Goal: Task Accomplishment & Management: Manage account settings

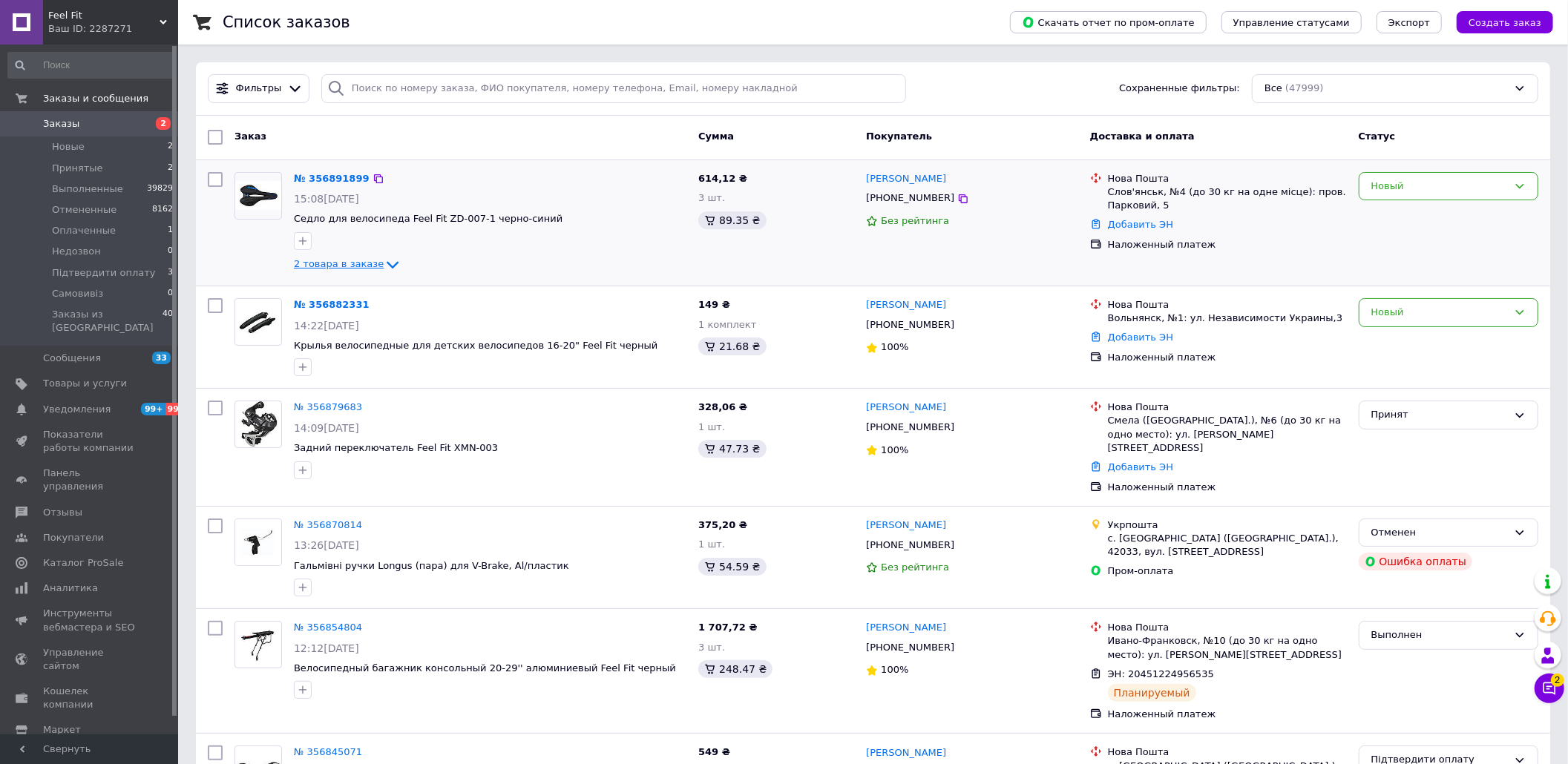
click at [363, 263] on span "2 товара в заказе" at bounding box center [339, 264] width 90 height 11
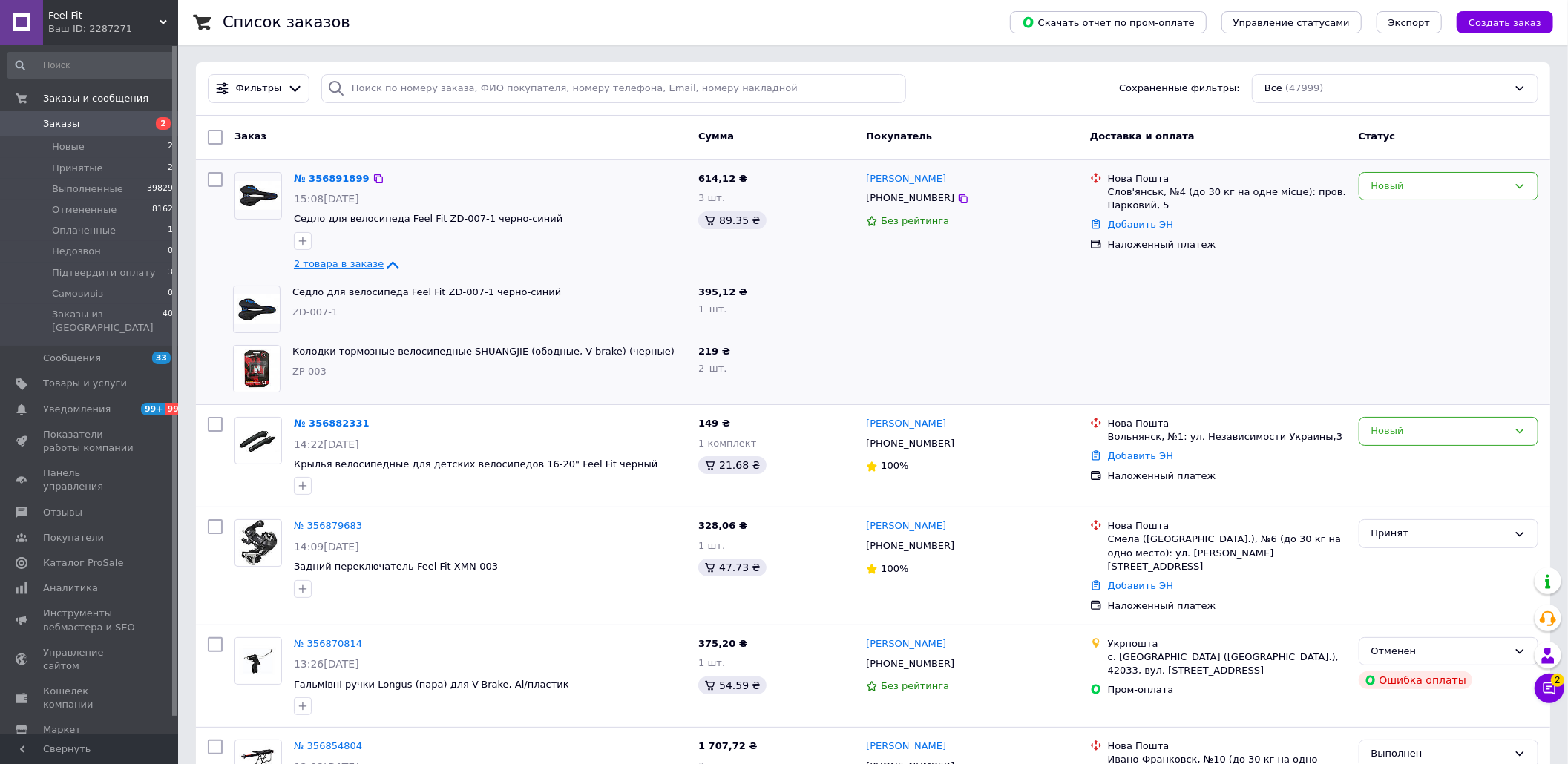
click at [361, 263] on span "2 товара в заказе" at bounding box center [339, 264] width 90 height 11
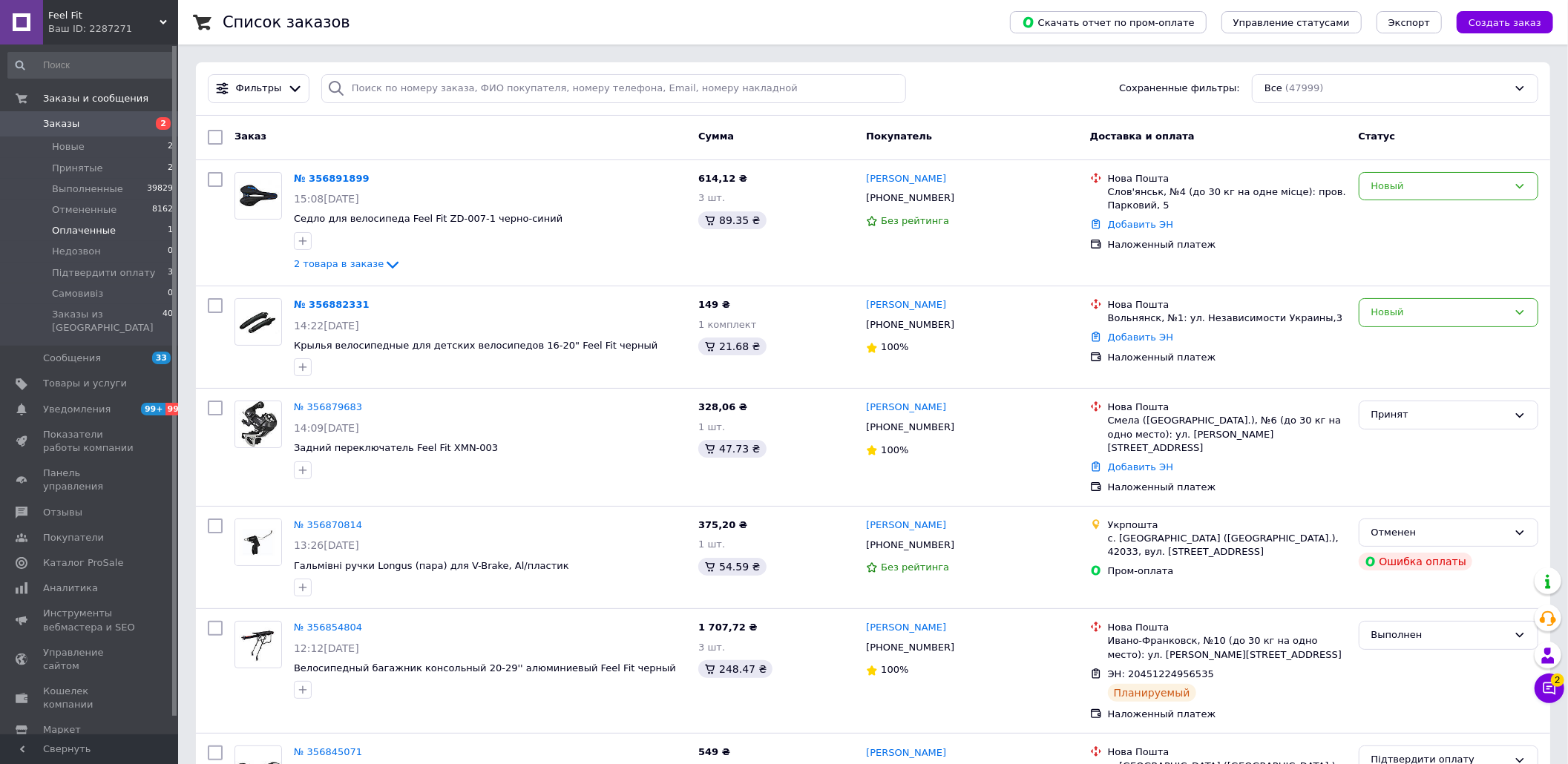
click at [111, 232] on li "Оплаченные 1" at bounding box center [91, 230] width 182 height 21
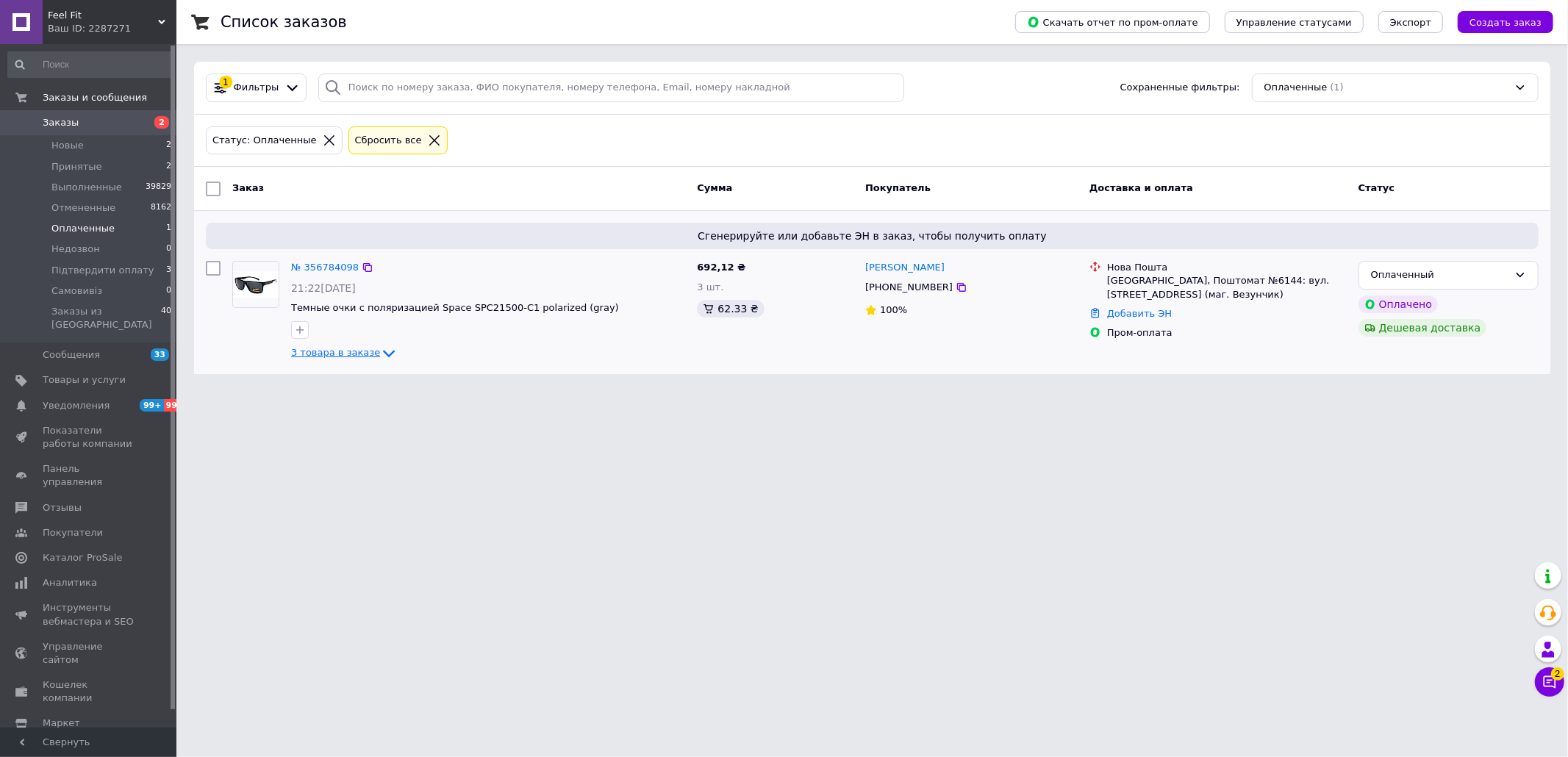
click at [297, 352] on span "3 товара в заказе" at bounding box center [336, 352] width 89 height 11
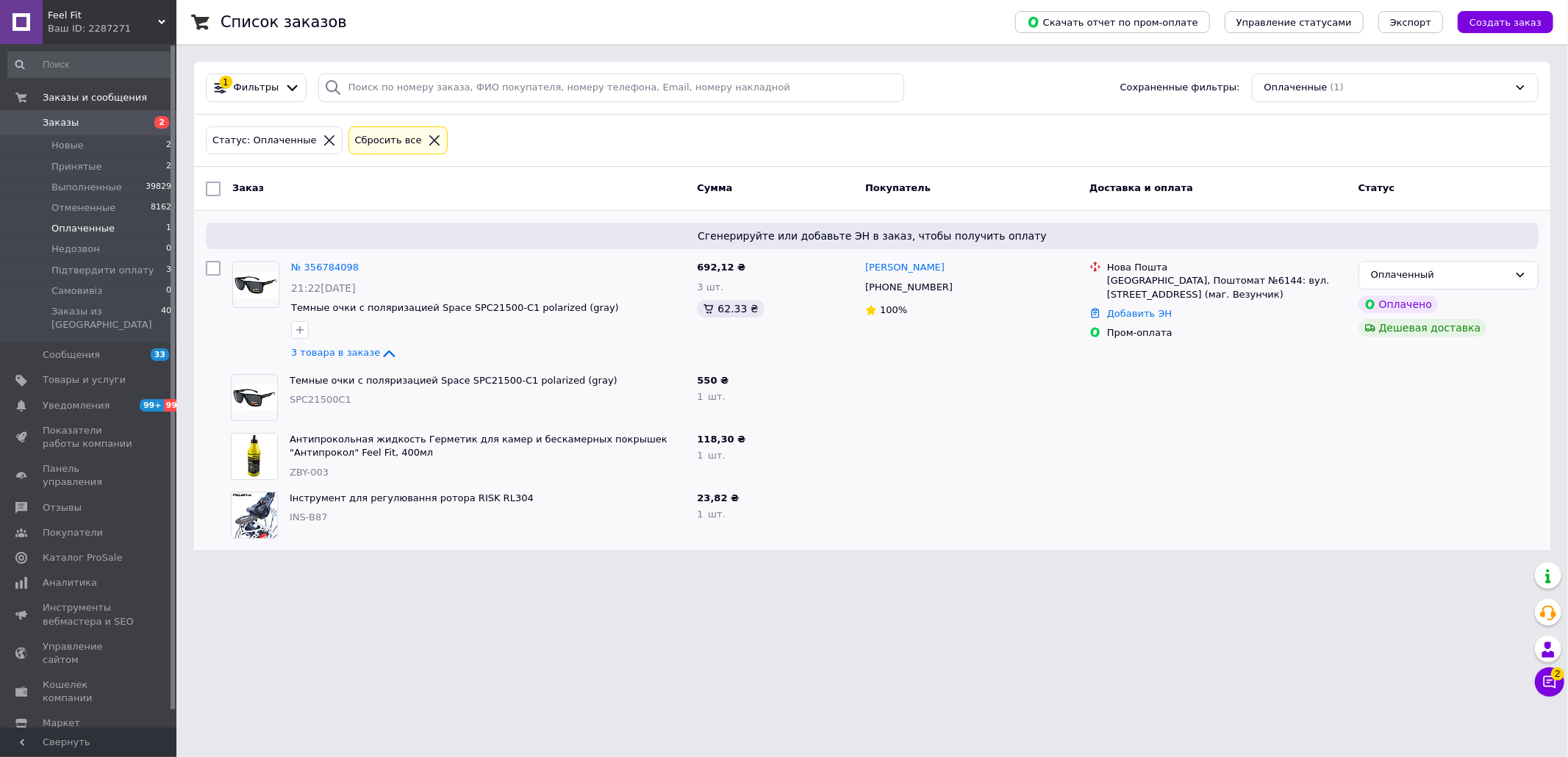
click at [1409, 569] on html "Feel Fit Ваш ID: 2287271 Сайт Feel Fit Кабинет покупателя Проверить состояние с…" at bounding box center [784, 285] width 1568 height 569
click at [80, 145] on span "Новые" at bounding box center [67, 146] width 33 height 13
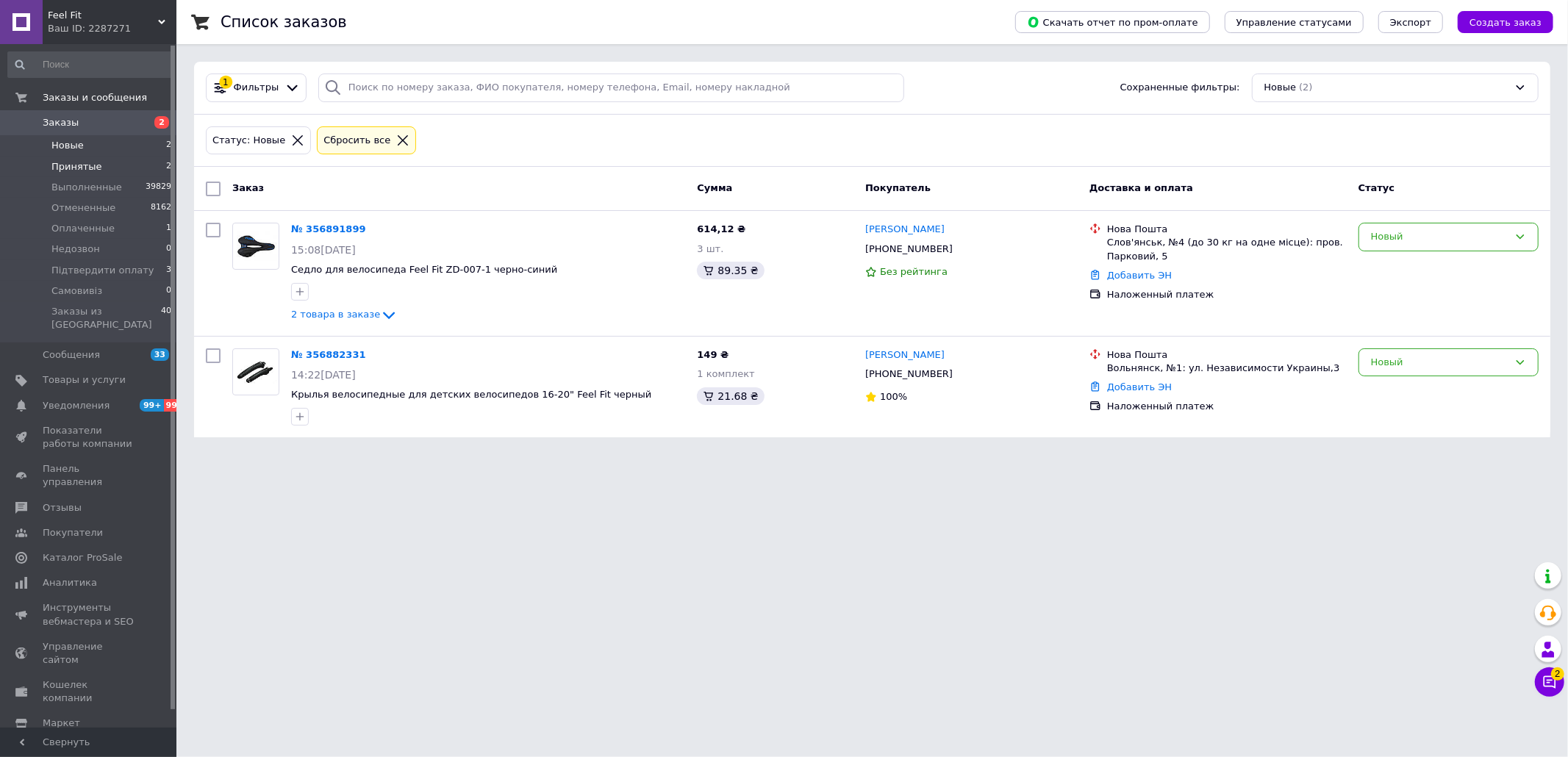
click at [122, 164] on li "Принятые 2" at bounding box center [90, 167] width 180 height 21
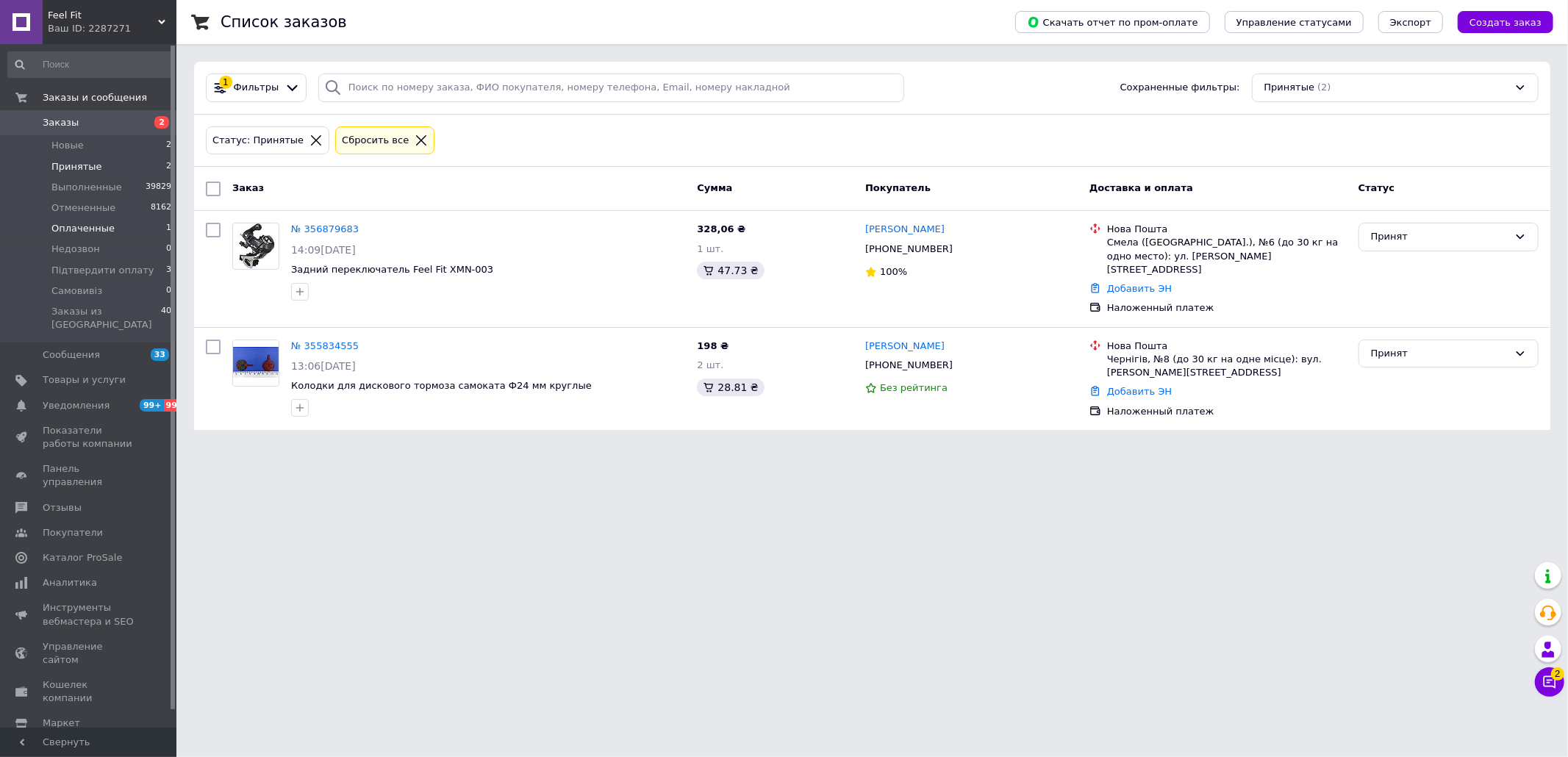
click at [129, 230] on li "Оплаченные 1" at bounding box center [90, 228] width 180 height 21
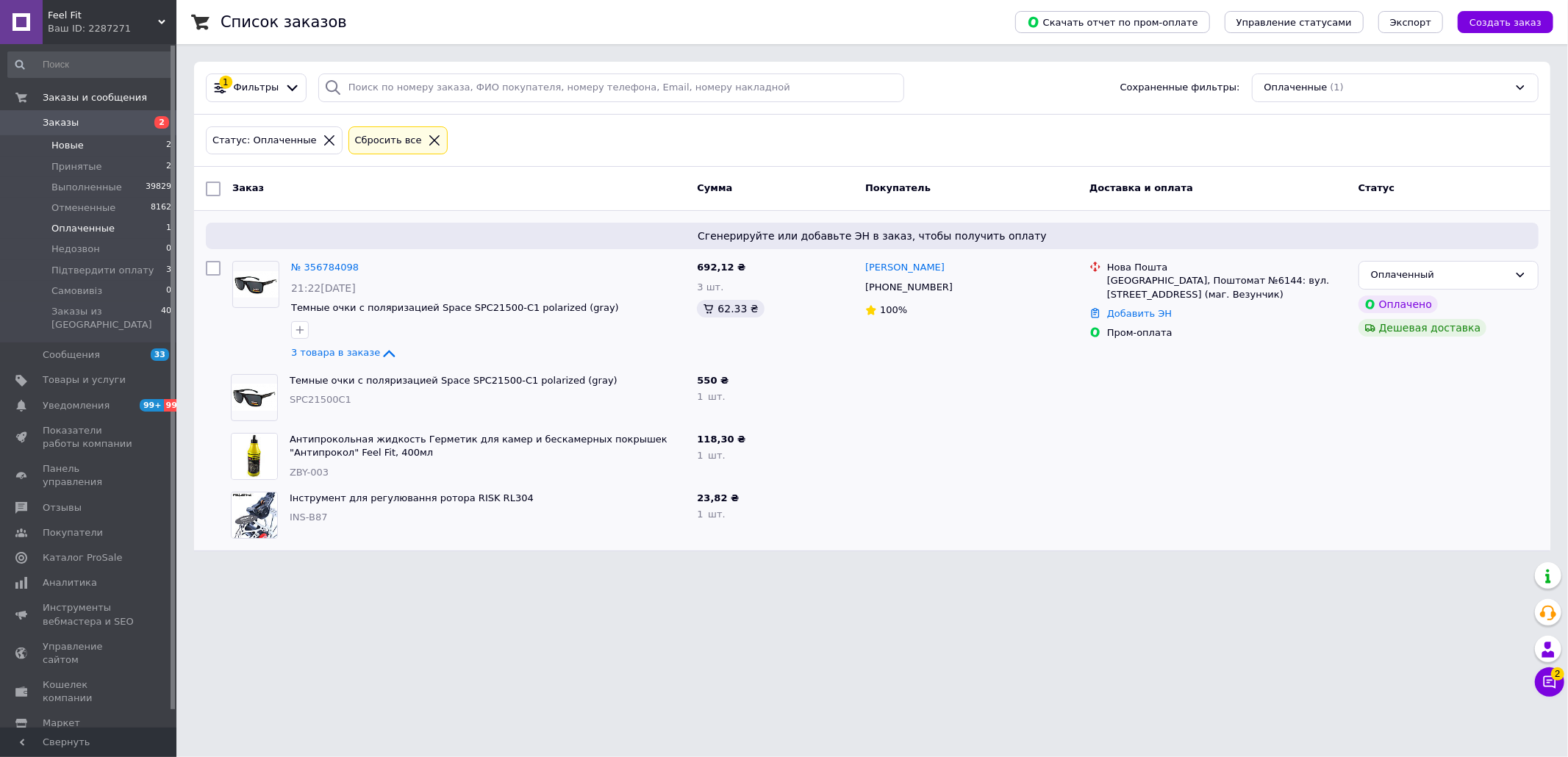
click at [100, 147] on li "Новые 2" at bounding box center [90, 145] width 180 height 21
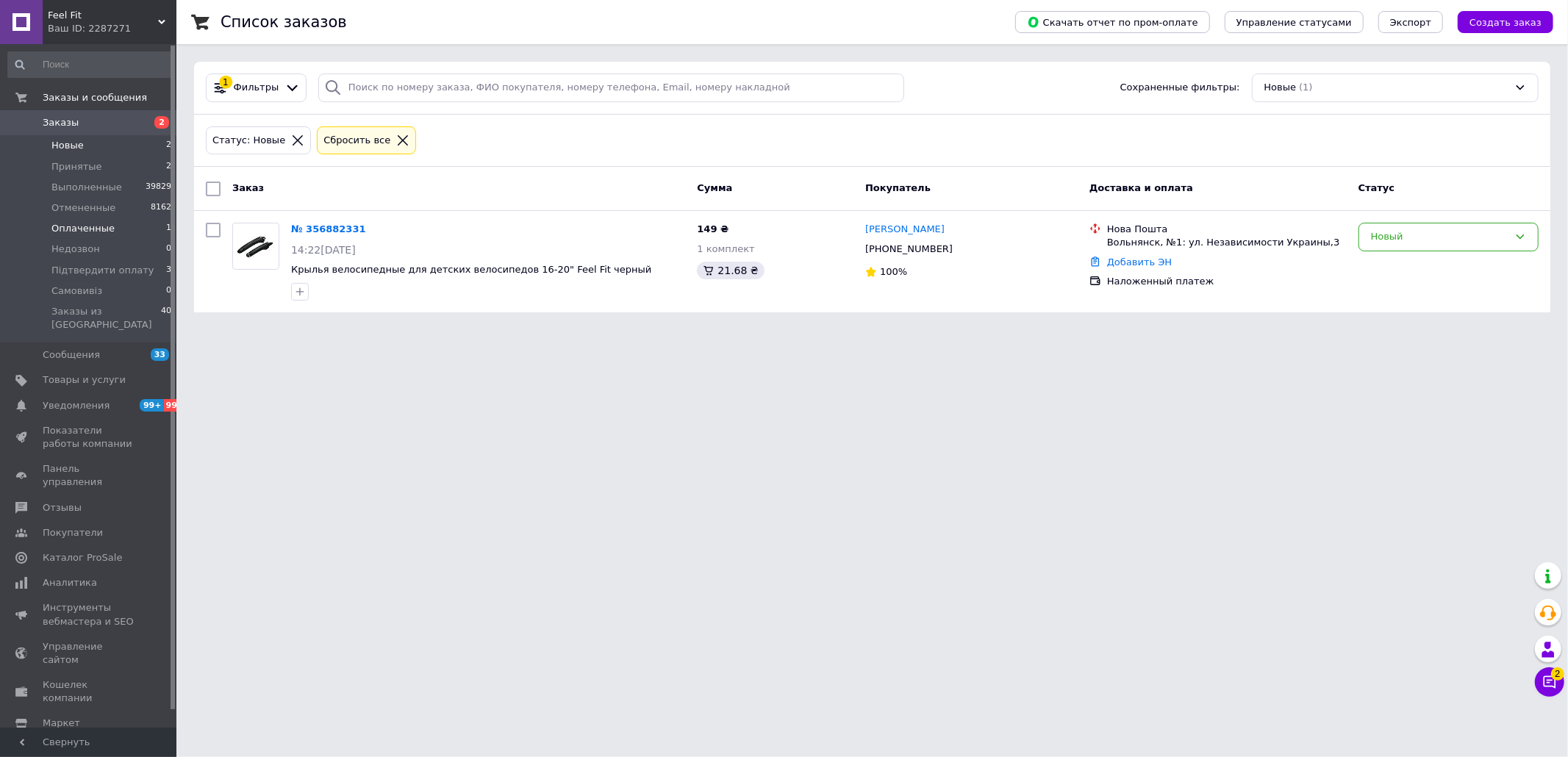
click at [118, 219] on li "Оплаченные 1" at bounding box center [90, 228] width 180 height 21
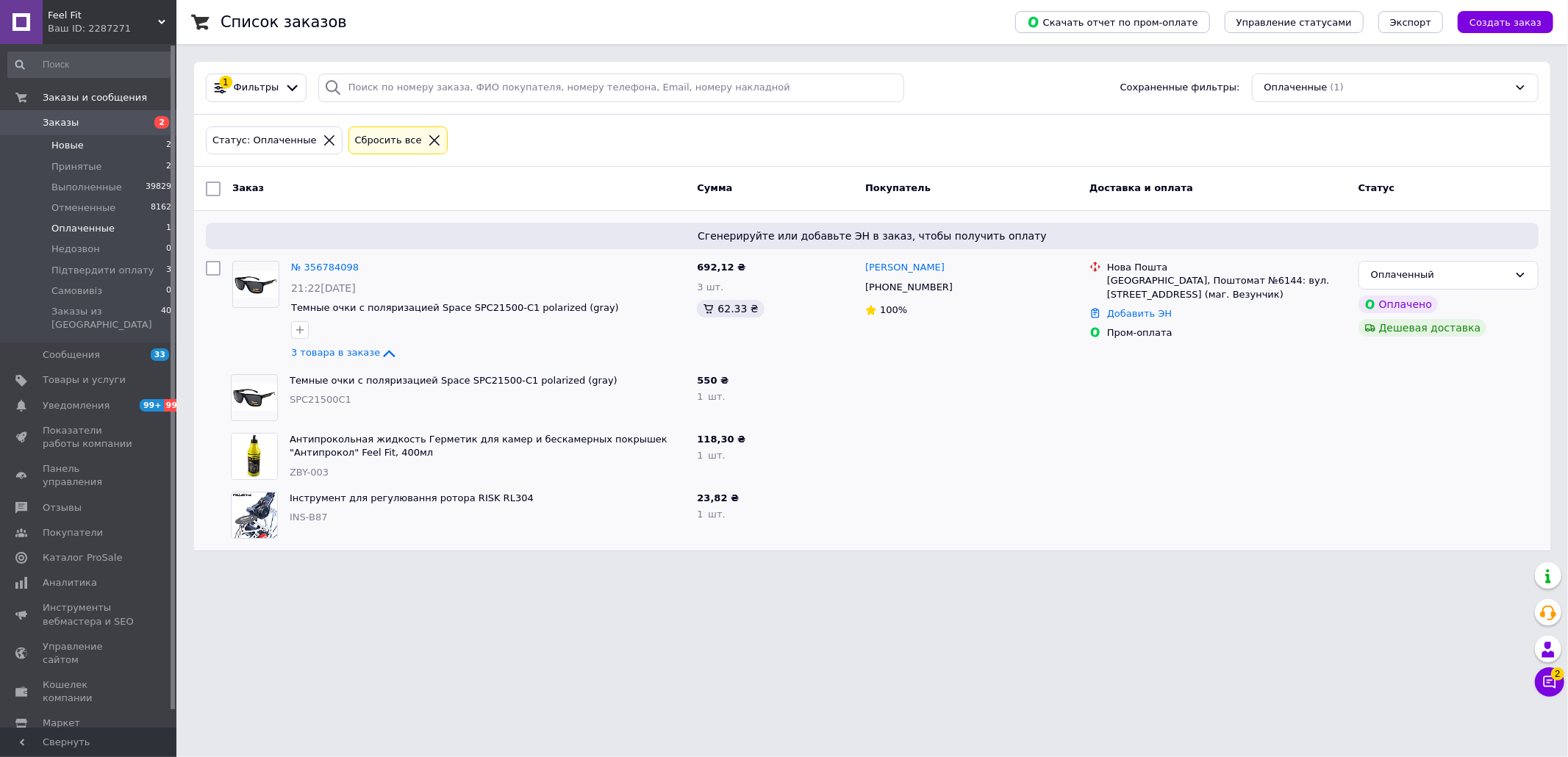
click at [112, 147] on li "Новые 2" at bounding box center [90, 145] width 180 height 21
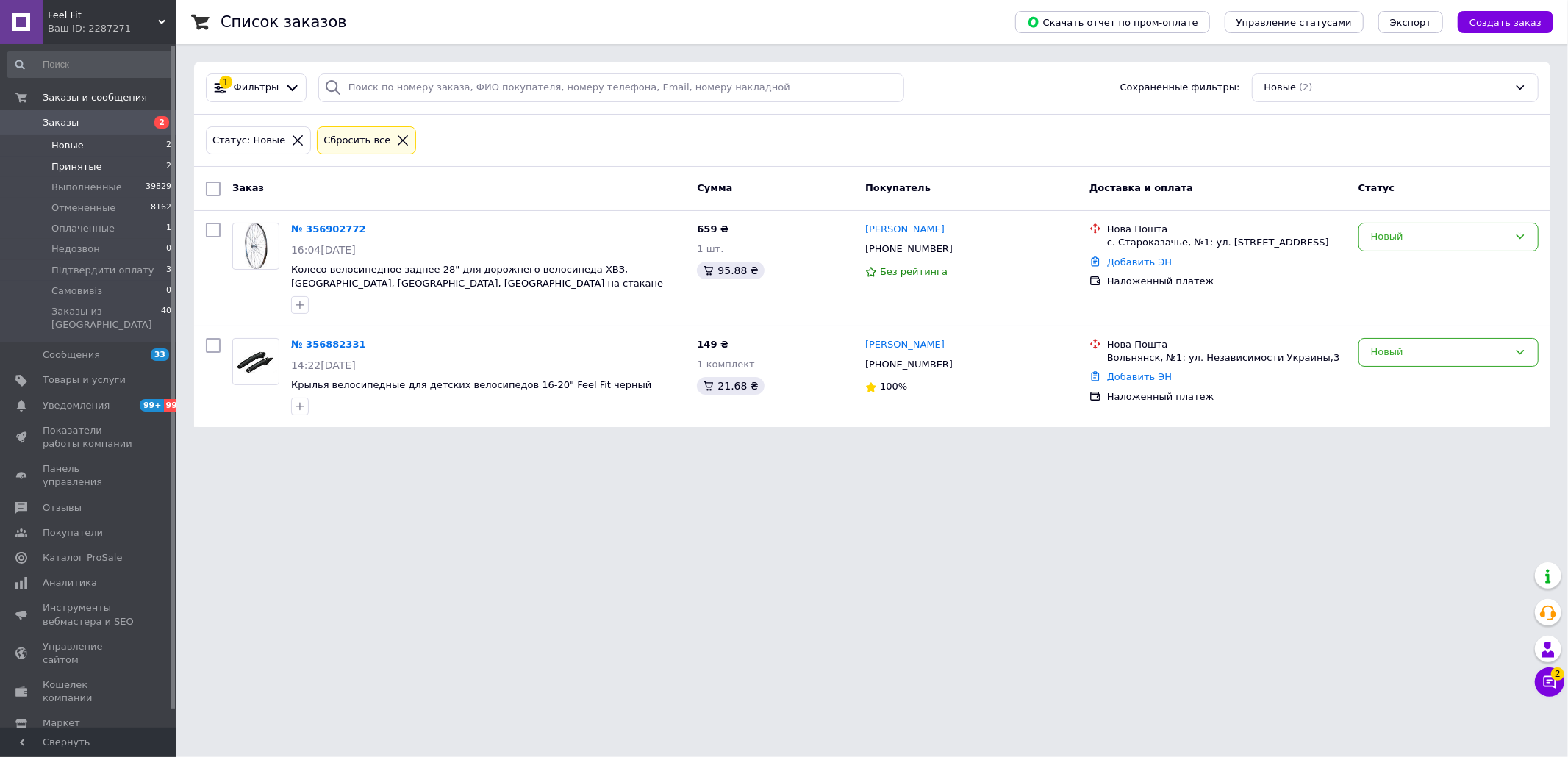
click at [102, 159] on li "Принятые 2" at bounding box center [90, 167] width 180 height 21
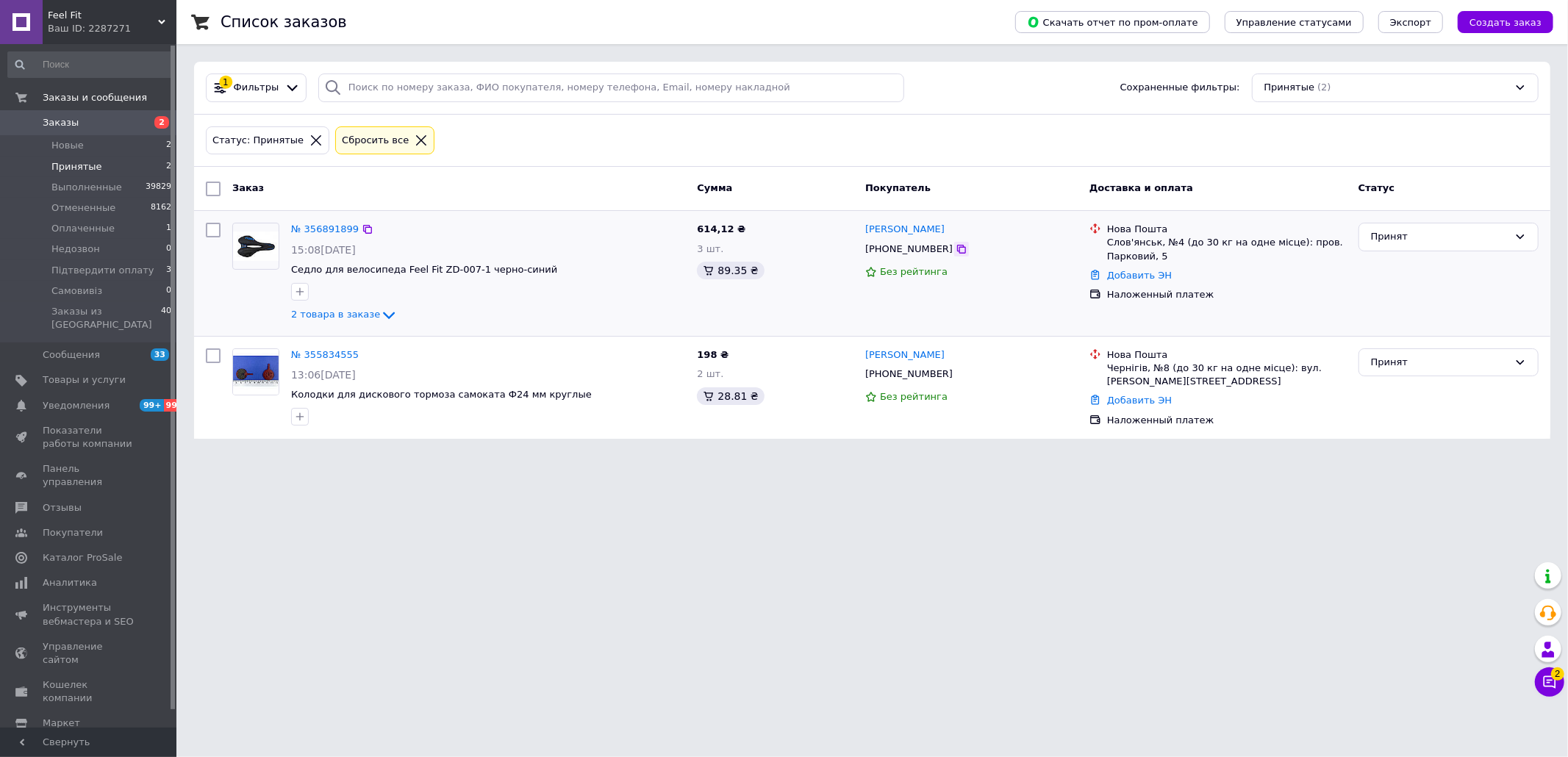
click at [956, 253] on icon at bounding box center [961, 249] width 12 height 12
click at [299, 229] on link "№ 356891899" at bounding box center [325, 228] width 68 height 11
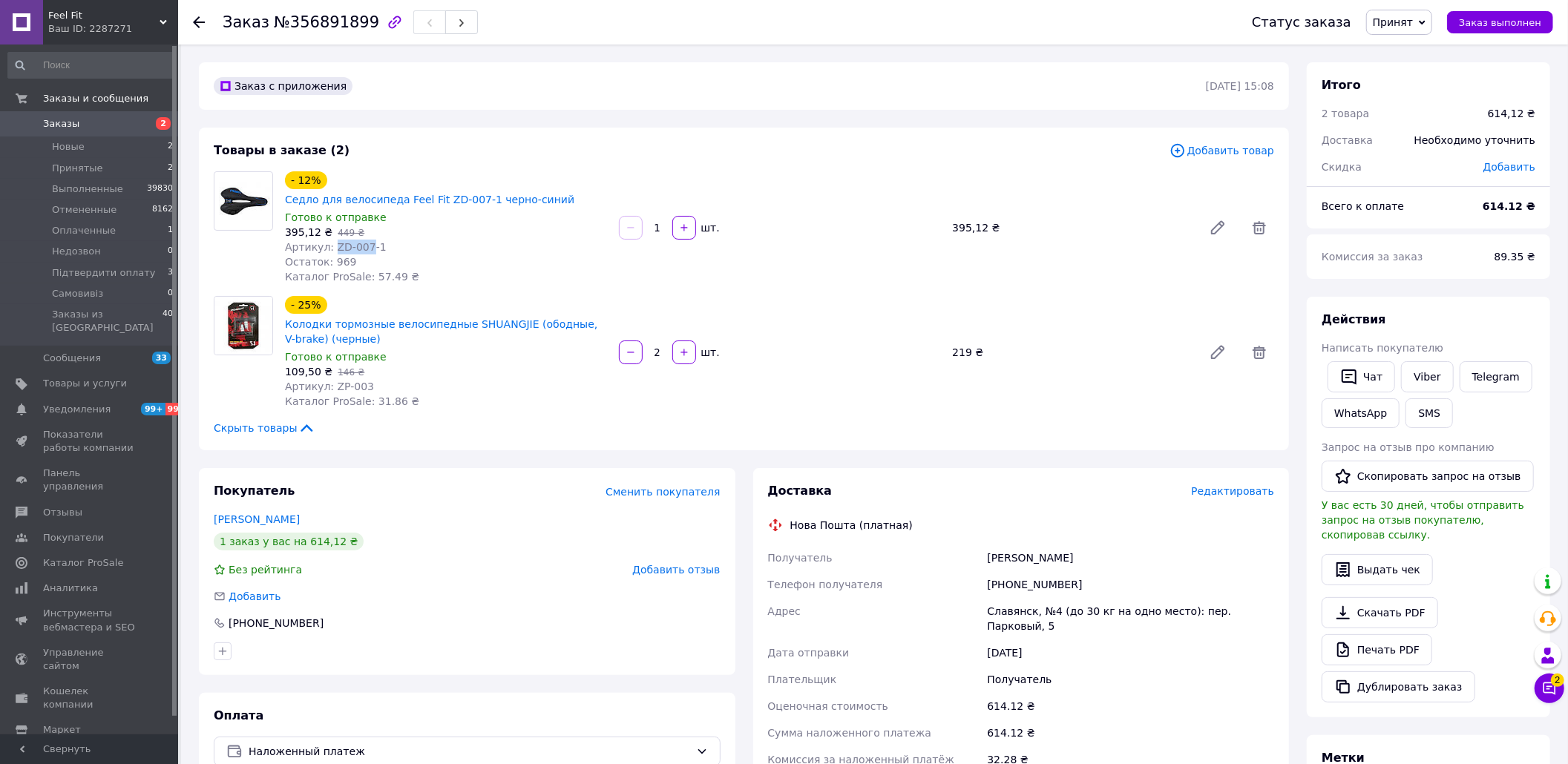
drag, startPoint x: 328, startPoint y: 226, endPoint x: 363, endPoint y: 223, distance: 35.1
click at [363, 241] on span "Артикул: ZD-007-1" at bounding box center [335, 247] width 102 height 12
copy span "ZD-007"
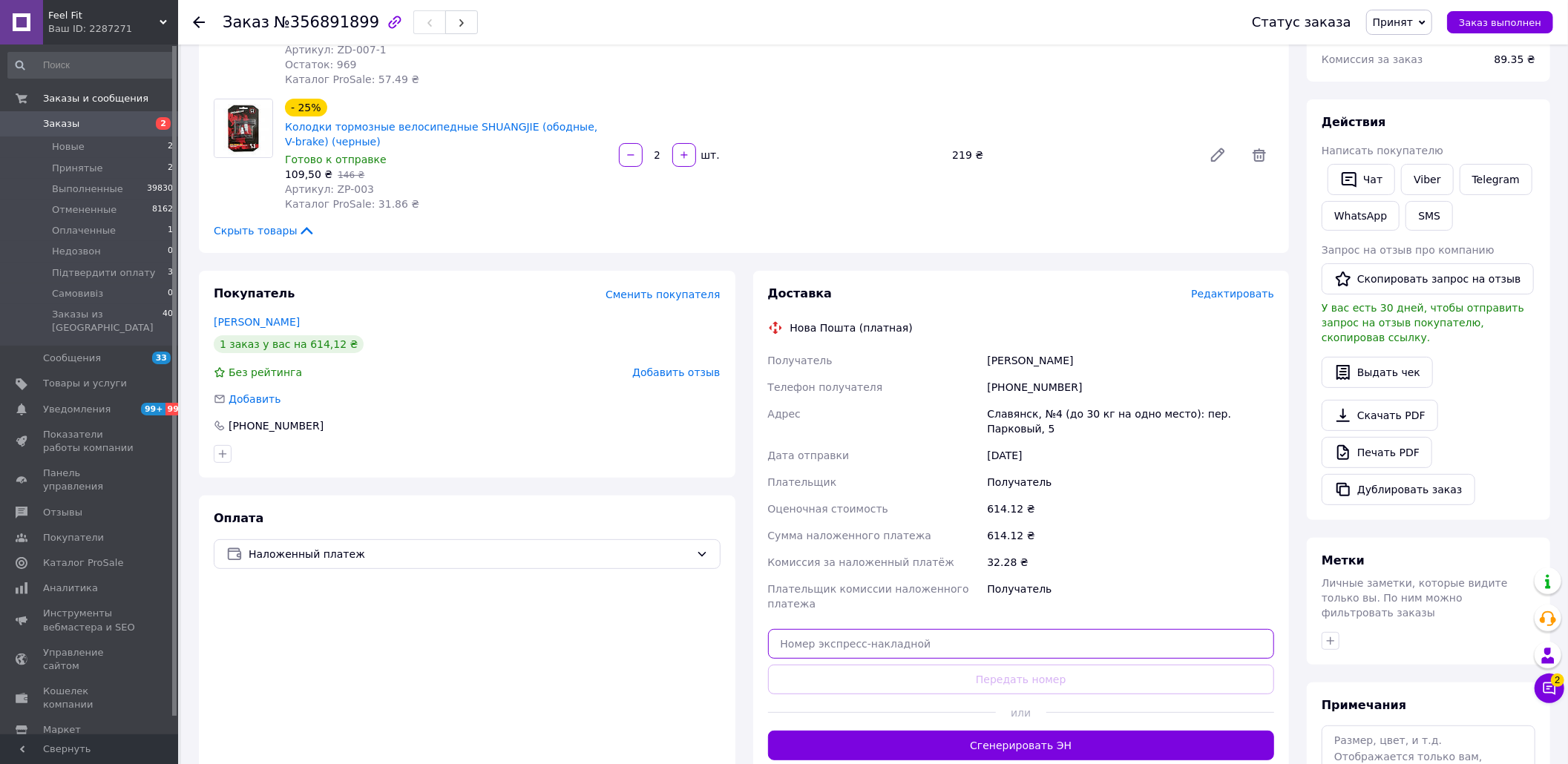
click at [909, 629] on input "text" at bounding box center [1022, 644] width 507 height 30
paste input "20451225230009"
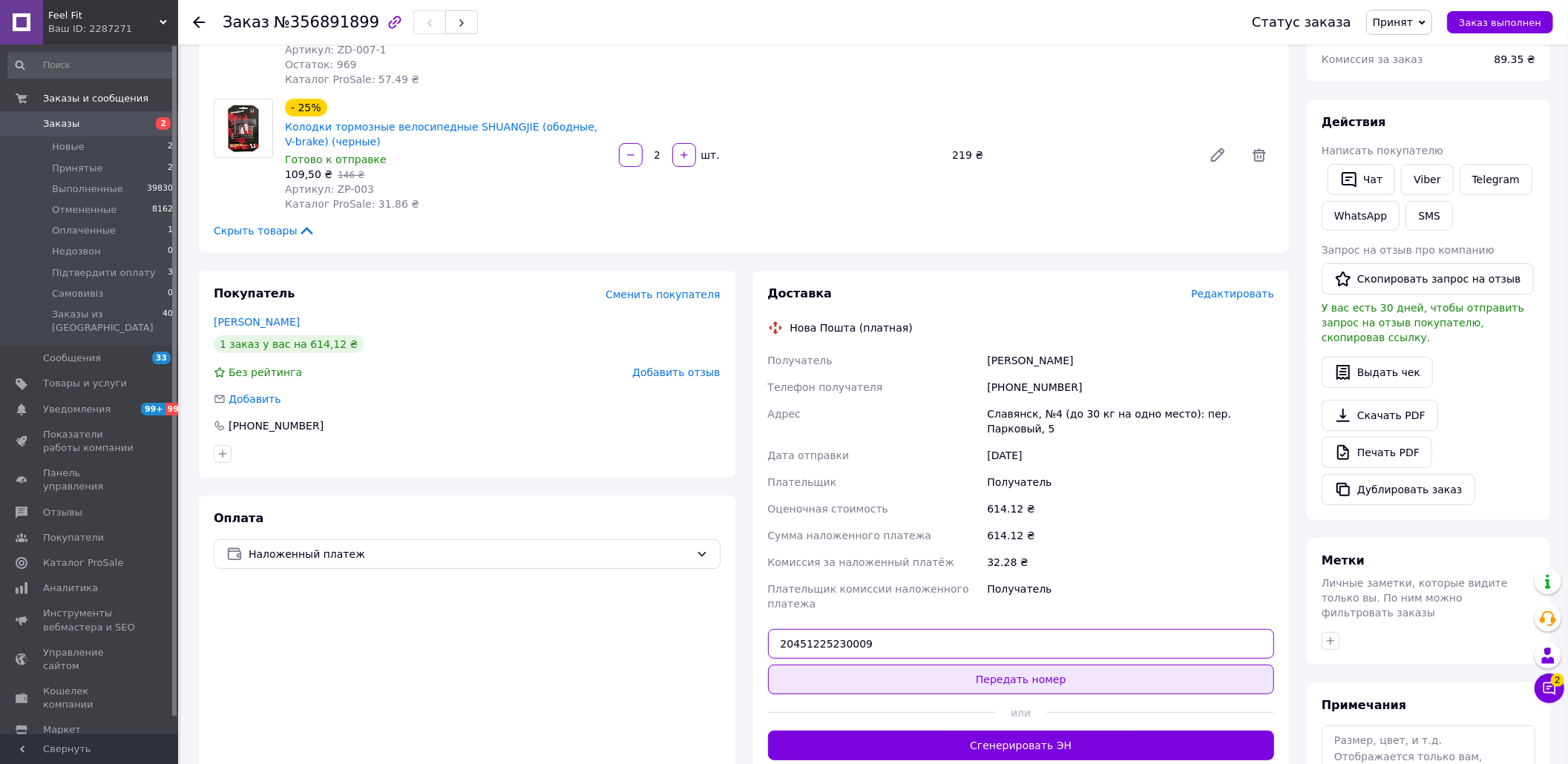
type input "20451225230009"
click at [895, 665] on button "Передать номер" at bounding box center [1022, 679] width 507 height 30
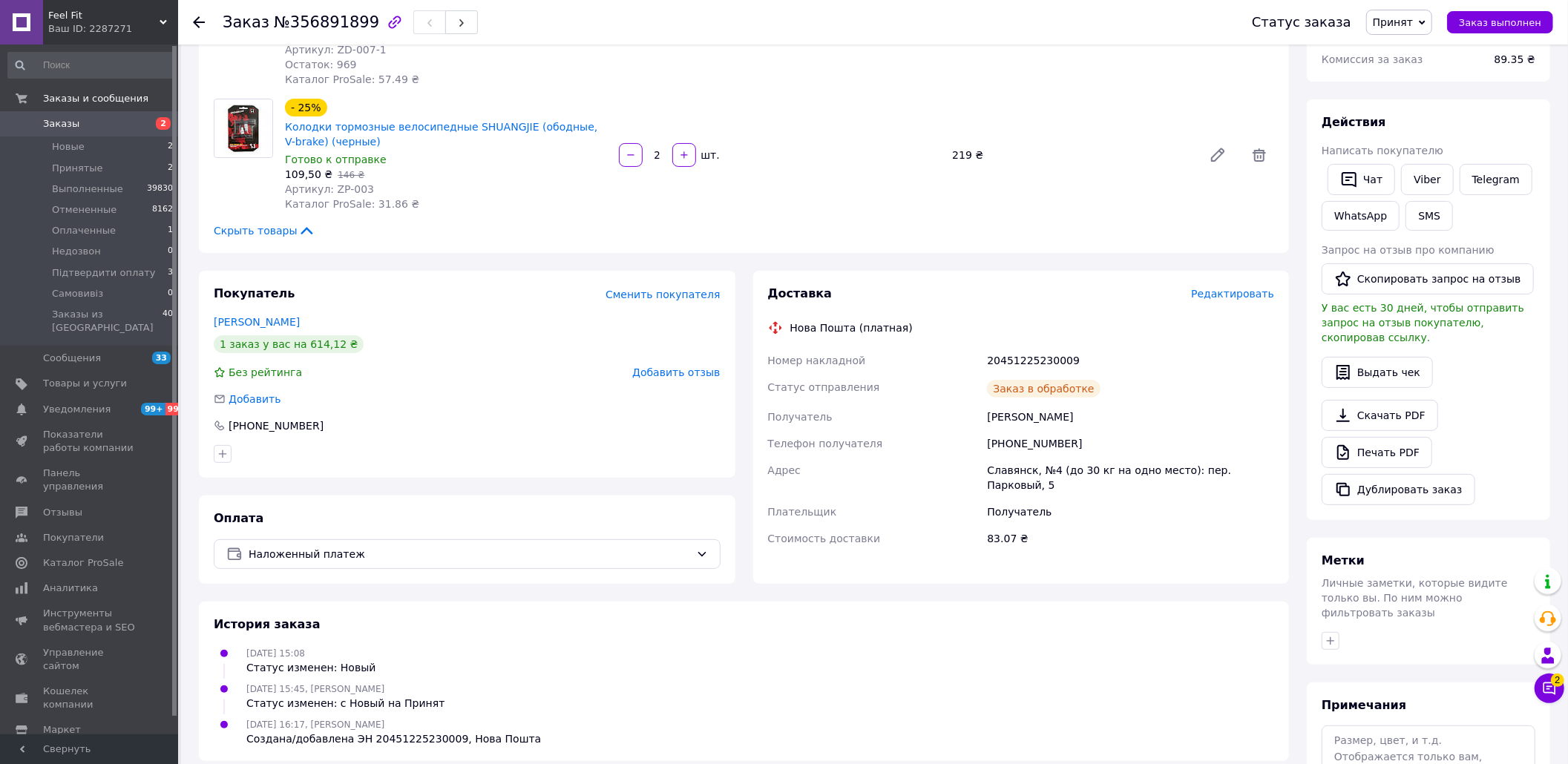
click at [1485, 22] on span "Заказ выполнен" at bounding box center [1499, 22] width 82 height 11
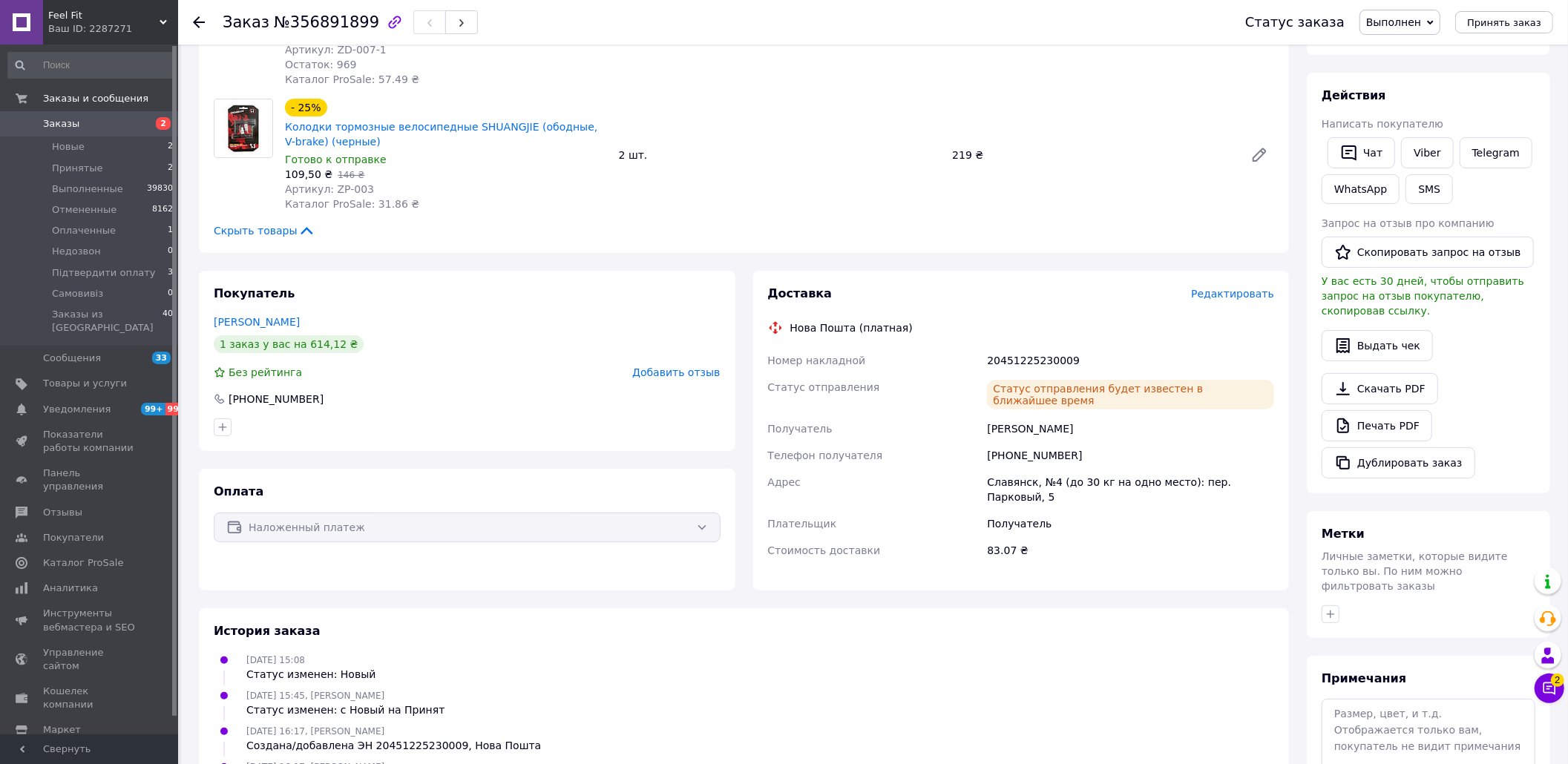
click at [111, 123] on span "Заказы" at bounding box center [90, 124] width 94 height 14
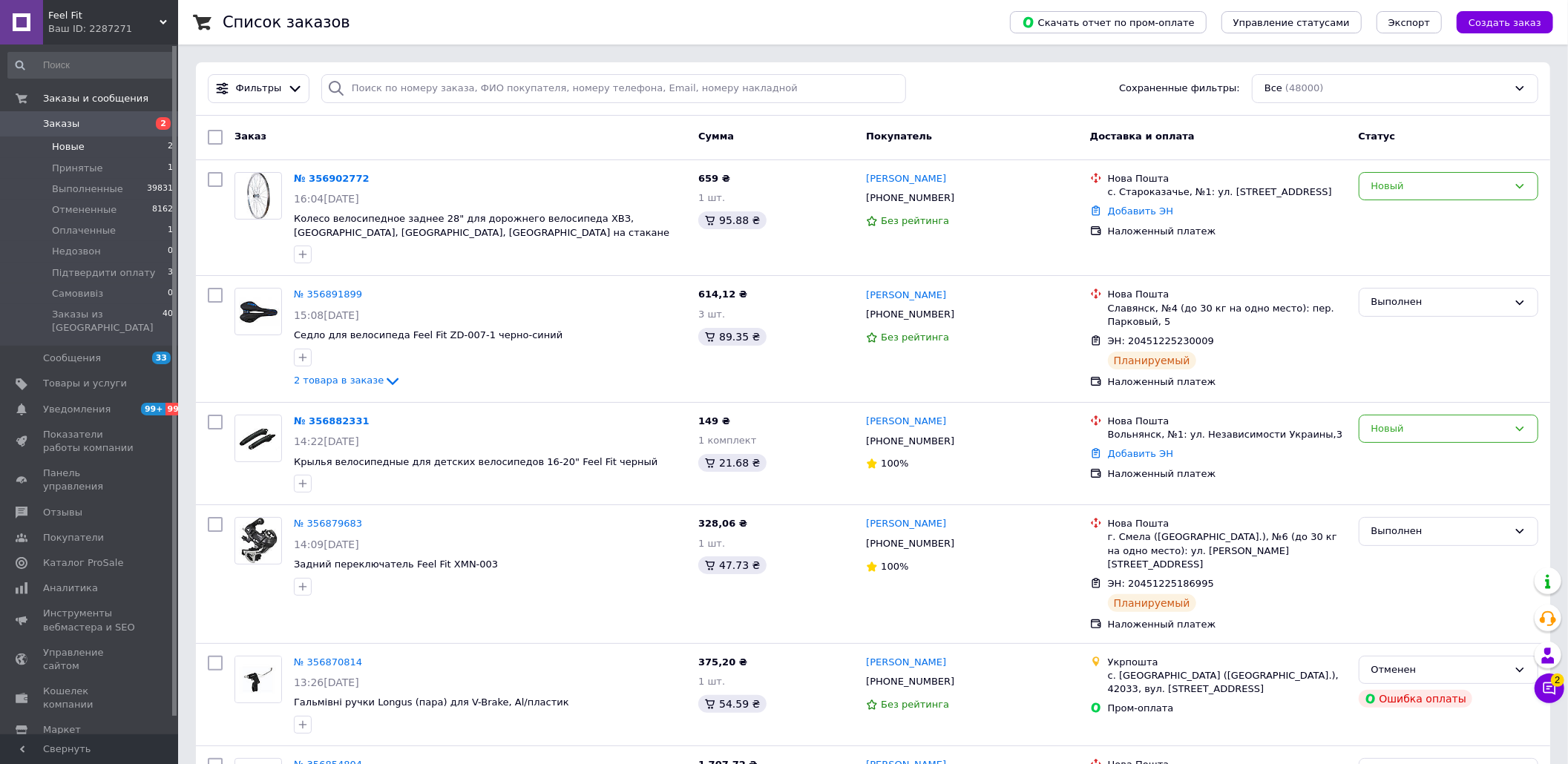
click at [99, 144] on li "Новые 2" at bounding box center [91, 147] width 182 height 21
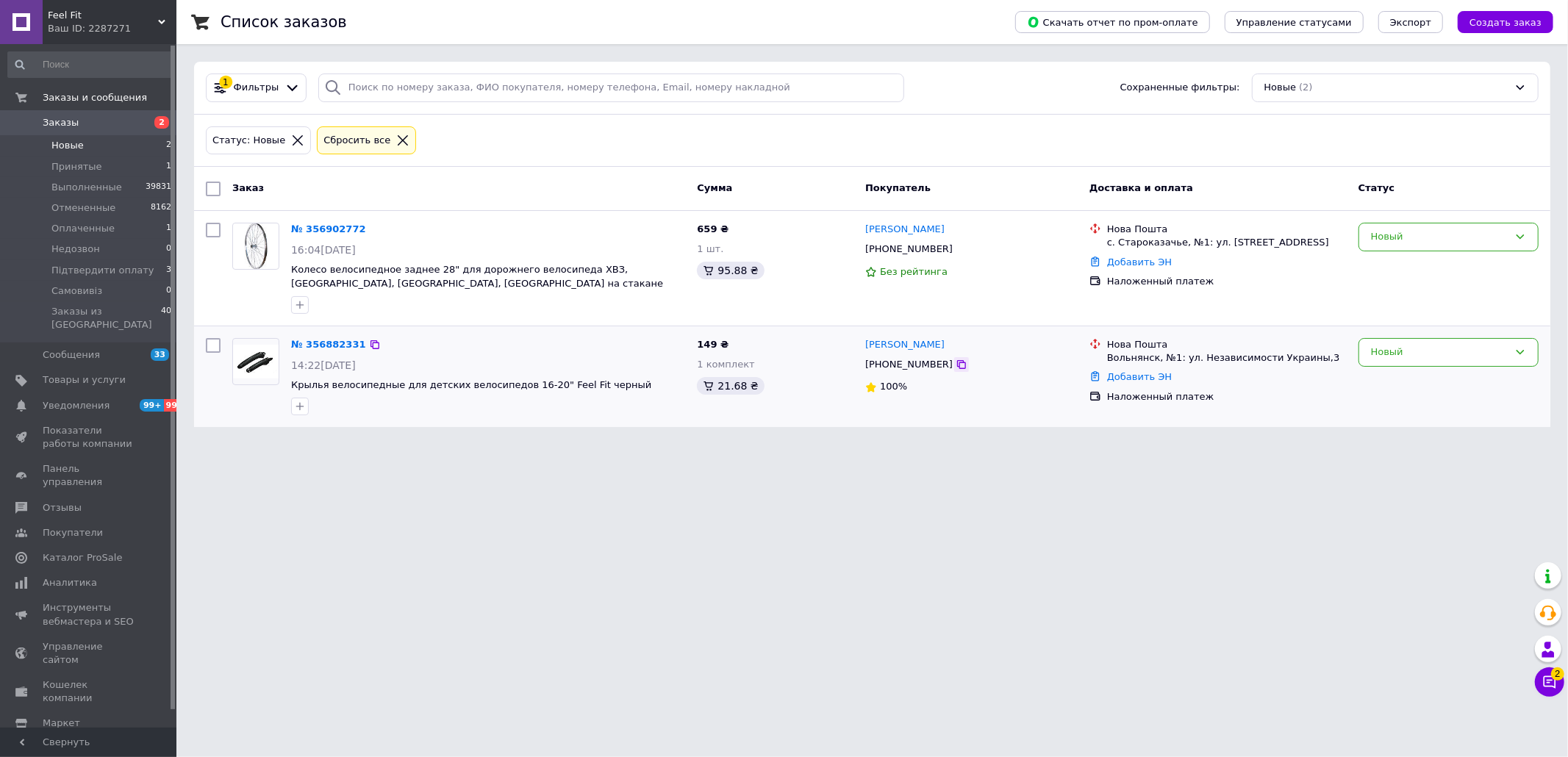
click at [956, 362] on icon at bounding box center [961, 365] width 12 height 12
click at [332, 342] on link "№ 356882331" at bounding box center [328, 344] width 75 height 11
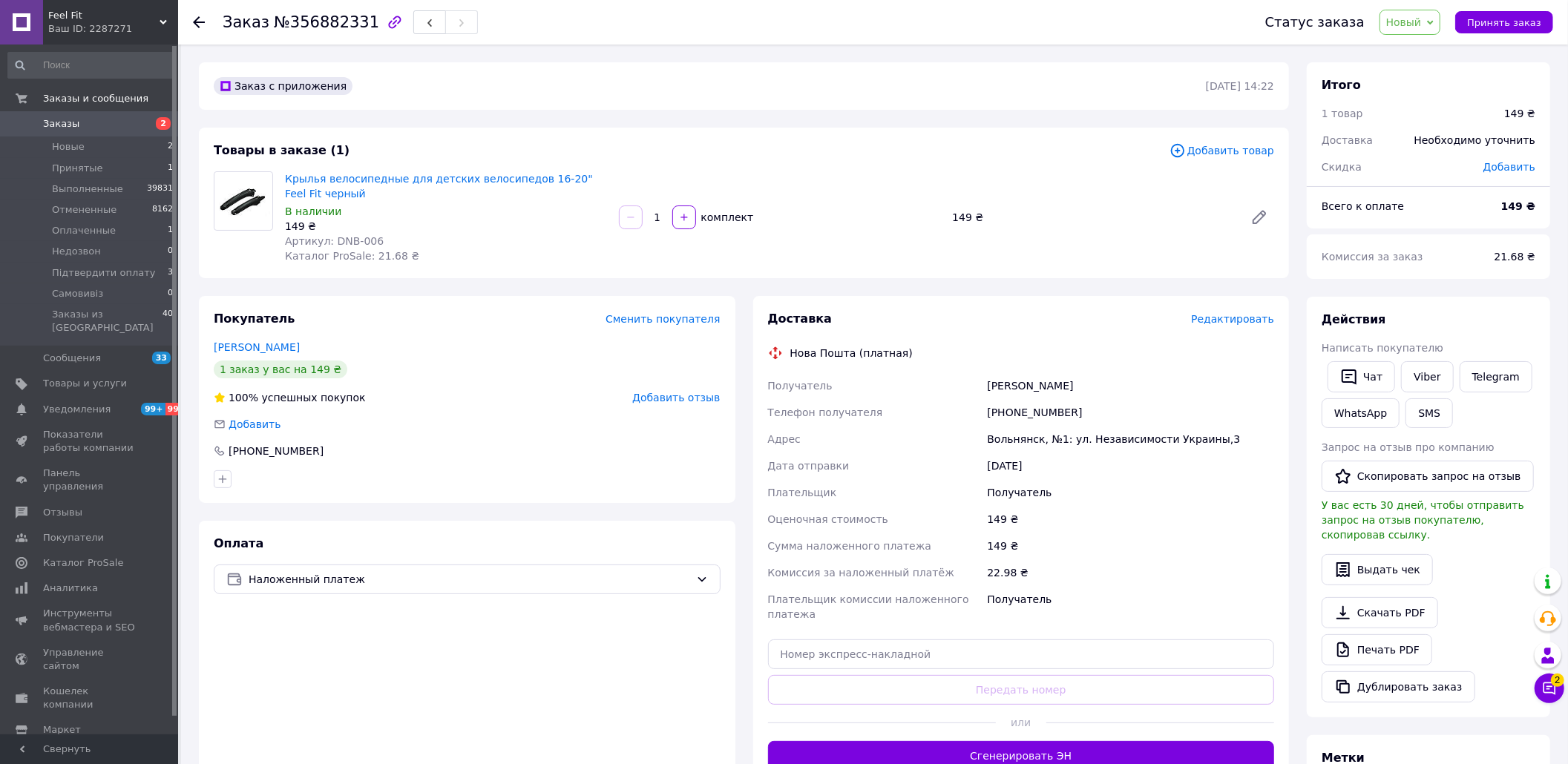
click at [595, 687] on div "Оплата Наложенный платеж" at bounding box center [467, 653] width 536 height 265
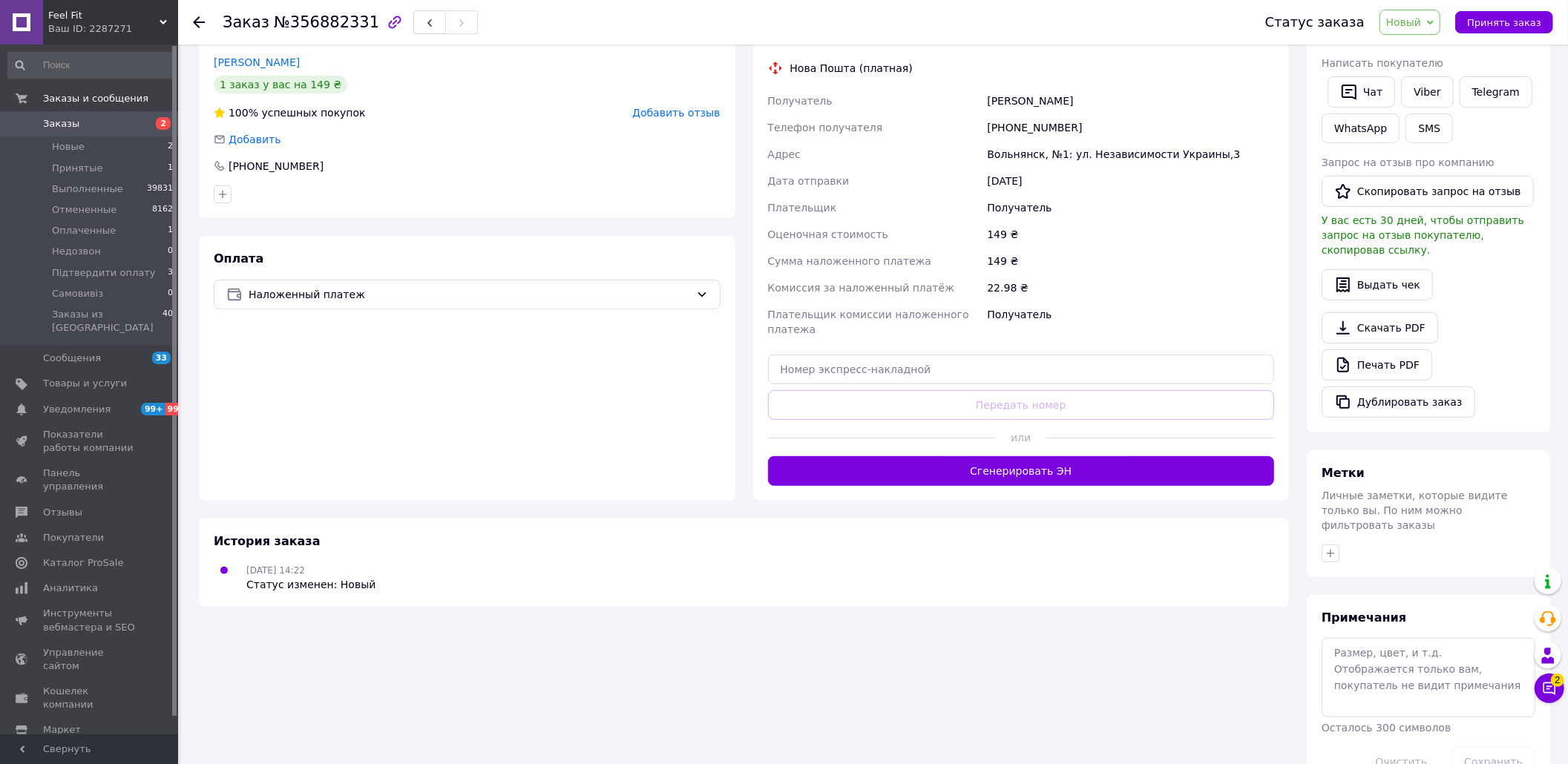
scroll to position [296, 0]
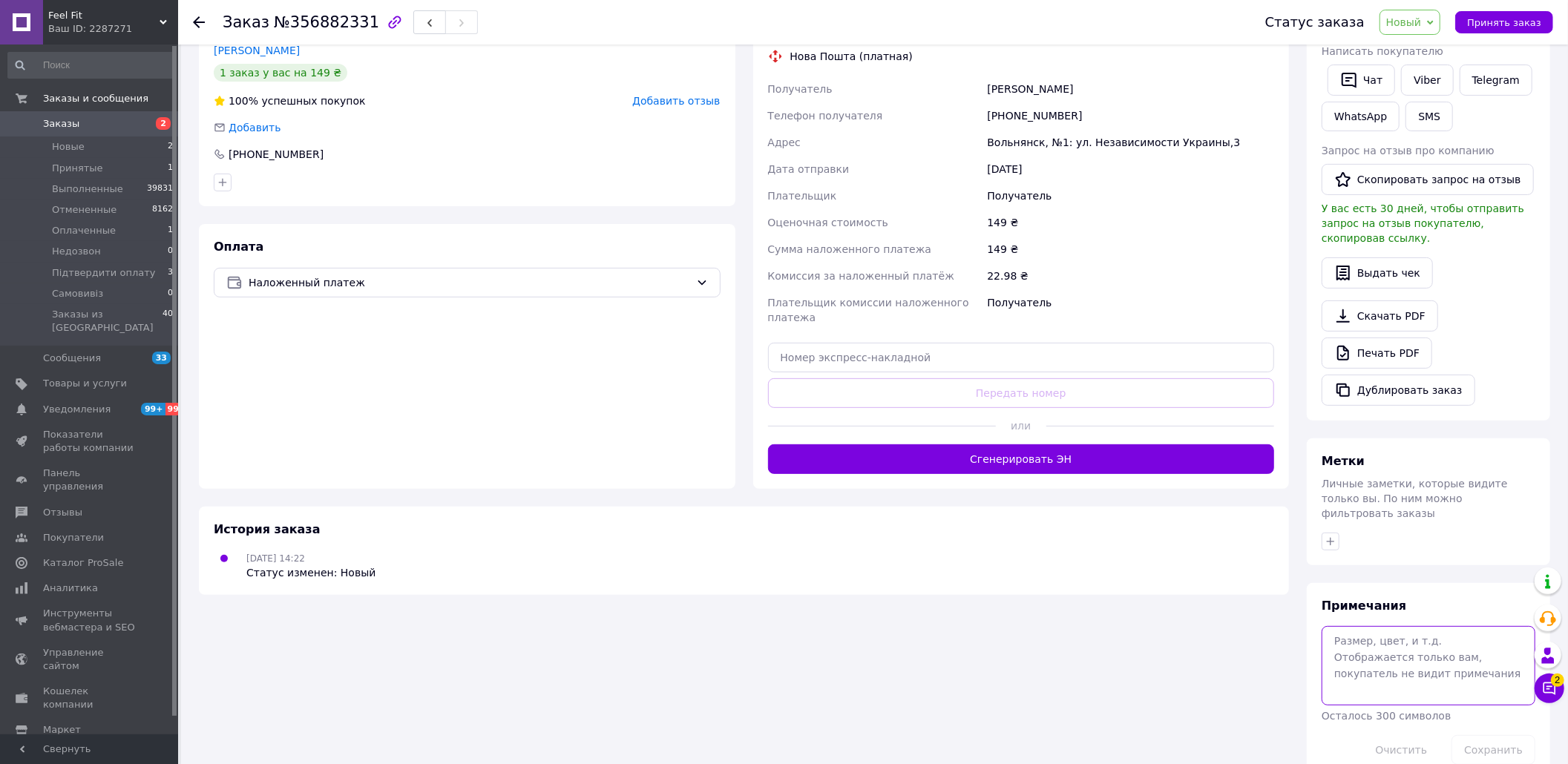
click at [1382, 629] on textarea at bounding box center [1428, 665] width 213 height 79
type textarea "недоз"
click at [1524, 735] on button "Сохранить" at bounding box center [1493, 750] width 84 height 30
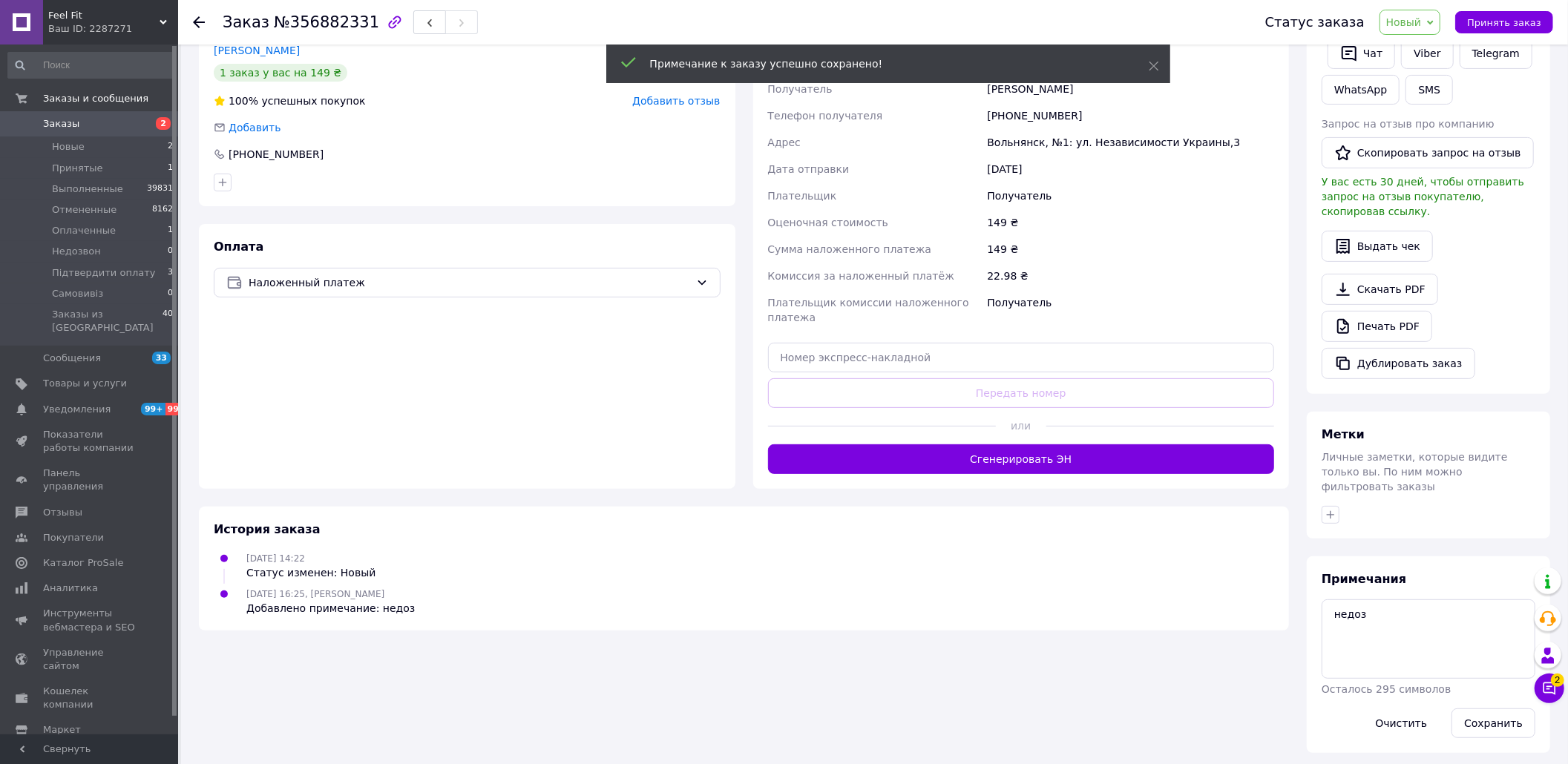
scroll to position [277, 0]
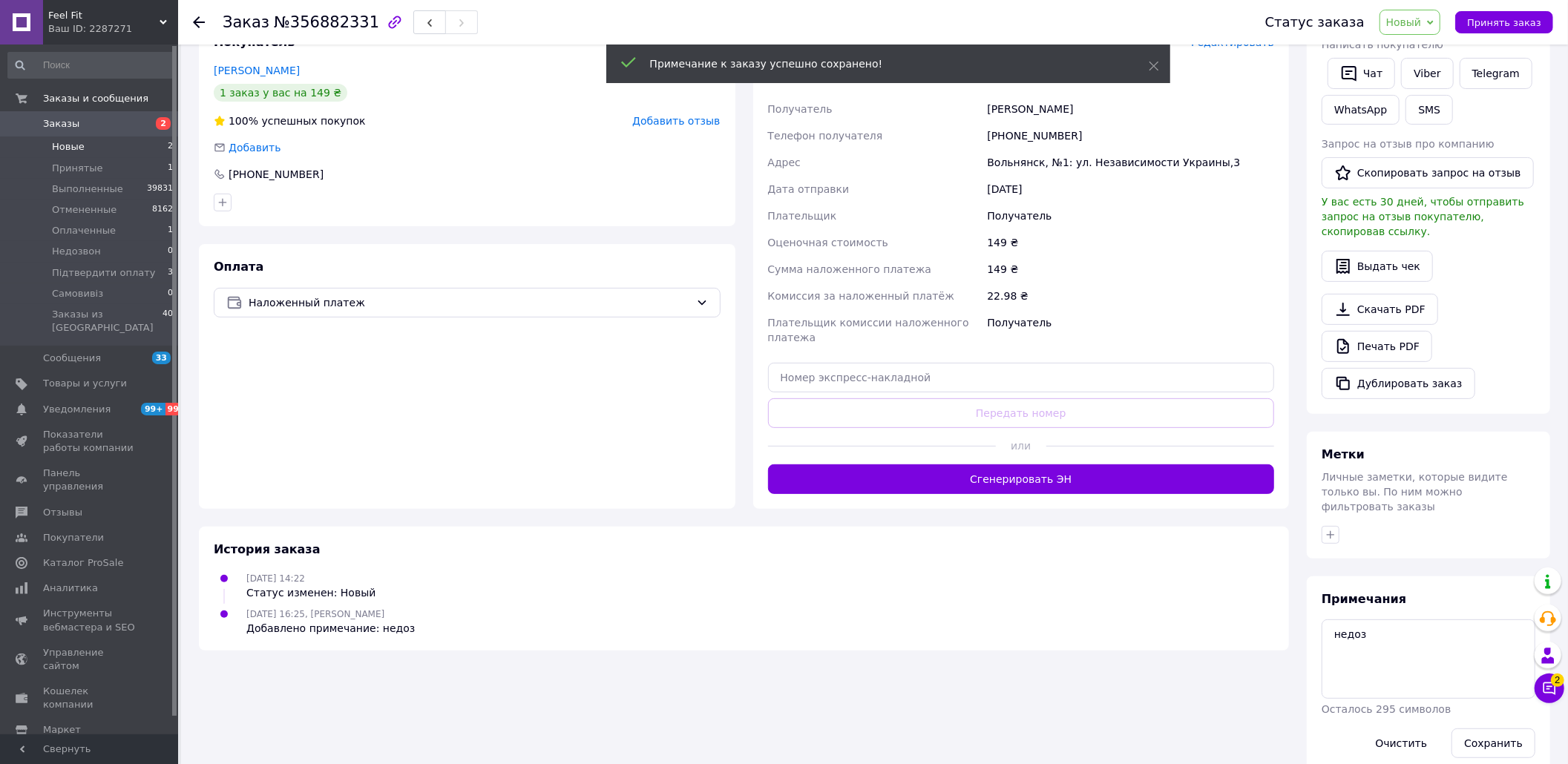
click at [91, 137] on li "Новые 2" at bounding box center [91, 147] width 182 height 21
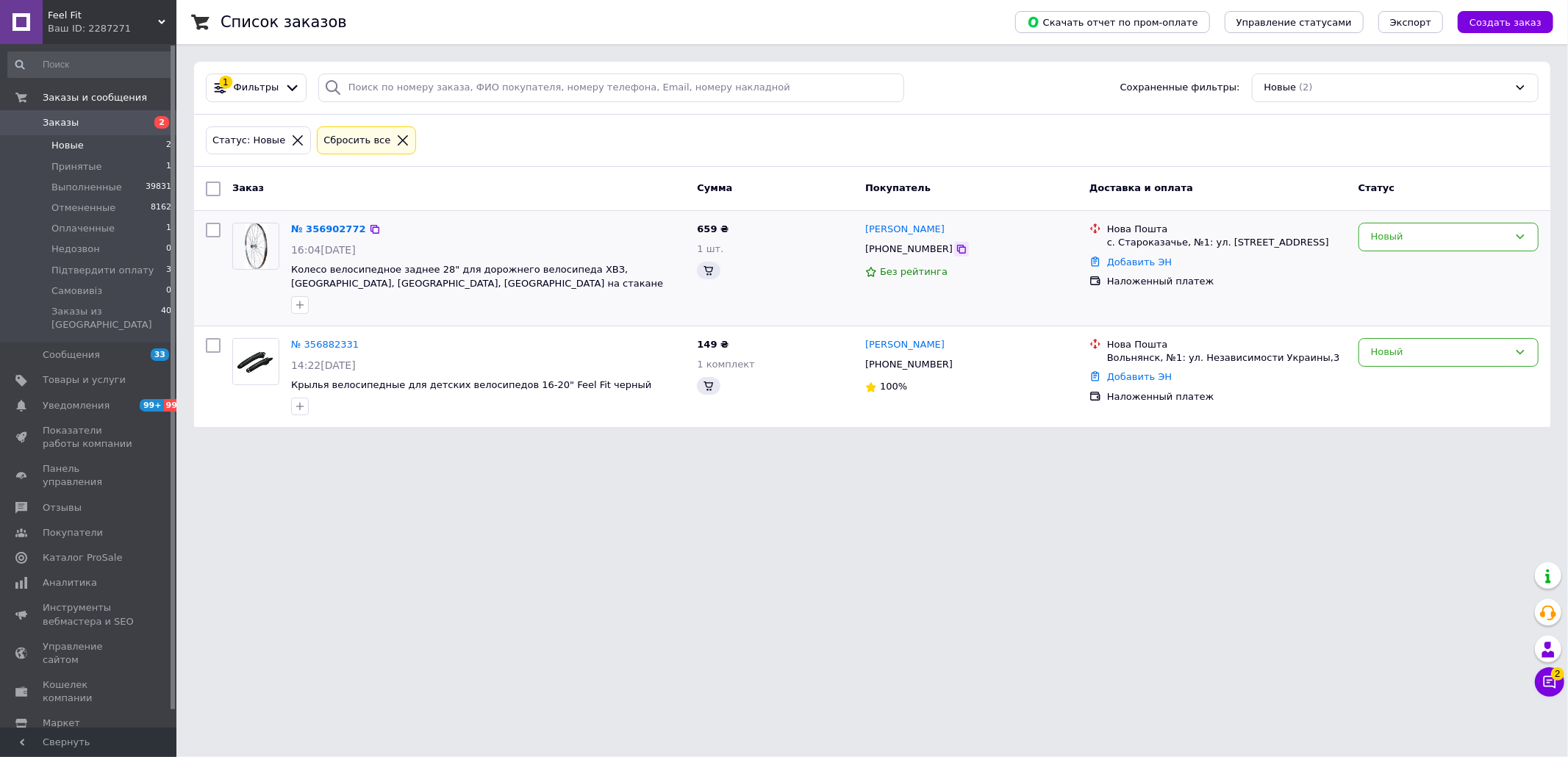
click at [957, 253] on icon at bounding box center [961, 249] width 9 height 9
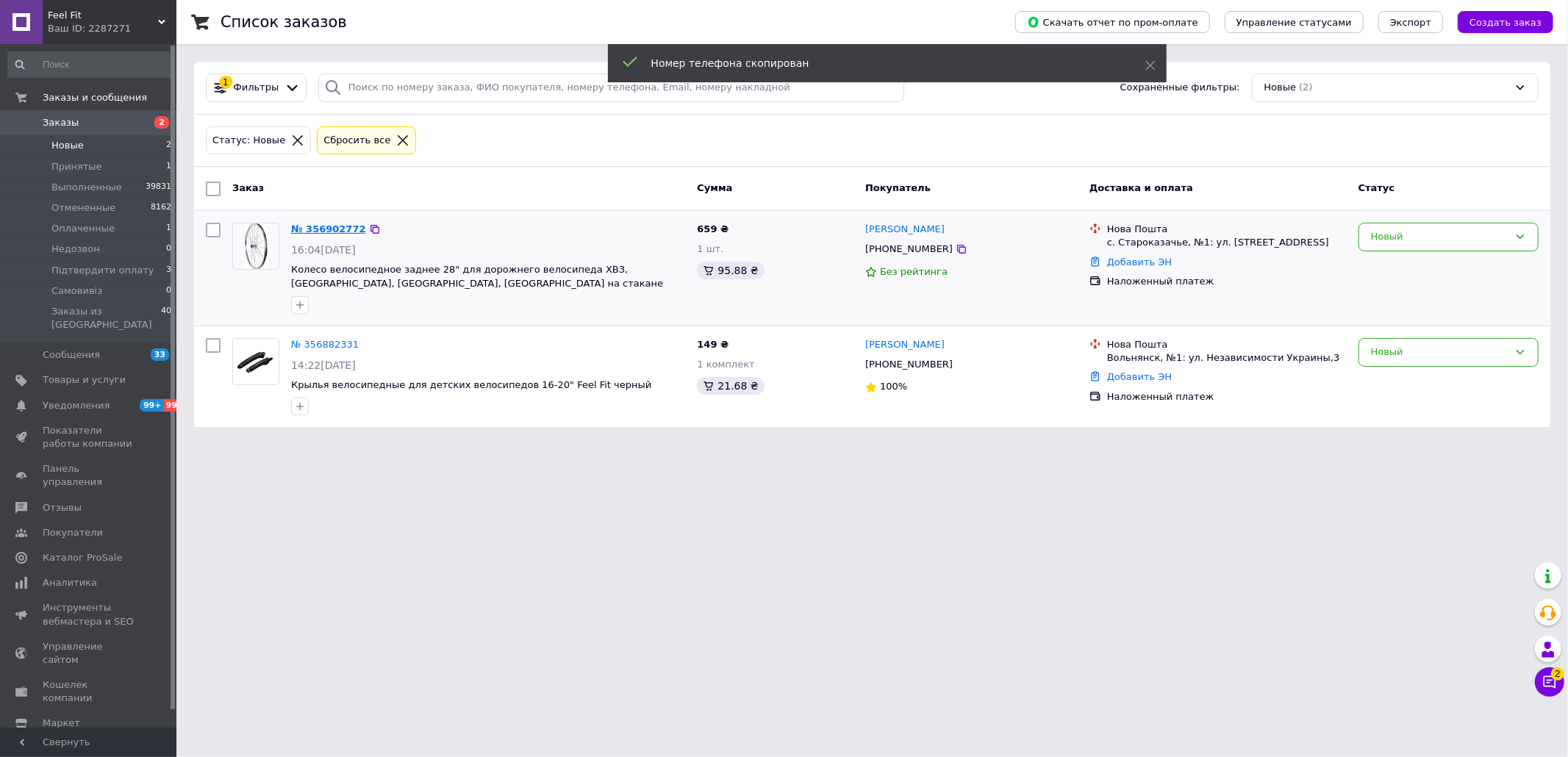
click at [320, 229] on link "№ 356902772" at bounding box center [328, 228] width 75 height 11
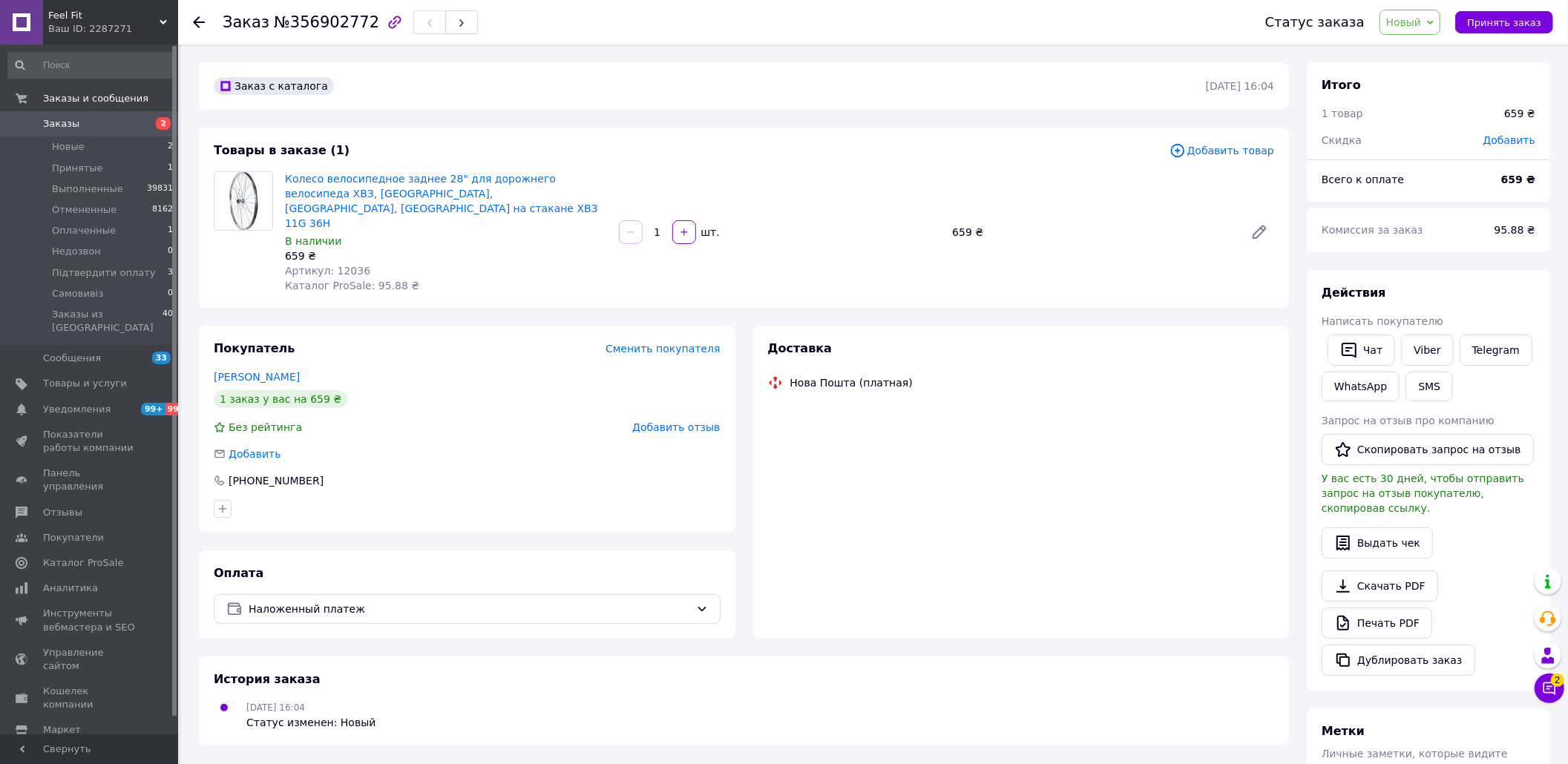
click at [330, 265] on span "Артикул: 12036" at bounding box center [327, 271] width 86 height 12
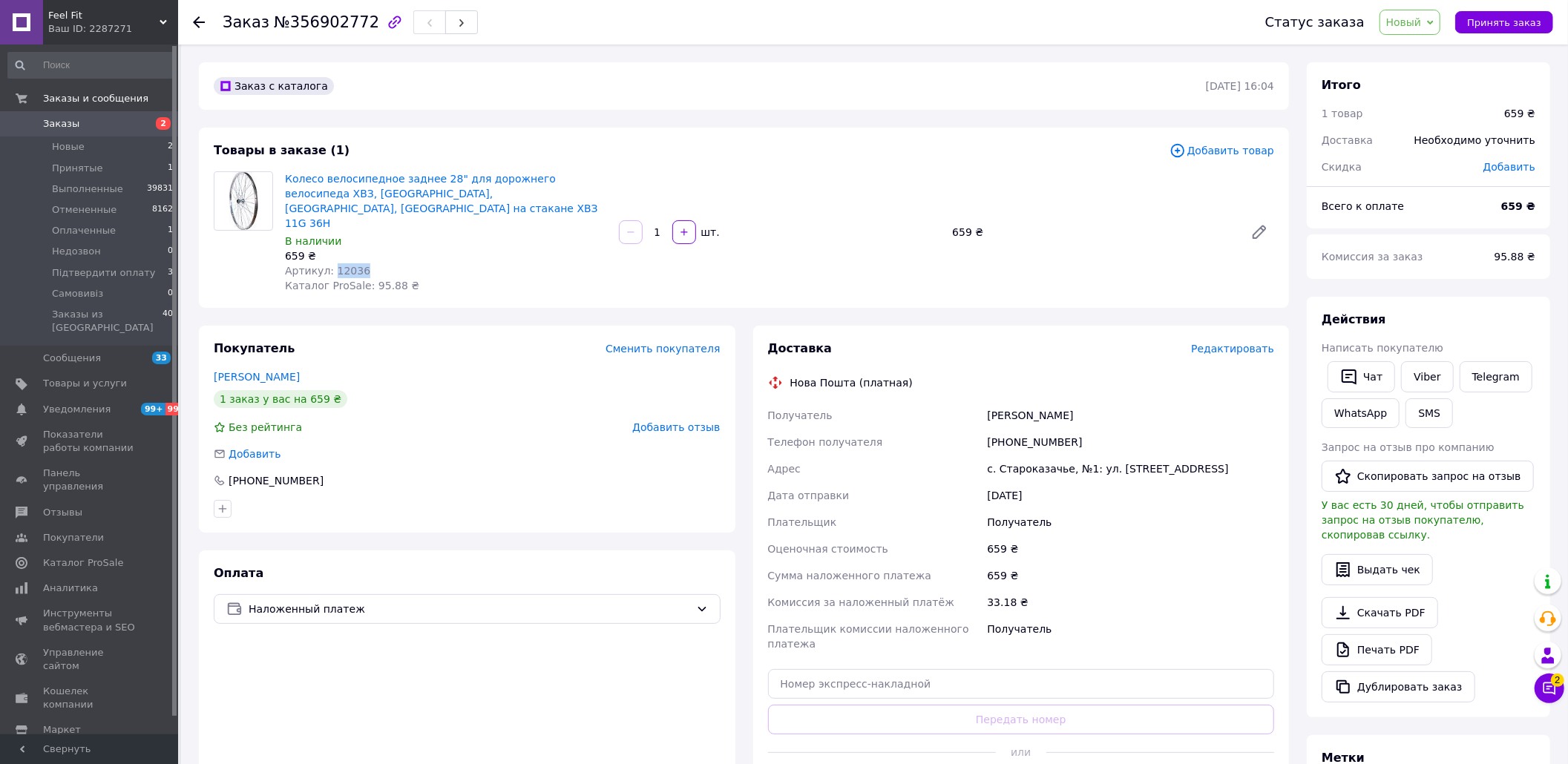
click at [330, 265] on span "Артикул: 12036" at bounding box center [327, 271] width 86 height 12
copy span "12036"
click at [1049, 429] on div "[PHONE_NUMBER]" at bounding box center [1131, 442] width 293 height 27
copy div "380972537052"
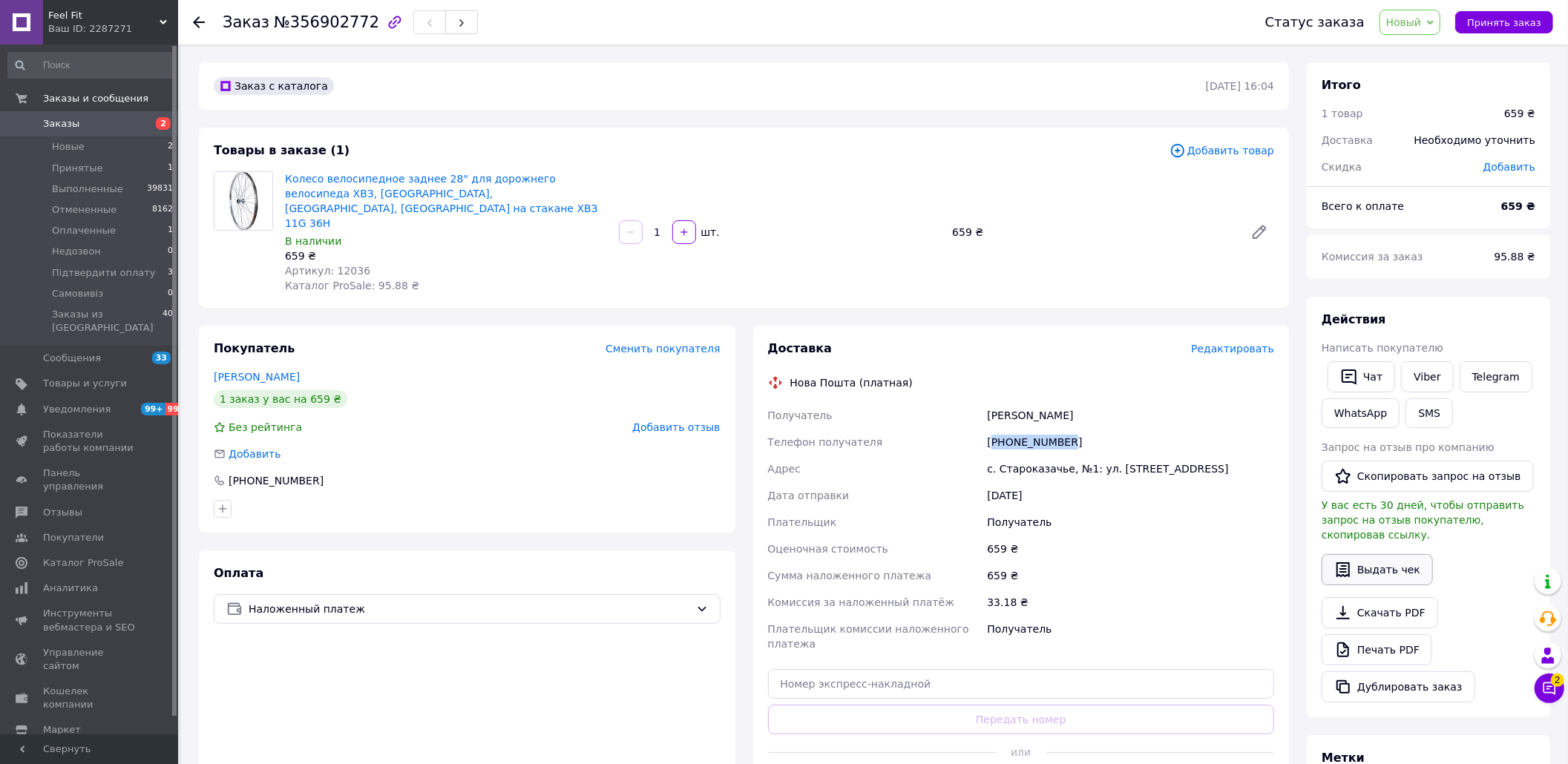
drag, startPoint x: 1225, startPoint y: 511, endPoint x: 1369, endPoint y: 546, distance: 148.2
click at [1225, 536] on div "659 ₴" at bounding box center [1131, 550] width 293 height 27
click at [1562, 690] on button "Чат с покупателем 2" at bounding box center [1549, 689] width 30 height 30
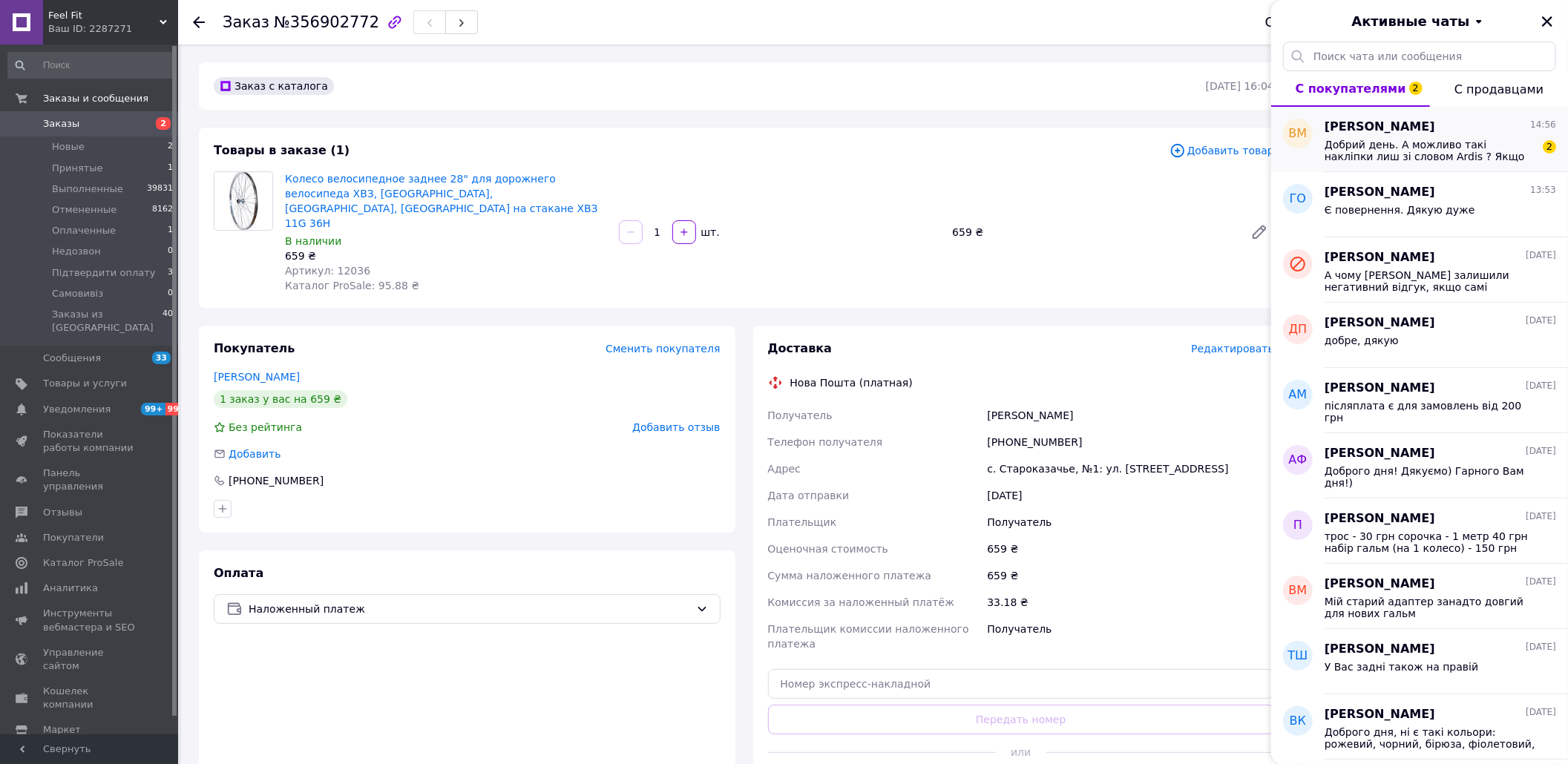
click at [1432, 129] on span "[PERSON_NAME]" at bounding box center [1380, 127] width 111 height 17
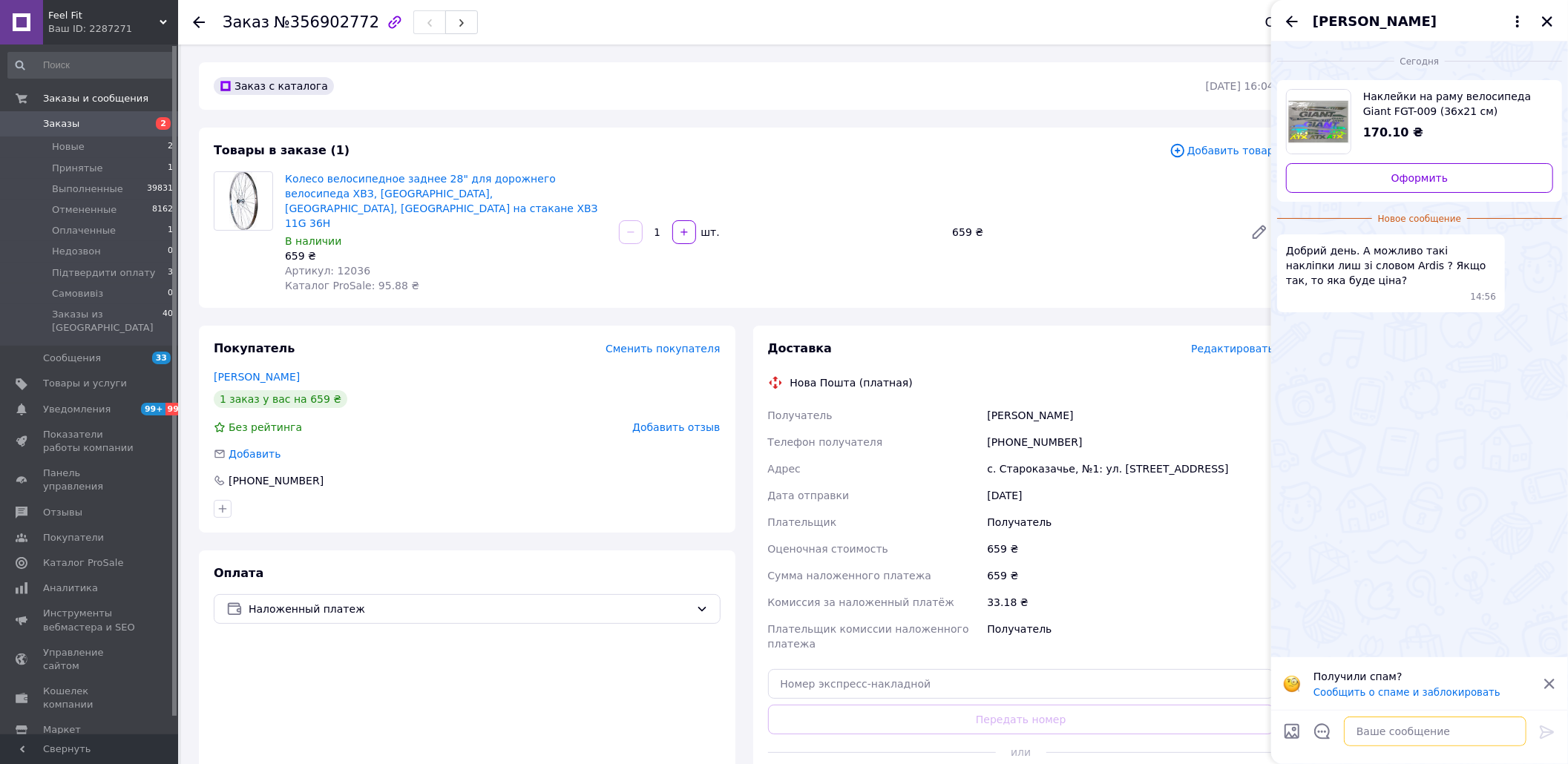
click at [1434, 724] on textarea at bounding box center [1436, 731] width 183 height 30
type textarea "вітаю"
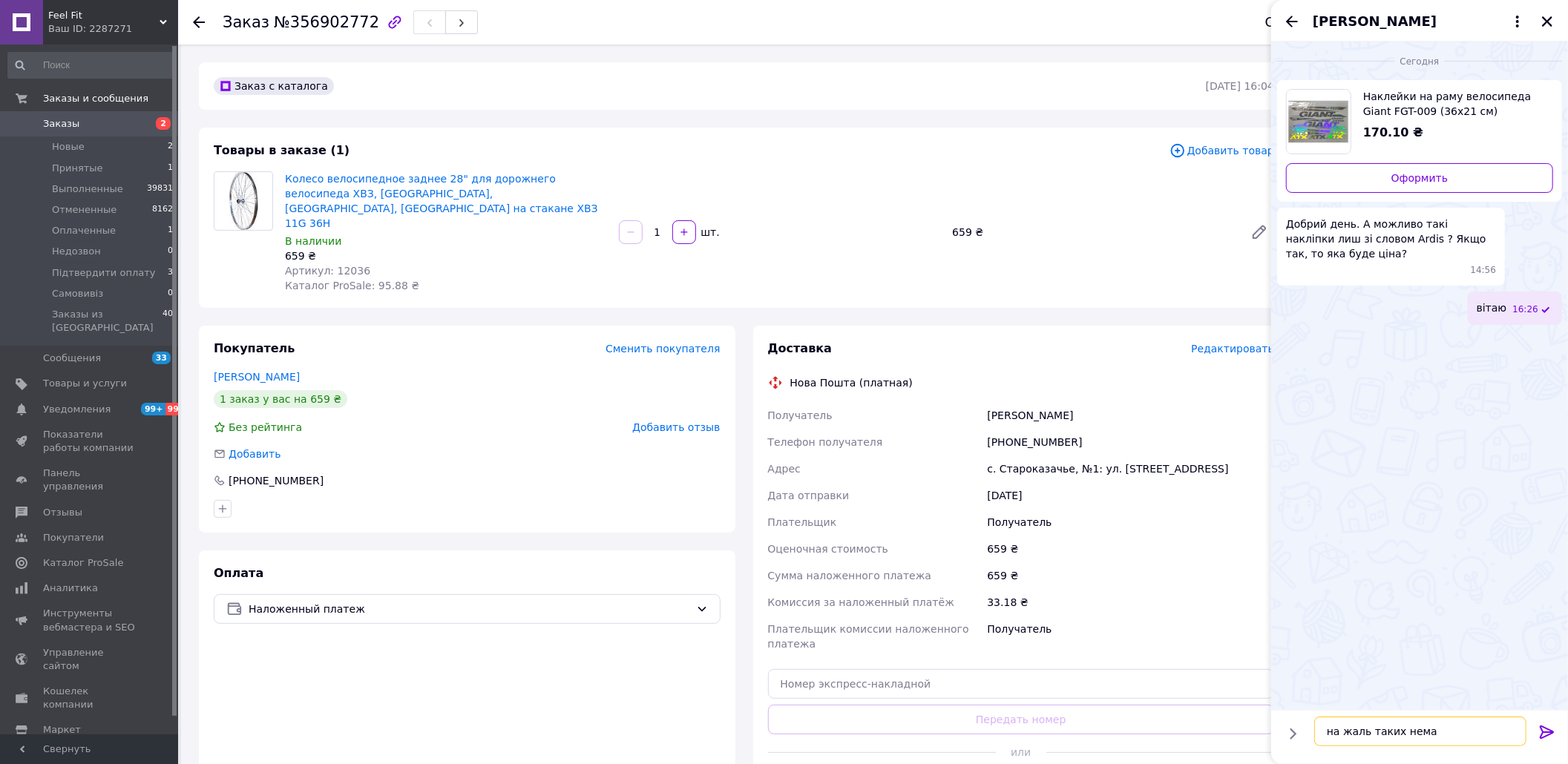
type textarea "на жаль таких немає"
click at [1548, 19] on icon "Закрыть" at bounding box center [1548, 22] width 14 height 14
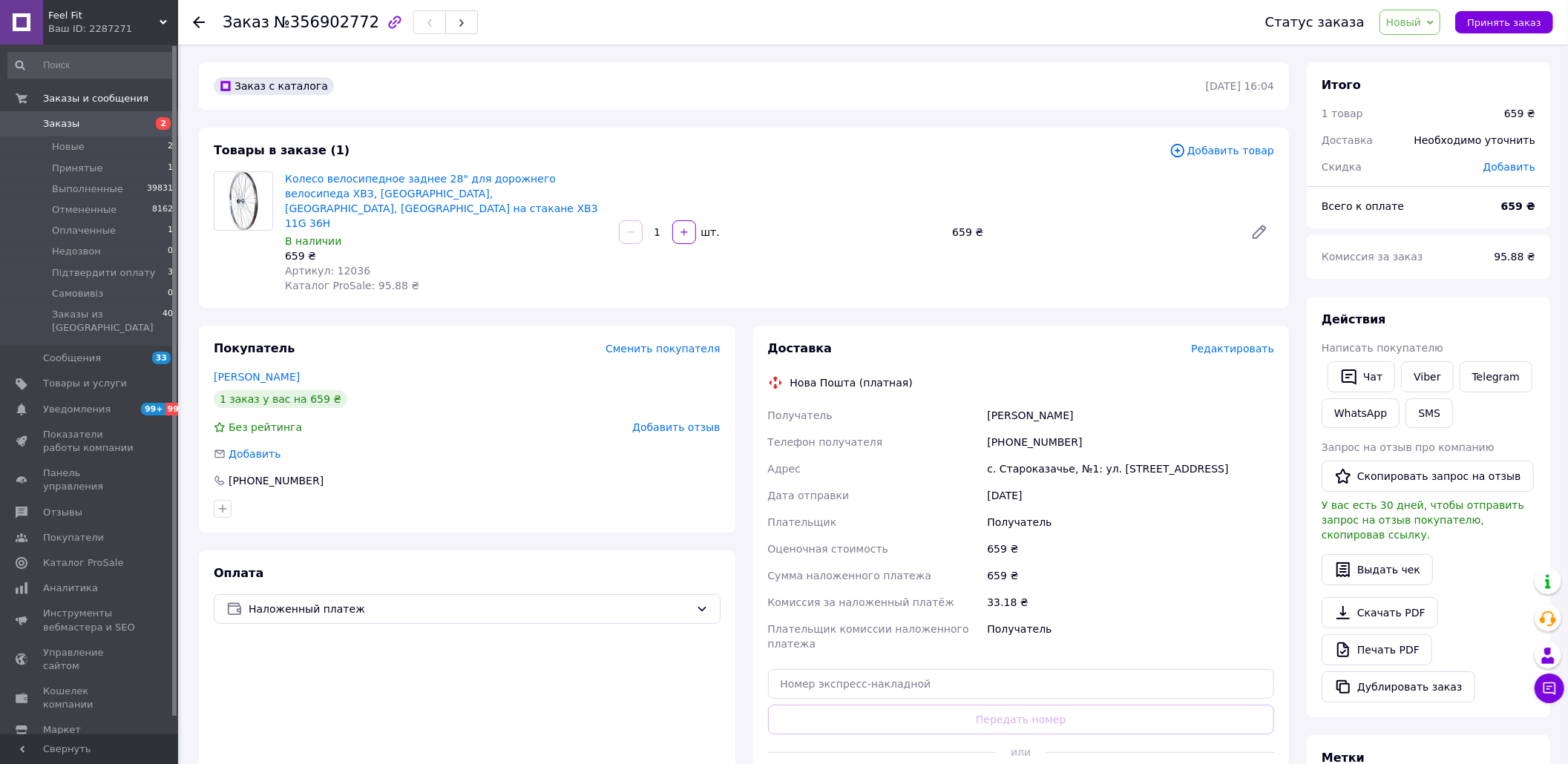
click at [1017, 429] on div "[PHONE_NUMBER]" at bounding box center [1131, 442] width 293 height 27
copy div "380972537052"
click at [1261, 536] on div "659 ₴" at bounding box center [1131, 550] width 293 height 27
click at [320, 21] on span "№356902772" at bounding box center [326, 22] width 105 height 18
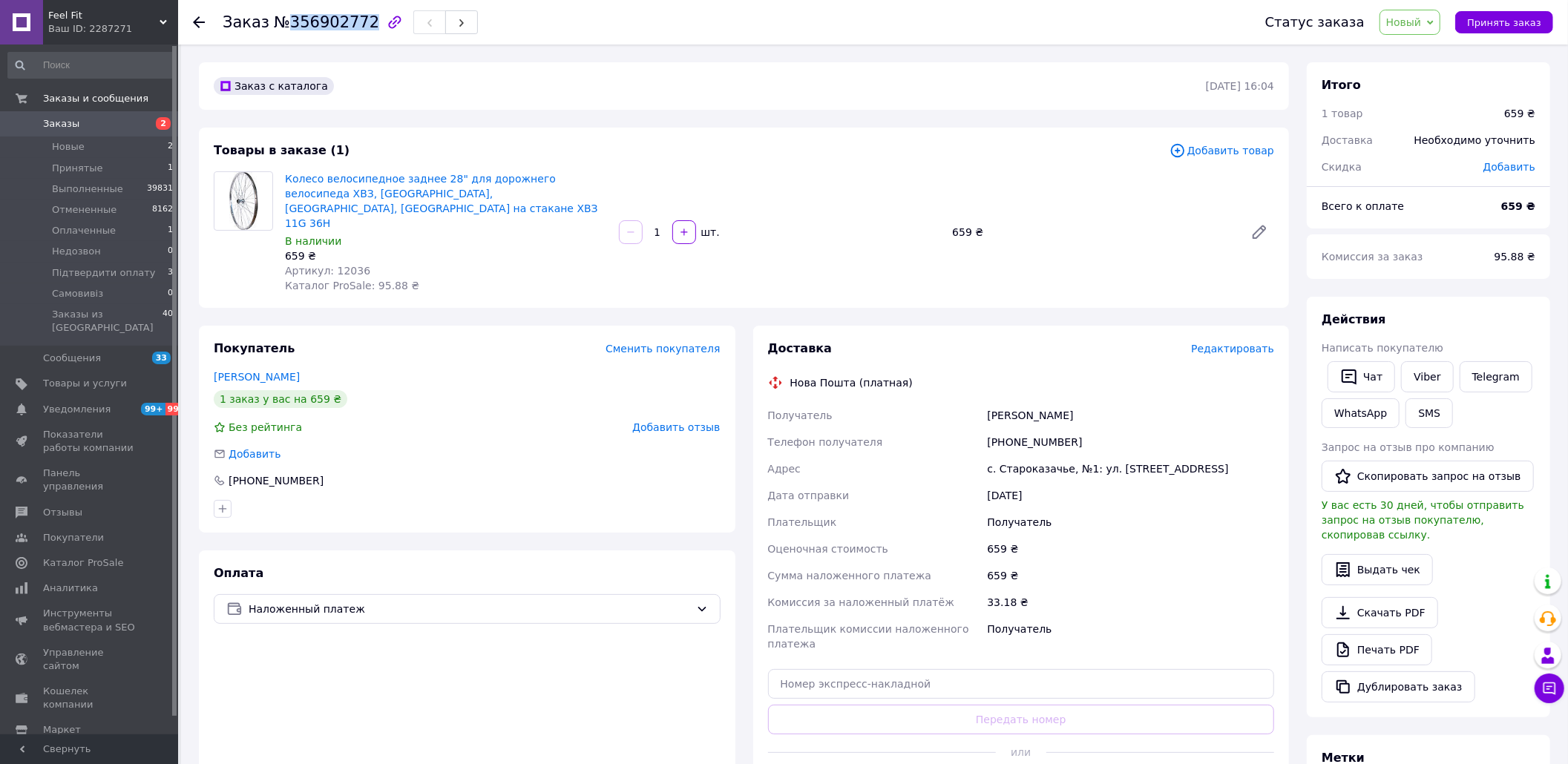
click at [320, 21] on span "№356902772" at bounding box center [326, 22] width 105 height 18
copy span "356902772"
drag, startPoint x: 1268, startPoint y: 482, endPoint x: 1369, endPoint y: 136, distance: 360.4
click at [1275, 467] on div "Получатель [PERSON_NAME] Телефон получателя [PHONE_NUMBER] Адрес с. Староказачь…" at bounding box center [1021, 529] width 513 height 255
click at [1422, 24] on span "Новый" at bounding box center [1405, 22] width 36 height 12
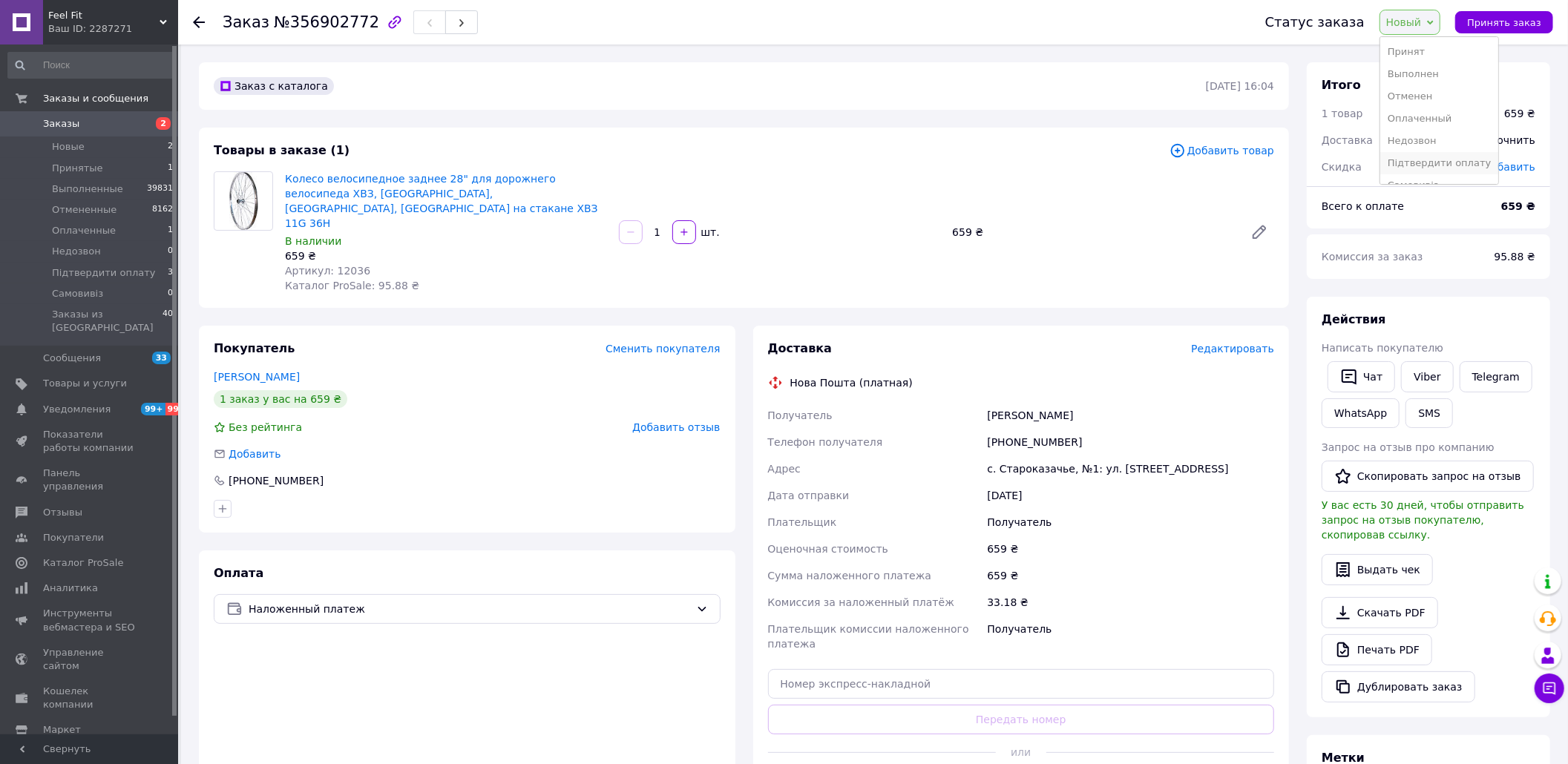
click at [1440, 167] on li "Підтвердити оплату" at bounding box center [1439, 163] width 118 height 22
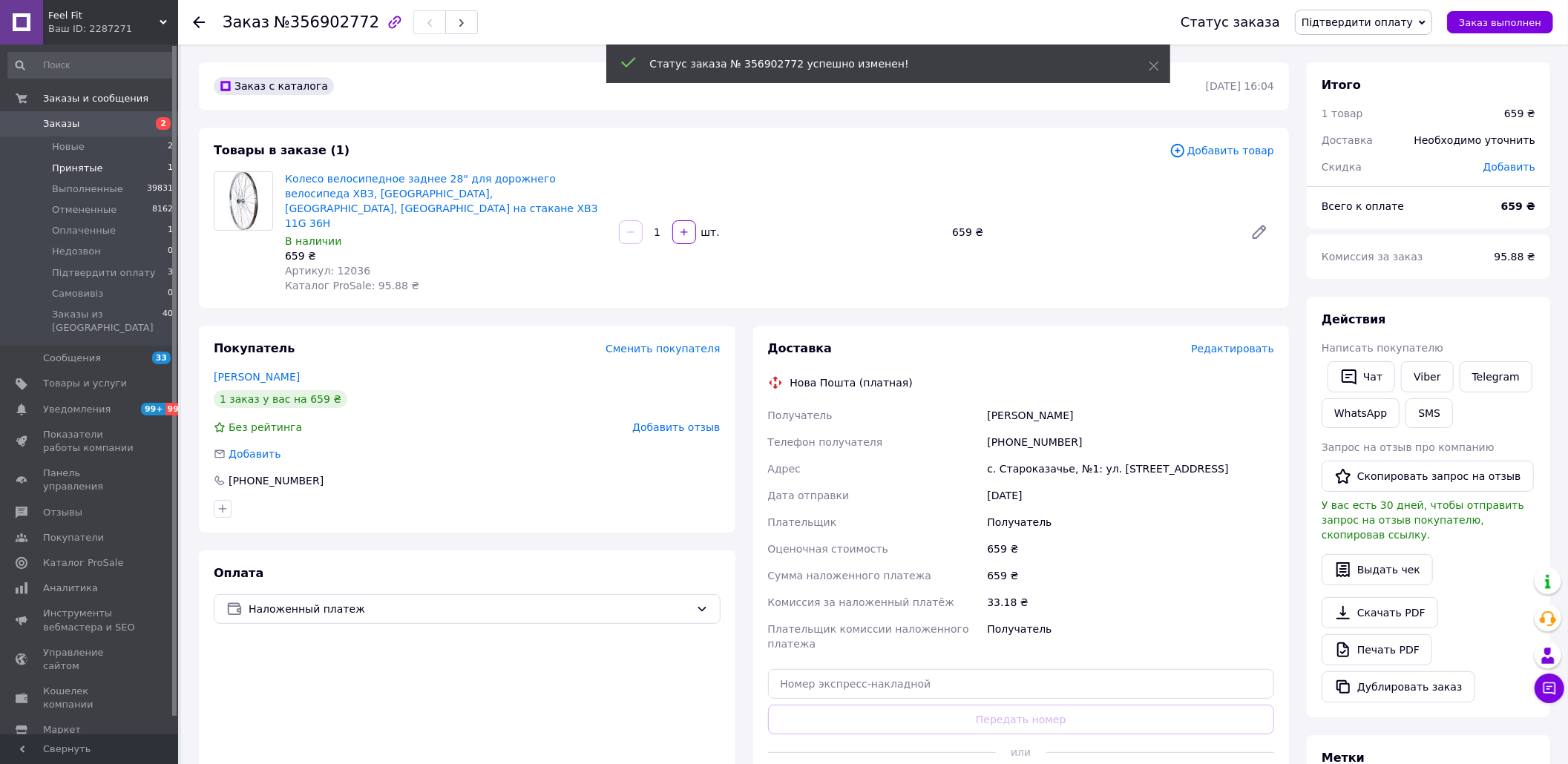
click at [95, 163] on span "Принятые" at bounding box center [77, 169] width 51 height 14
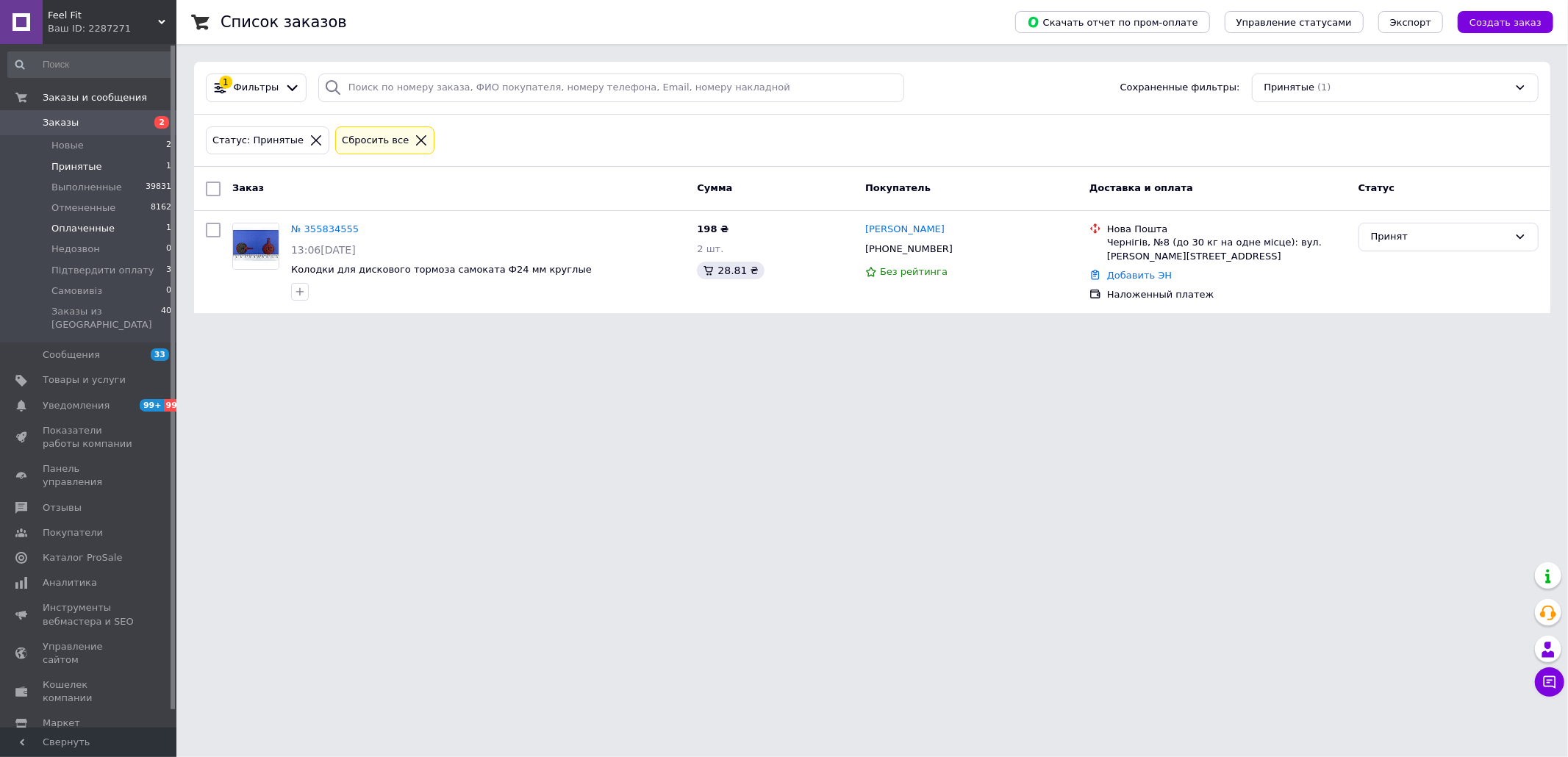
click at [106, 227] on span "Оплаченные" at bounding box center [82, 229] width 63 height 13
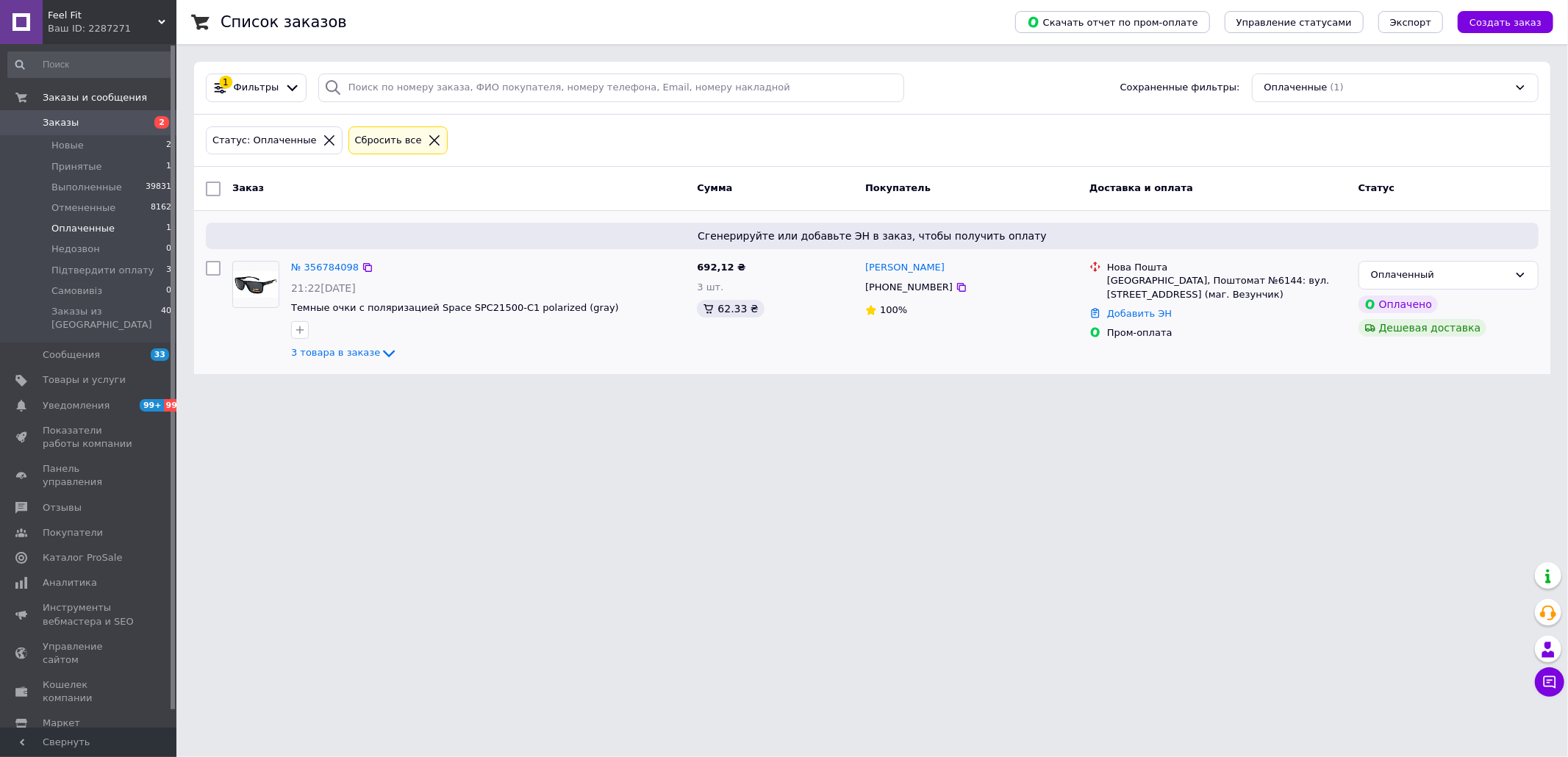
click at [289, 272] on div "№ 356784098" at bounding box center [325, 268] width 70 height 17
click at [294, 272] on link "№ 356784098" at bounding box center [325, 267] width 68 height 11
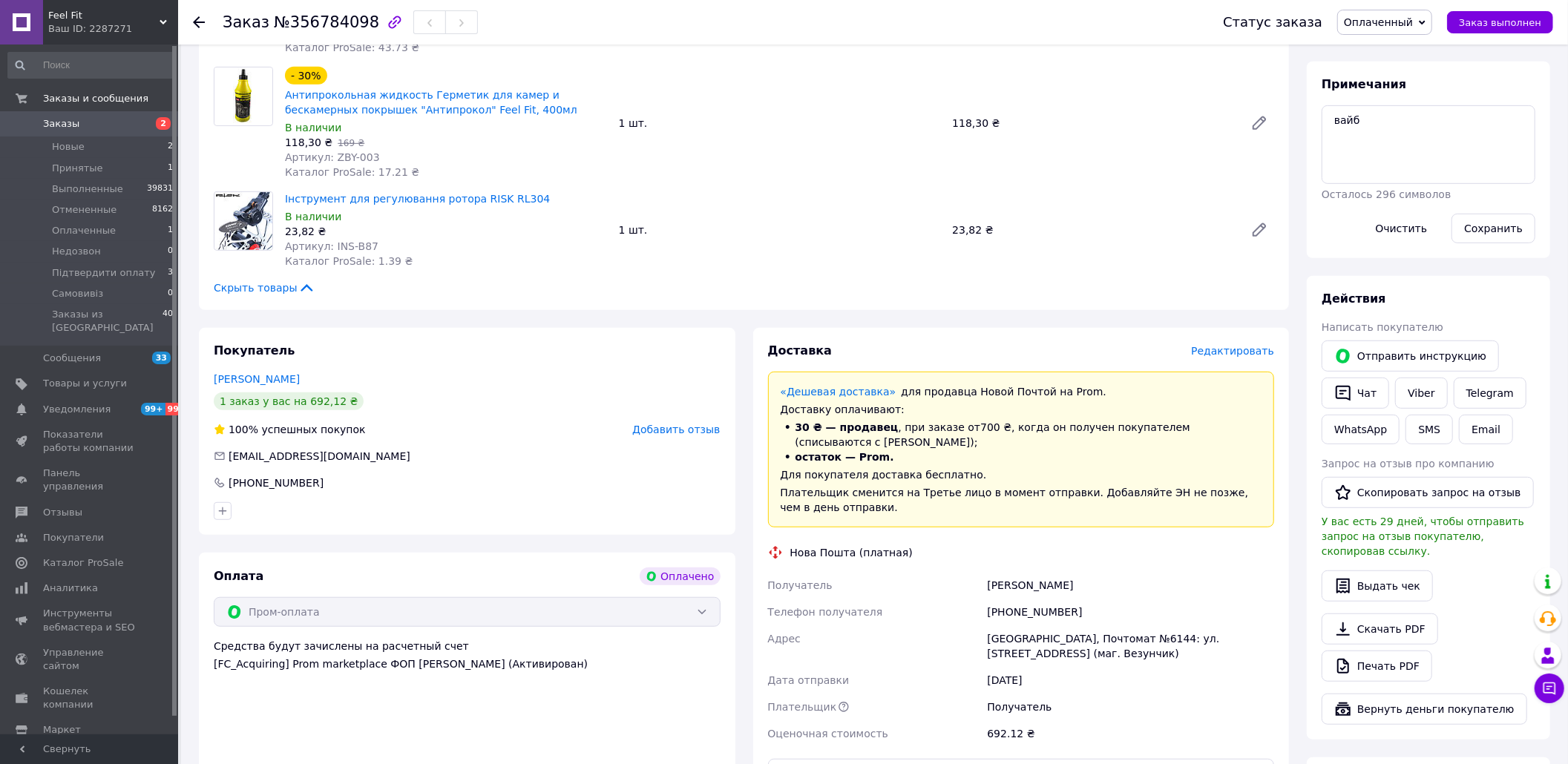
scroll to position [594, 0]
click at [1024, 597] on div "[PHONE_NUMBER]" at bounding box center [1131, 611] width 293 height 27
copy div "380955554996"
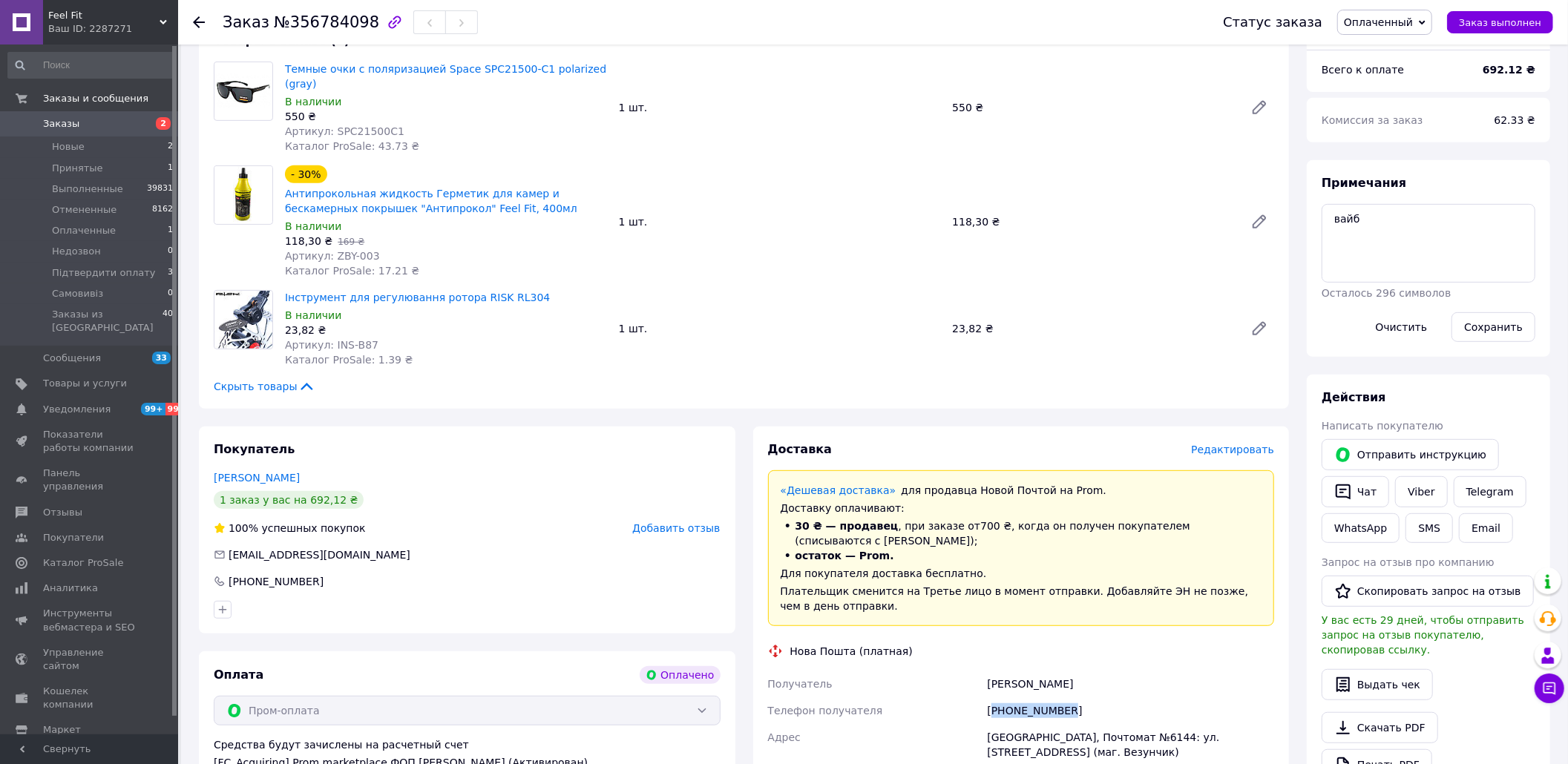
scroll to position [494, 0]
click at [1100, 723] on div "[GEOGRAPHIC_DATA], Почтомат №6144: ул. [STREET_ADDRESS] (маг. Везунчик)" at bounding box center [1131, 744] width 293 height 42
copy div "6144"
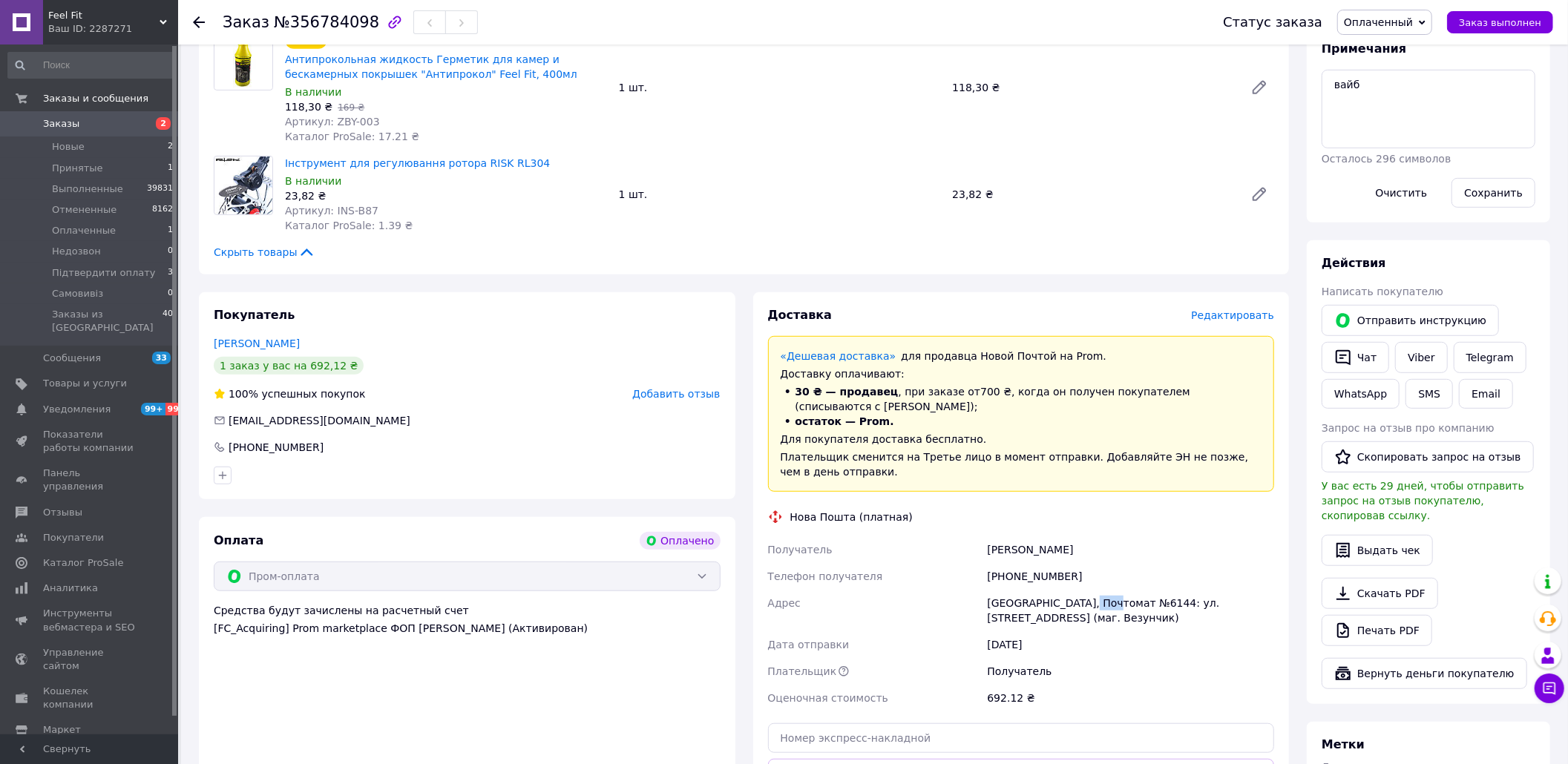
scroll to position [791, 0]
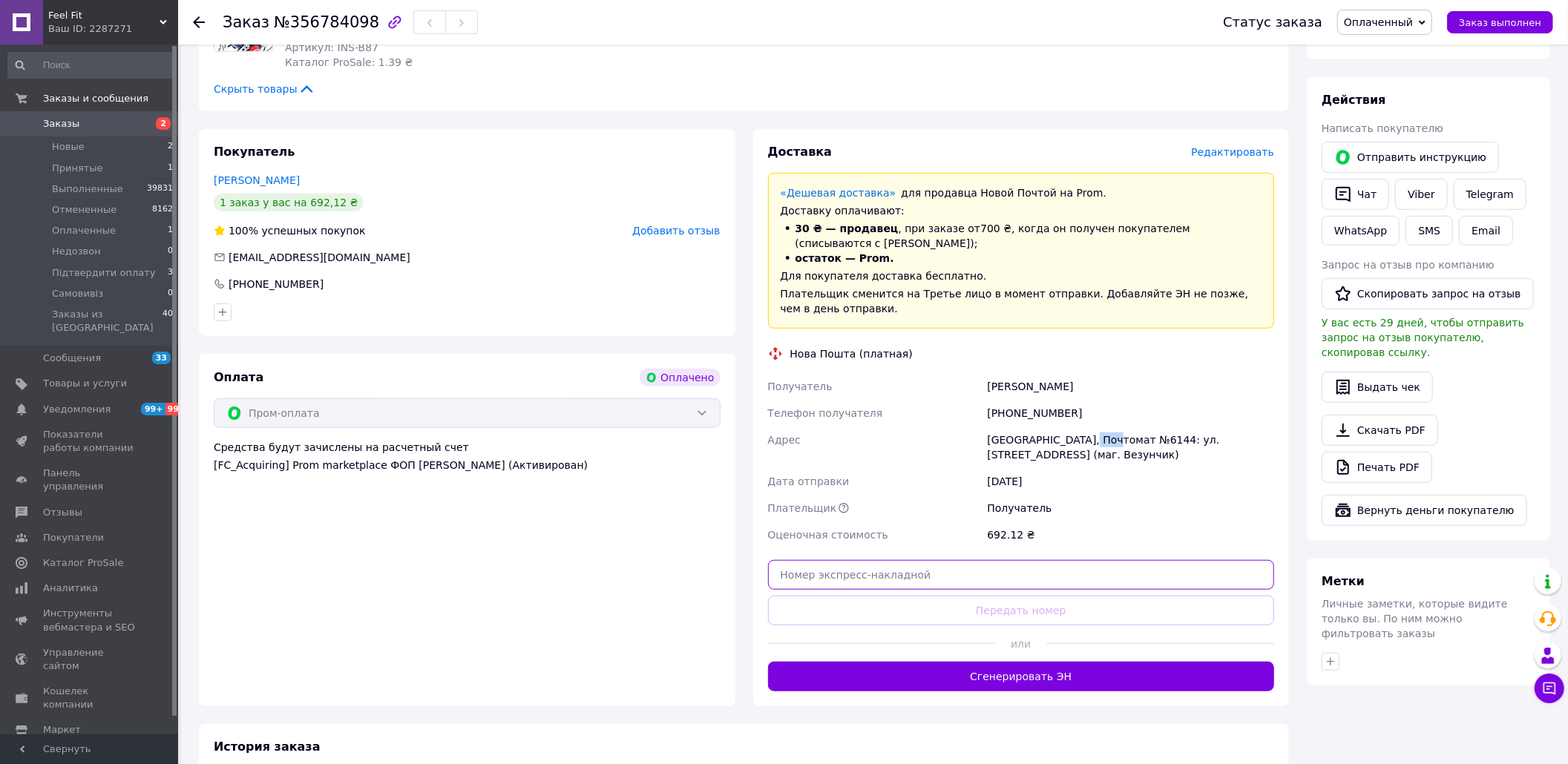
paste input "20451225245408"
click at [956, 560] on input "text" at bounding box center [1022, 574] width 507 height 30
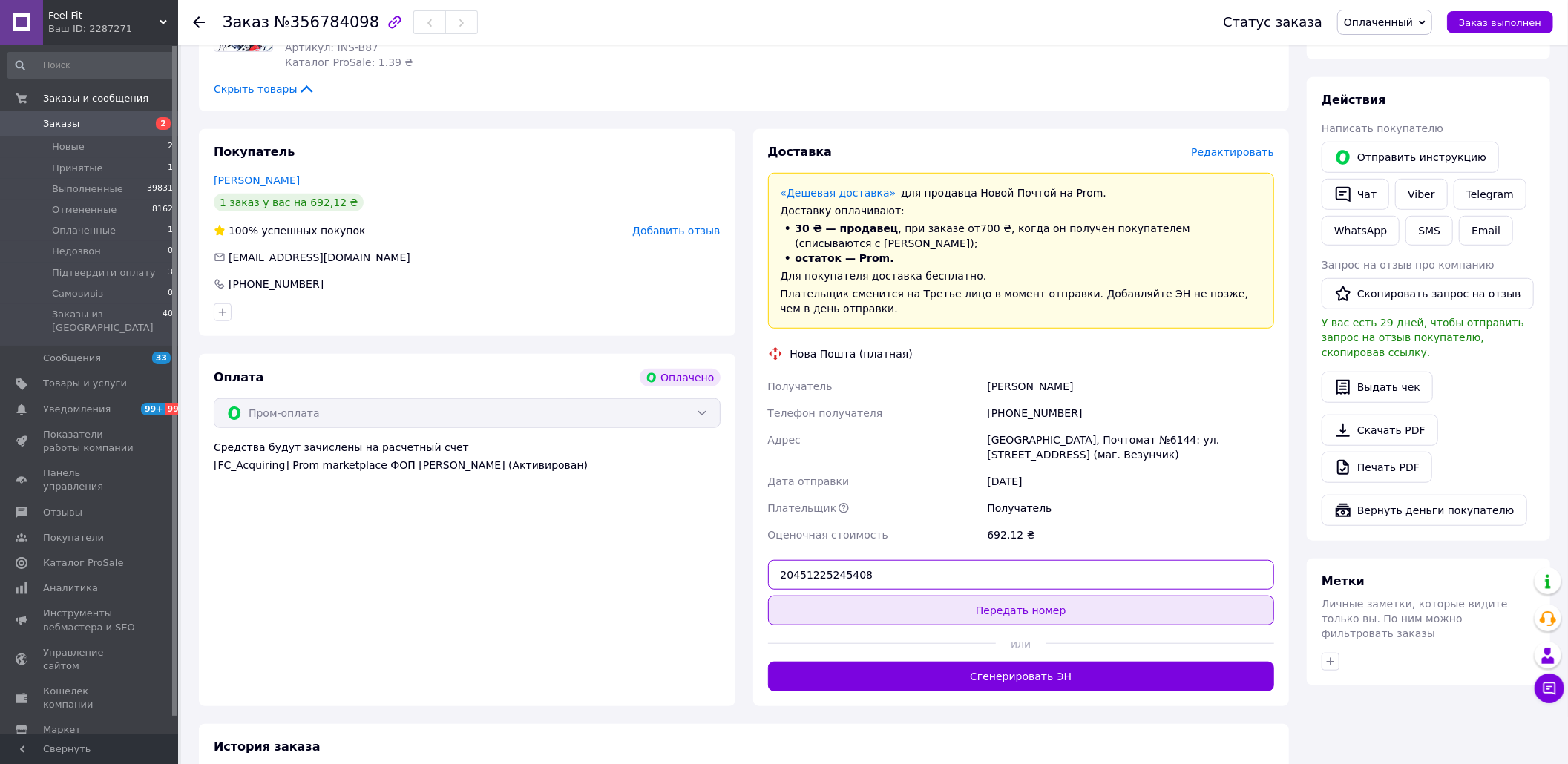
type input "20451225245408"
click at [944, 596] on button "Передать номер" at bounding box center [1022, 611] width 507 height 30
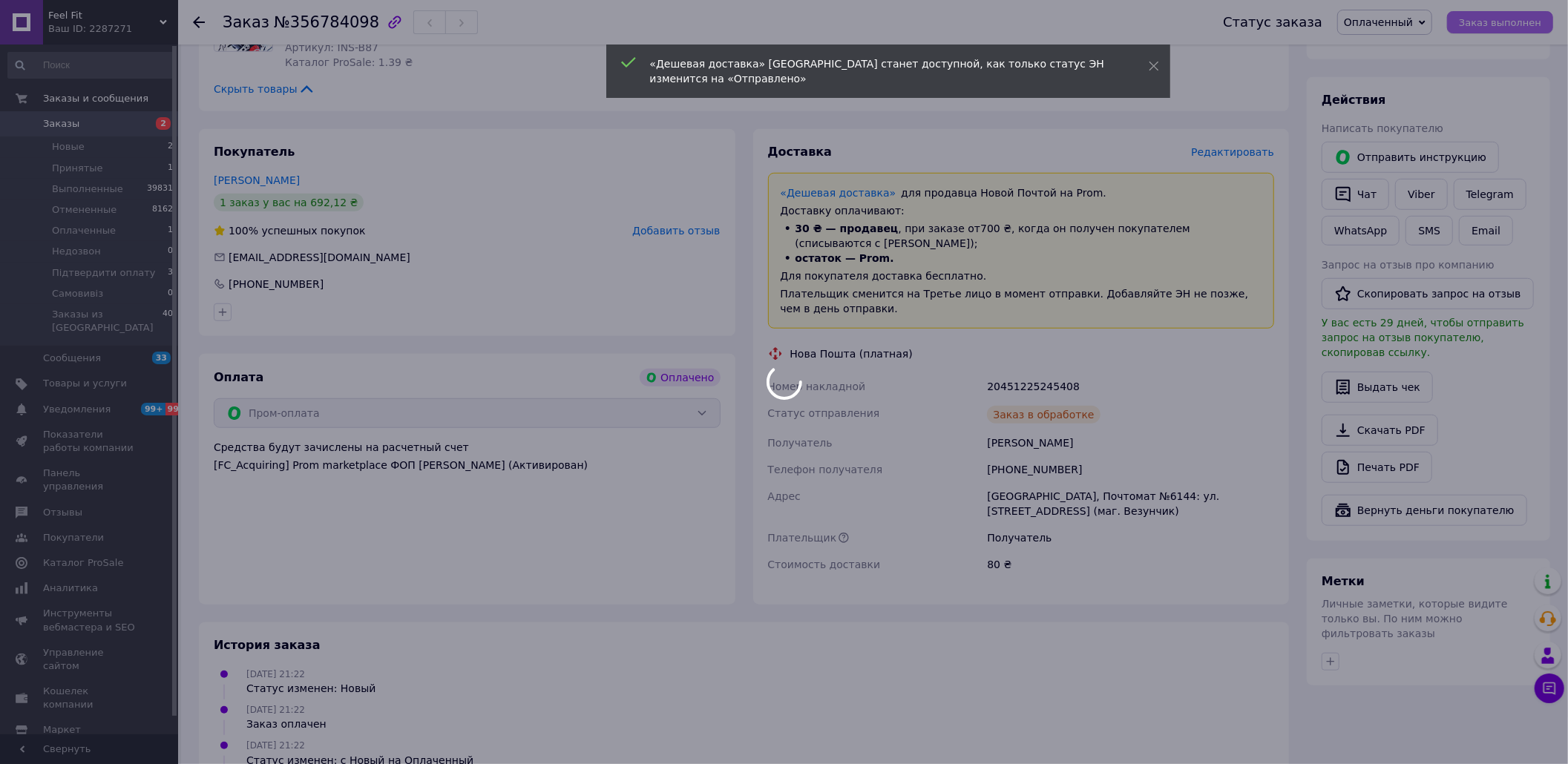
click at [1505, 14] on div at bounding box center [784, 382] width 1568 height 764
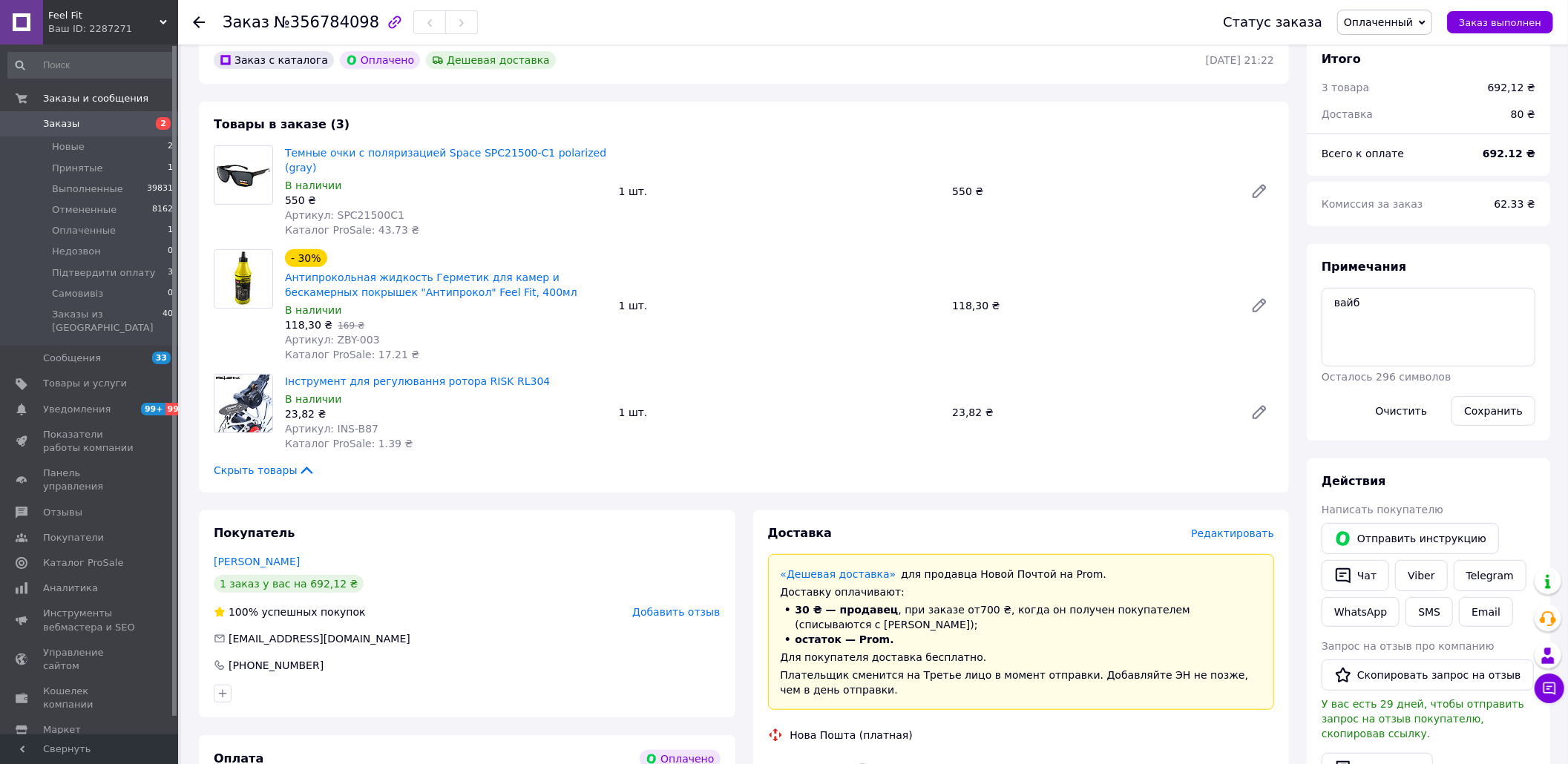
scroll to position [396, 0]
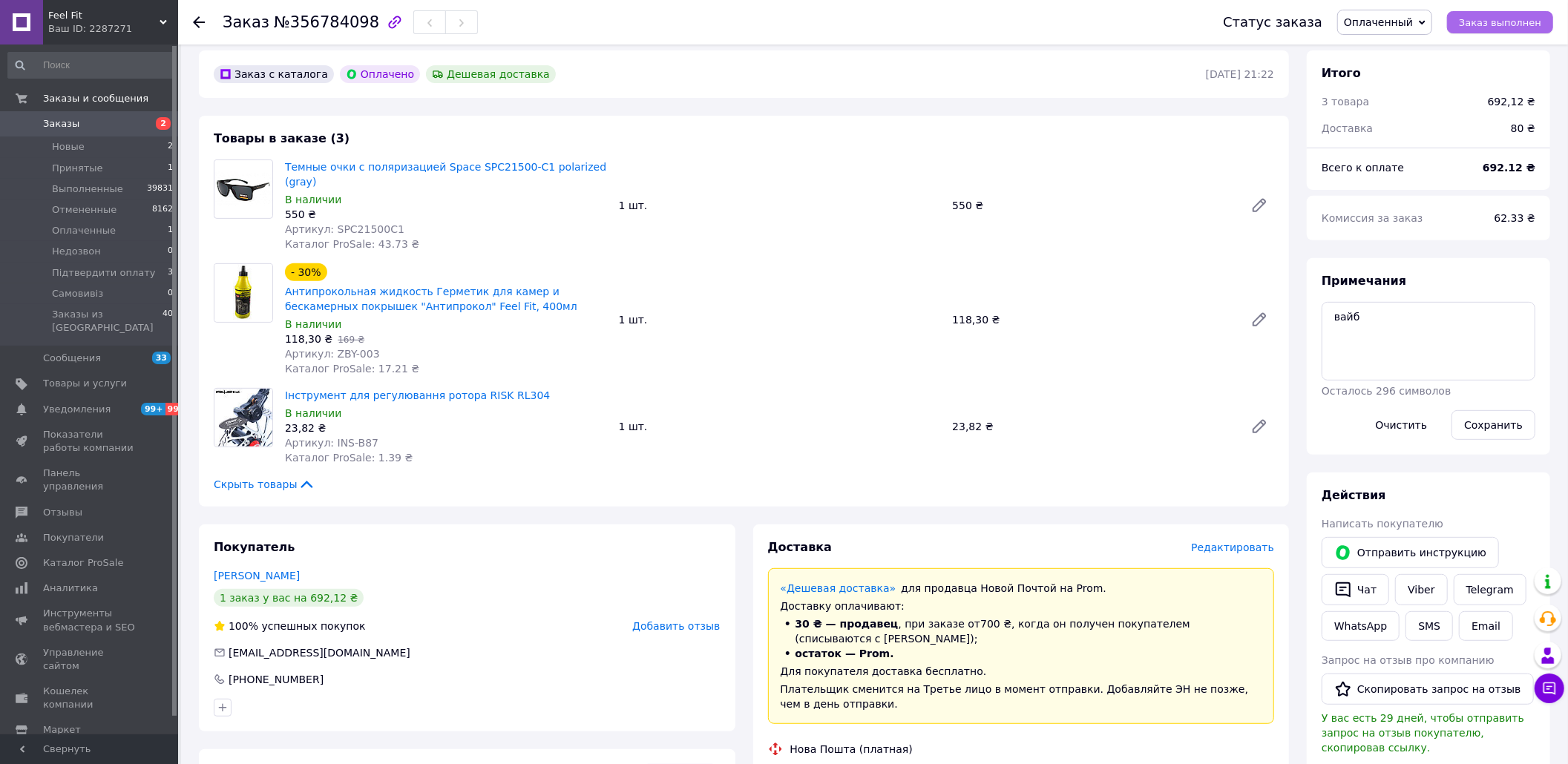
click at [1512, 22] on span "Заказ выполнен" at bounding box center [1499, 22] width 82 height 11
click at [135, 141] on li "Новые 2" at bounding box center [91, 147] width 182 height 21
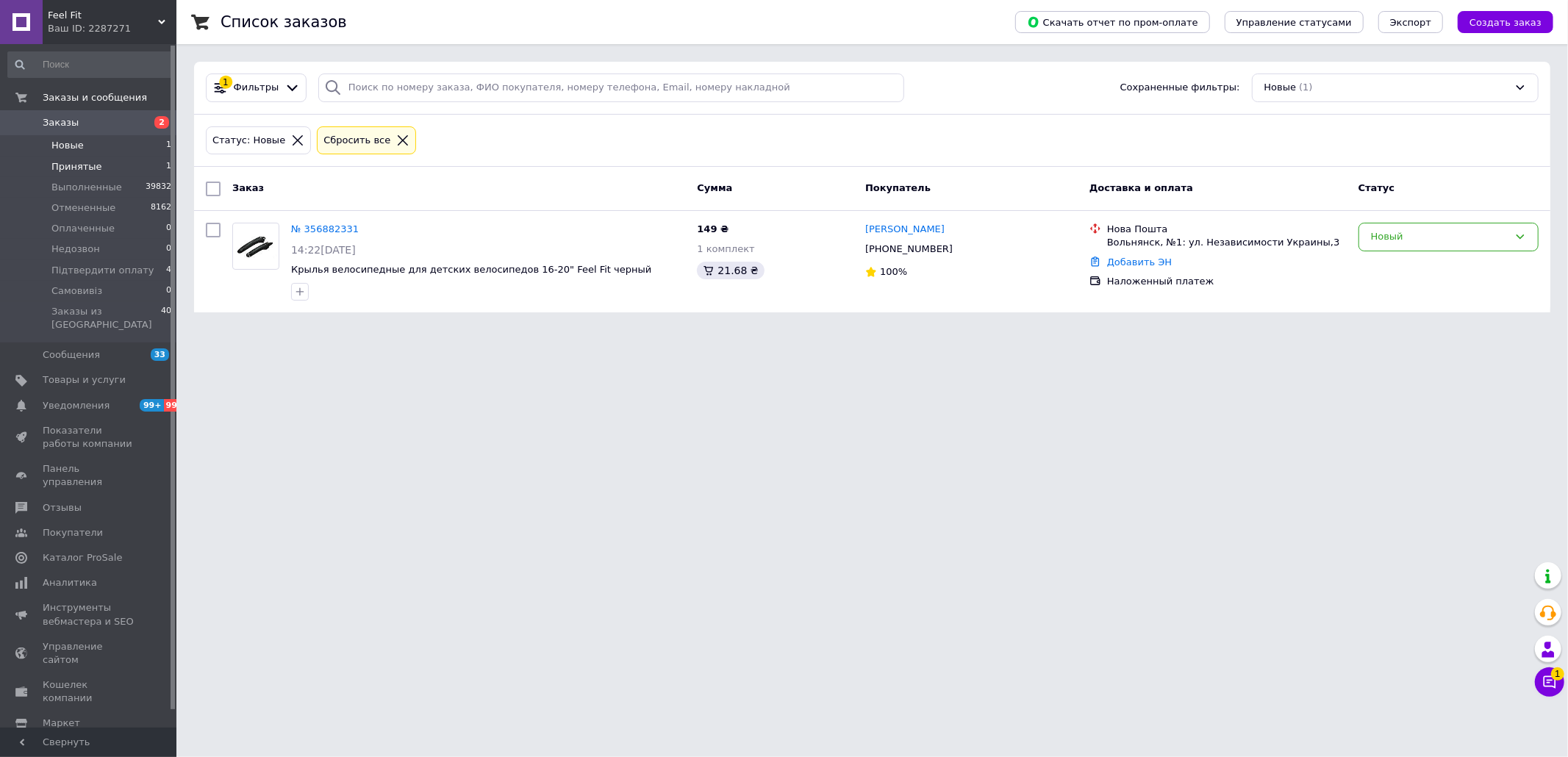
click at [107, 163] on li "Принятые 1" at bounding box center [90, 167] width 180 height 21
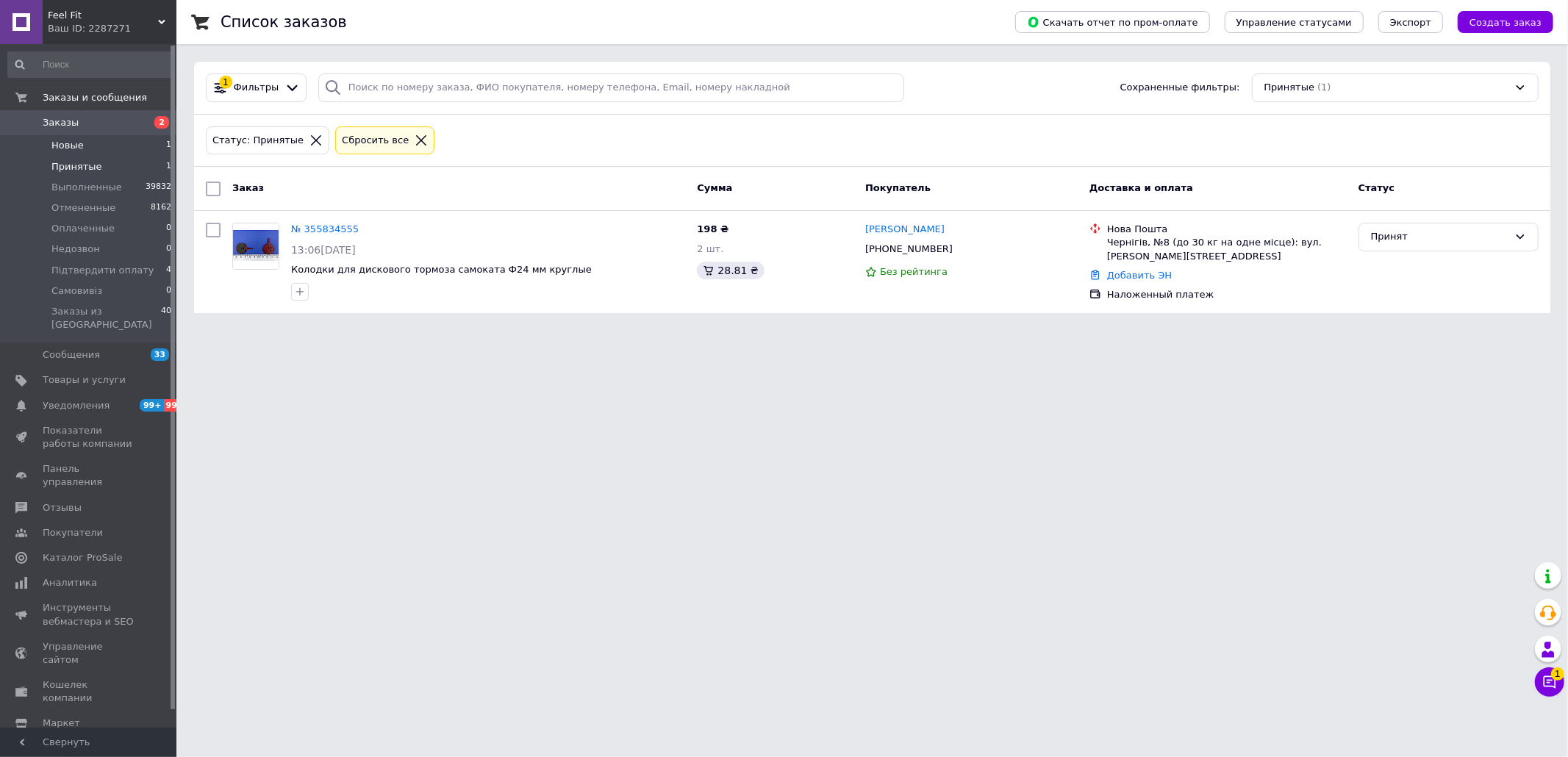
click at [104, 147] on li "Новые 1" at bounding box center [90, 145] width 180 height 21
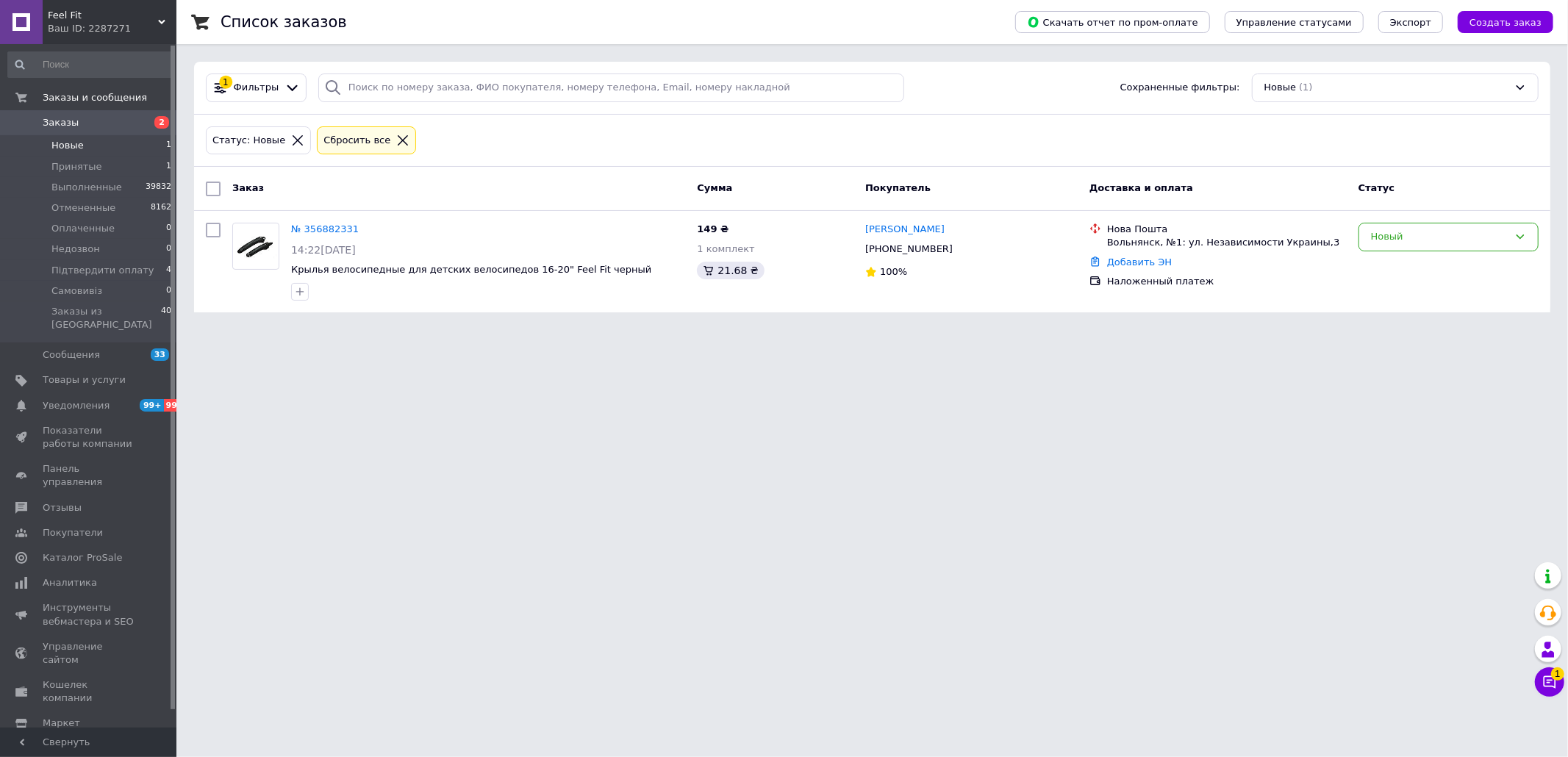
click at [1432, 236] on div "Новый" at bounding box center [1440, 237] width 138 height 15
click at [1394, 264] on li "Принят" at bounding box center [1448, 268] width 179 height 27
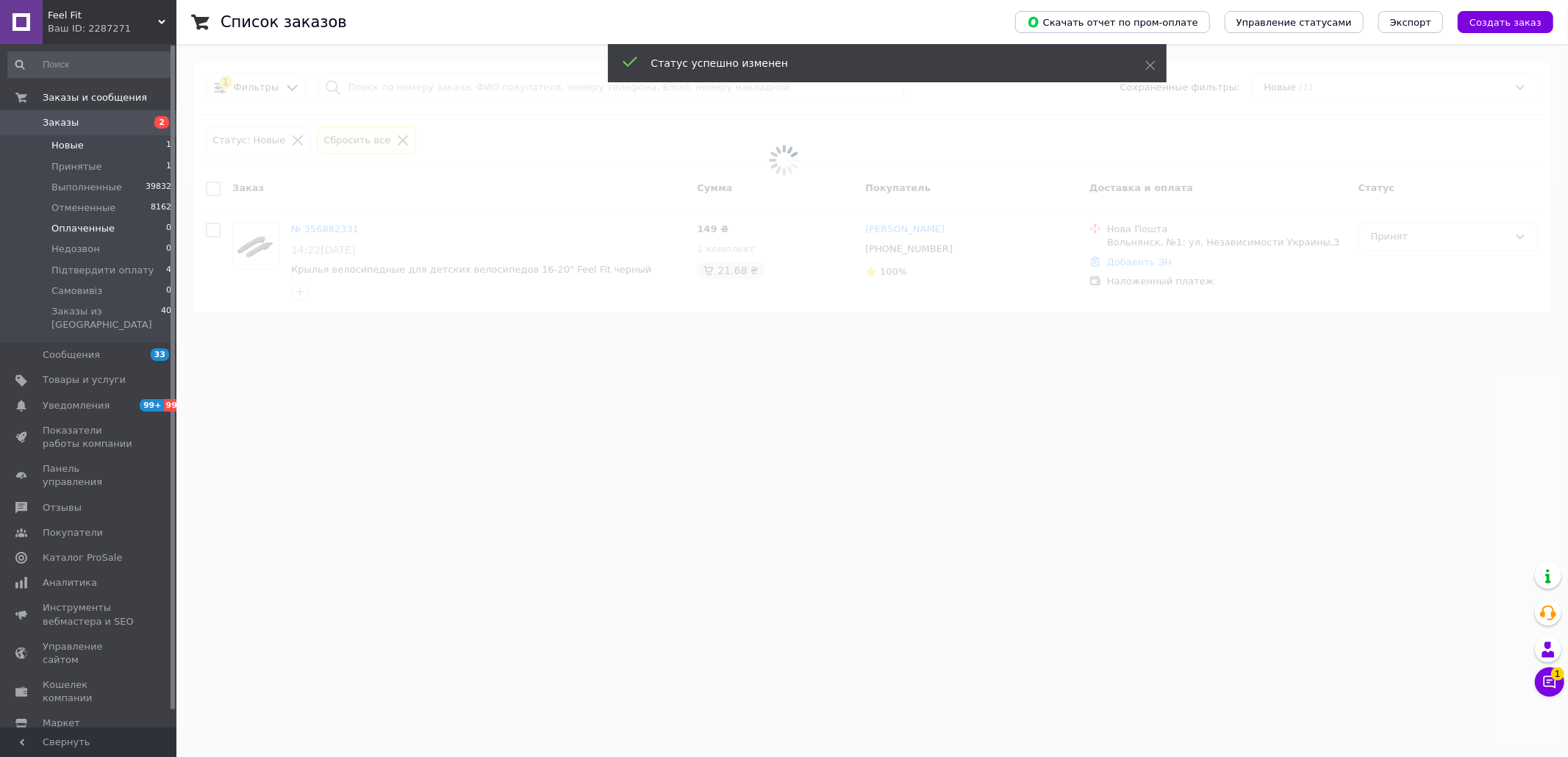
click at [74, 228] on span "Оплаченные" at bounding box center [82, 229] width 63 height 13
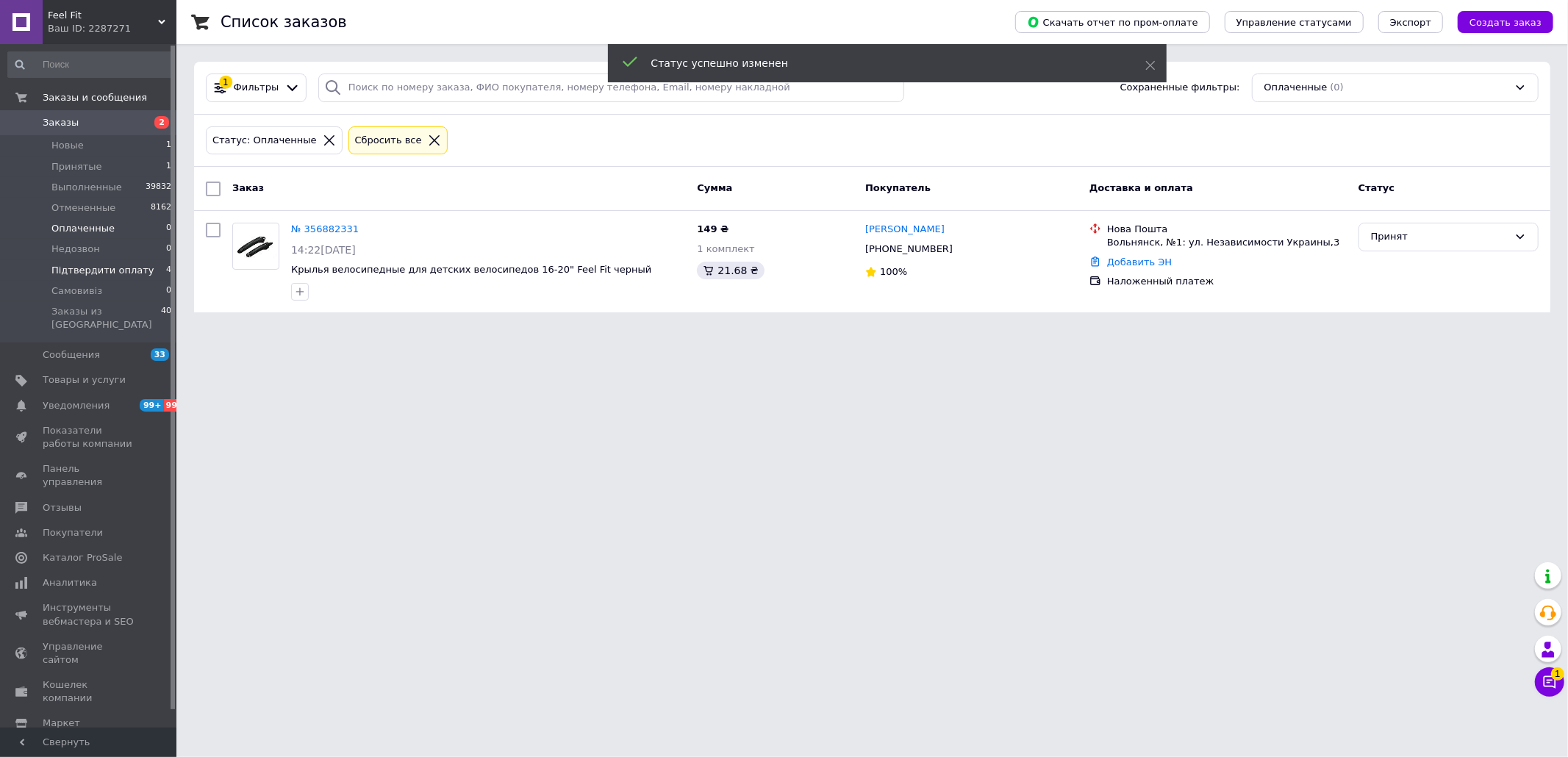
click at [84, 271] on span "Підтвердити оплату" at bounding box center [102, 271] width 102 height 13
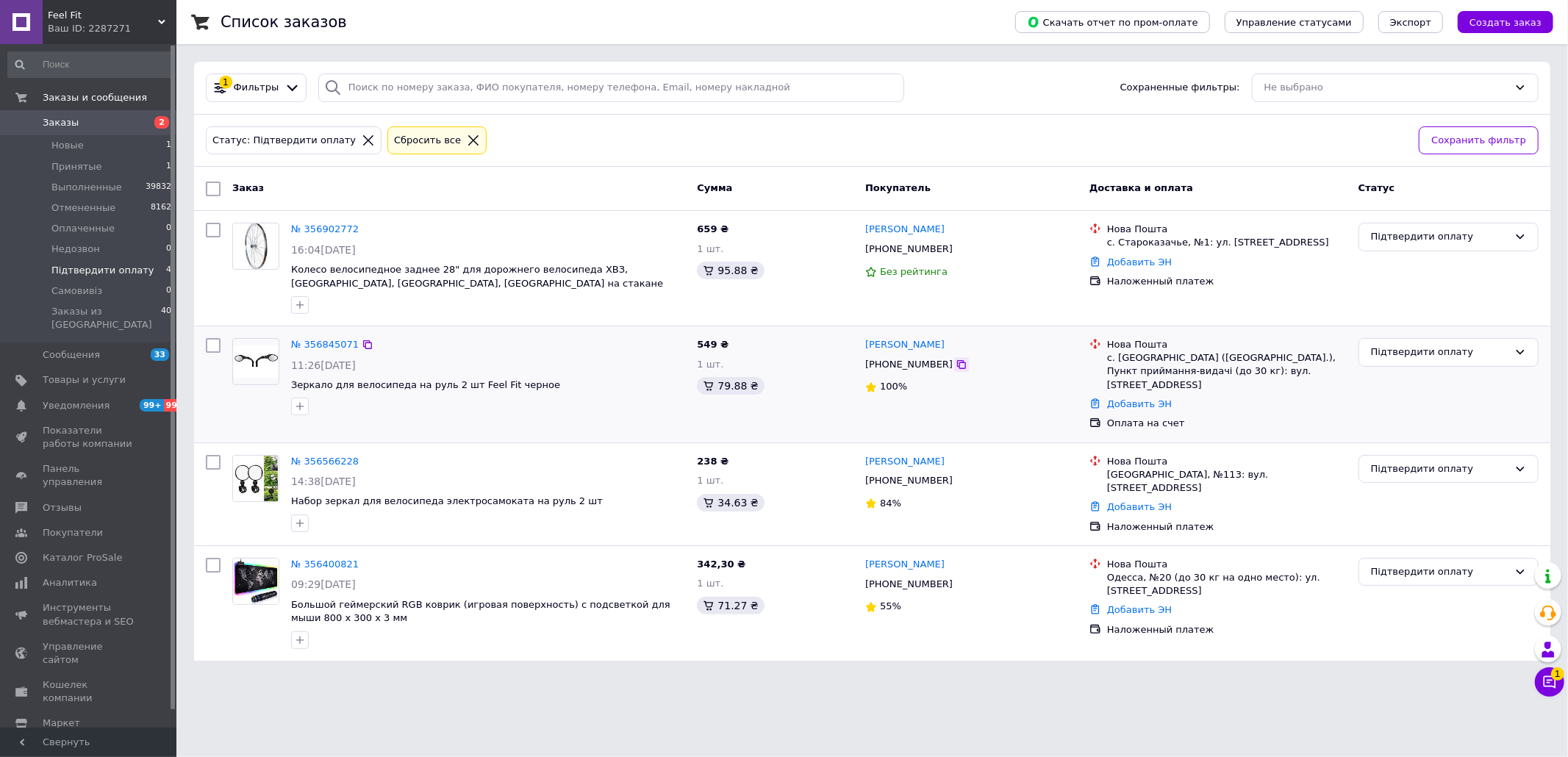
click at [956, 369] on icon at bounding box center [961, 365] width 12 height 12
click at [375, 75] on input "search" at bounding box center [611, 88] width 586 height 29
paste input "356520648"
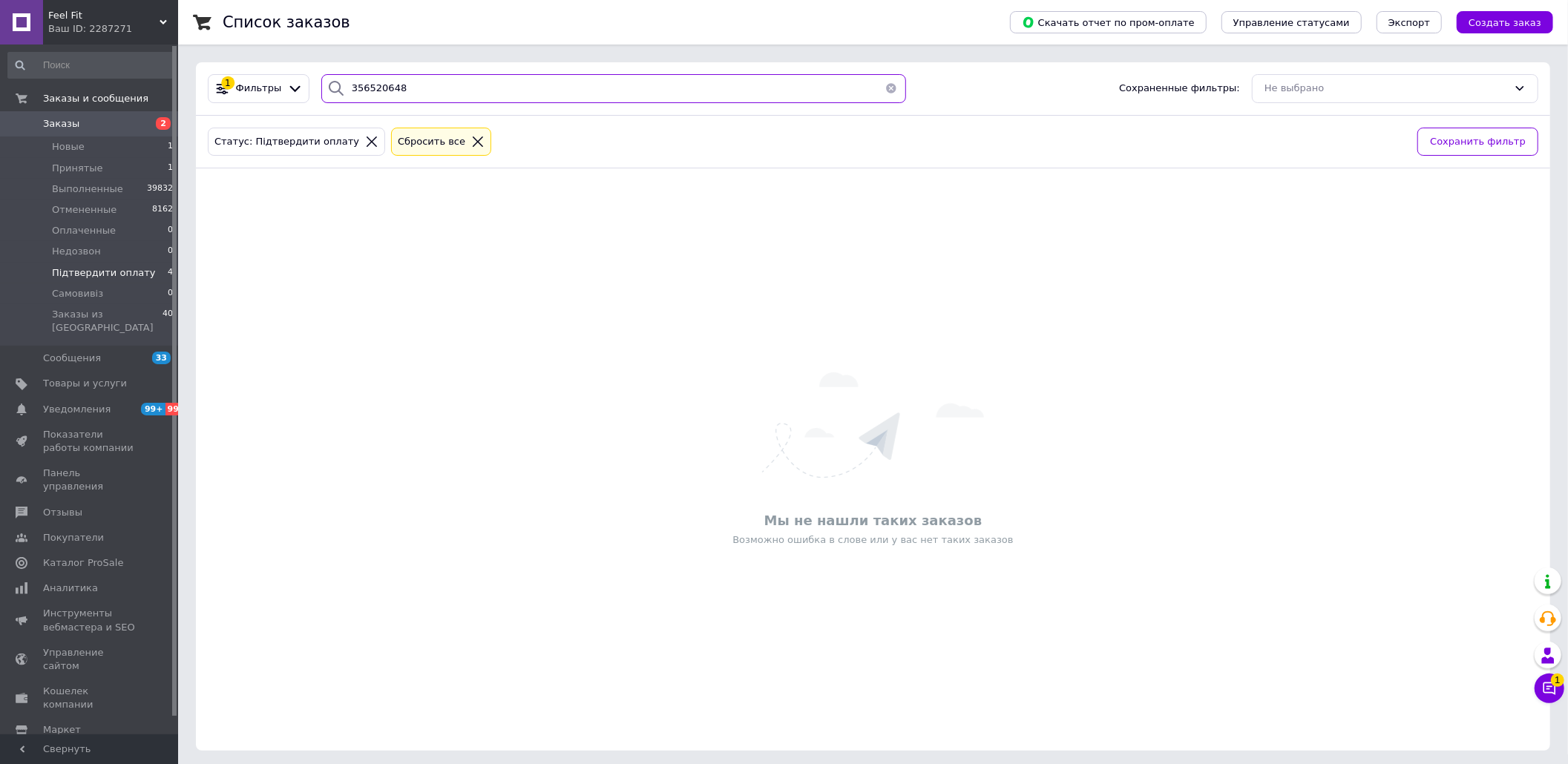
type input "356520648"
click at [128, 123] on span "Заказы" at bounding box center [90, 124] width 94 height 14
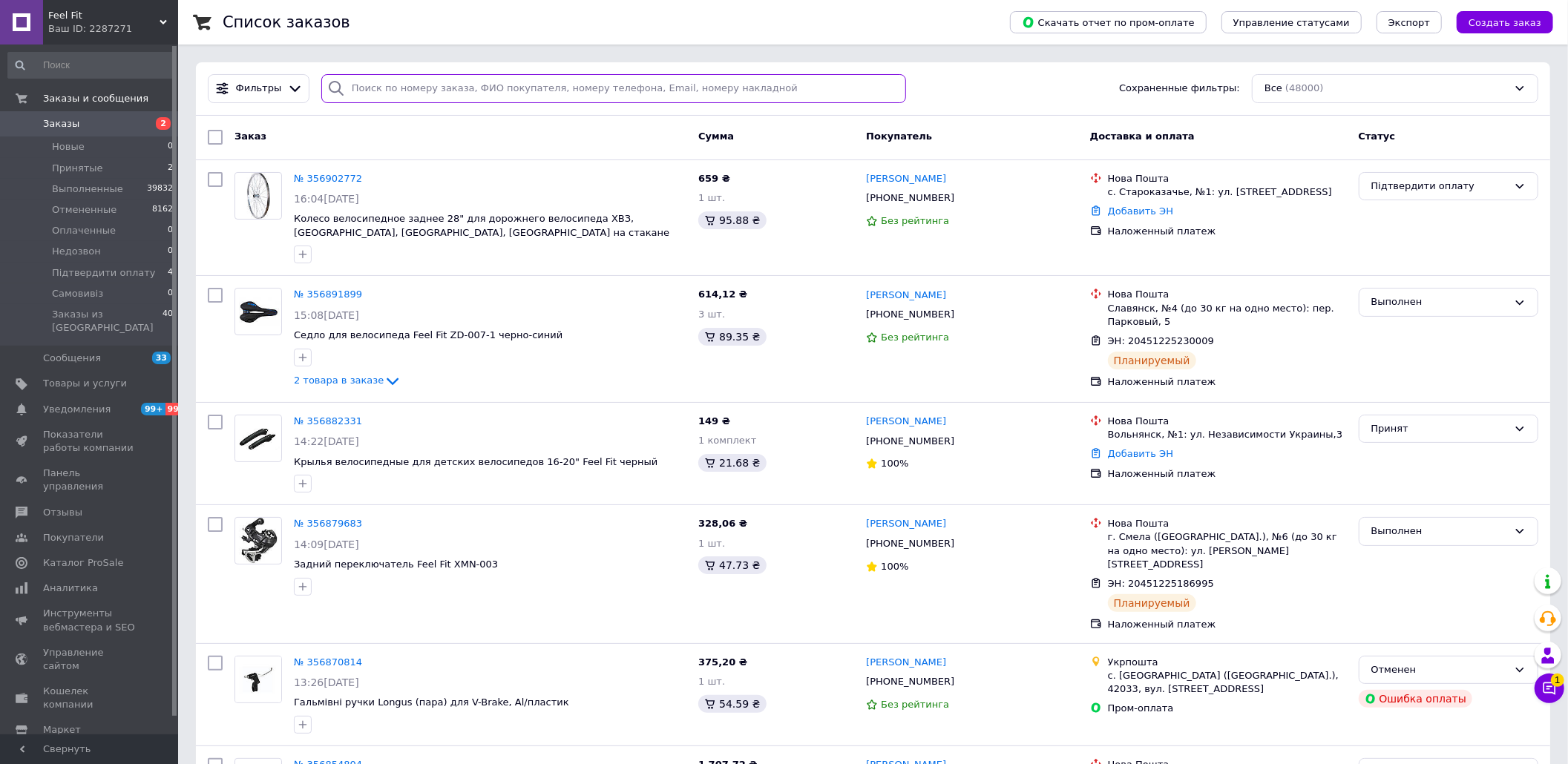
click at [507, 101] on input "search" at bounding box center [613, 89] width 585 height 29
paste input "356520648"
type input "356520648"
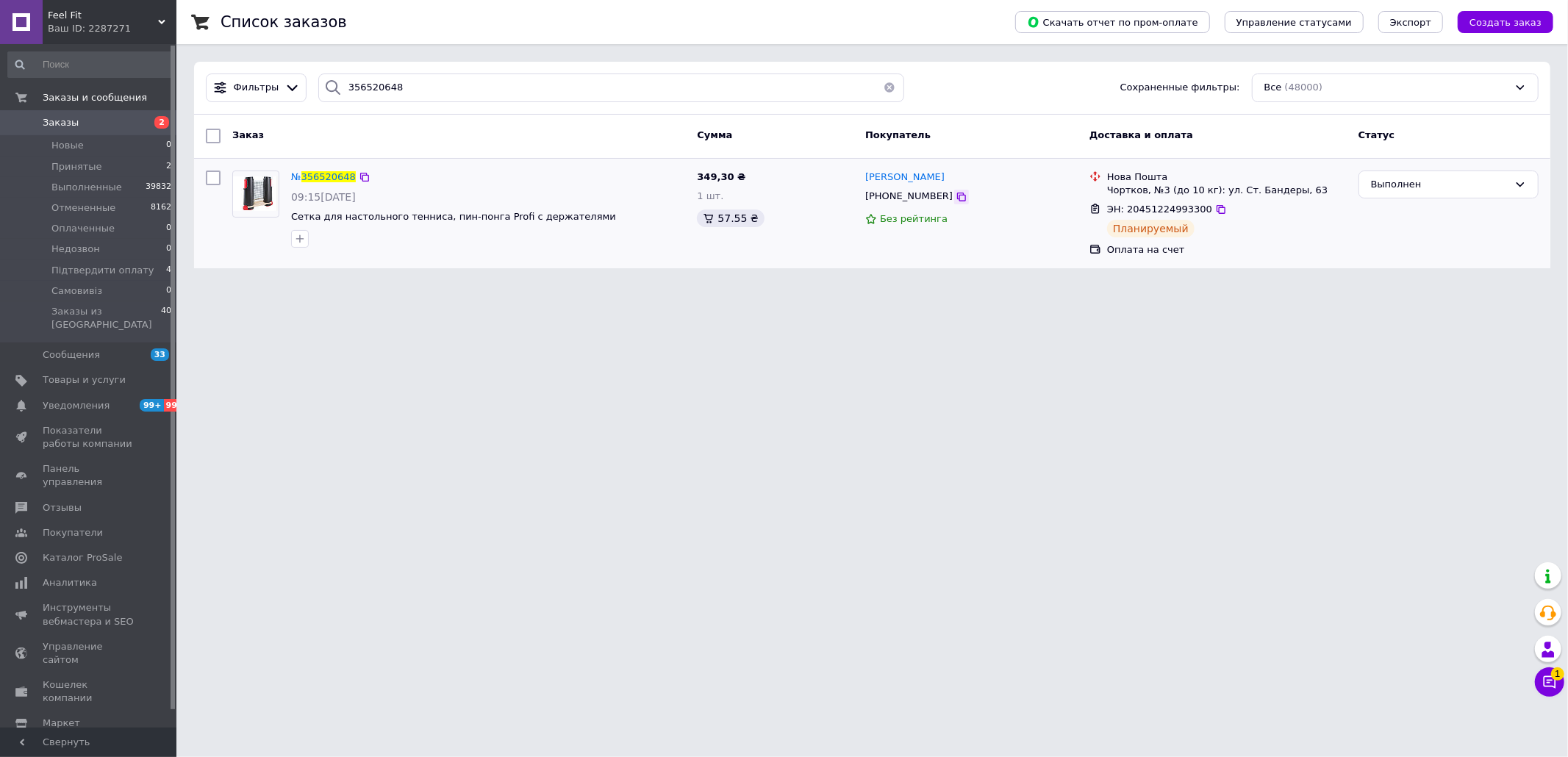
click at [957, 201] on icon at bounding box center [961, 197] width 9 height 9
click at [98, 233] on span "Оплаченные" at bounding box center [82, 229] width 63 height 13
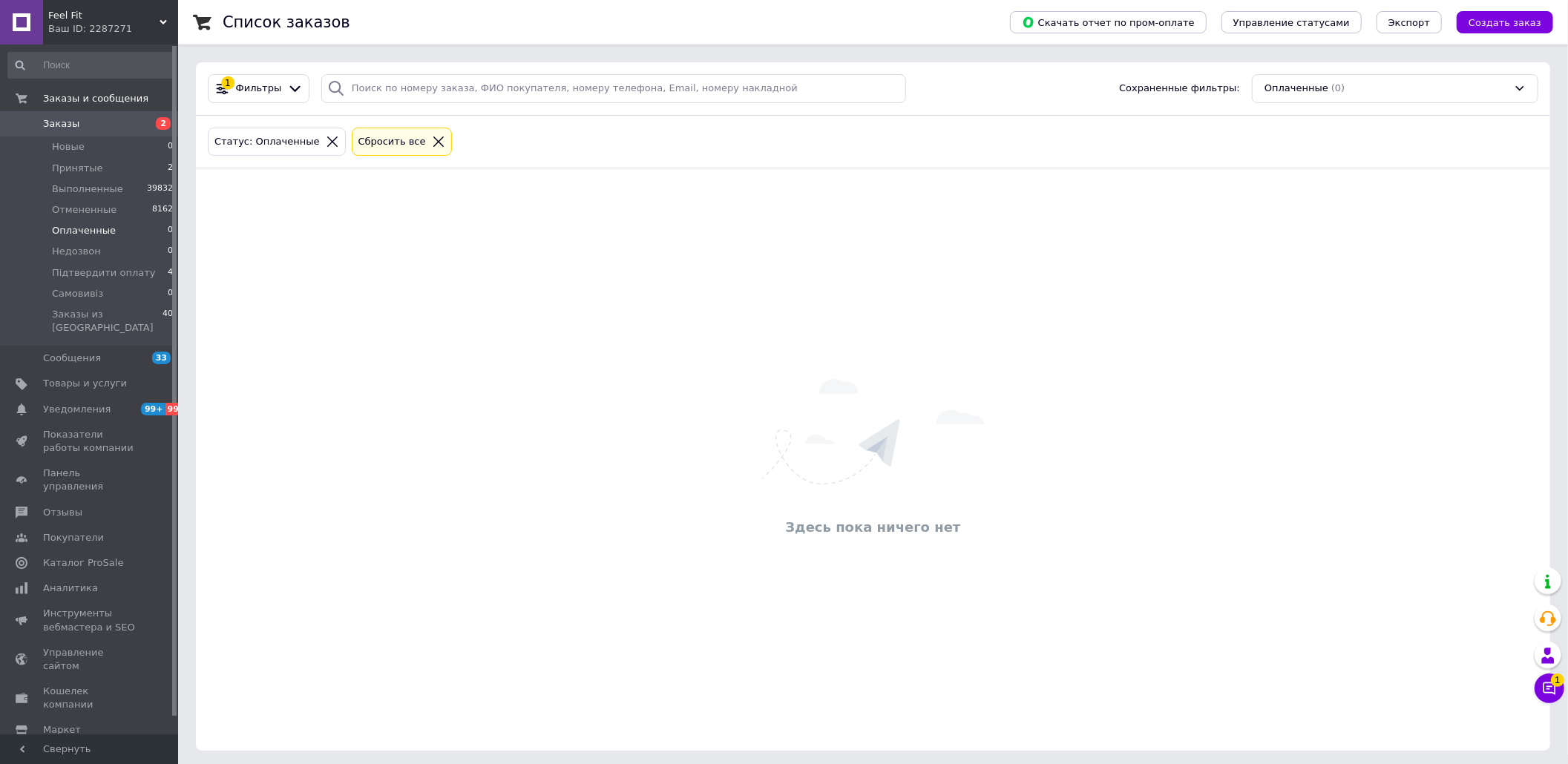
click at [1490, 346] on div "Здесь пока ничего нет" at bounding box center [873, 459] width 1355 height 553
click at [79, 110] on link "Заказы и сообщения" at bounding box center [91, 99] width 182 height 25
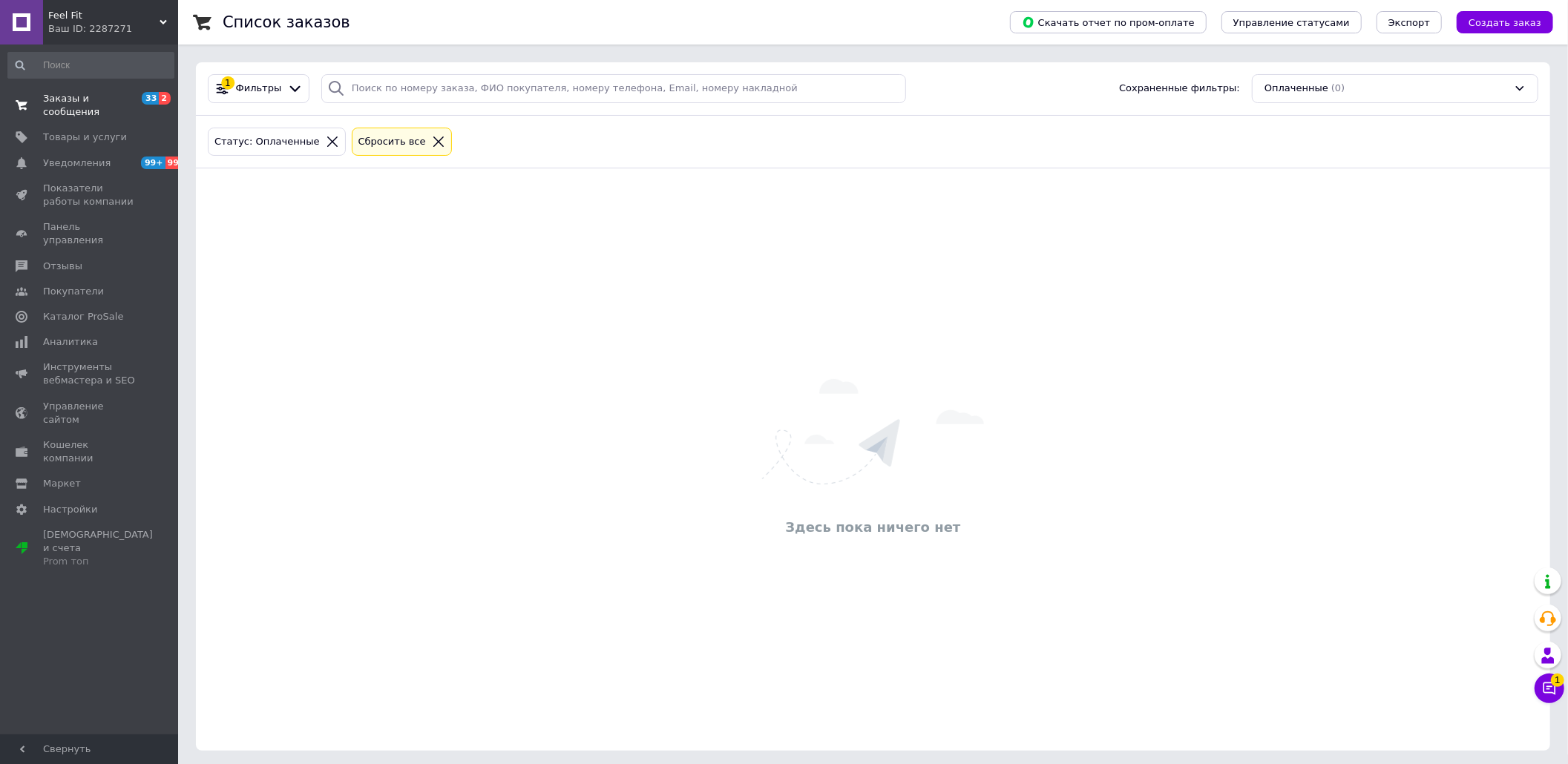
click at [99, 93] on span "Заказы и сообщения" at bounding box center [90, 106] width 94 height 27
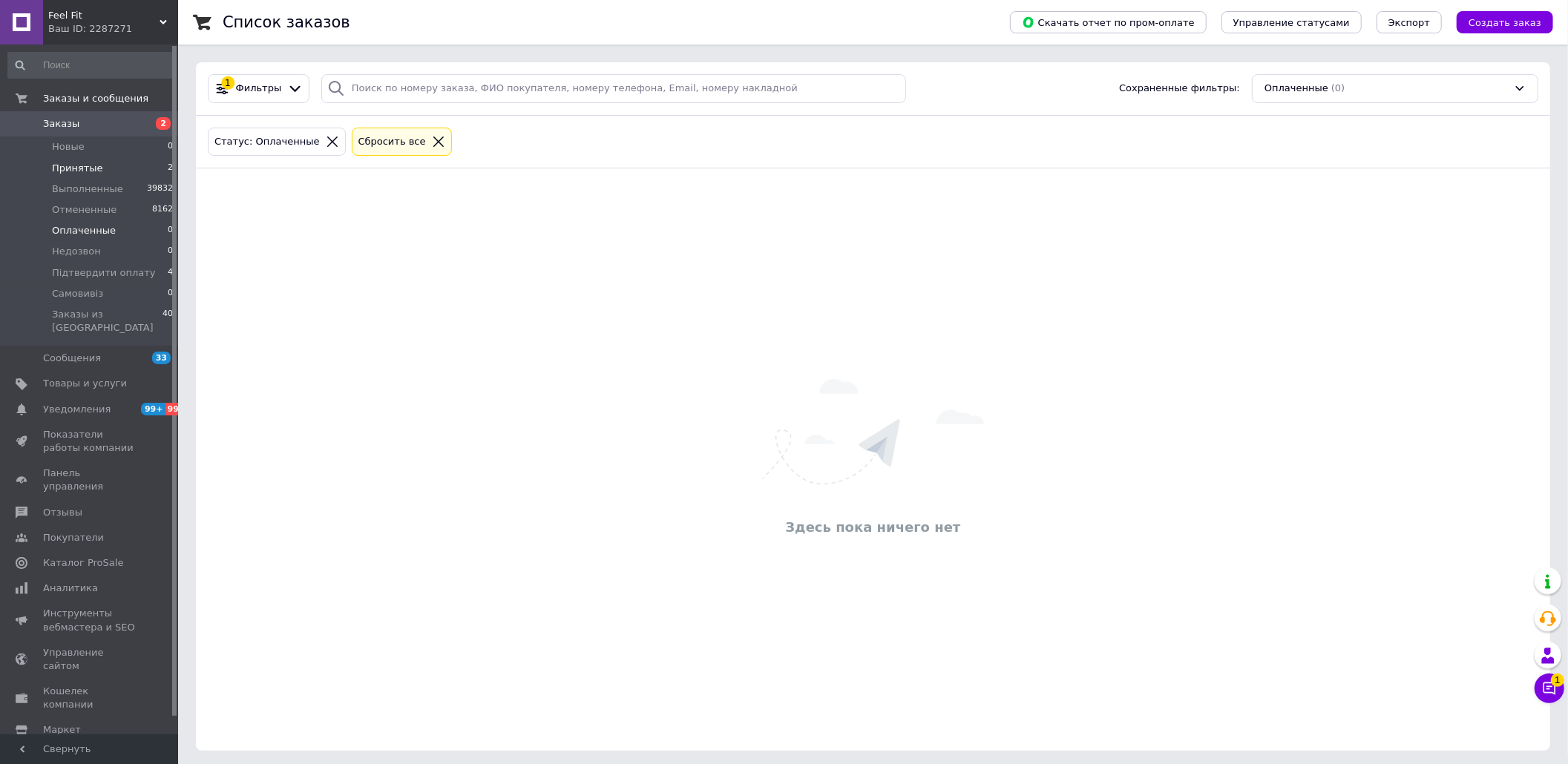
click at [101, 164] on li "Принятые 2" at bounding box center [91, 169] width 182 height 21
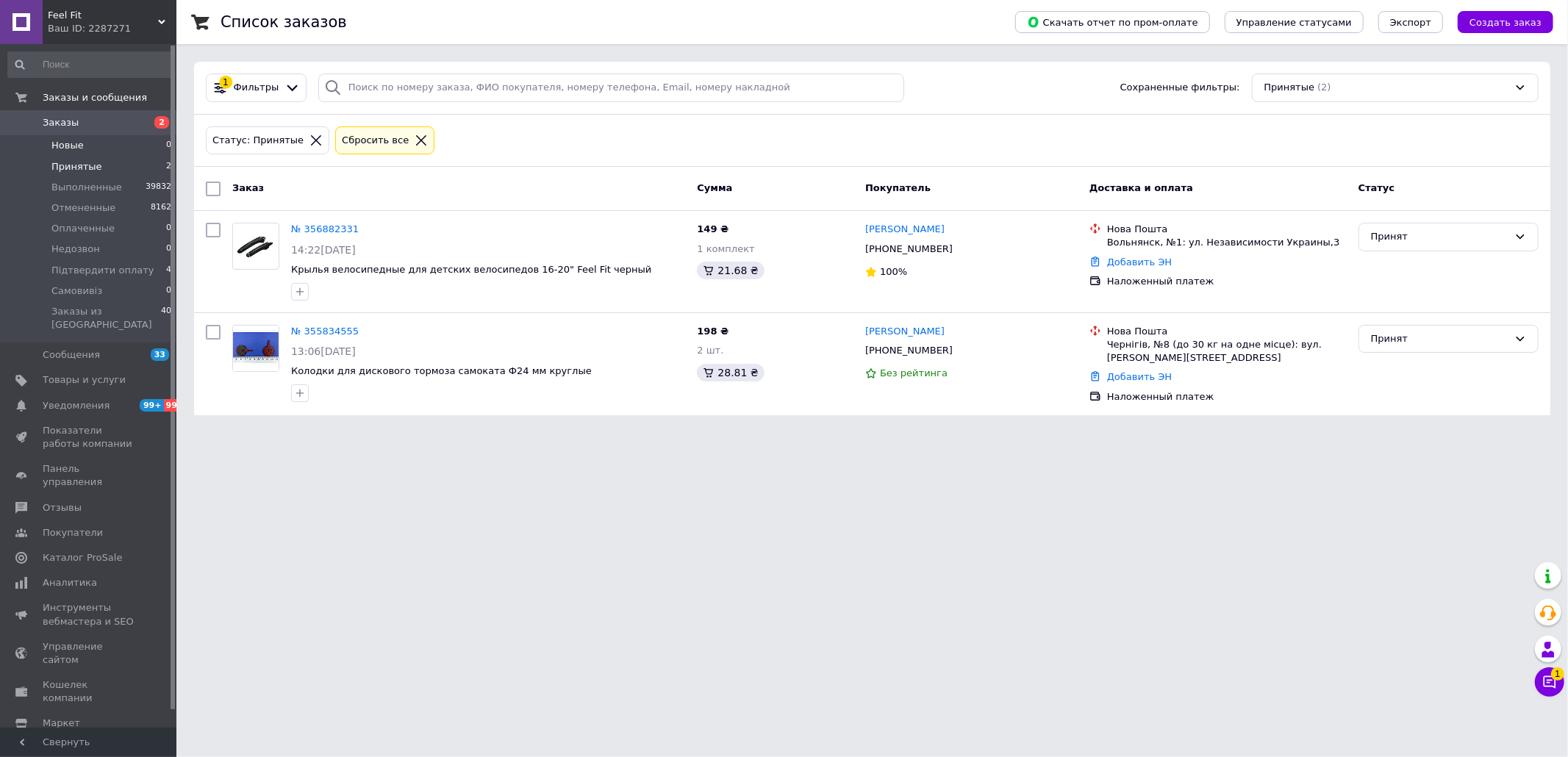
click at [94, 151] on li "Новые 0" at bounding box center [90, 145] width 180 height 21
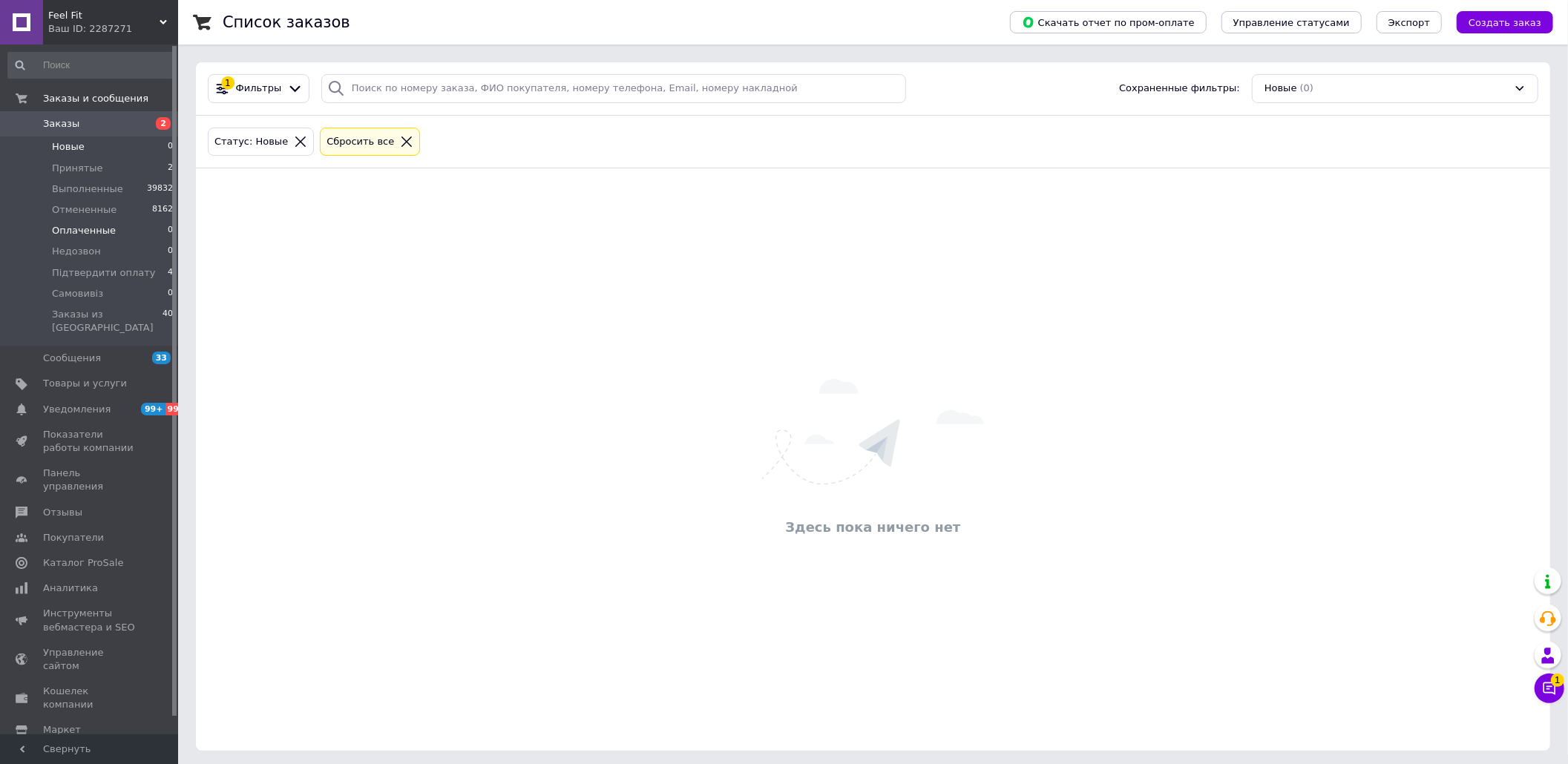
click at [114, 232] on li "Оплаченные 0" at bounding box center [91, 230] width 182 height 21
click at [131, 125] on span "Заказы" at bounding box center [90, 124] width 94 height 14
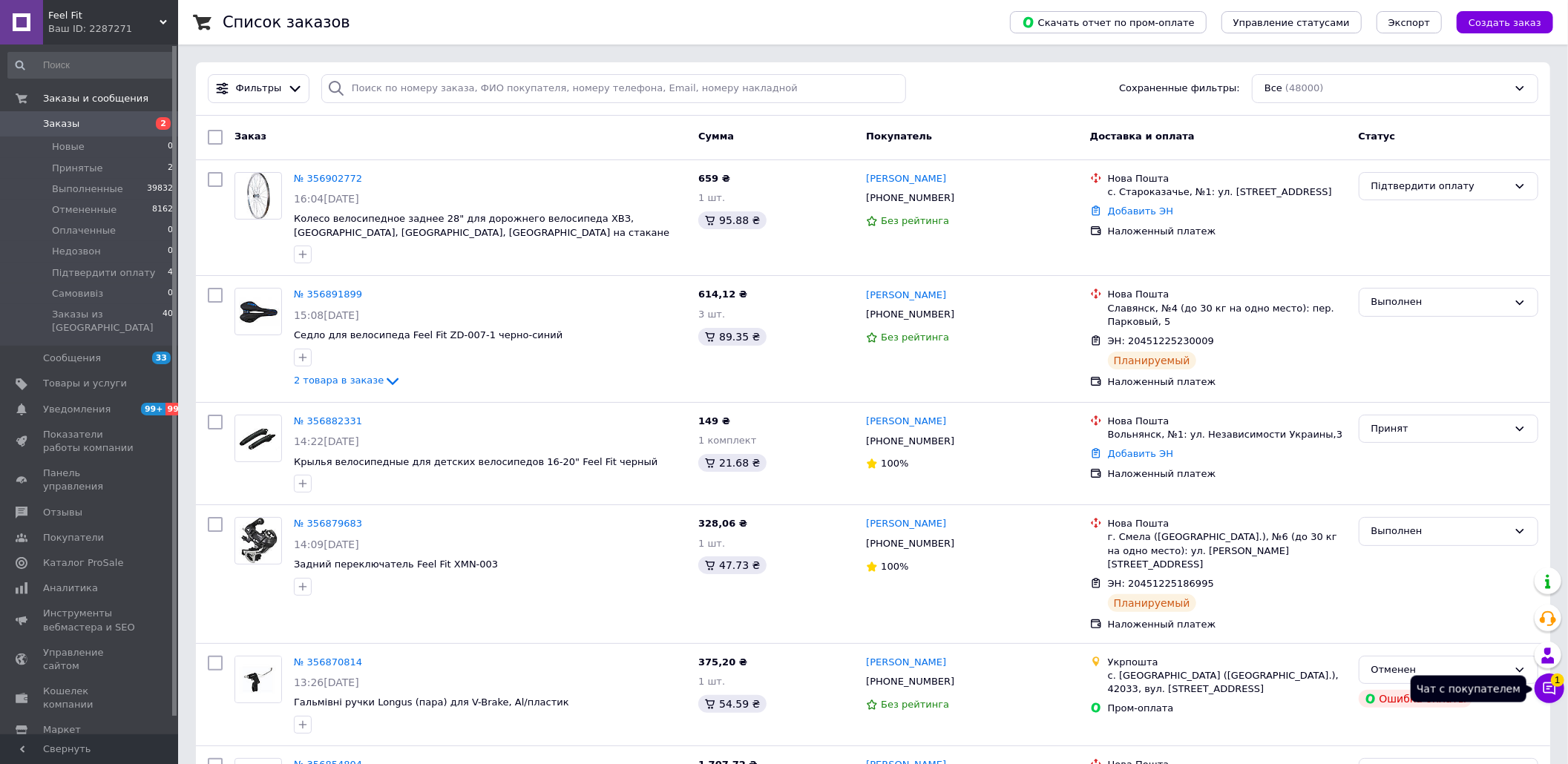
click at [1549, 683] on icon at bounding box center [1550, 689] width 15 height 15
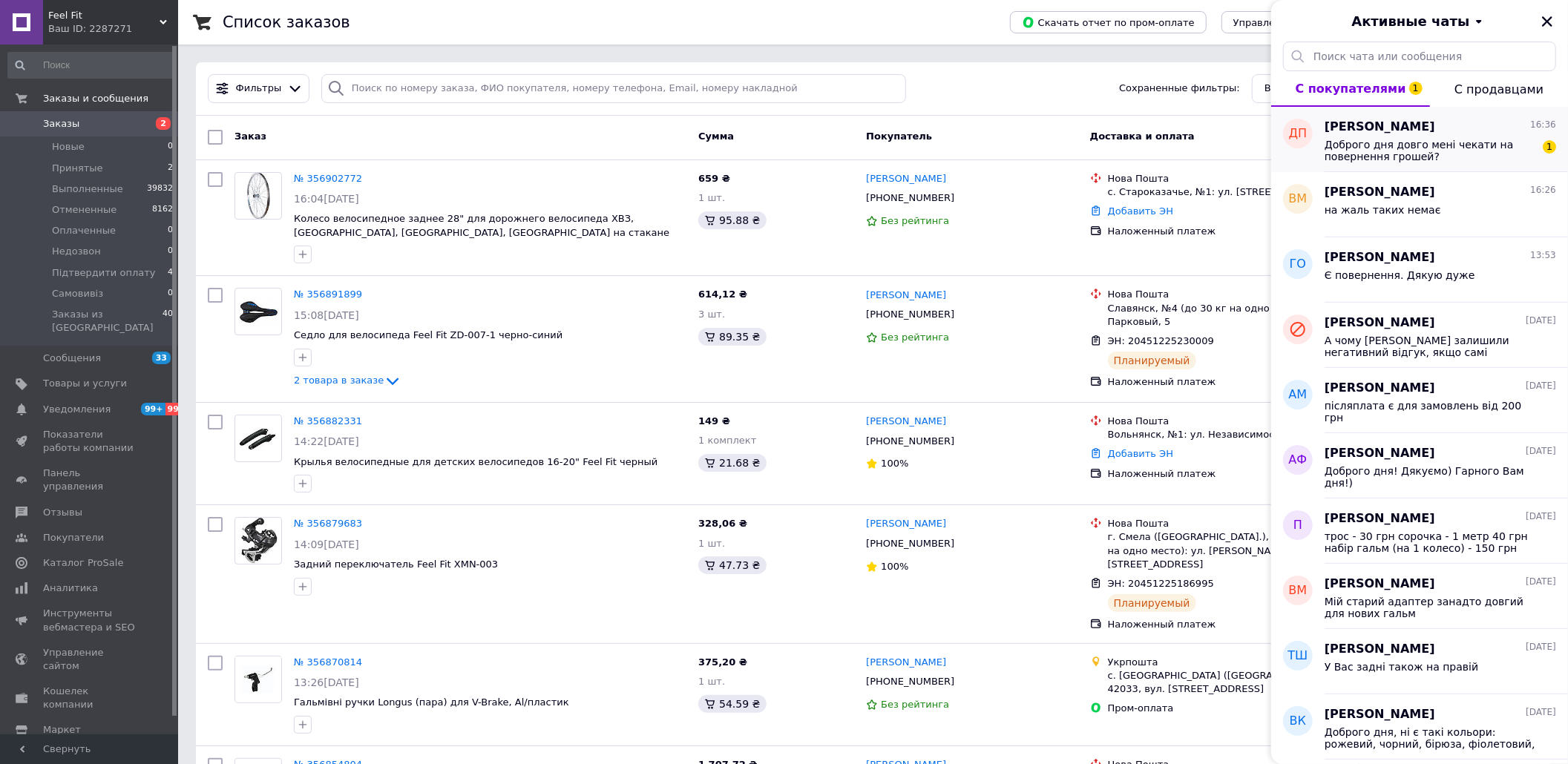
click at [1453, 152] on span "Доброго дня довго мені чекати на повернення грошей?" at bounding box center [1430, 151] width 211 height 24
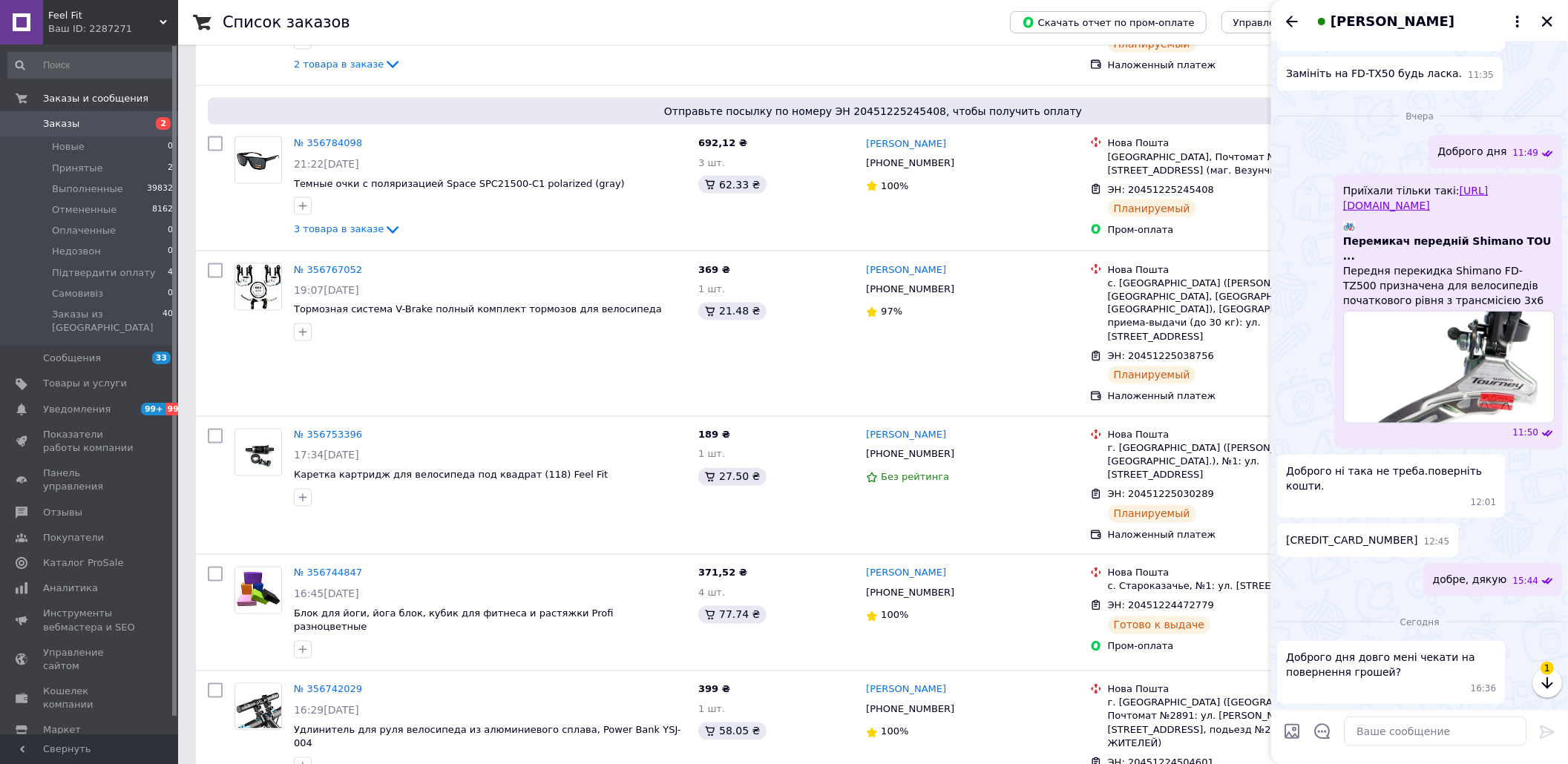
scroll to position [1134, 0]
click at [1554, 674] on icon "button" at bounding box center [1547, 683] width 18 height 18
drag, startPoint x: 1349, startPoint y: 657, endPoint x: 1319, endPoint y: 696, distance: 49.2
click at [1279, 653] on div "Доброго дня довго мені чекати на повернення грошей? 16:36" at bounding box center [1391, 673] width 228 height 63
copy span "Доброго дня"
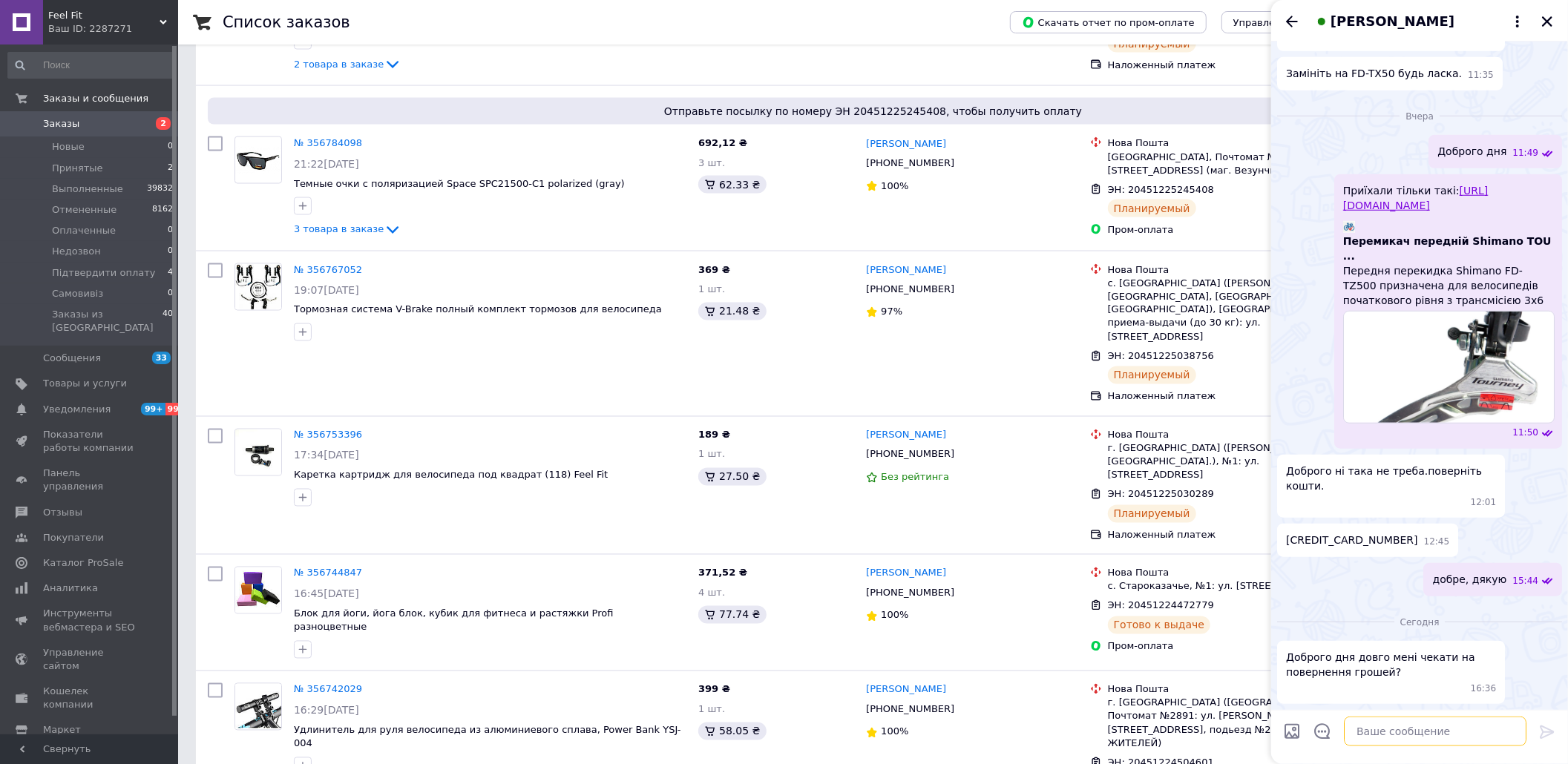
click at [1387, 718] on textarea at bounding box center [1436, 731] width 183 height 30
paste textarea "Доброго дня"
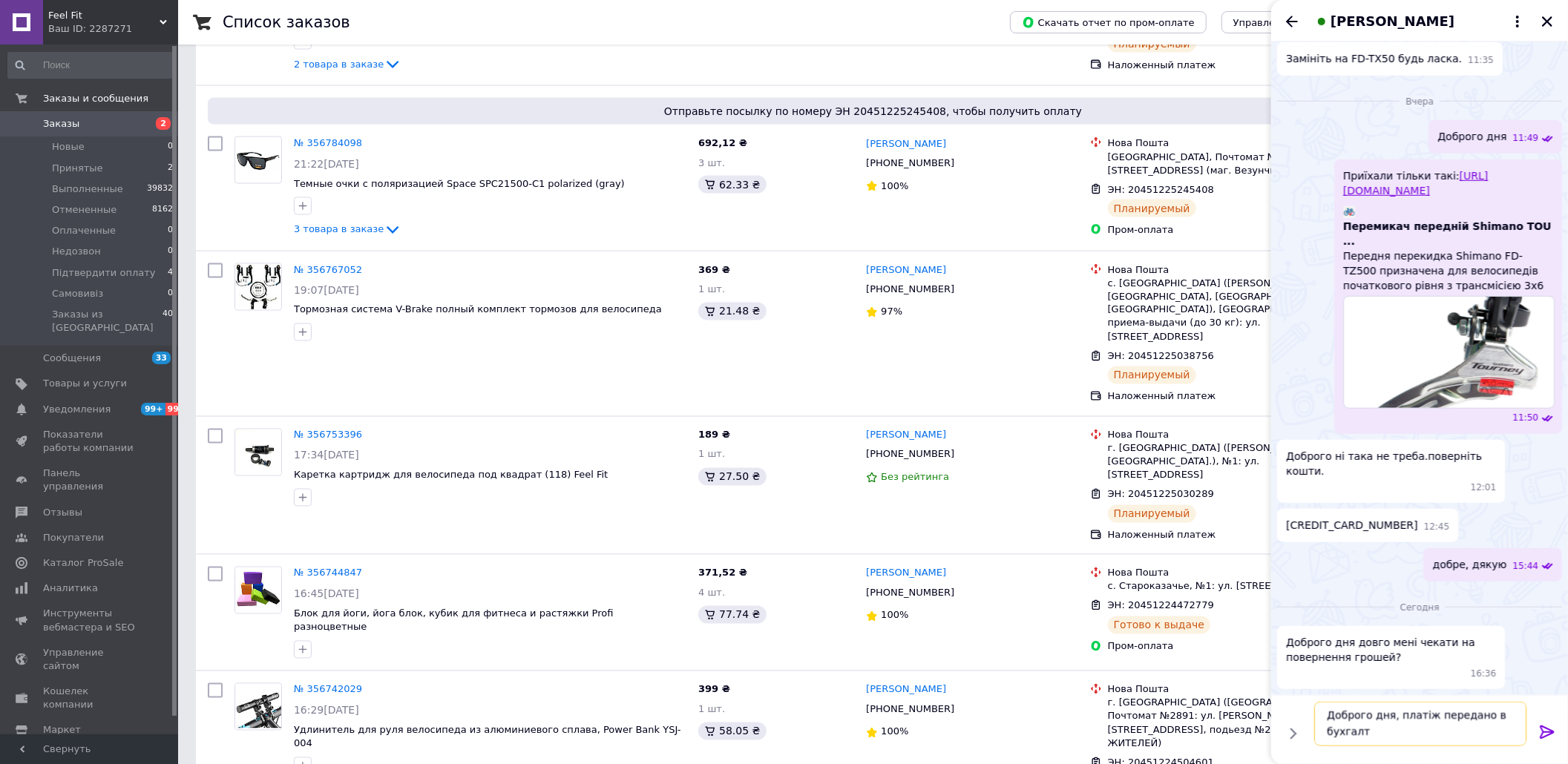
scroll to position [2, 0]
type textarea "Доброго дня, платіж передано в бухгалтерію"
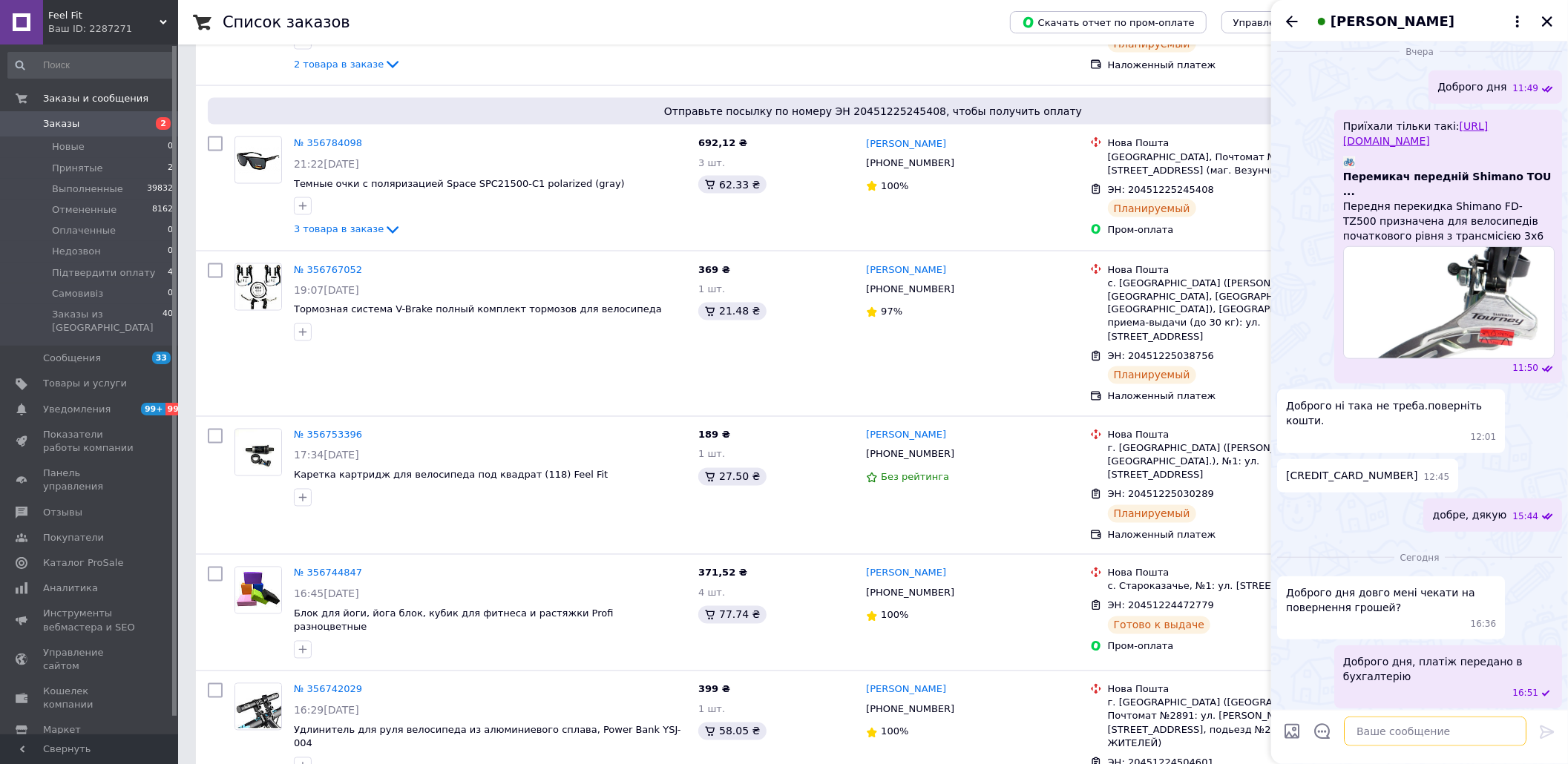
scroll to position [1176, 0]
click at [1343, 476] on span "[CREDIT_CARD_NUMBER]" at bounding box center [1352, 472] width 132 height 15
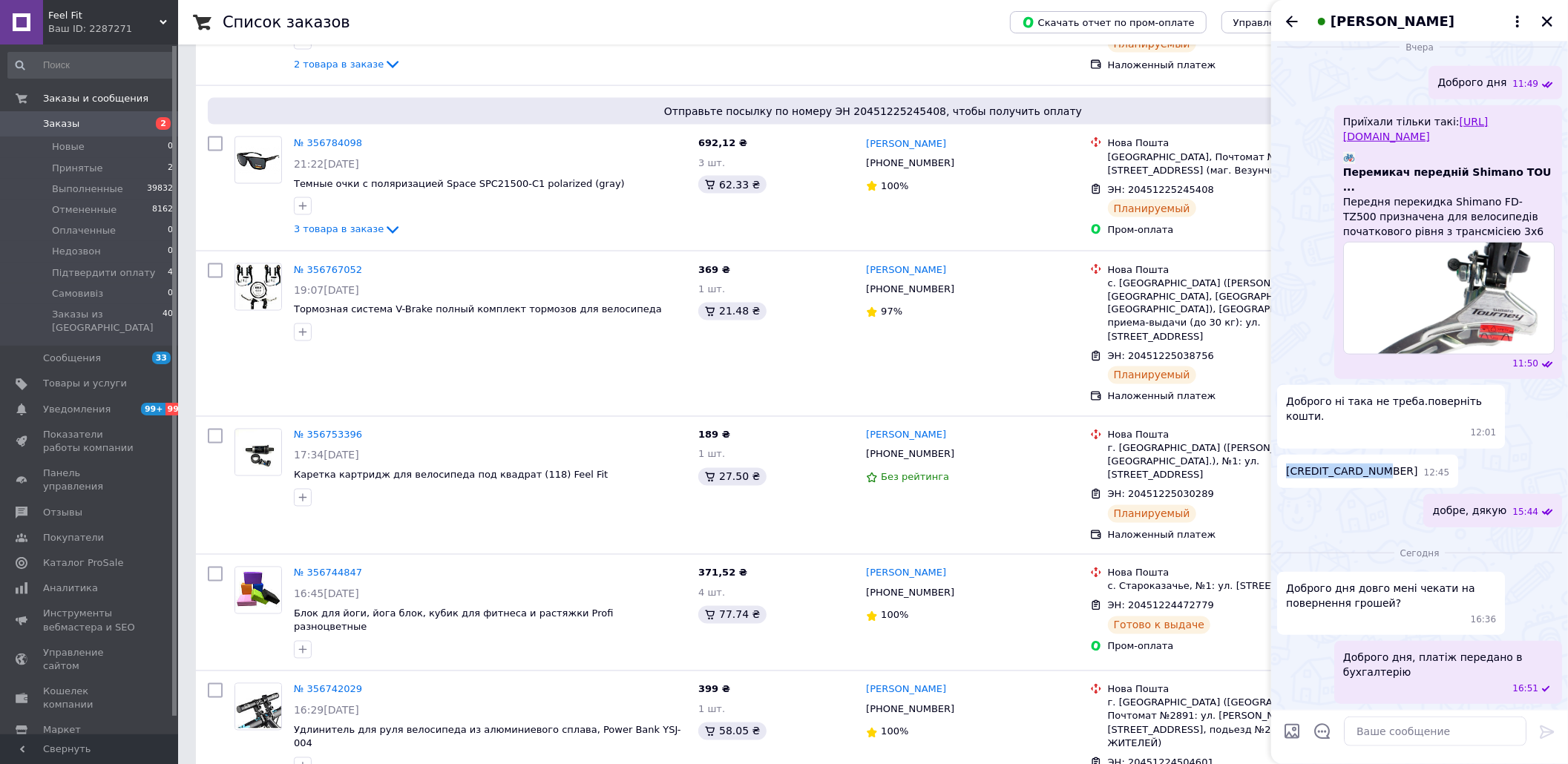
click at [1343, 476] on span "[CREDIT_CARD_NUMBER]" at bounding box center [1352, 472] width 132 height 15
copy span "[CREDIT_CARD_NUMBER]"
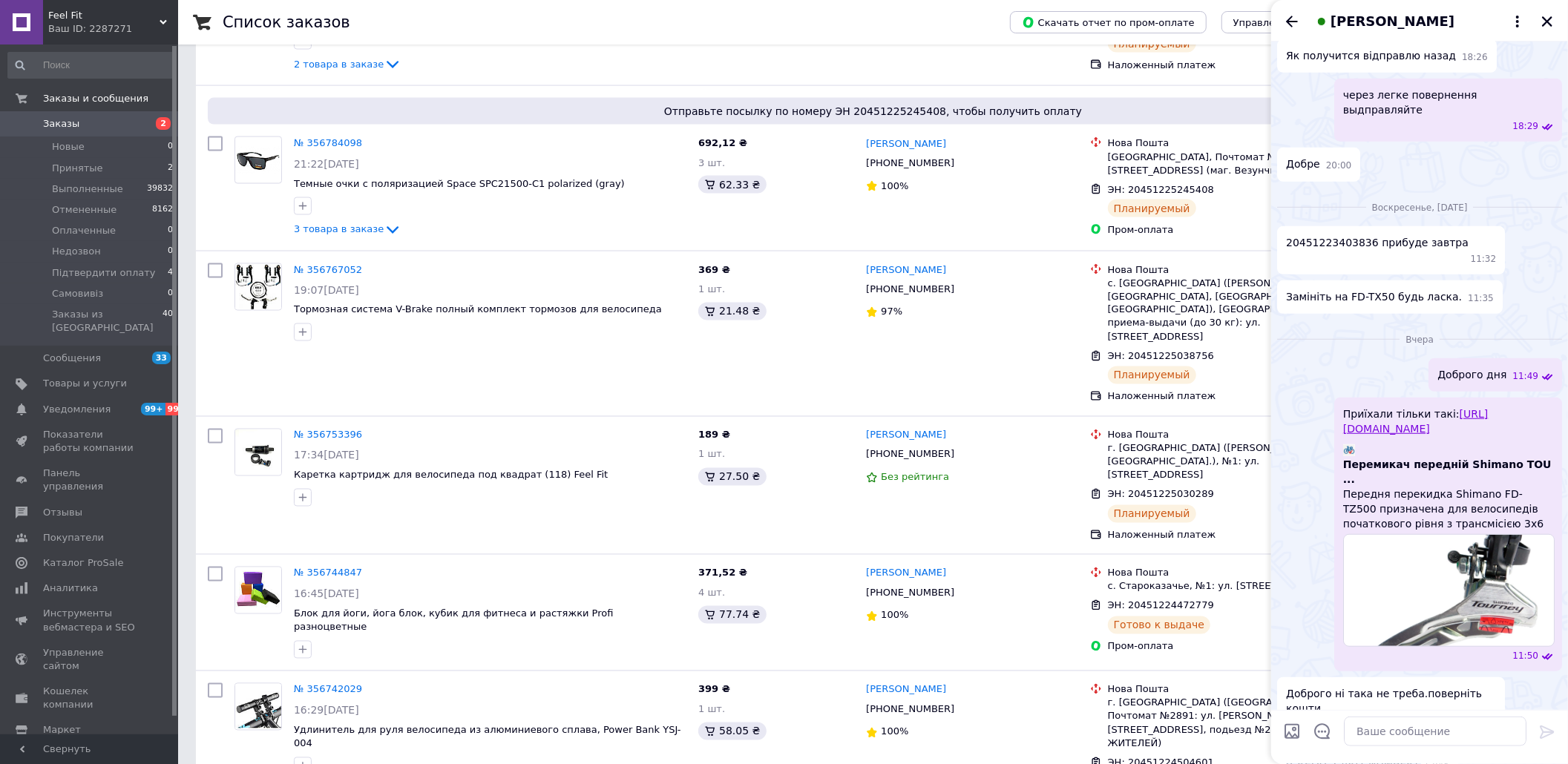
scroll to position [0, 0]
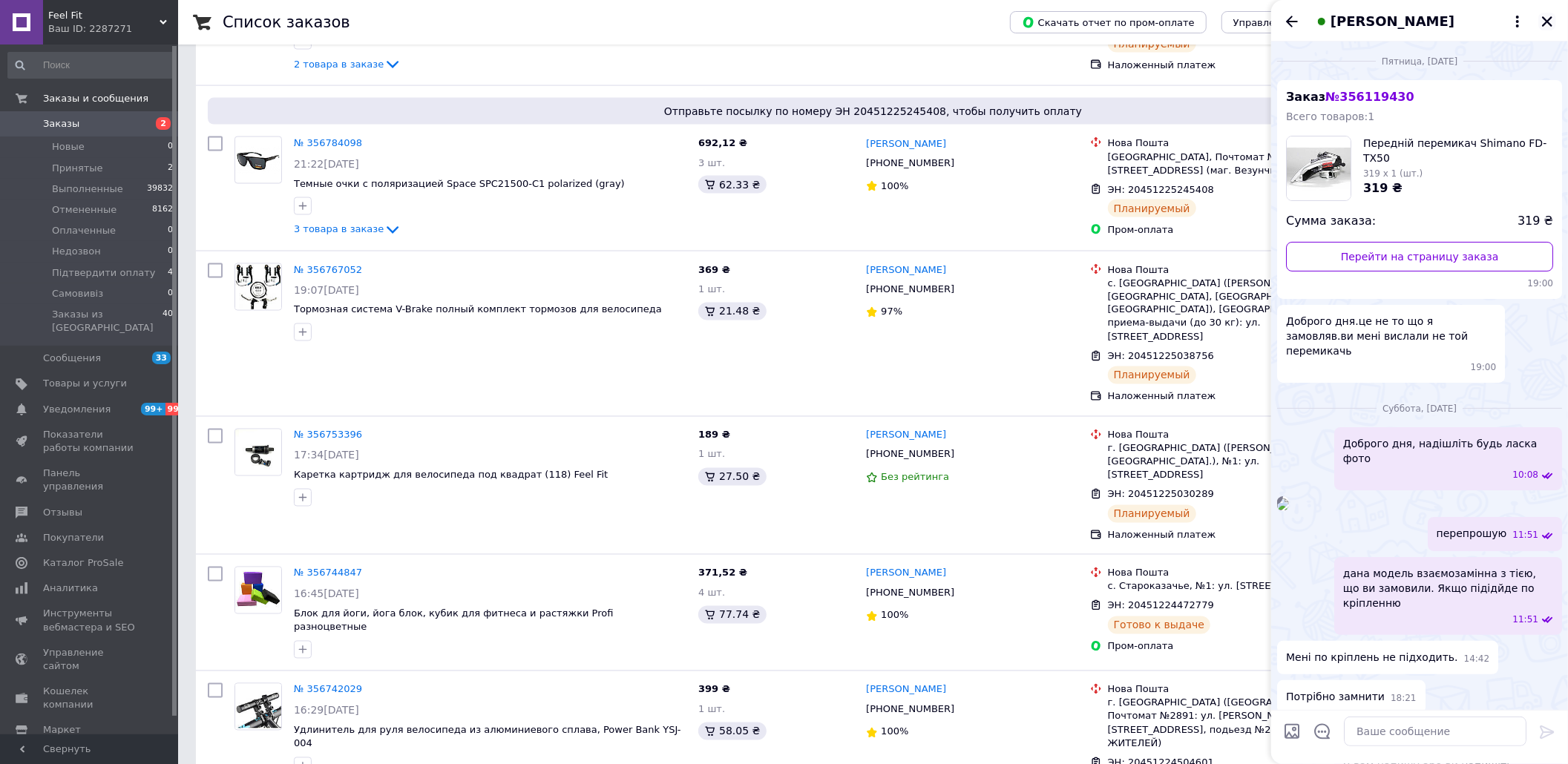
click at [1547, 22] on icon "Закрыть" at bounding box center [1548, 21] width 10 height 10
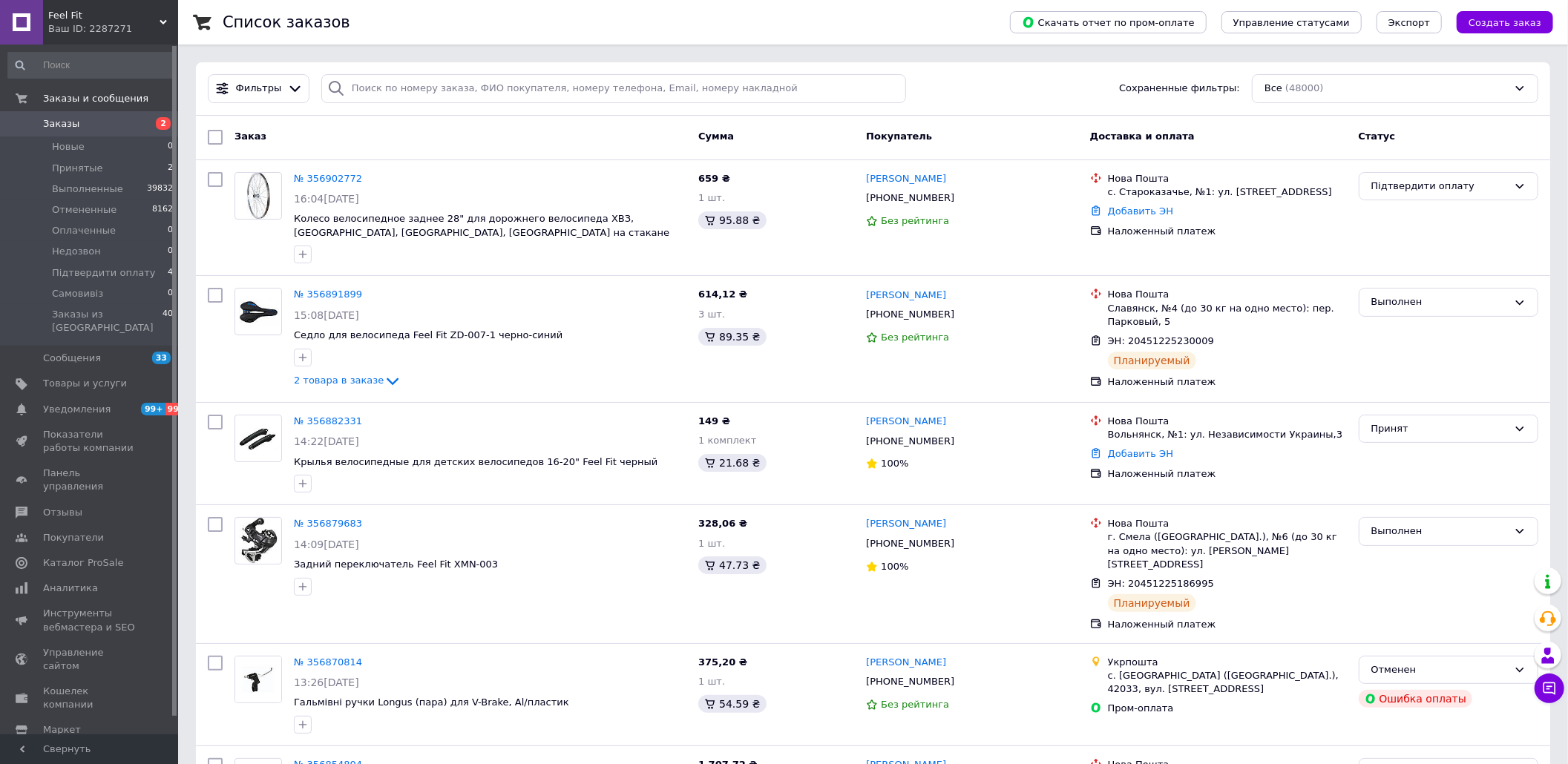
click at [84, 119] on span "Заказы" at bounding box center [90, 124] width 94 height 14
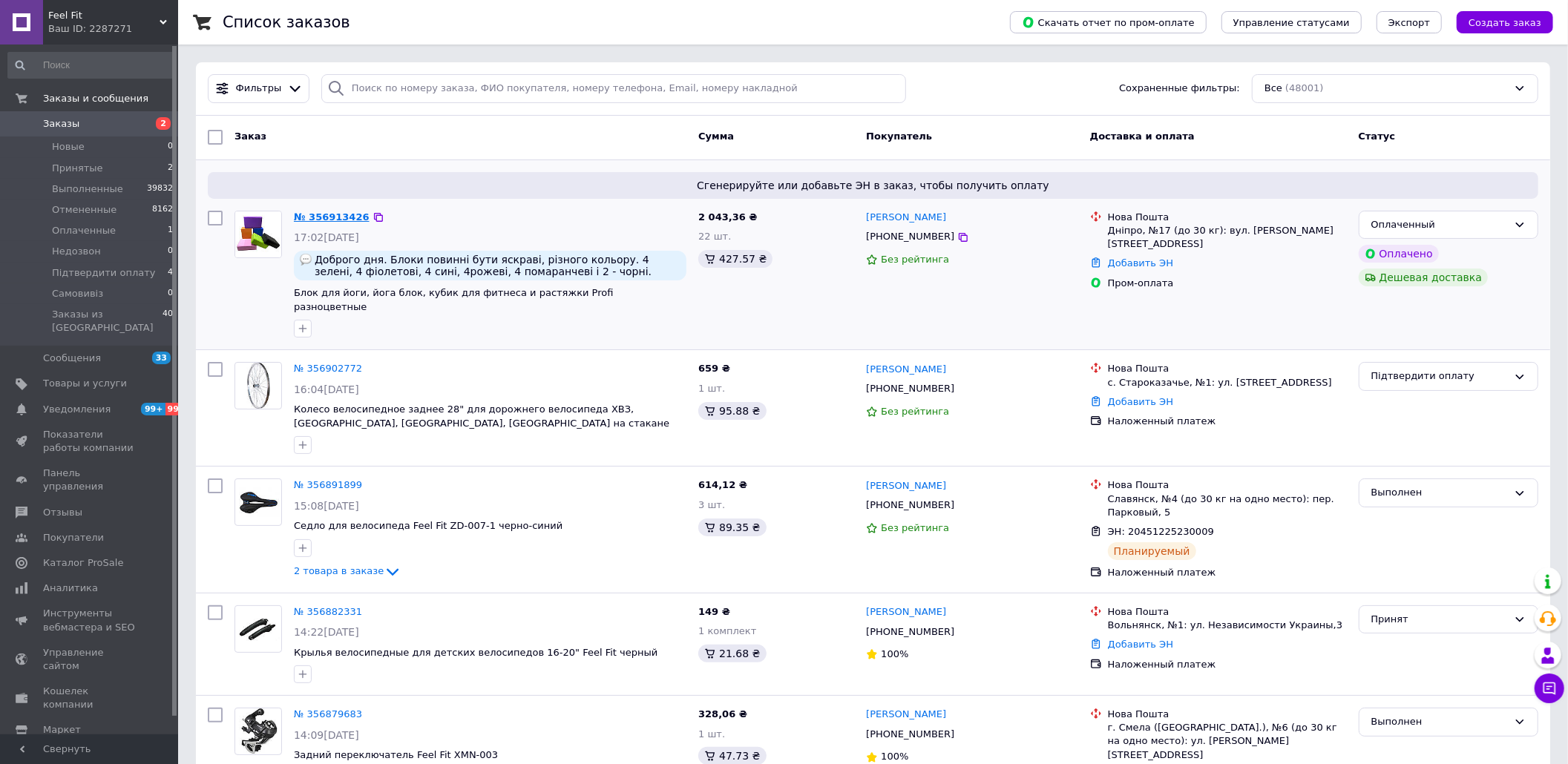
click at [320, 212] on link "№ 356913426" at bounding box center [331, 217] width 75 height 11
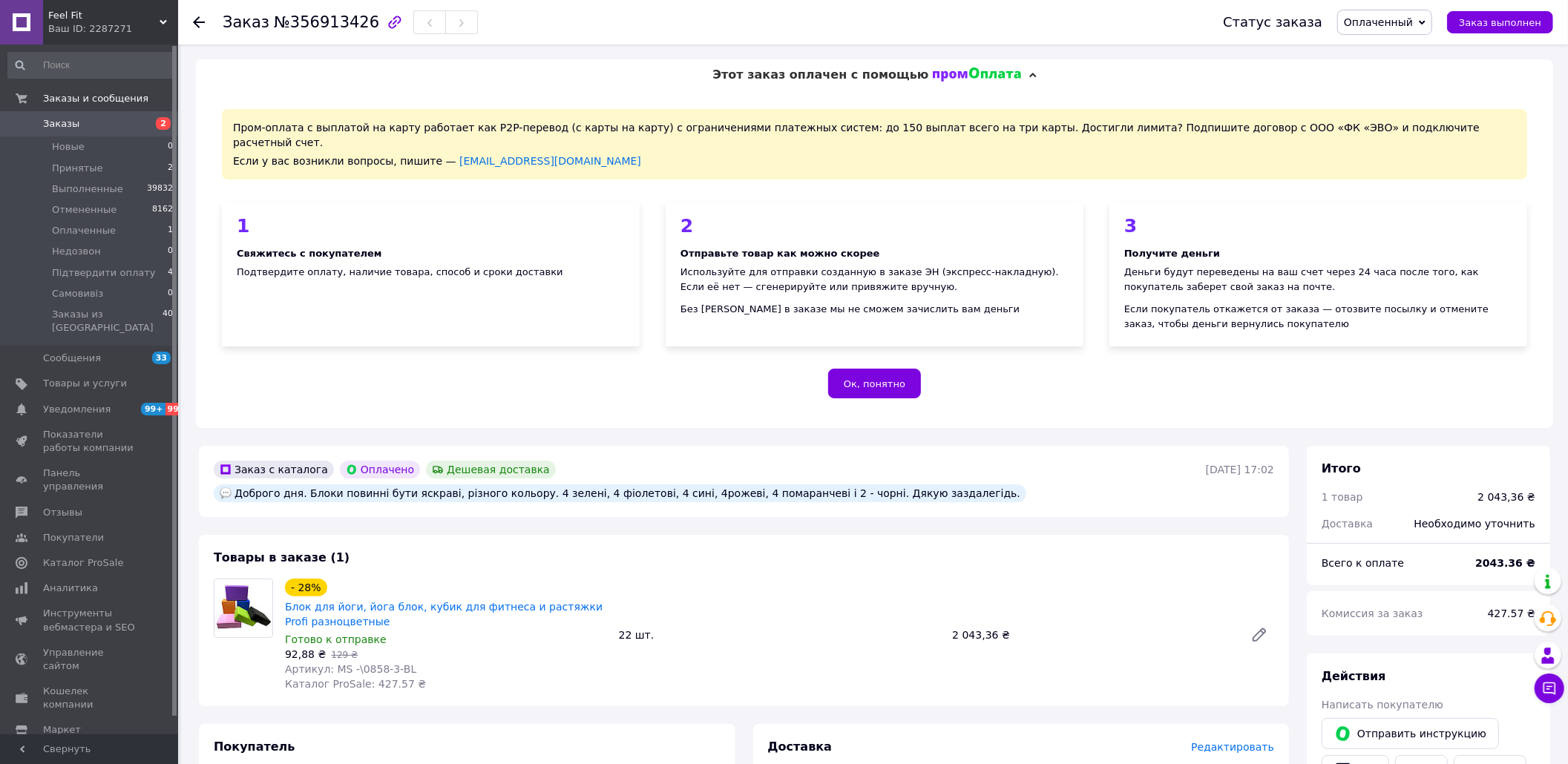
click at [590, 328] on div "1 Свяжитесь с покупателем Подтвердите оплату, наличие товара, способ и сроки до…" at bounding box center [430, 274] width 418 height 145
drag, startPoint x: 619, startPoint y: 479, endPoint x: 692, endPoint y: 479, distance: 73.0
click at [692, 484] on div "Доброго дня. Блоки повинні бути яскраві, різного кольору. 4 зелені, 4 фіолетові…" at bounding box center [619, 493] width 812 height 18
click at [829, 595] on div "- 28% Блок для йоги, йога блок, кубик для фитнеса и растяжки Profi разноцветные…" at bounding box center [779, 635] width 1001 height 119
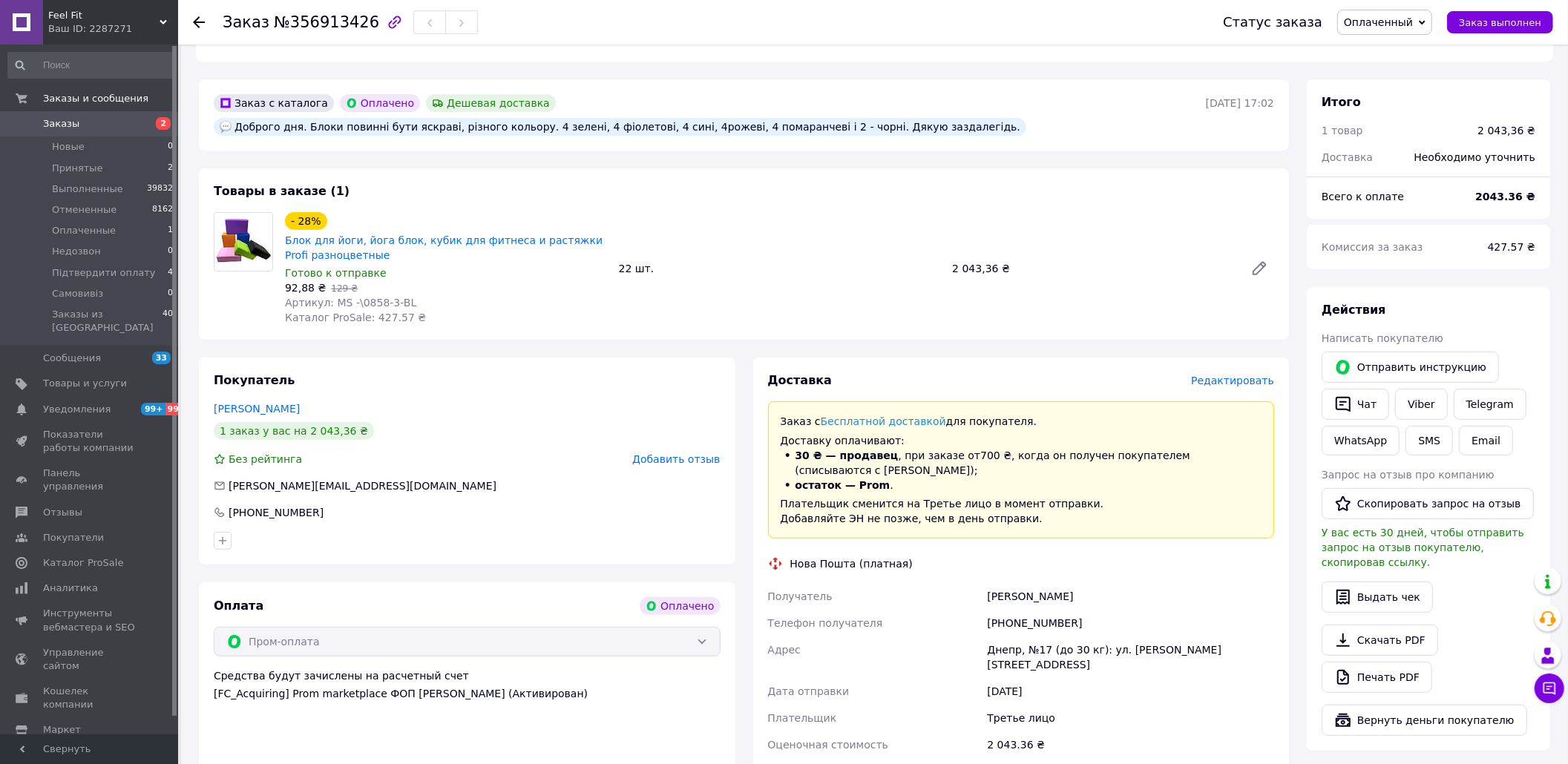
scroll to position [494, 0]
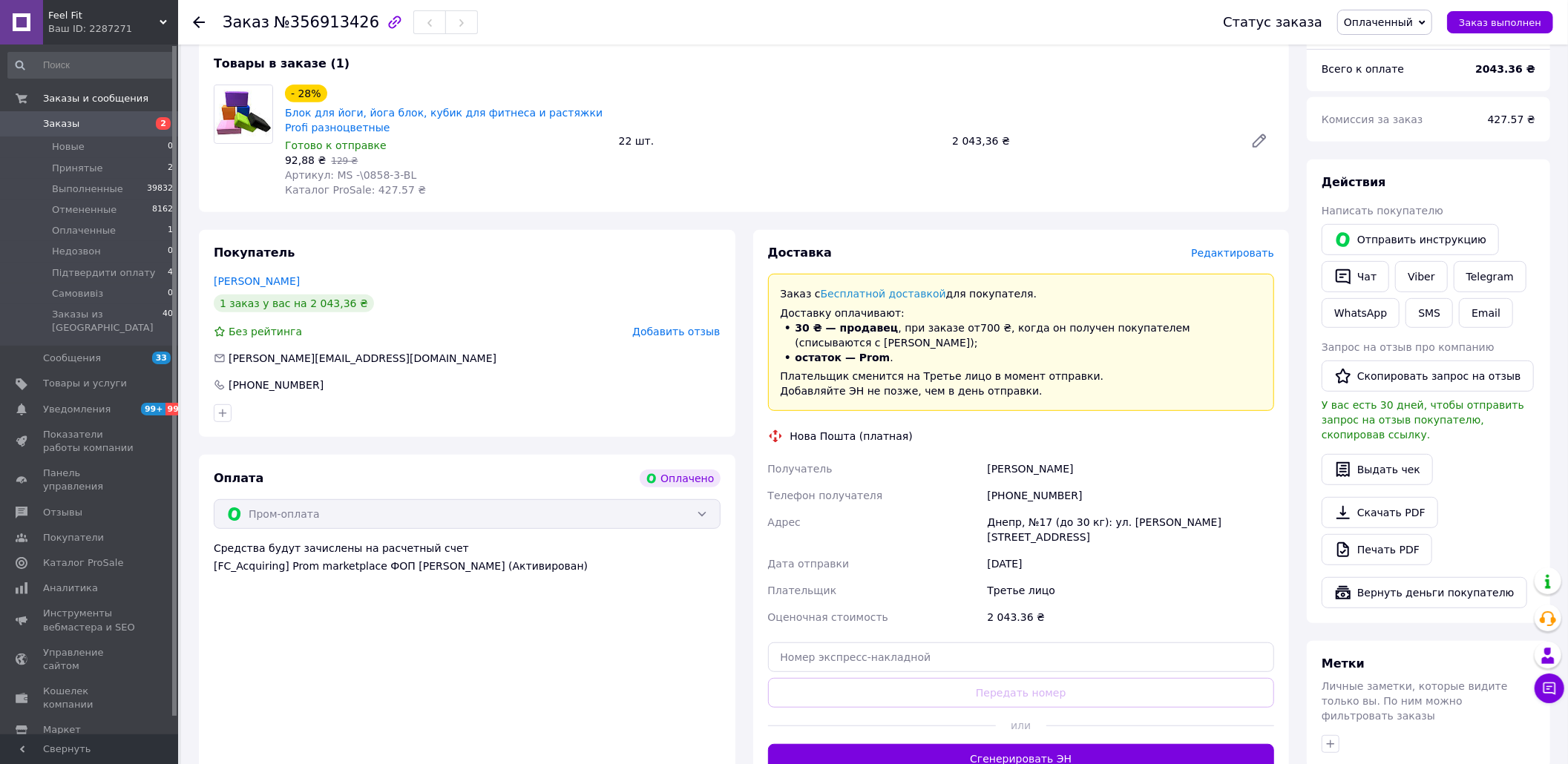
click at [135, 122] on span "Заказы" at bounding box center [90, 124] width 94 height 14
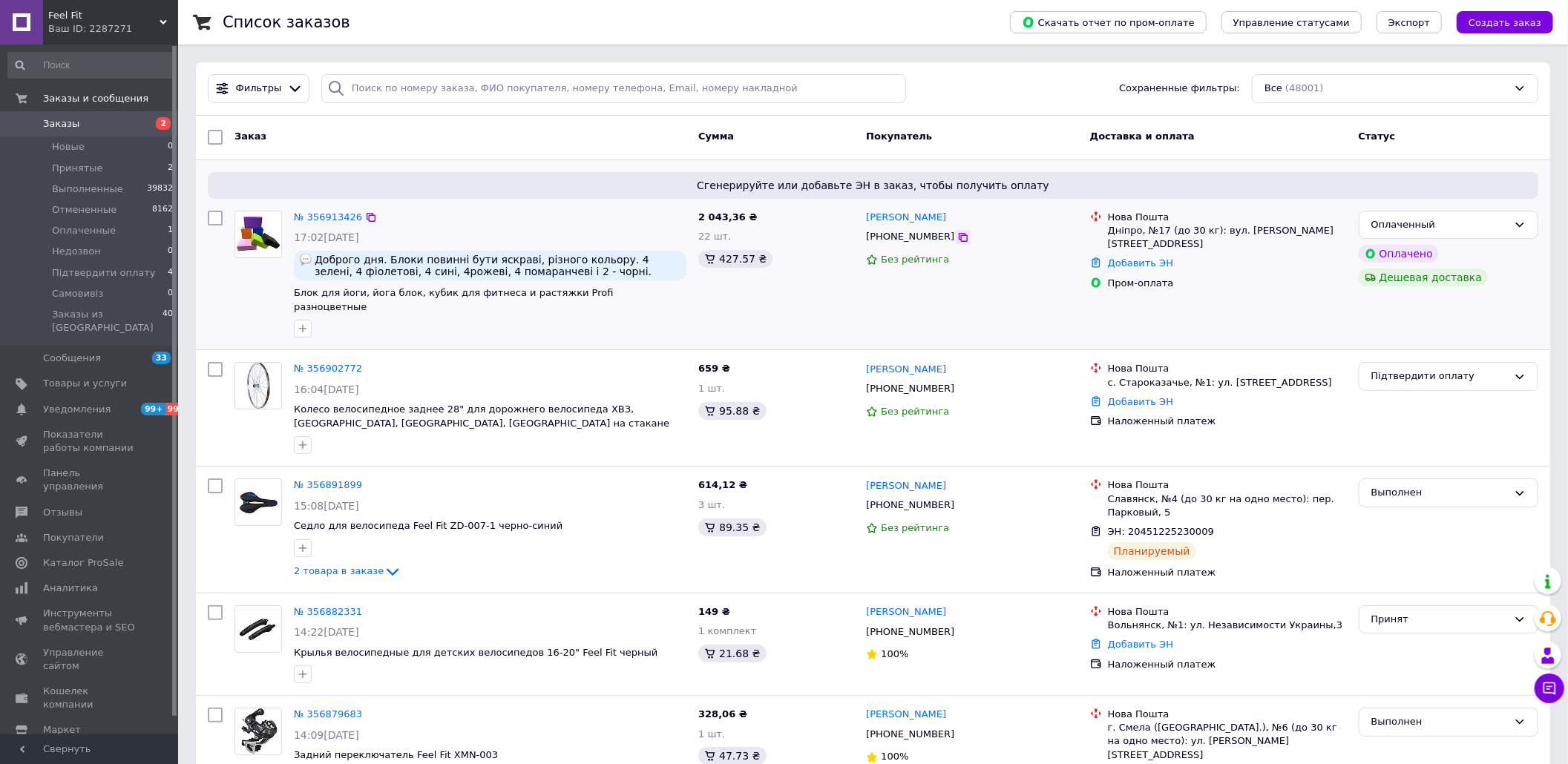
click at [959, 237] on icon at bounding box center [963, 237] width 9 height 9
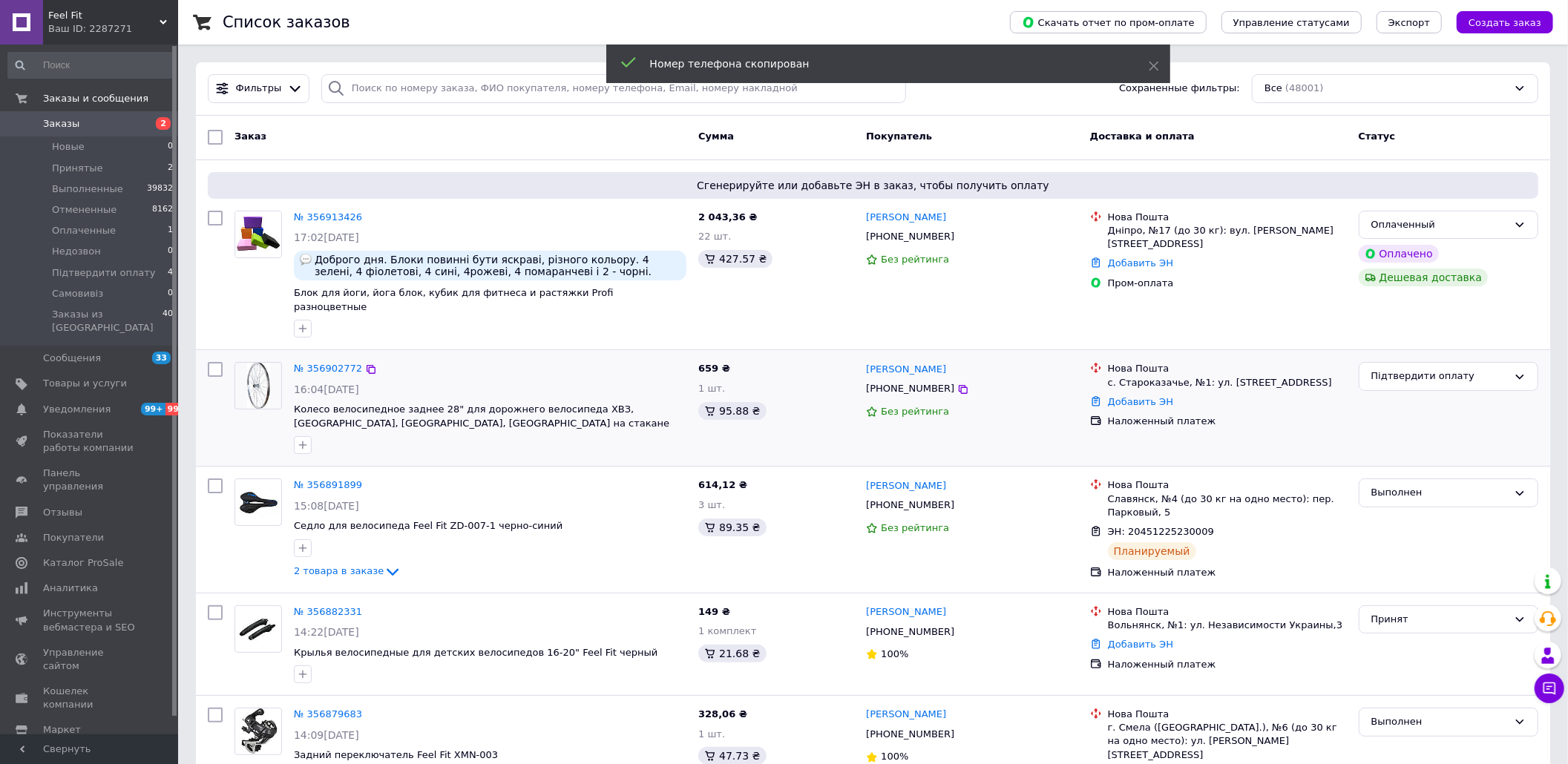
click at [553, 361] on div "№ 356902772" at bounding box center [490, 369] width 396 height 17
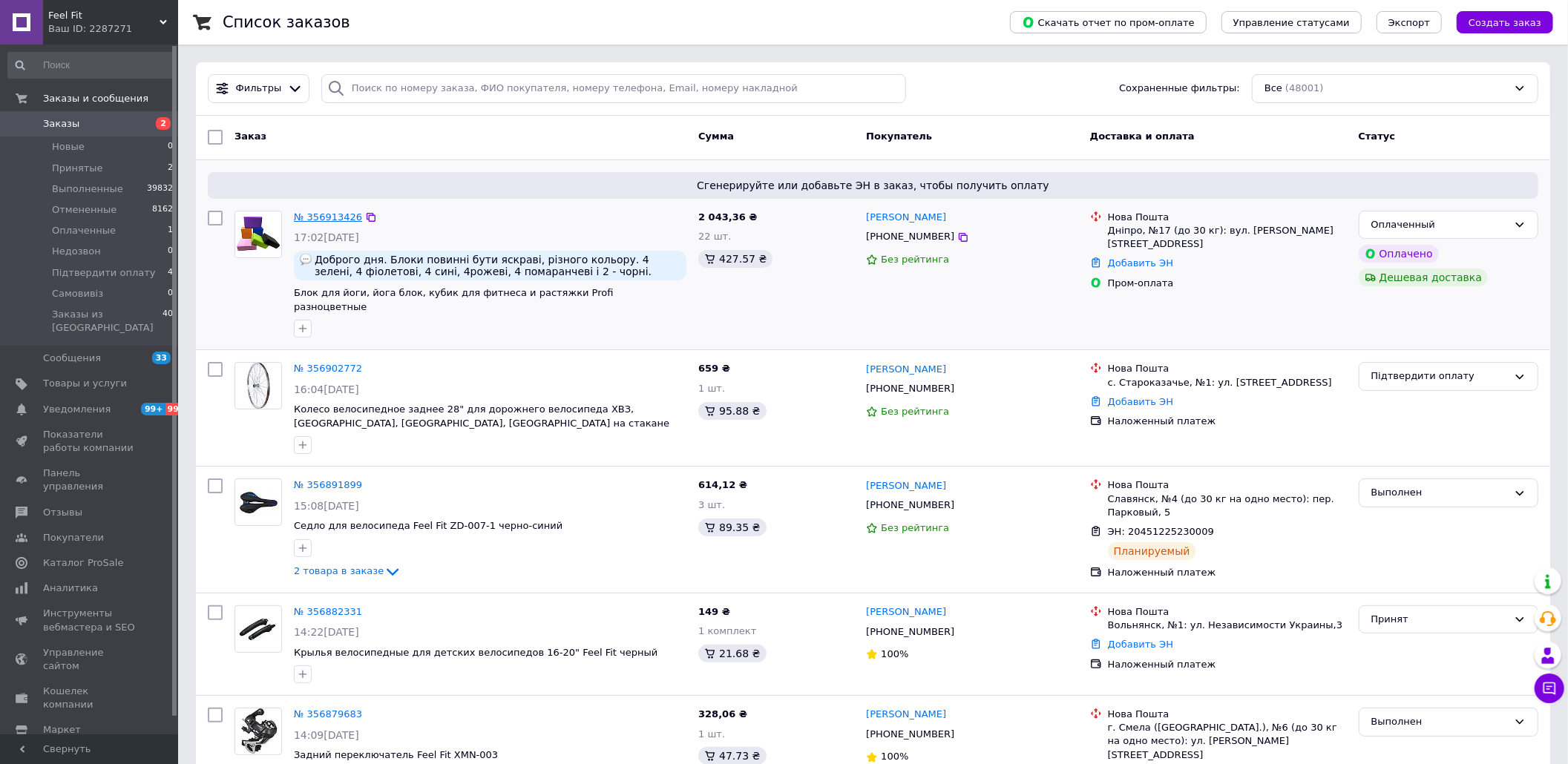
click at [307, 214] on link "№ 356913426" at bounding box center [328, 217] width 69 height 11
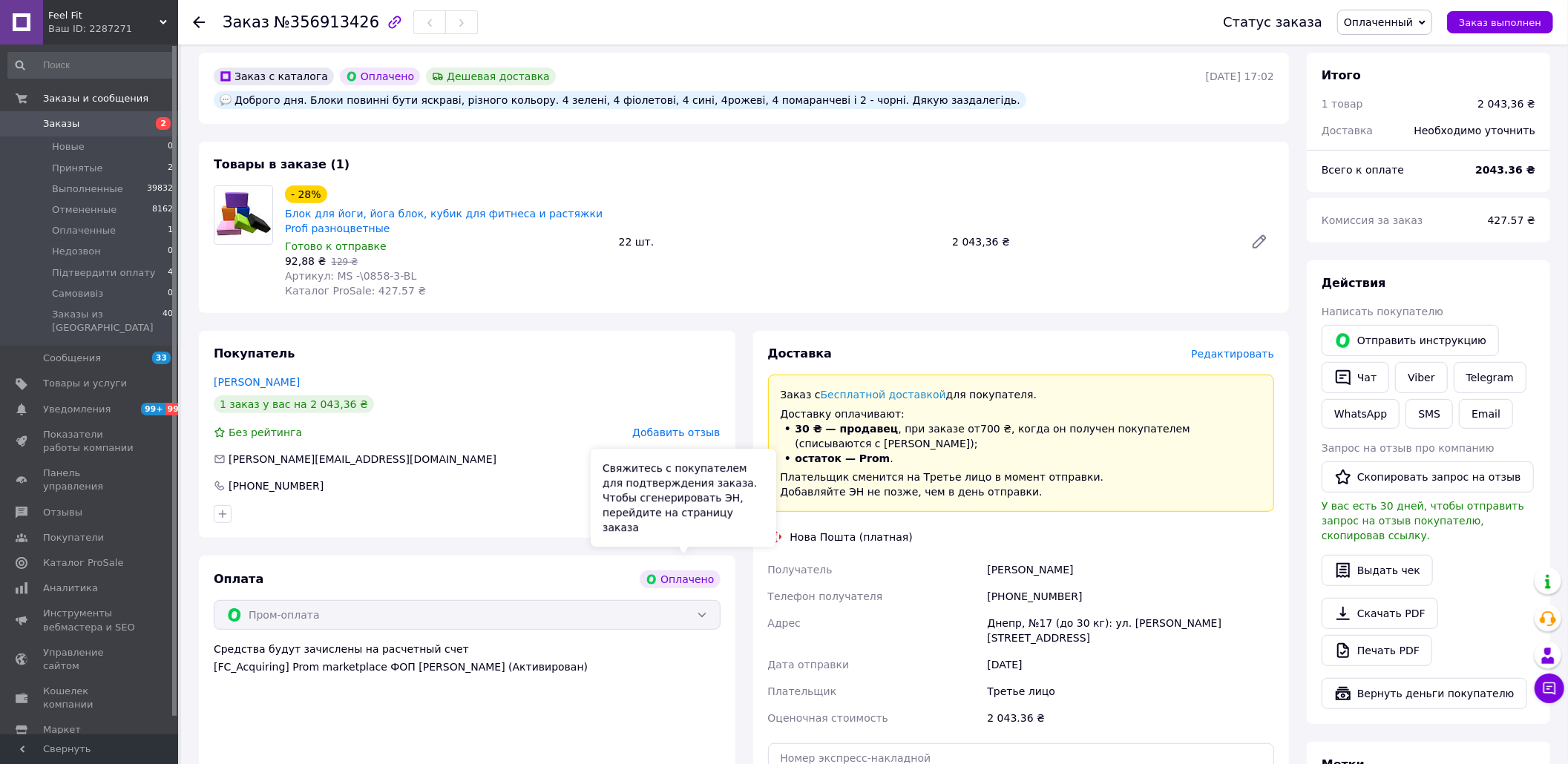
scroll to position [396, 0]
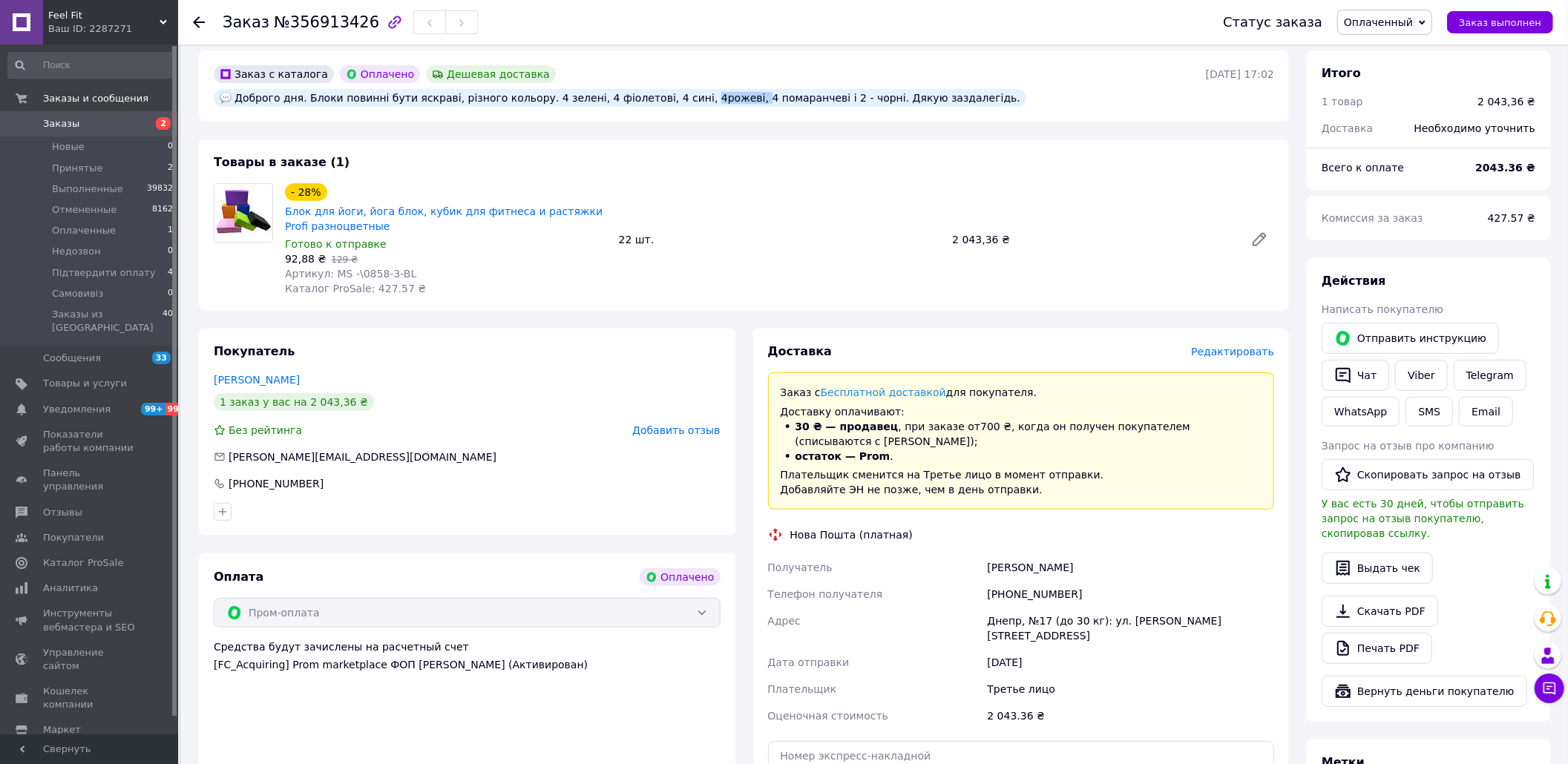
drag, startPoint x: 657, startPoint y: 80, endPoint x: 699, endPoint y: 85, distance: 42.3
click at [699, 89] on div "Доброго дня. Блоки повинні бути яскраві, різного кольору. 4 зелені, 4 фіолетові…" at bounding box center [619, 97] width 812 height 18
click at [692, 181] on div "- 28% Блок для йоги, йога блок, кубик для фитнеса и растяжки Profi разноцветные…" at bounding box center [779, 240] width 1001 height 119
drag, startPoint x: 519, startPoint y: 79, endPoint x: 823, endPoint y: 80, distance: 304.0
click at [823, 89] on div "Доброго дня. Блоки повинні бути яскраві, різного кольору. 4 зелені, 4 фіолетові…" at bounding box center [619, 97] width 812 height 18
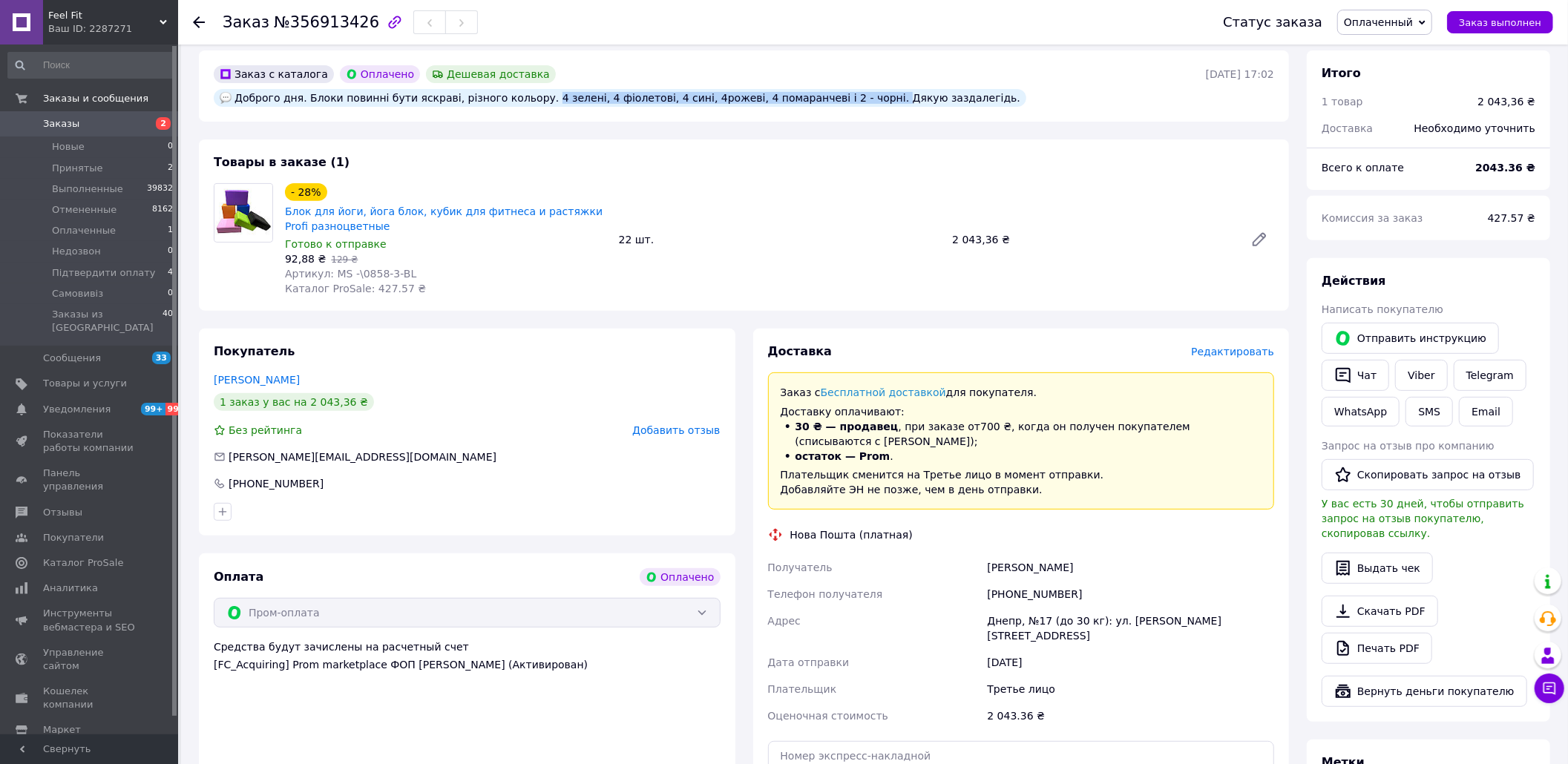
copy div "4 зелені, 4 фіолетові, 4 сині, 4рожеві, 4 помаранчеві і 2 - чорні."
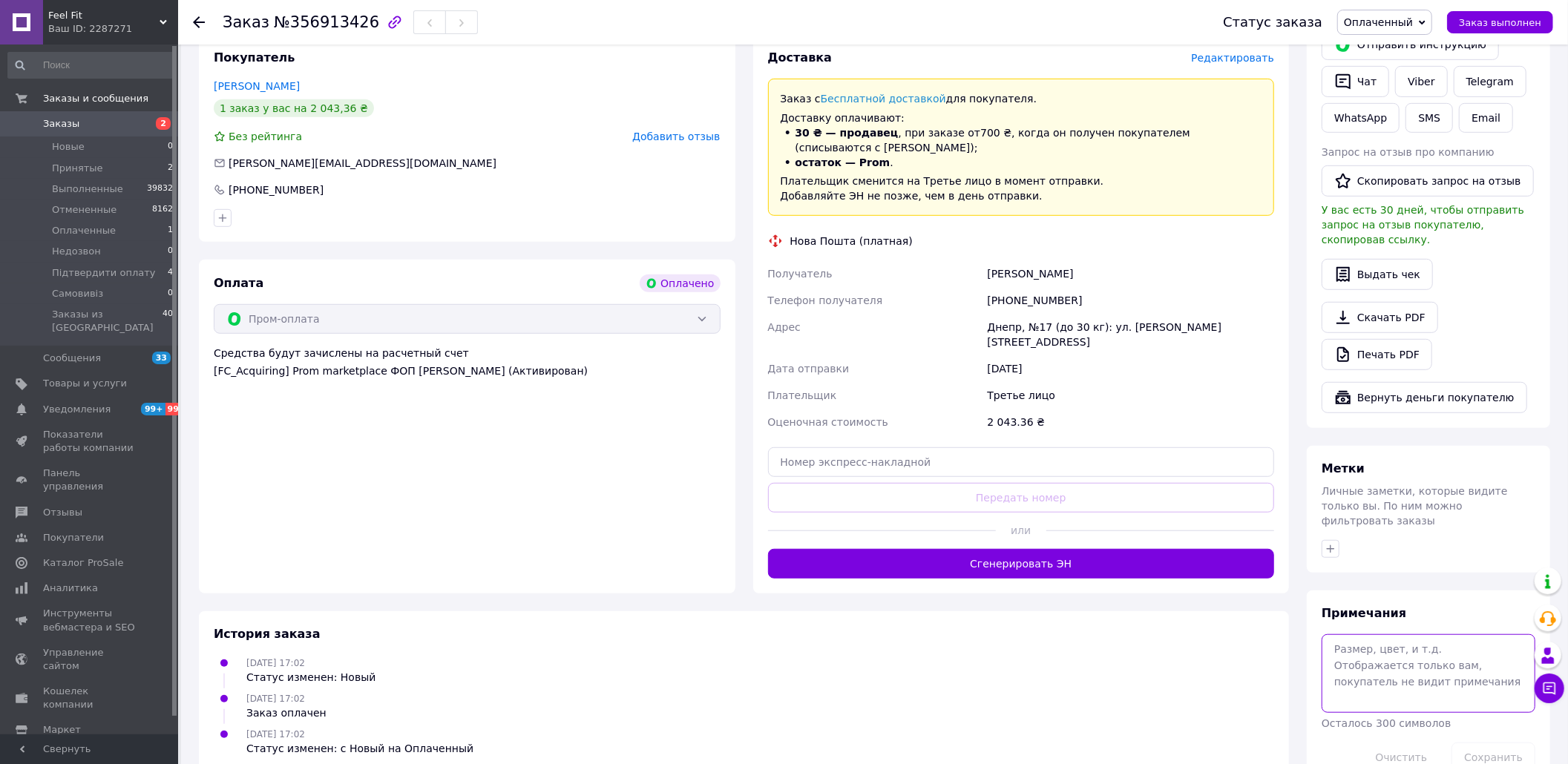
click at [1363, 634] on textarea at bounding box center [1428, 673] width 213 height 79
paste textarea "4 зелені, 4 фіолетові, 4 сині, 4рожеві, 4 помаранчеві і 2 - чорні."
click at [1377, 634] on textarea "4 зелені, 4 фіолетові, 4 сині, 4рожеві, 4 помаранчеві і 2 - чорні." at bounding box center [1428, 673] width 213 height 79
click at [1393, 634] on textarea "4 зелені, 4 фіолетові, 4 сині, 4рожеві, 4 помаранчеві і 2 - чорні." at bounding box center [1428, 673] width 213 height 79
click at [1367, 638] on textarea "4 зелені, 4 фіолетові, 4 сині, 4рожеві, 4 помаранчеві і 2 - чорні." at bounding box center [1428, 673] width 213 height 79
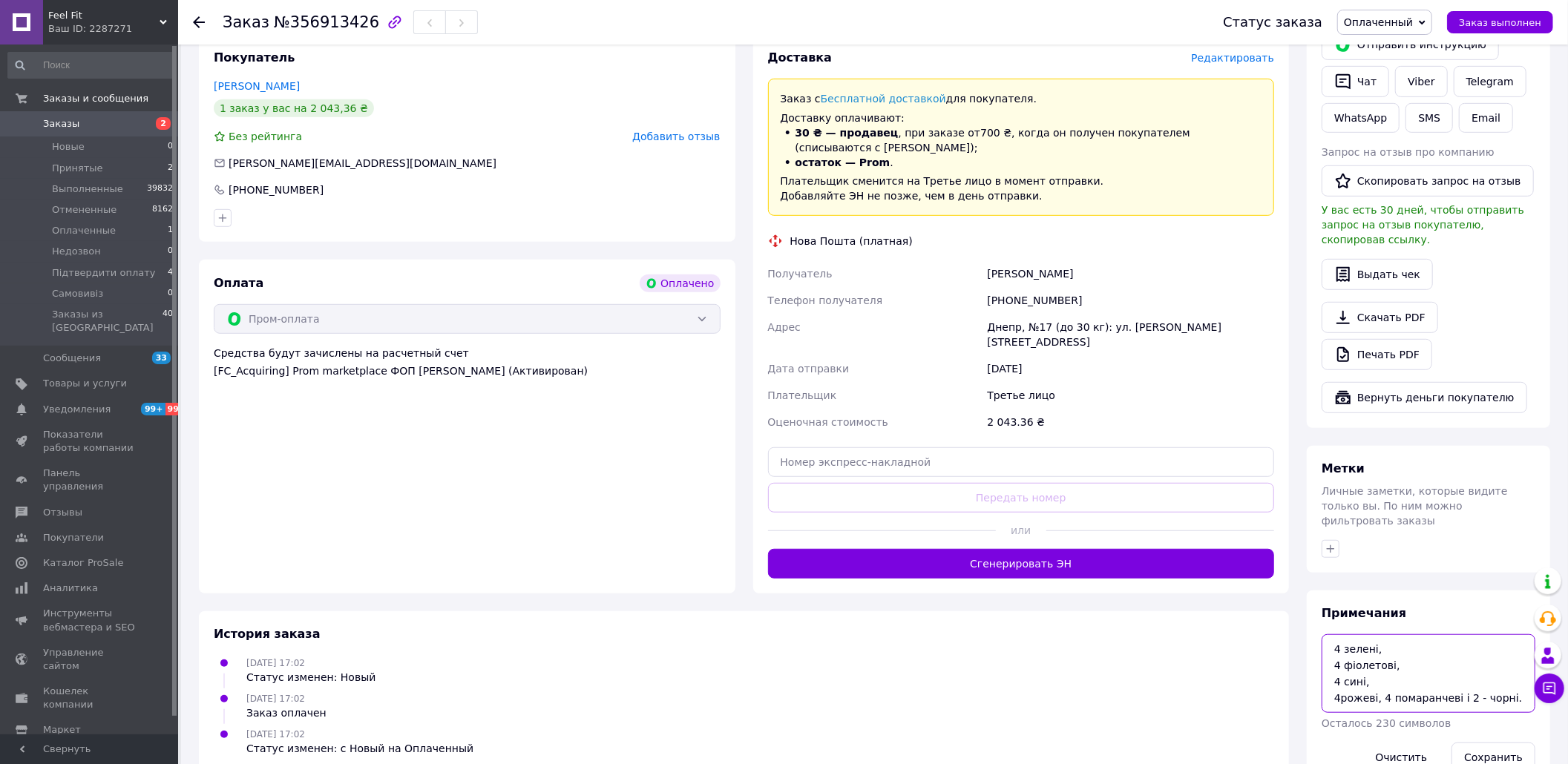
scroll to position [1, 0]
click at [1460, 656] on textarea "4 зелені, 4 фіолетові, 4 сині, 4рожеві, 4 помаранчеві і 2 - чорні." at bounding box center [1428, 673] width 213 height 79
click at [1455, 655] on textarea "4 зелені, 4 фіолетові, 4 сині, 4рожеві, 4 помаранчеві і 4 - чорні." at bounding box center [1428, 673] width 213 height 79
click at [1460, 657] on textarea "4 зелені, 4 фіолетові, 4 сині, 4рожеві, 4 помаранчеві і 4 - чорні." at bounding box center [1428, 673] width 213 height 79
click at [1454, 654] on textarea "4 зелені, 4 фіолетові, 4 сині, 4рожеві, 4 помаранчеві і 2 - чорні." at bounding box center [1428, 673] width 213 height 79
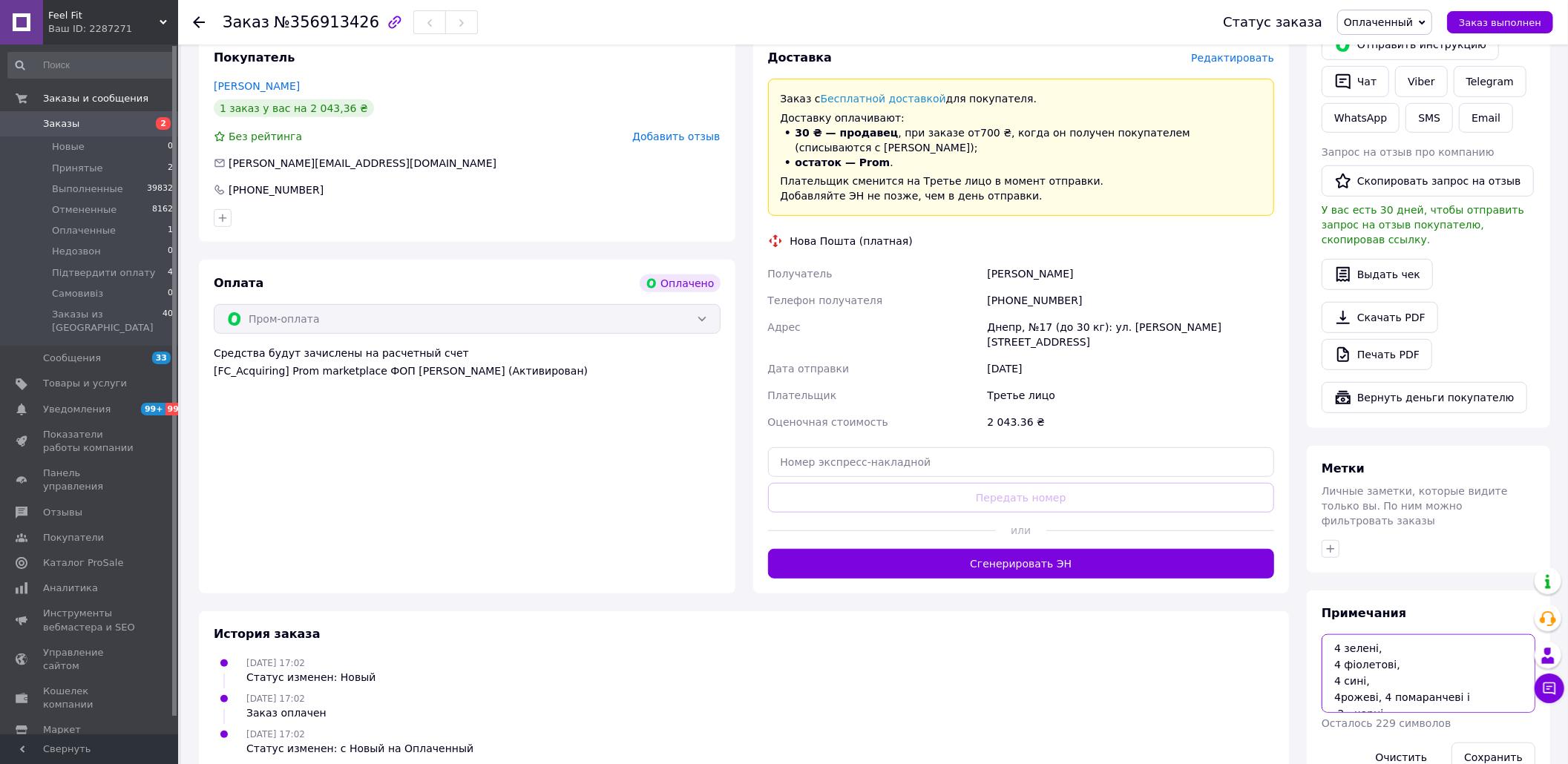
scroll to position [10, 0]
click at [1377, 647] on textarea "4 зелені, 4 фіолетові, 4 сині, 4рожеві, 4 помаранчеві і 2 - чорні." at bounding box center [1428, 673] width 213 height 79
click at [1336, 656] on textarea "4 зелені, 4 фіолетові, 4 сині, 4рожеві, 4 помаранчеві і 2 - чорні." at bounding box center [1428, 673] width 213 height 79
click at [1355, 639] on textarea "4 зелені, 4 фіолетові, 4 сині, 4рожеві, 4 помаранчеві і 4 - чорні." at bounding box center [1428, 673] width 213 height 79
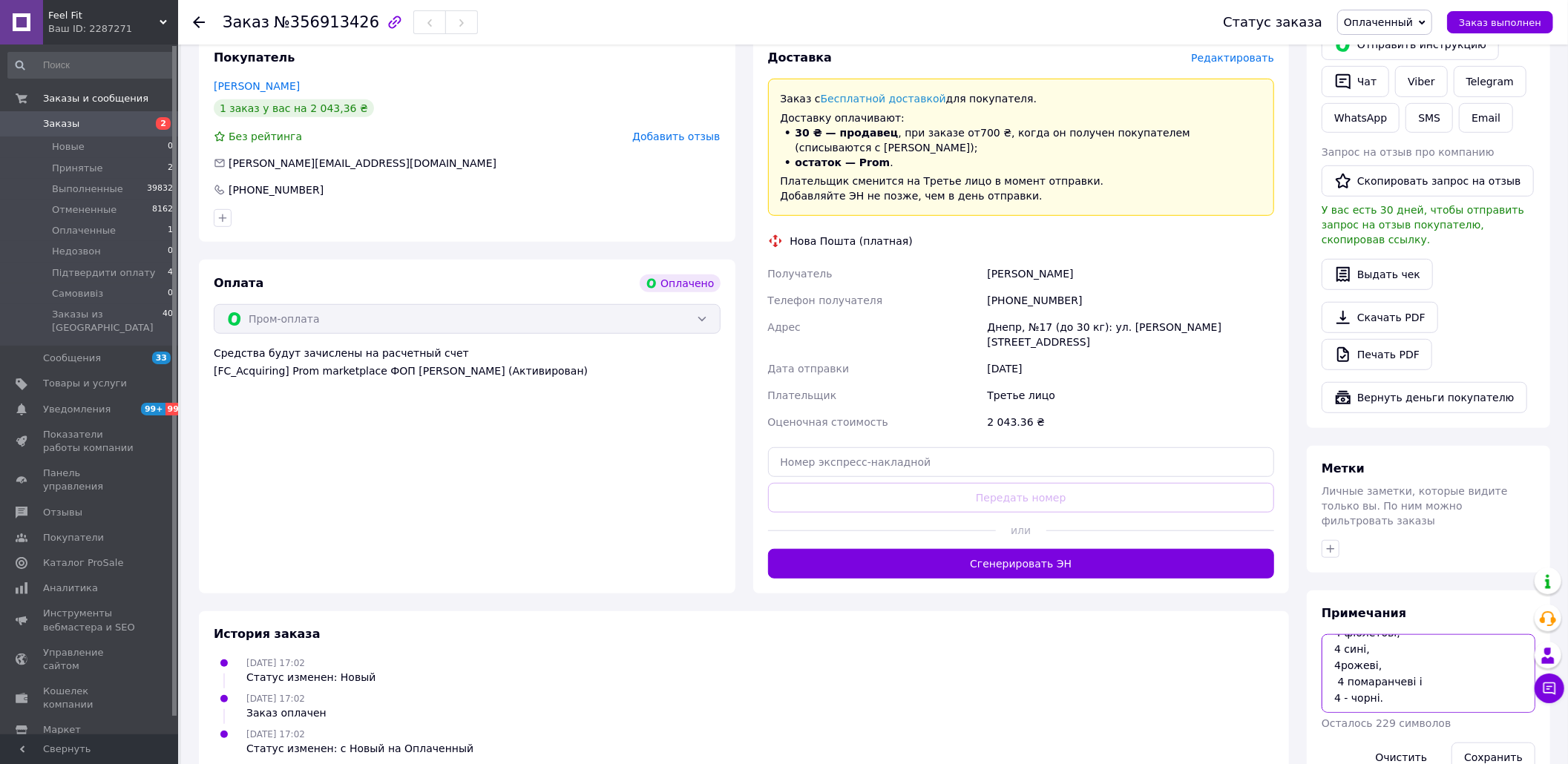
click at [1355, 639] on textarea "4 зелені, 4 фіолетові, 4 сині, 4рожеві, 4 помаранчеві і 4 - чорні." at bounding box center [1428, 673] width 213 height 79
click at [1351, 634] on textarea "4 зелені, 4 фіолетові, 4 сині, 4рожеві, 4 помаранчеві і 4 - чорні." at bounding box center [1428, 673] width 213 height 79
click at [1382, 634] on textarea "4 зелені, 4 фіолетові, 4 бірюз, 4рожеві, 4 помаранчеві і 4 - чорні." at bounding box center [1428, 673] width 213 height 79
click at [1375, 643] on textarea "4 зелені, 4 фіолетові, 4 бірюз, 4рожеві, 4 помаранчеві і 4 - чорні." at bounding box center [1428, 673] width 213 height 79
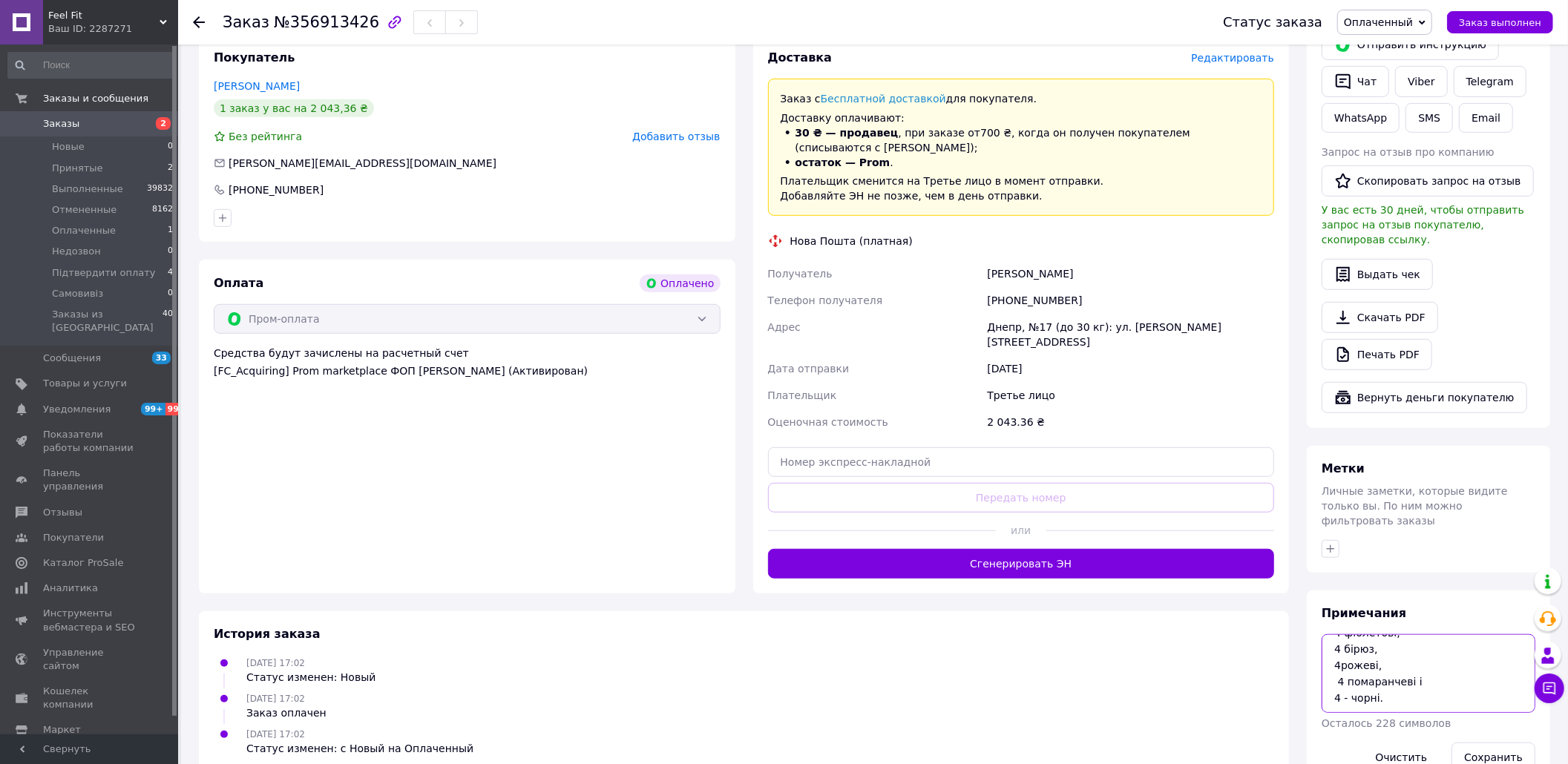
click at [1375, 643] on textarea "4 зелені, 4 фіолетові, 4 бірюз, 4рожеві, 4 помаранчеві і 4 - чорні." at bounding box center [1428, 673] width 213 height 79
drag, startPoint x: 1339, startPoint y: 627, endPoint x: 1332, endPoint y: 628, distance: 7.1
click at [1332, 634] on textarea "4 зелені, 4 фіолетові, 4 бірюз, 4рожеві, 4 помаранчеві і 4 - чорні." at bounding box center [1428, 673] width 213 height 79
click at [1336, 634] on textarea "4 зелені, 6 фіолетові, 4 бірюз, 4рожеві, 4 помаранчеві і 4 - чорні." at bounding box center [1428, 673] width 213 height 79
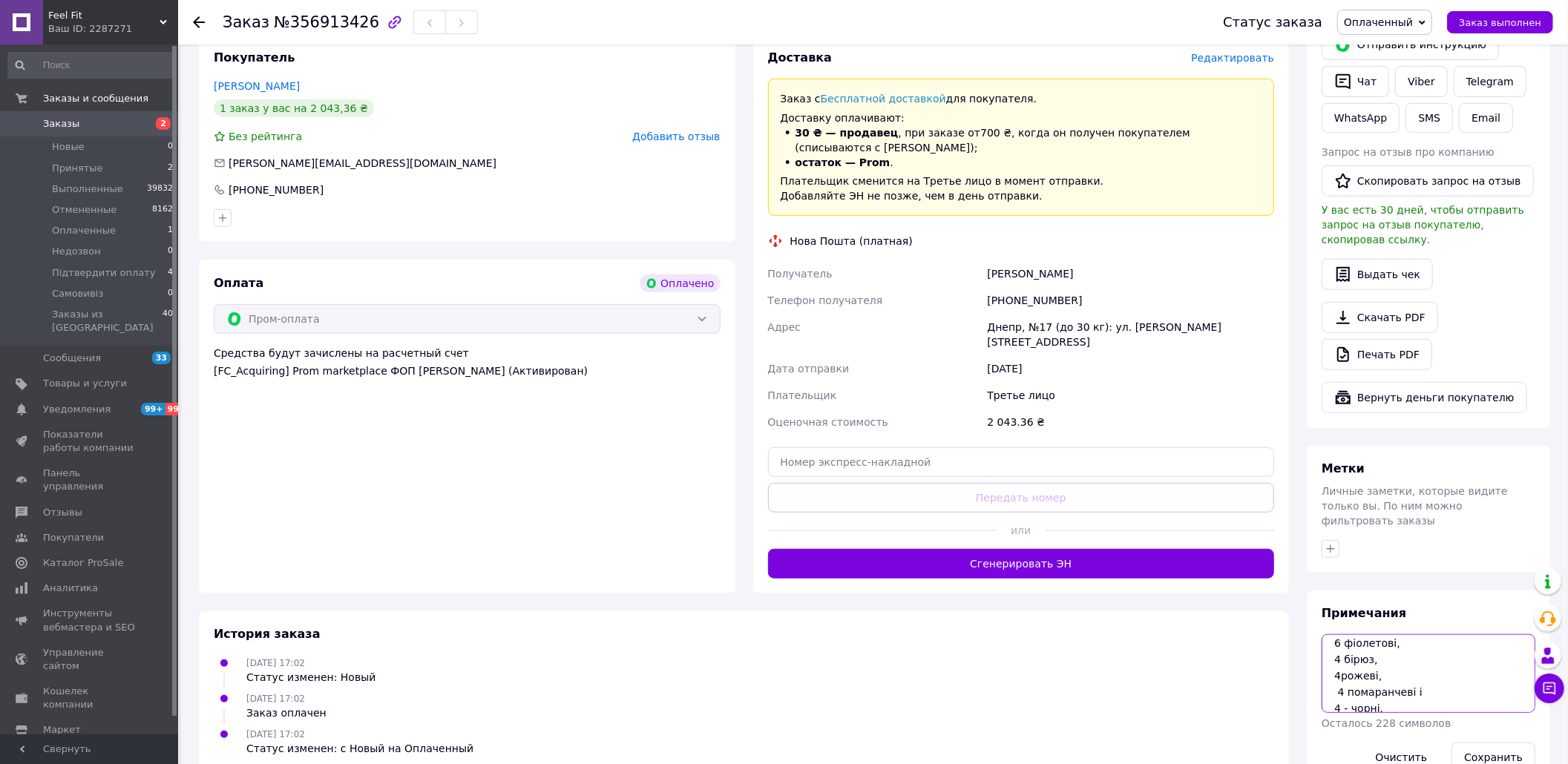
scroll to position [33, 0]
drag, startPoint x: 1419, startPoint y: 642, endPoint x: 1330, endPoint y: 639, distance: 89.1
click at [1330, 639] on textarea "6 зелені, 6 фіолетові, 4 бірюз, 4рожеві, 4 помаранчеві і 4 - чорні." at bounding box center [1428, 673] width 213 height 79
type textarea "6 зелені, 6 фіолетові, 4 бірюз, 4рожеві, 4 - чорні."
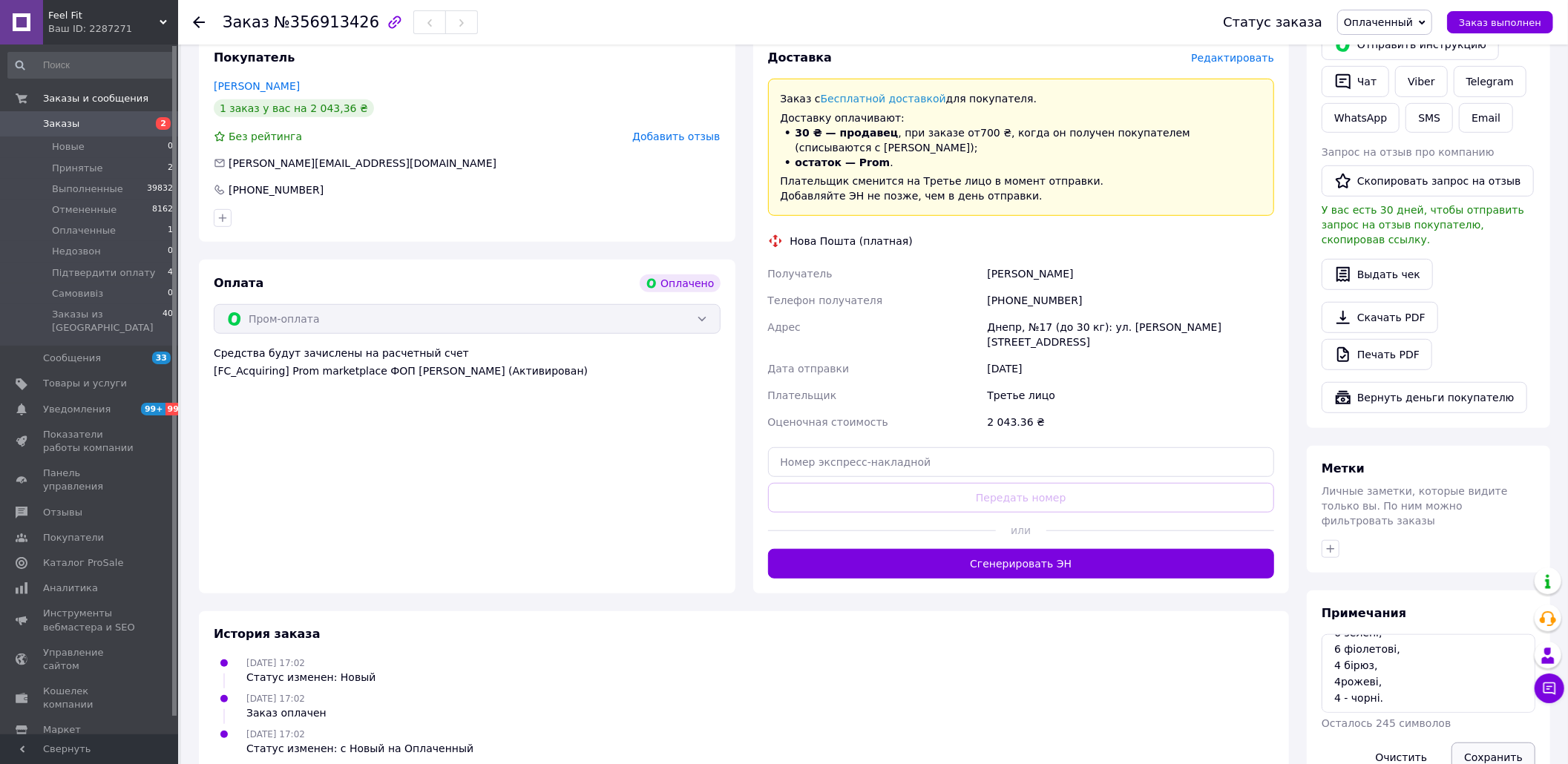
click at [1502, 743] on button "Сохранить" at bounding box center [1493, 757] width 84 height 30
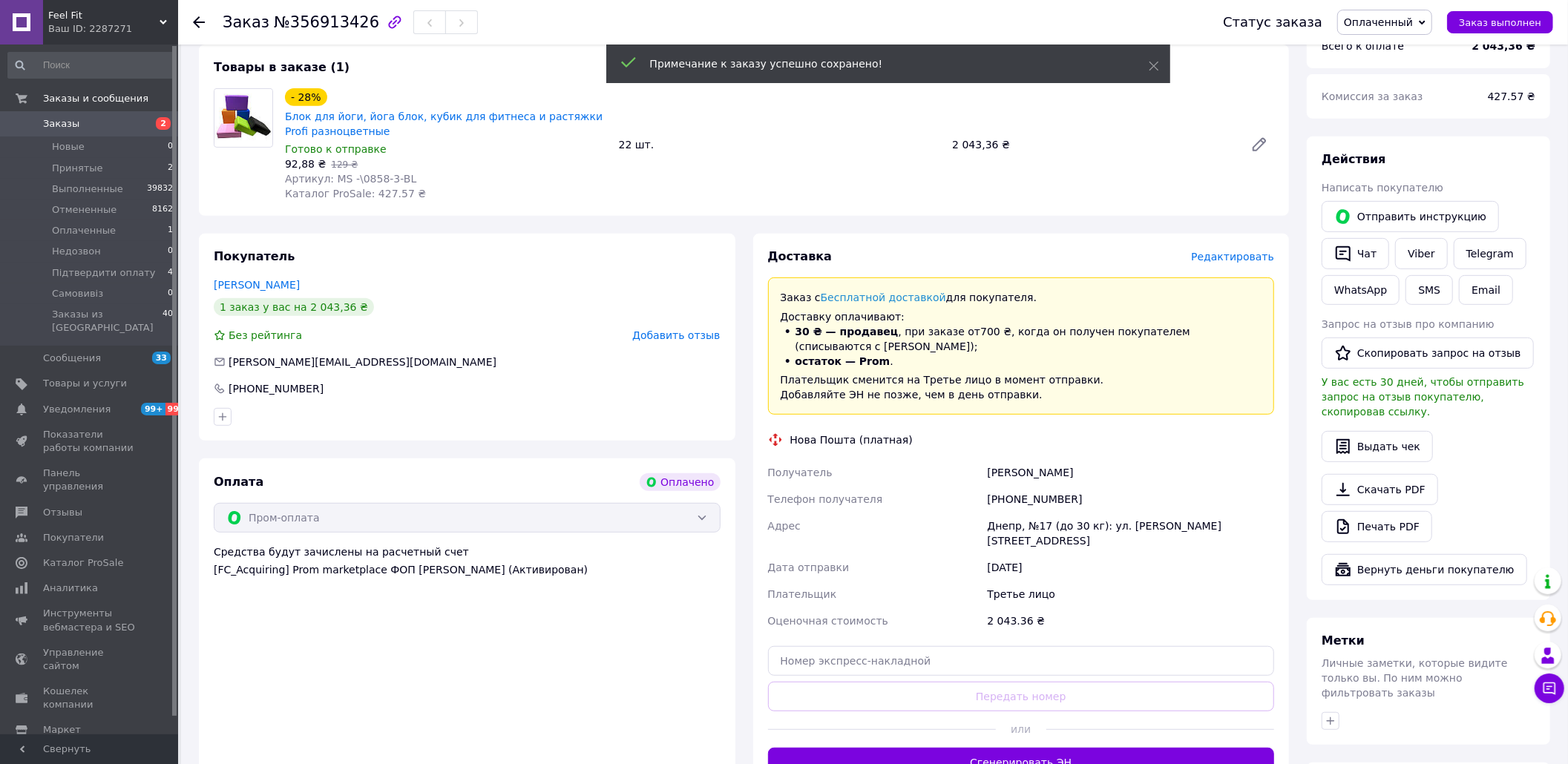
scroll to position [491, 0]
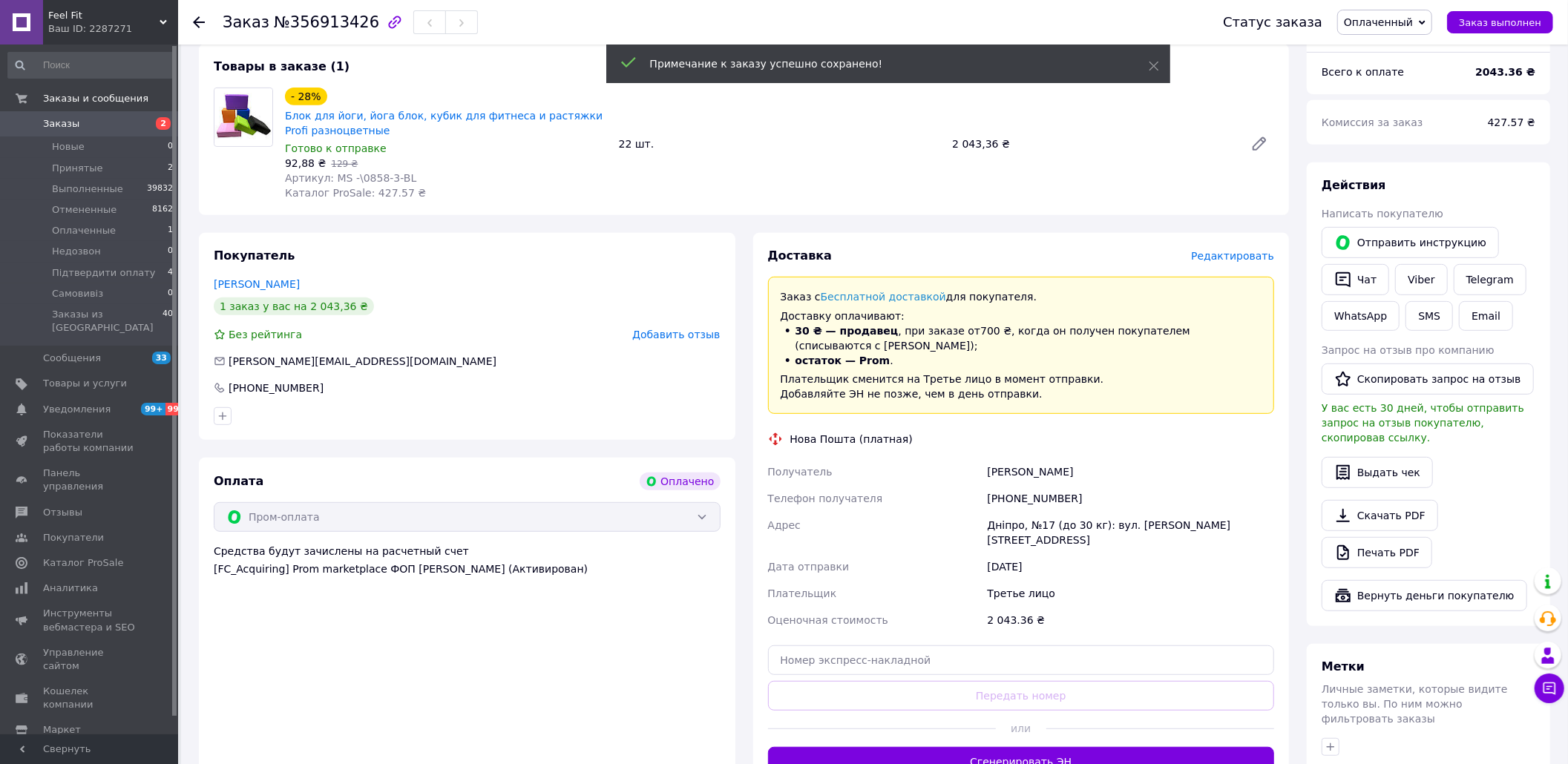
click at [1022, 485] on div "[PHONE_NUMBER]" at bounding box center [1131, 499] width 293 height 27
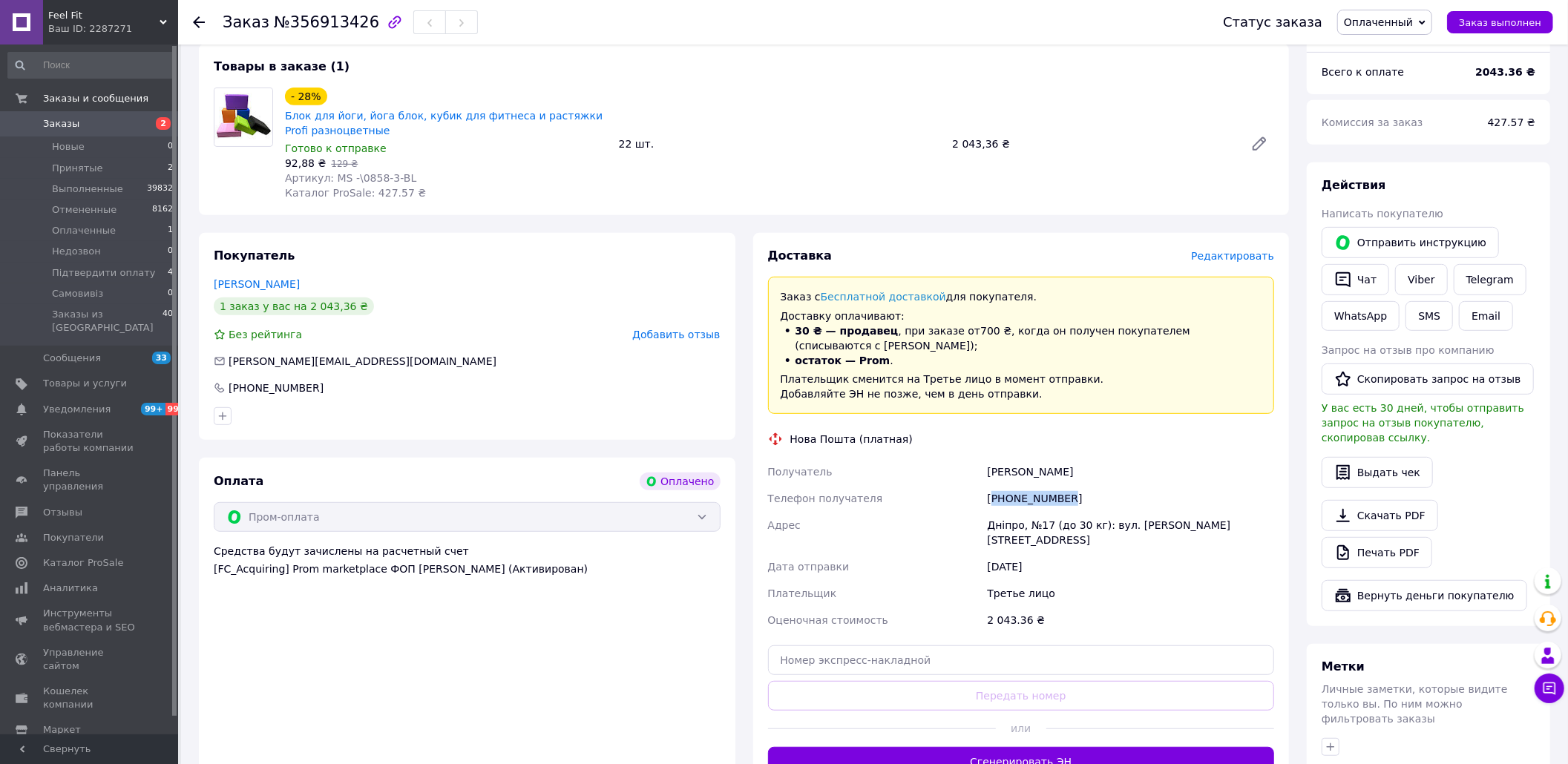
click at [1022, 485] on div "[PHONE_NUMBER]" at bounding box center [1131, 499] width 293 height 27
click at [1139, 372] on p "Плательщик сменится на Третье лицо в момент отправки. Добавляйте ЭН не позже, ч…" at bounding box center [1022, 386] width 482 height 30
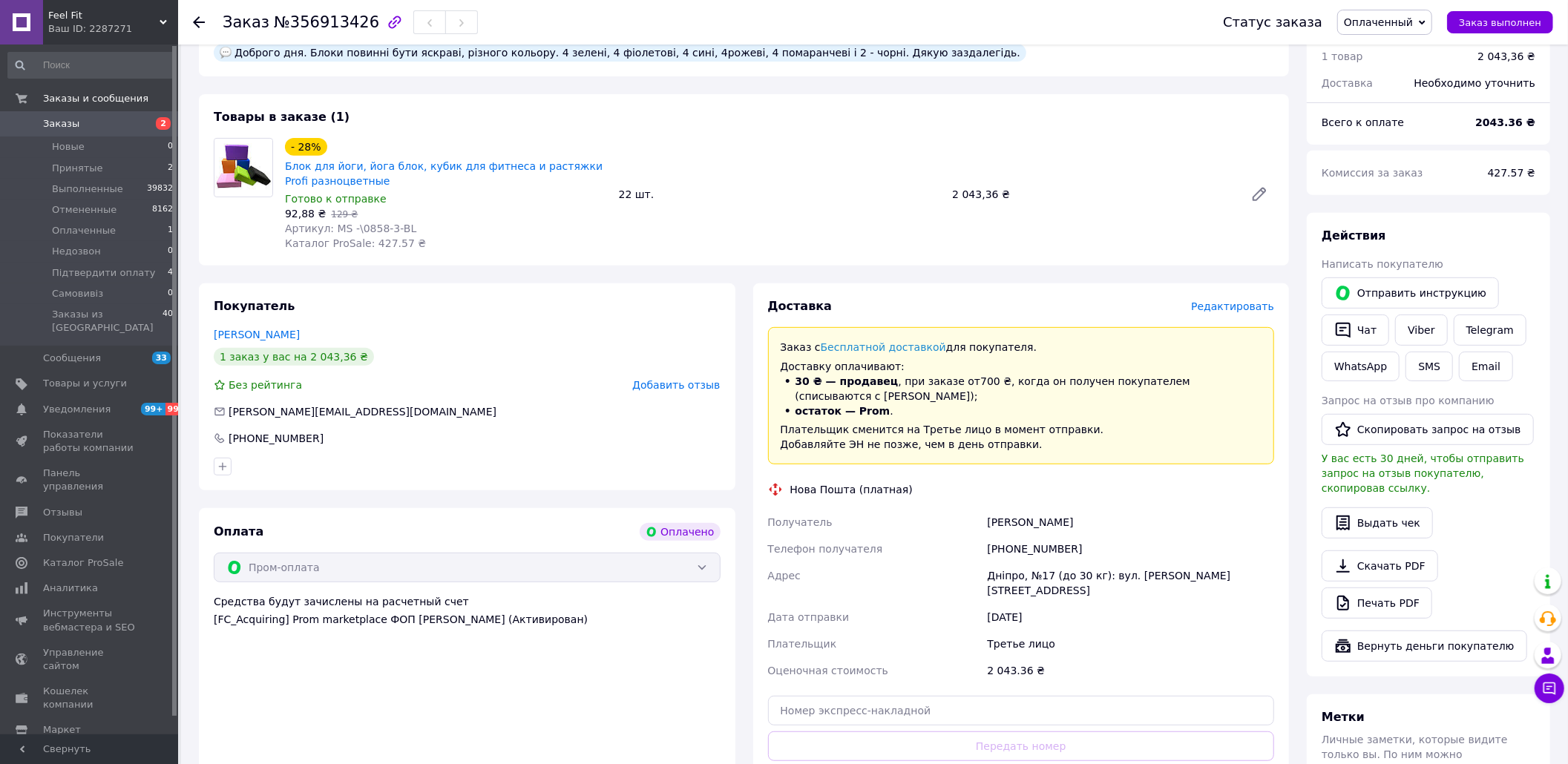
scroll to position [144, 0]
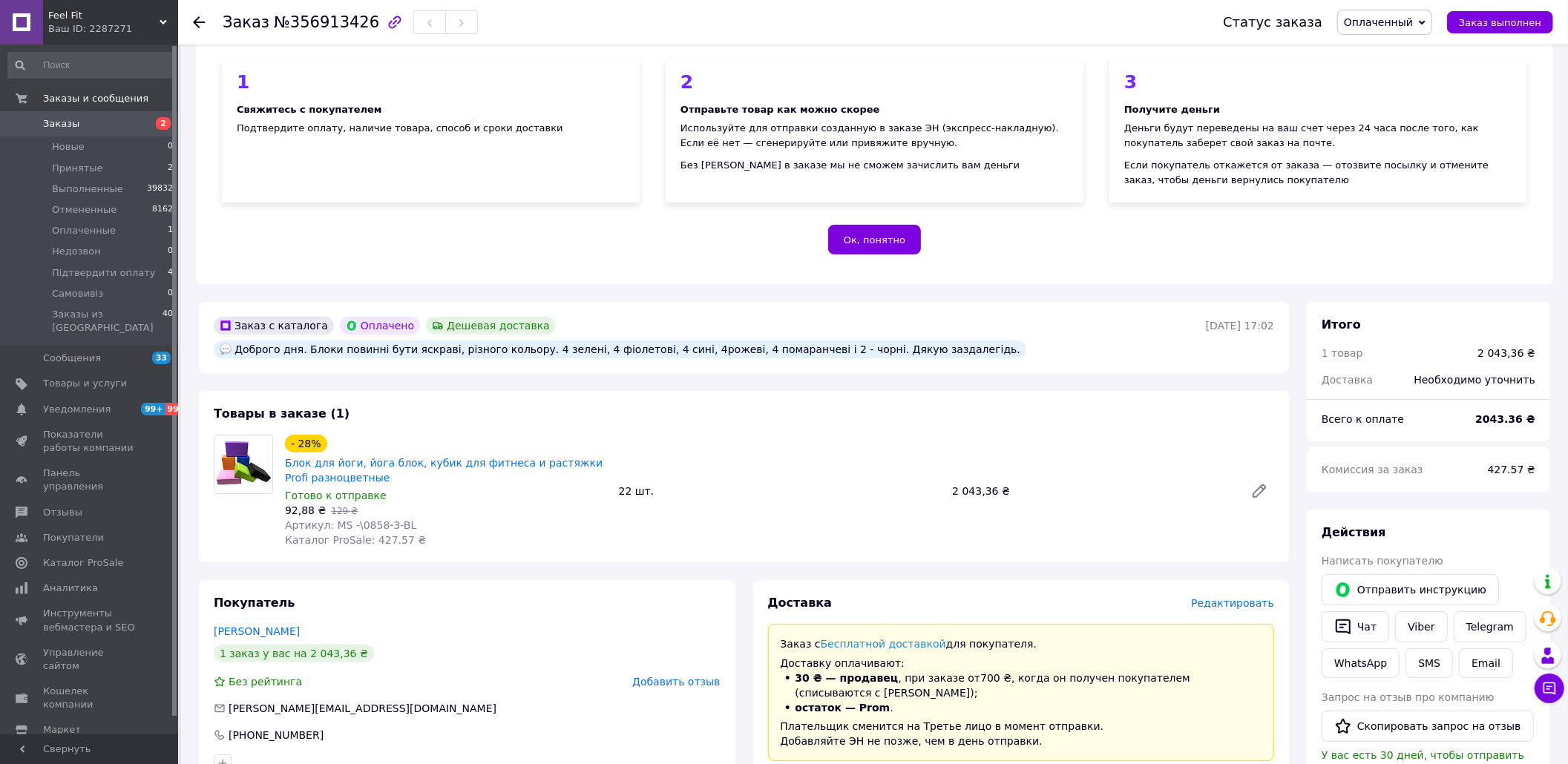
click at [631, 398] on div "Товары в заказе (1) - 28% Блок для йоги, йога блок, кубик для фитнеса и растяжк…" at bounding box center [744, 477] width 1090 height 171
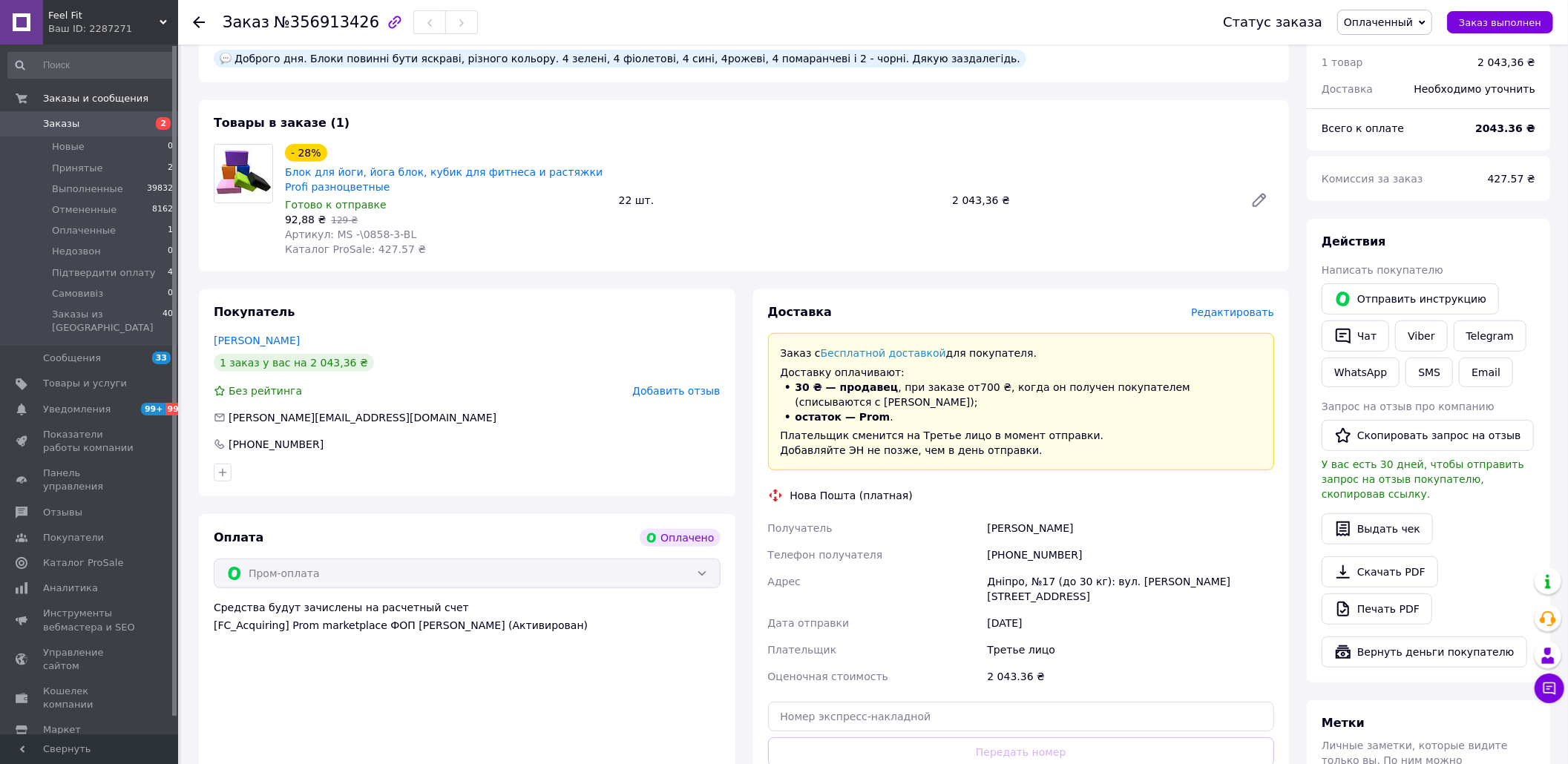
scroll to position [440, 0]
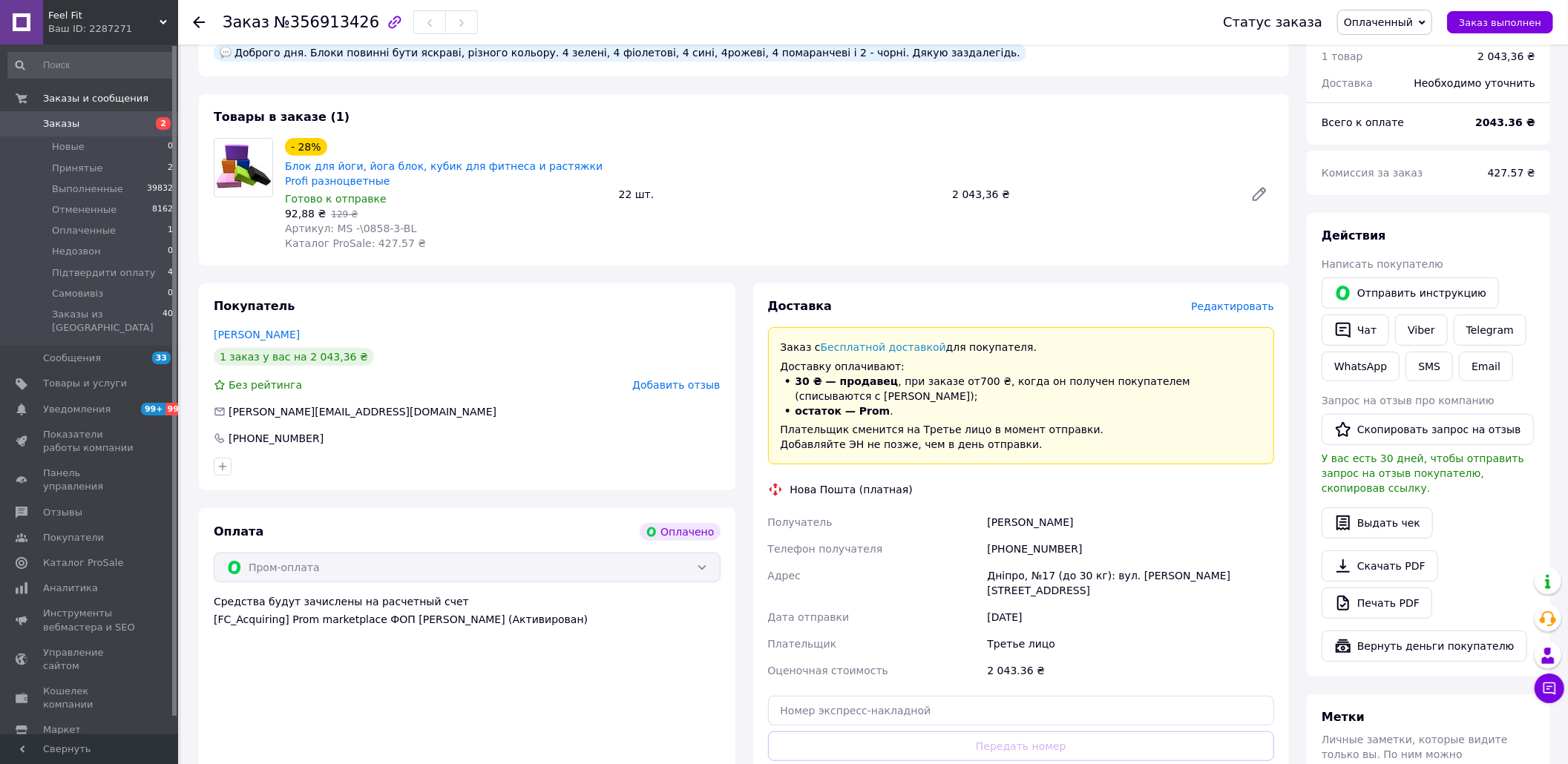
click at [1008, 536] on div "[PHONE_NUMBER]" at bounding box center [1131, 550] width 293 height 27
drag, startPoint x: 628, startPoint y: 698, endPoint x: 662, endPoint y: 684, distance: 36.8
click at [628, 698] on div "Оплата Оплачено Пром-оплата Средства будут зачислены на расчетный счет [FC_Acqu…" at bounding box center [467, 675] width 536 height 334
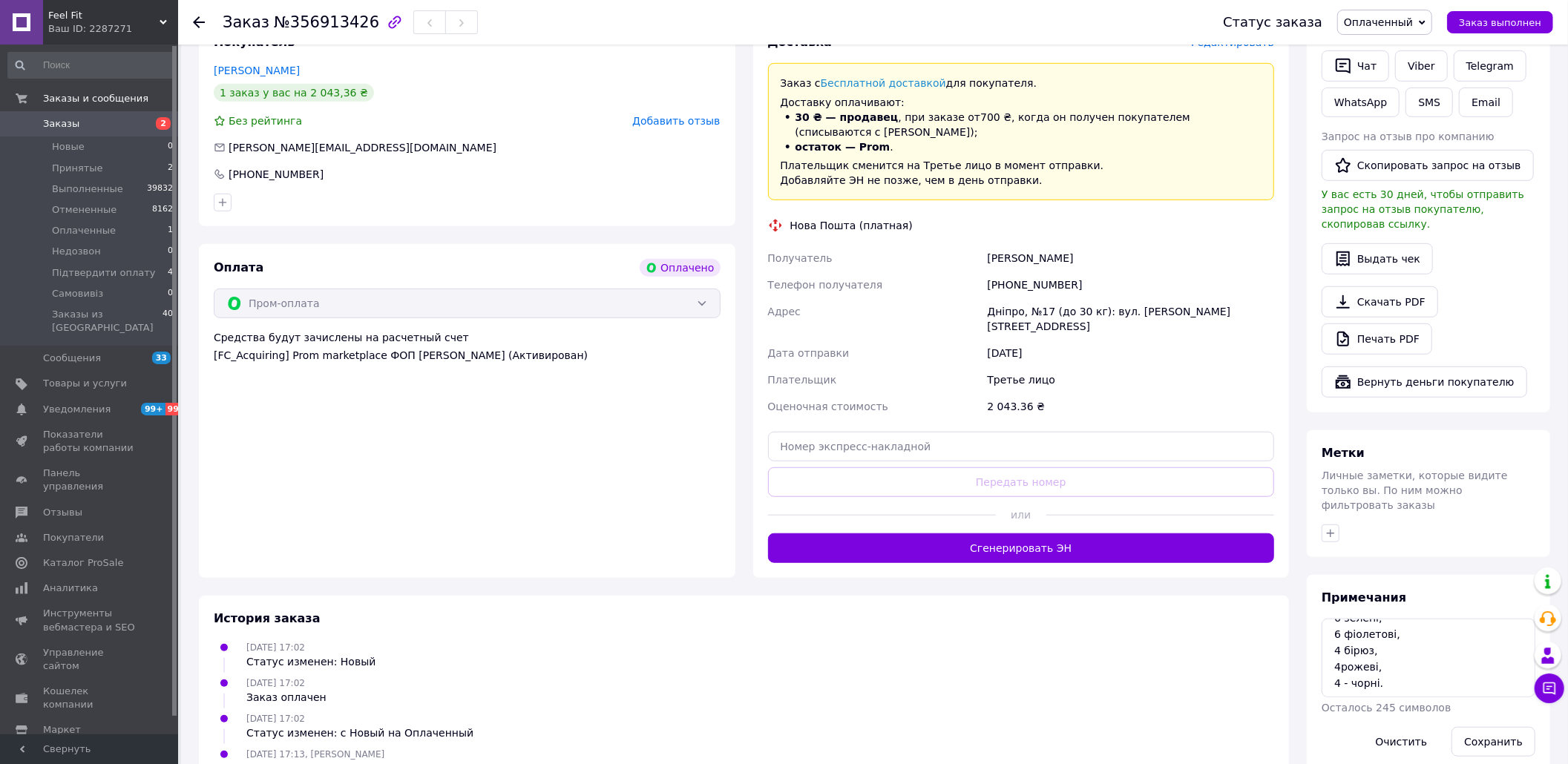
scroll to position [18, 0]
click at [1352, 639] on textarea "6 зелені, 6 фіолетові, 4 бірюз, 4рожеві, 4 - чорні." at bounding box center [1428, 658] width 213 height 79
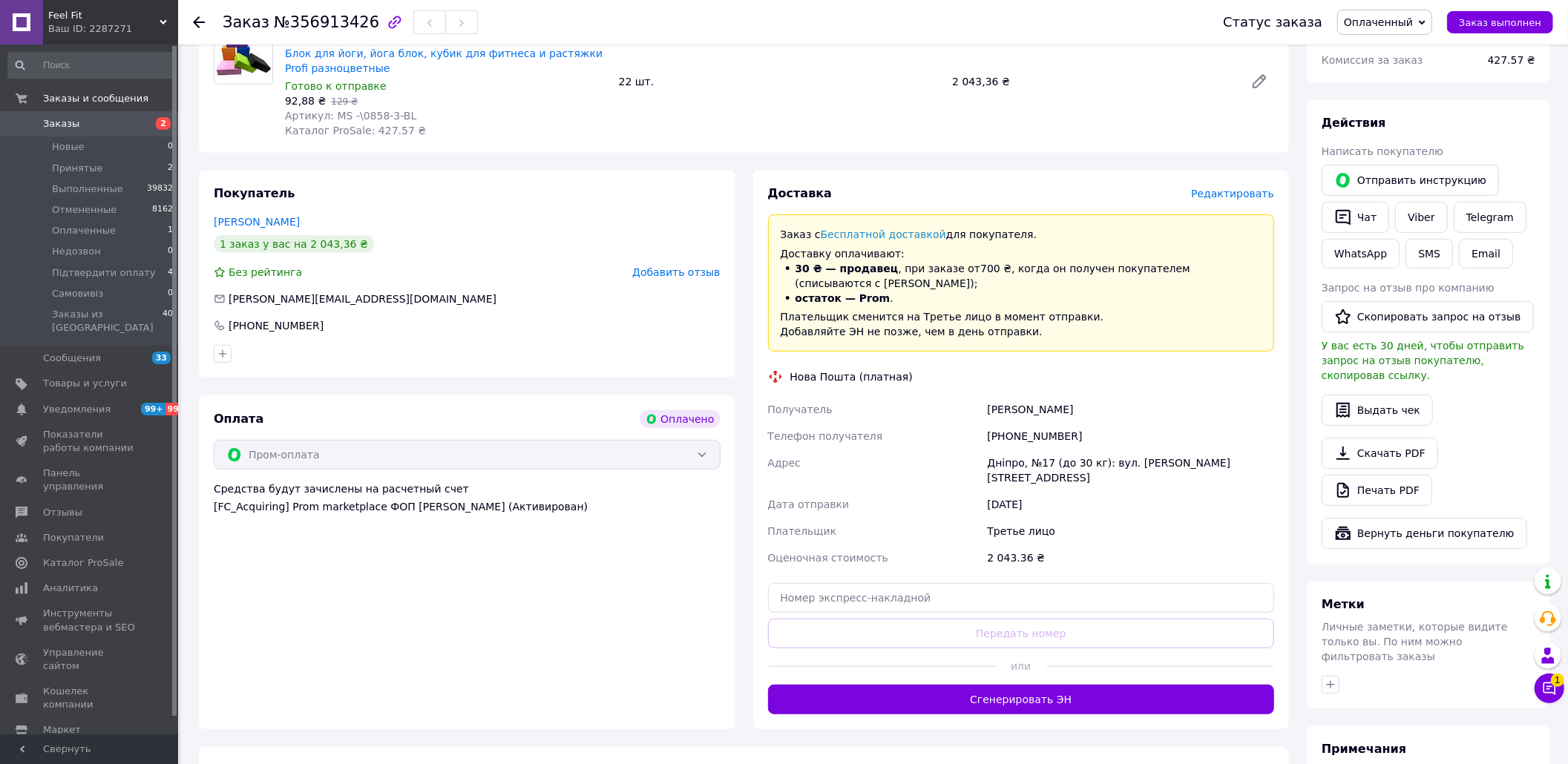
scroll to position [606, 0]
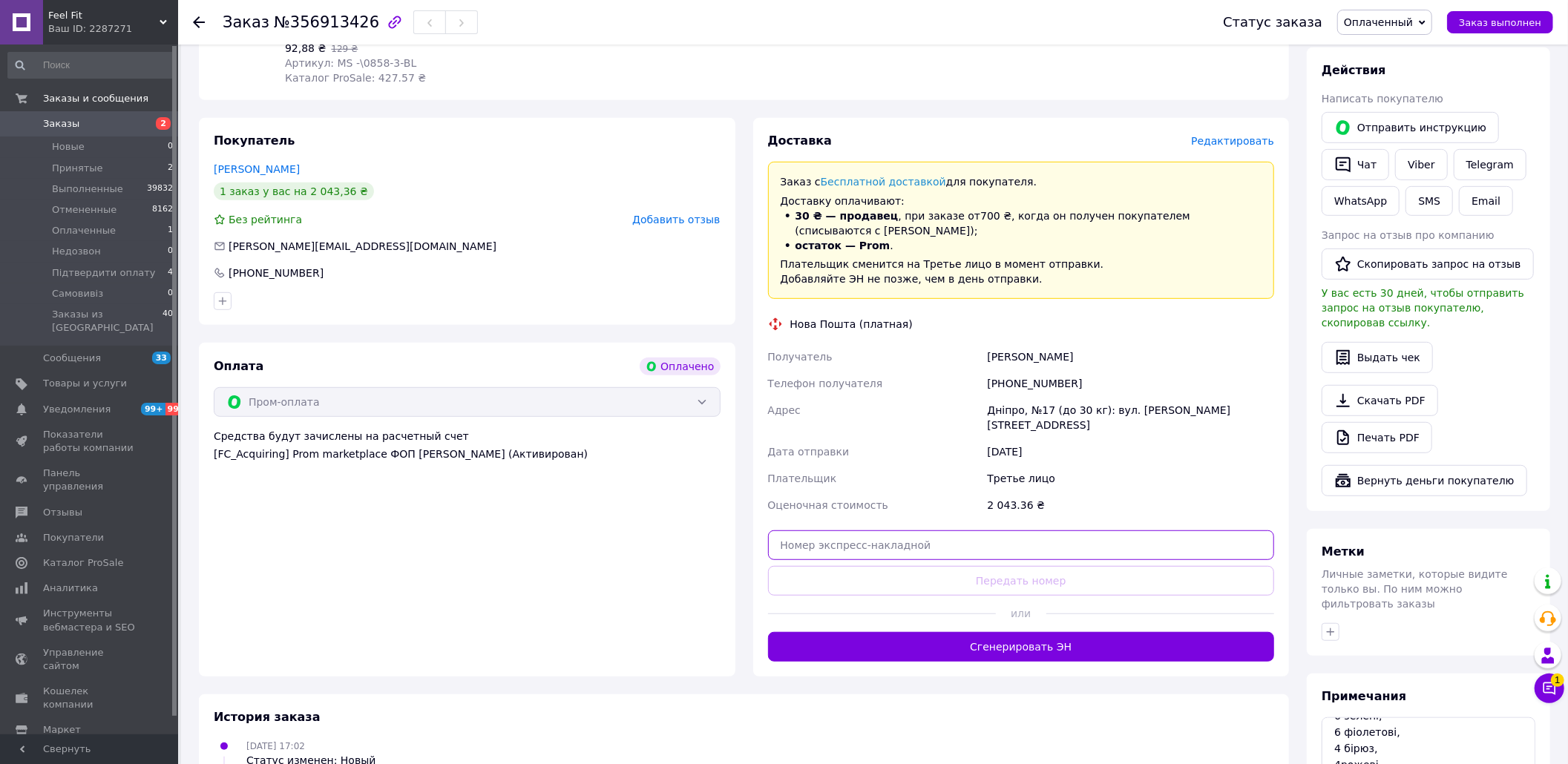
click at [849, 530] on input "text" at bounding box center [1022, 545] width 507 height 30
paste input "20451225308447"
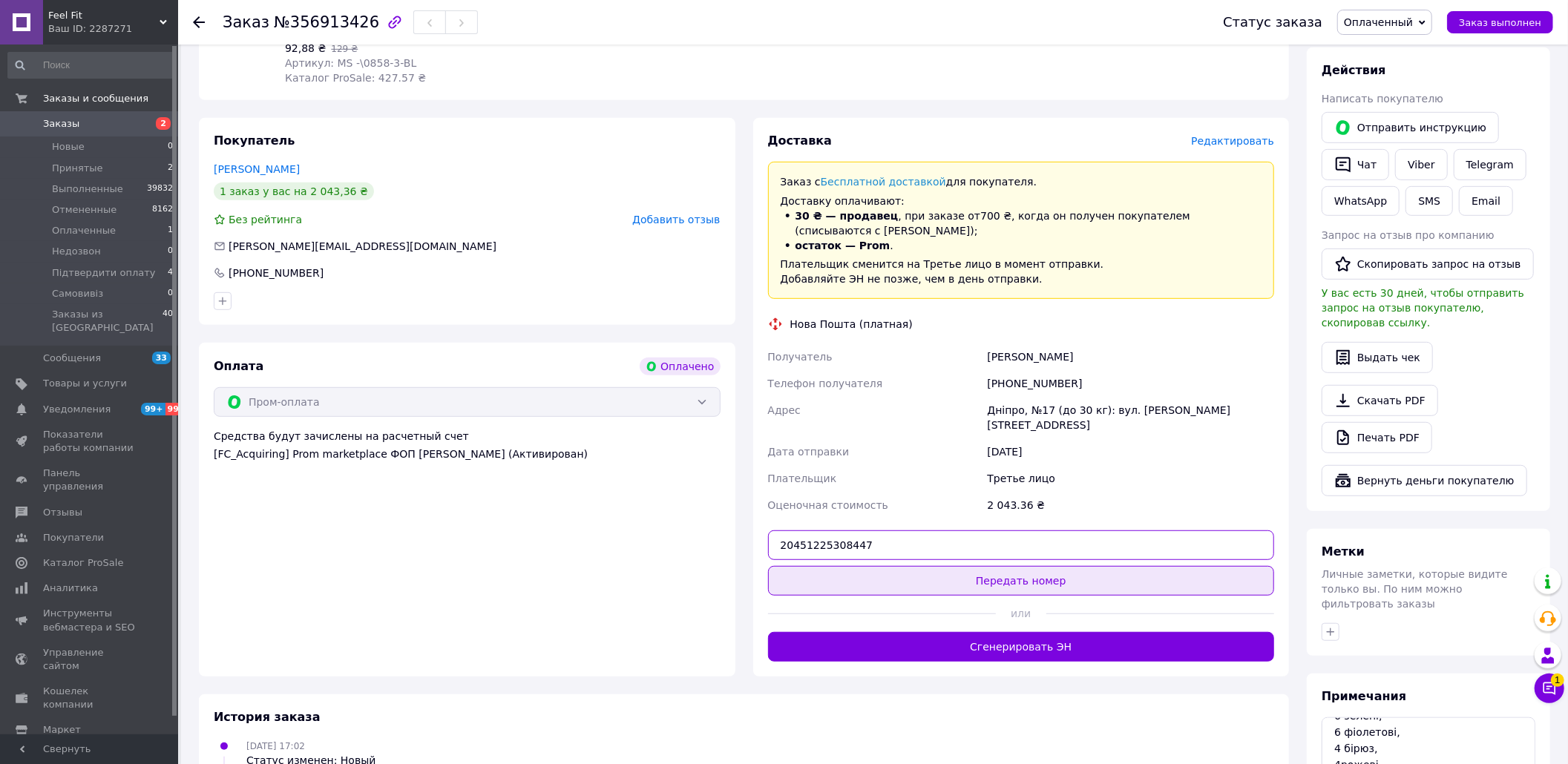
type input "20451225308447"
click at [850, 566] on button "Передать номер" at bounding box center [1022, 580] width 507 height 30
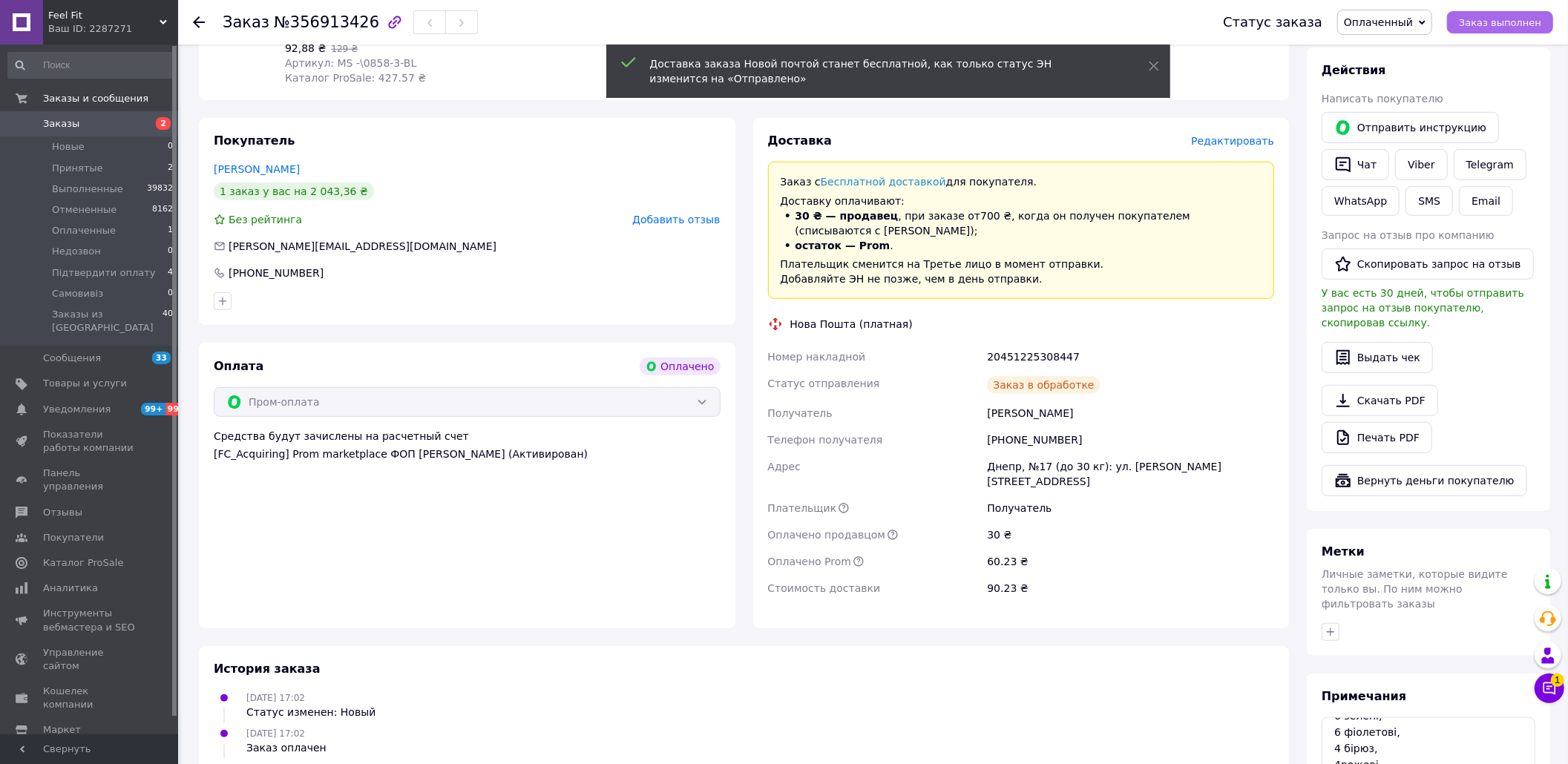
click at [1501, 21] on span "Заказ выполнен" at bounding box center [1499, 22] width 82 height 11
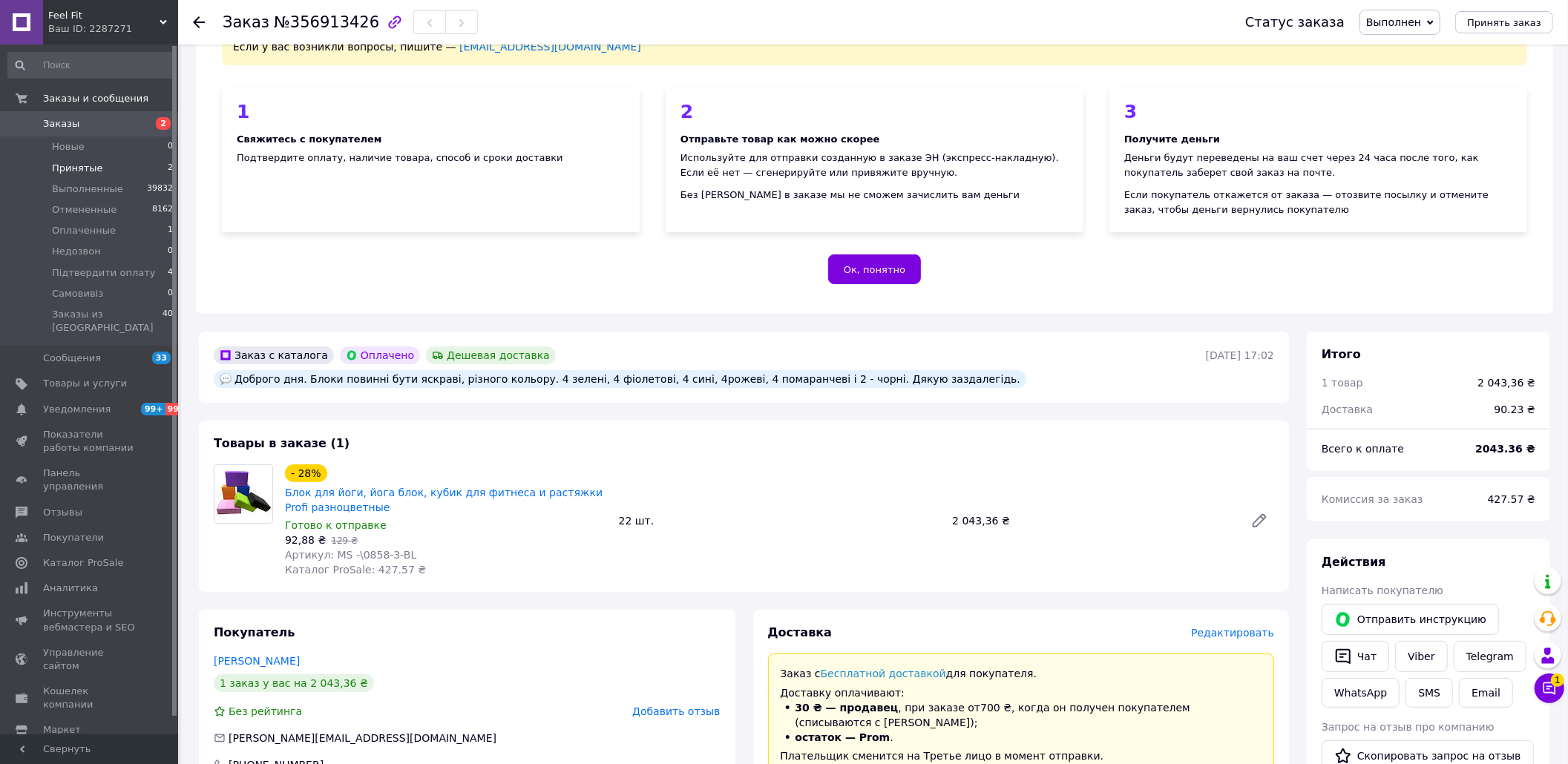
scroll to position [99, 0]
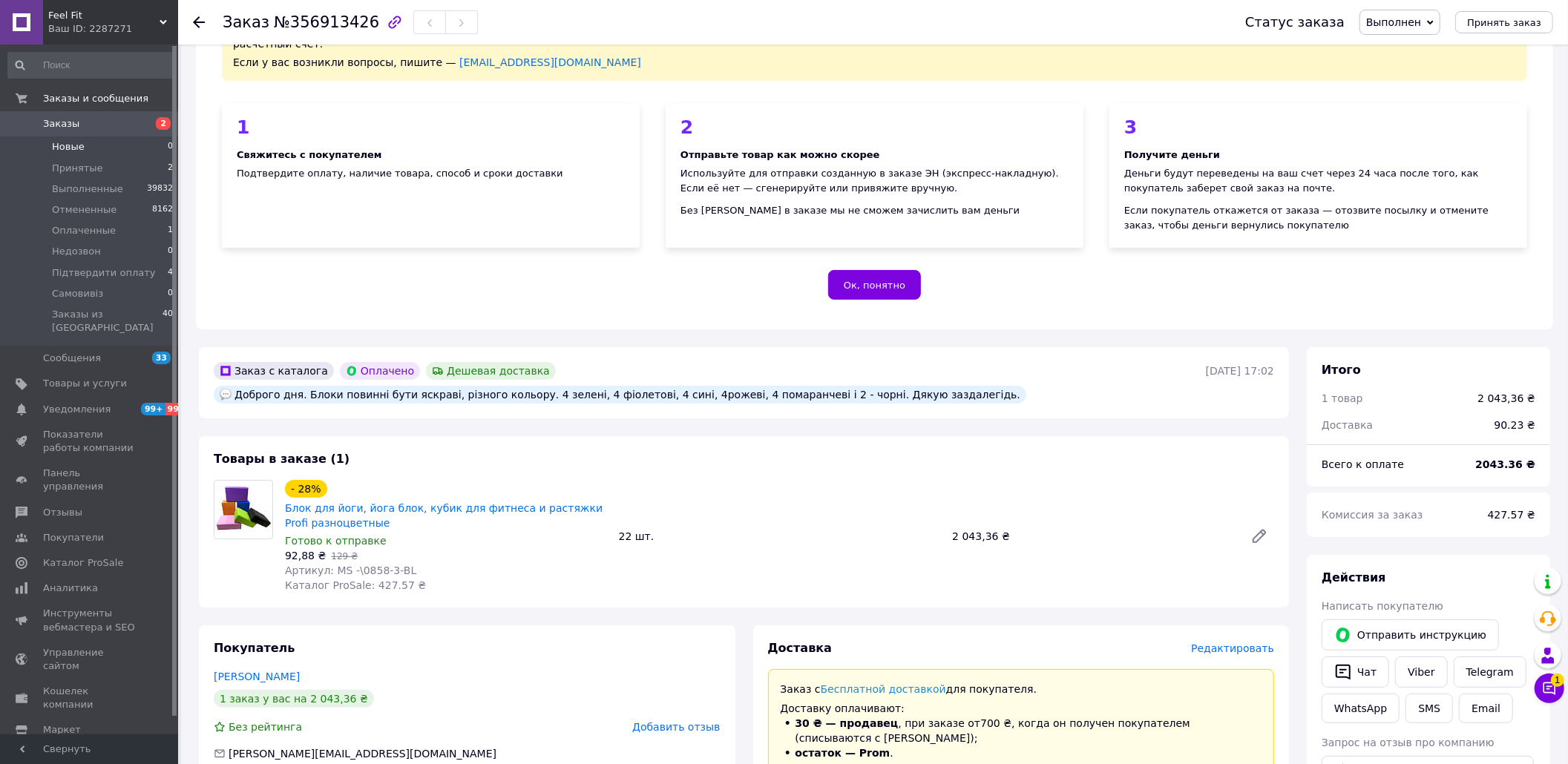
click at [98, 146] on li "Новые 0" at bounding box center [91, 147] width 182 height 21
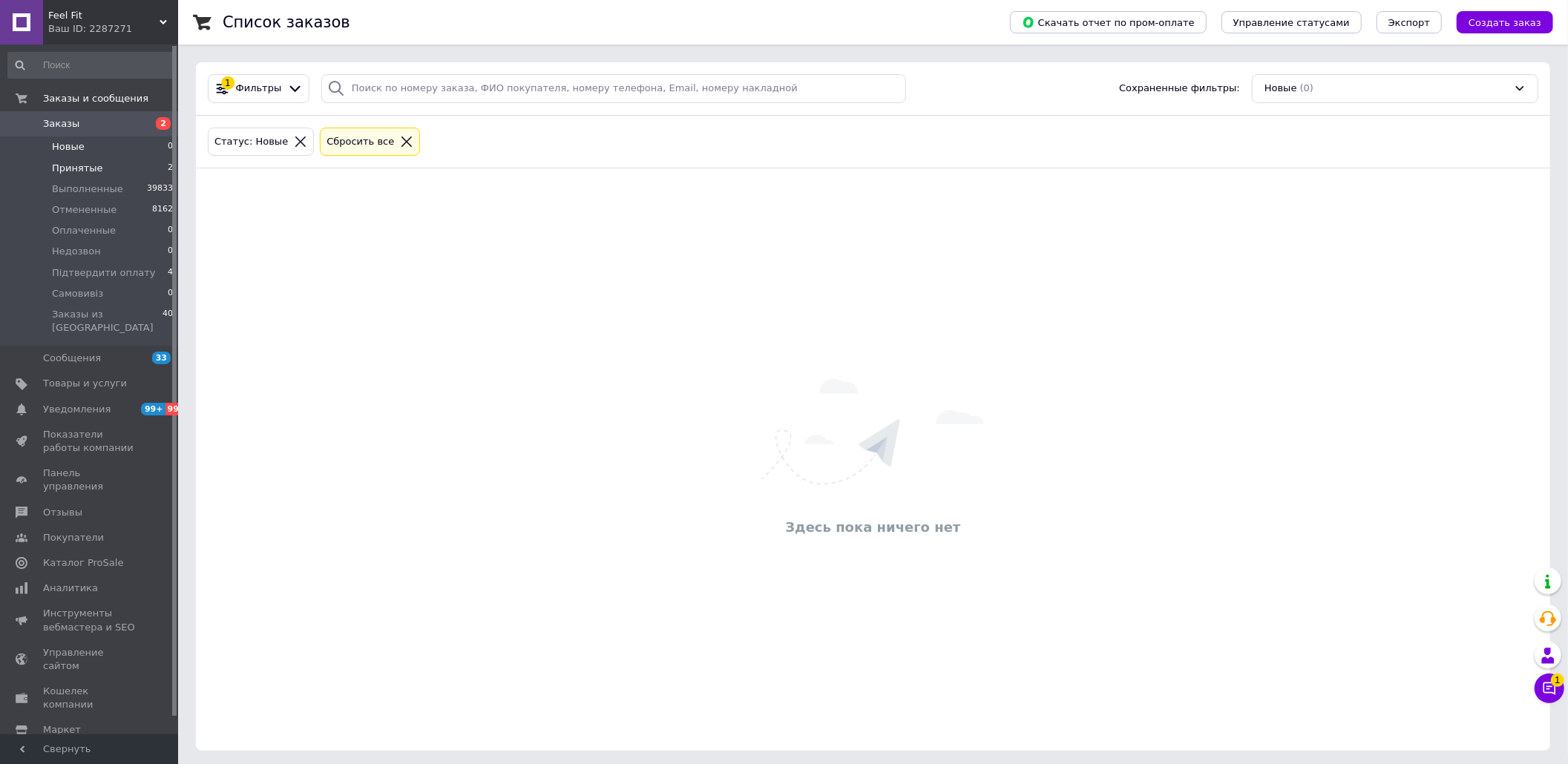
click at [114, 167] on li "Принятые 2" at bounding box center [91, 169] width 182 height 21
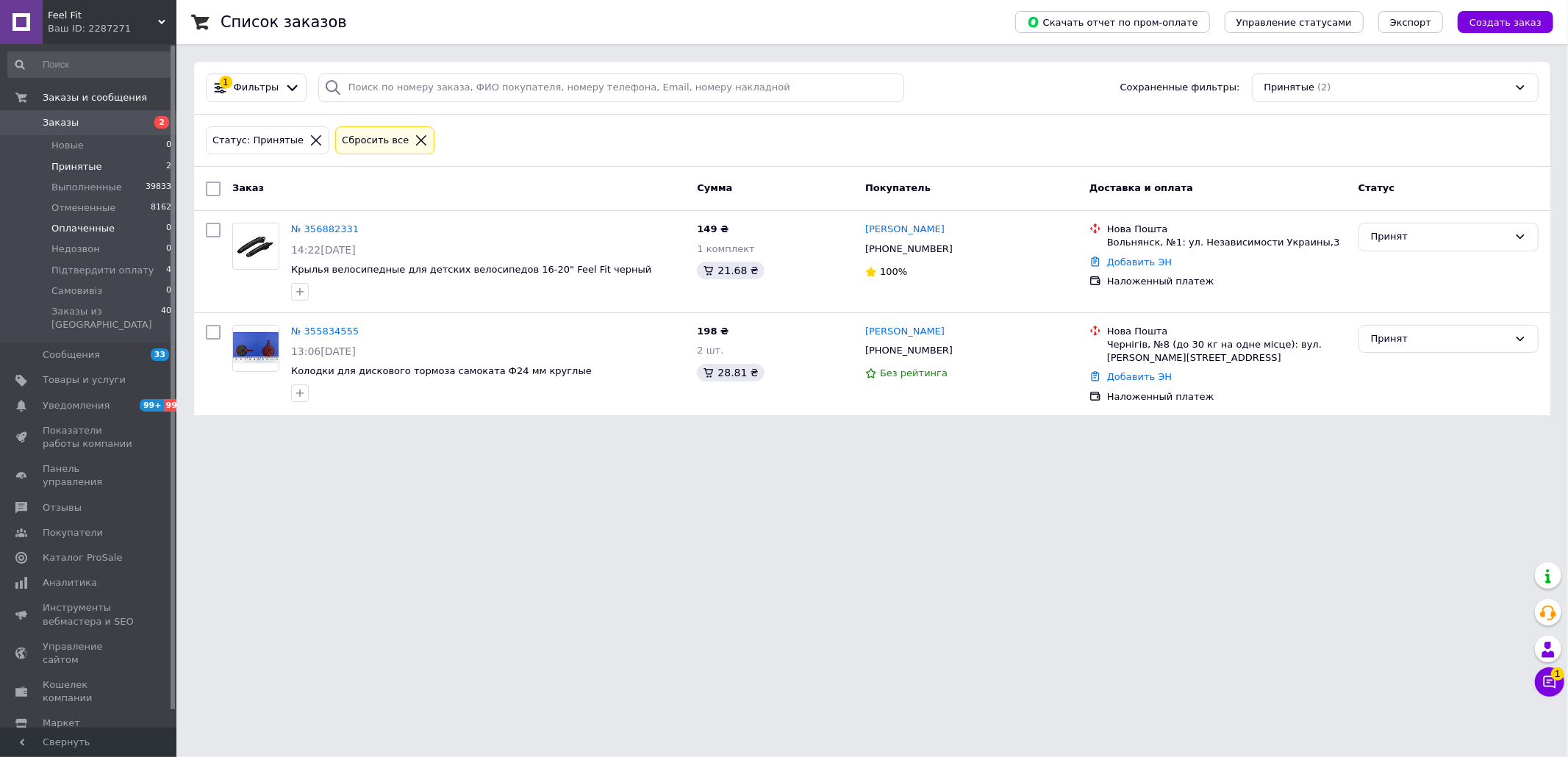
click at [106, 224] on span "Оплаченные" at bounding box center [82, 229] width 63 height 13
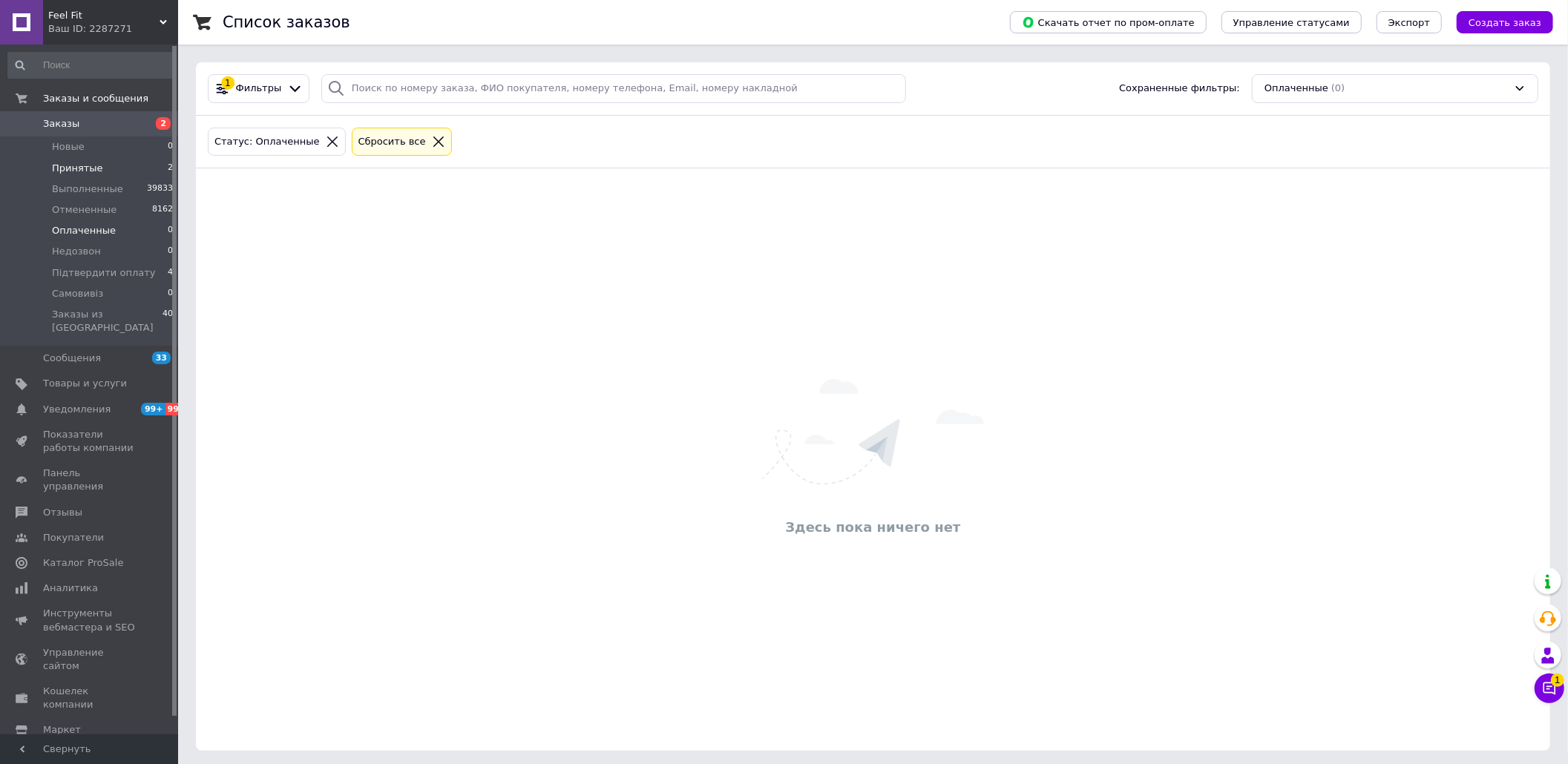
click at [57, 164] on span "Принятые" at bounding box center [77, 169] width 51 height 14
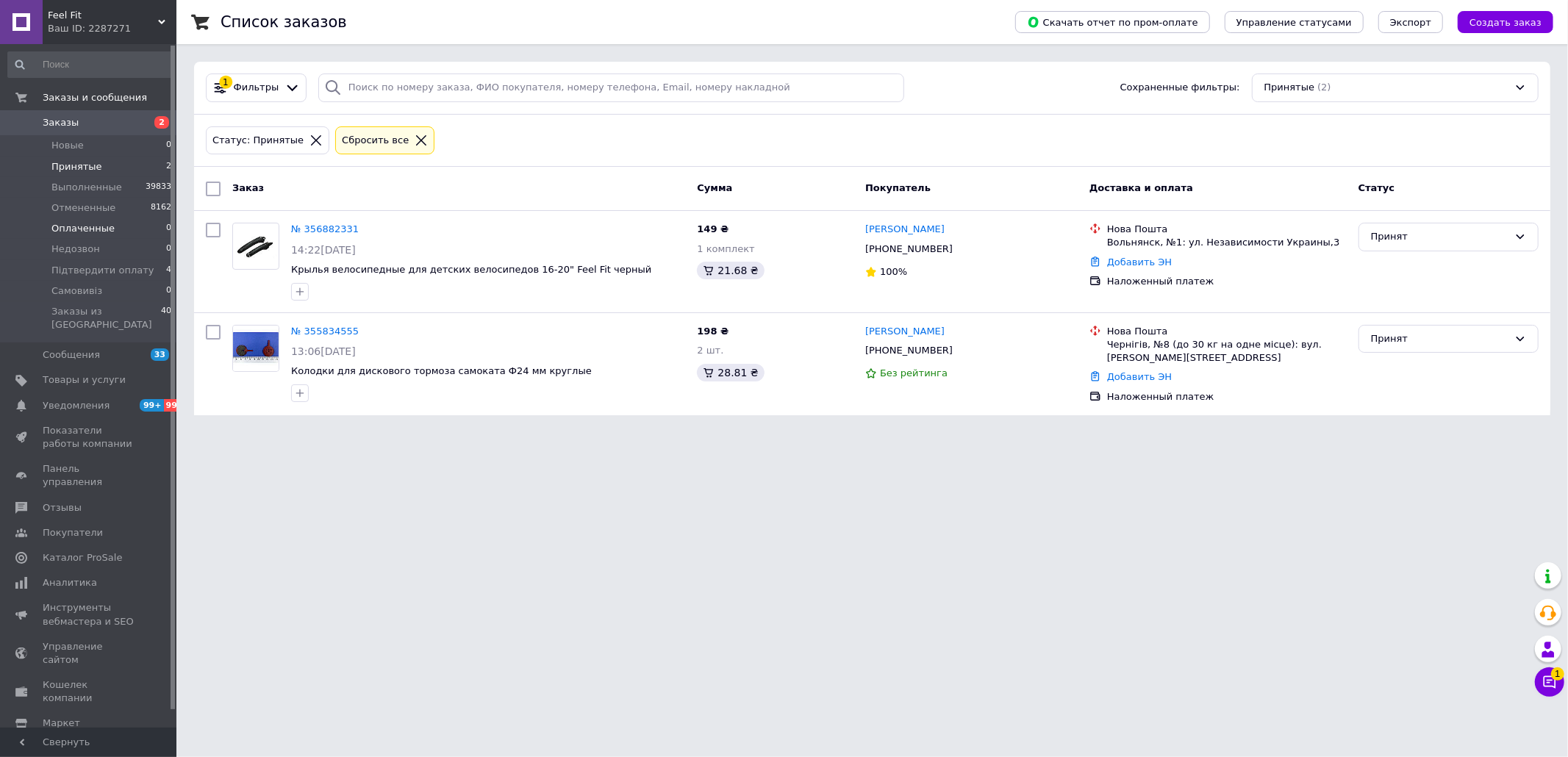
click at [98, 227] on span "Оплаченные" at bounding box center [82, 229] width 63 height 13
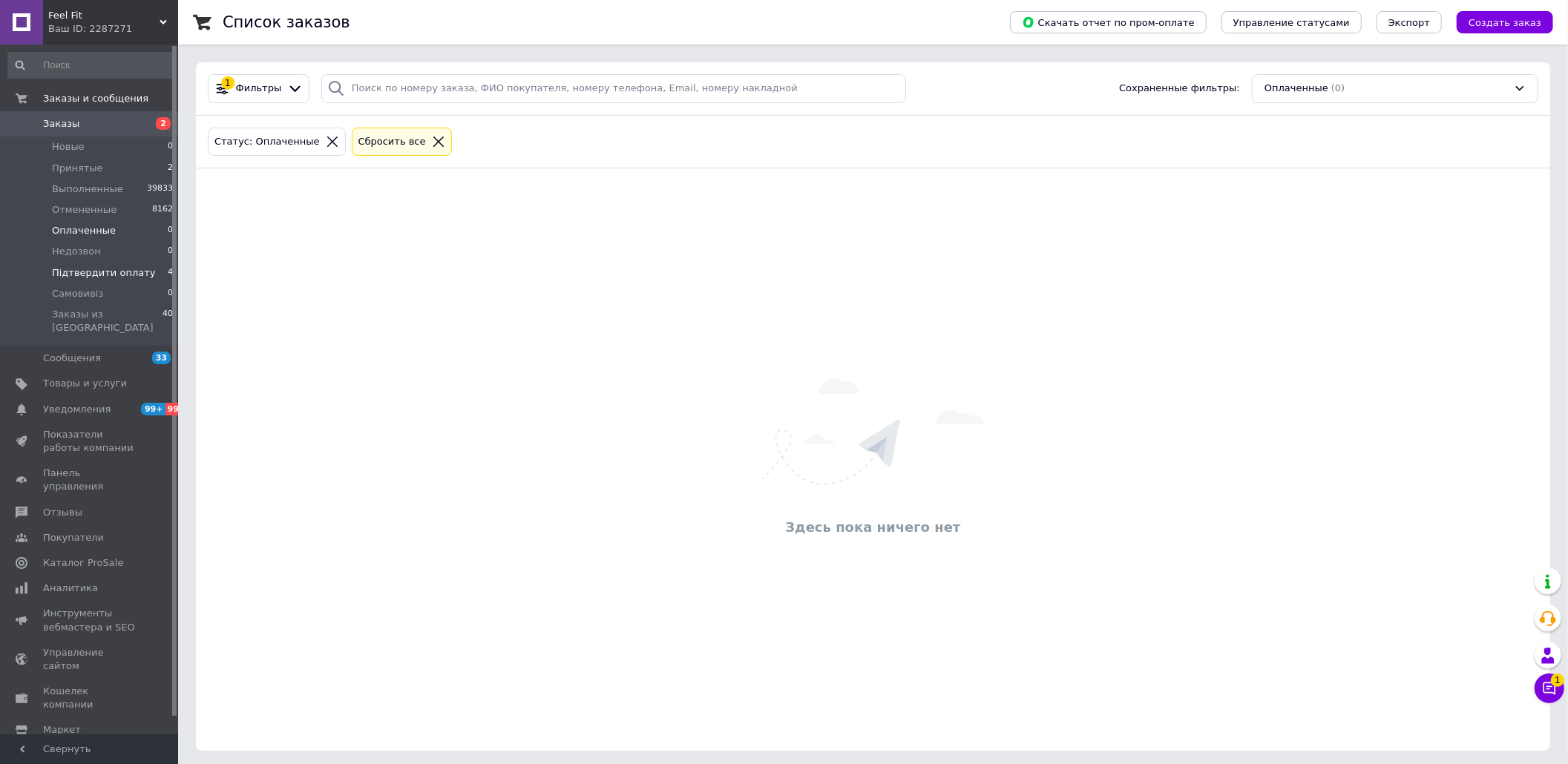
click at [116, 274] on span "Підтвердити оплату" at bounding box center [103, 274] width 103 height 14
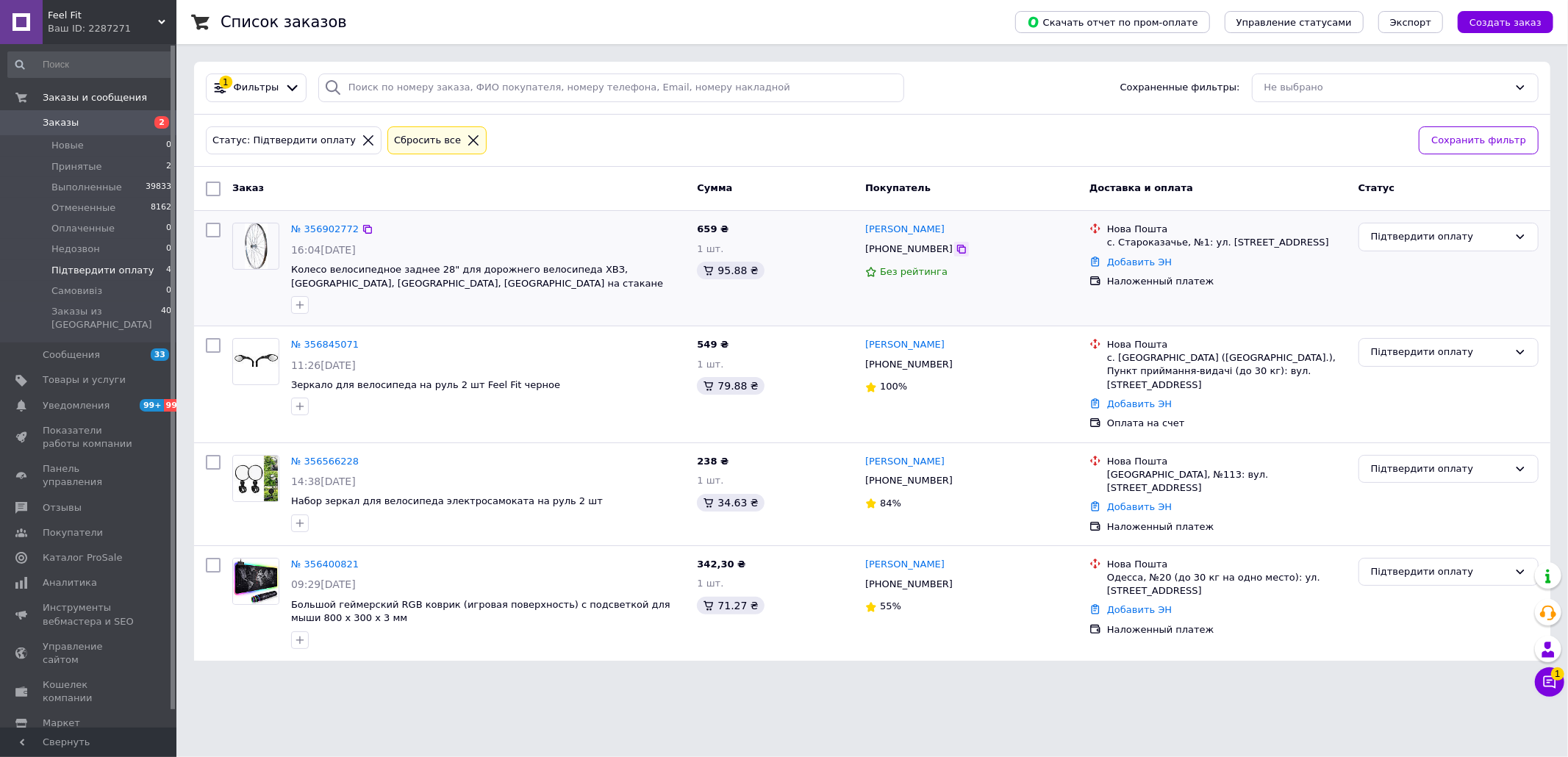
click at [956, 248] on icon at bounding box center [961, 249] width 12 height 12
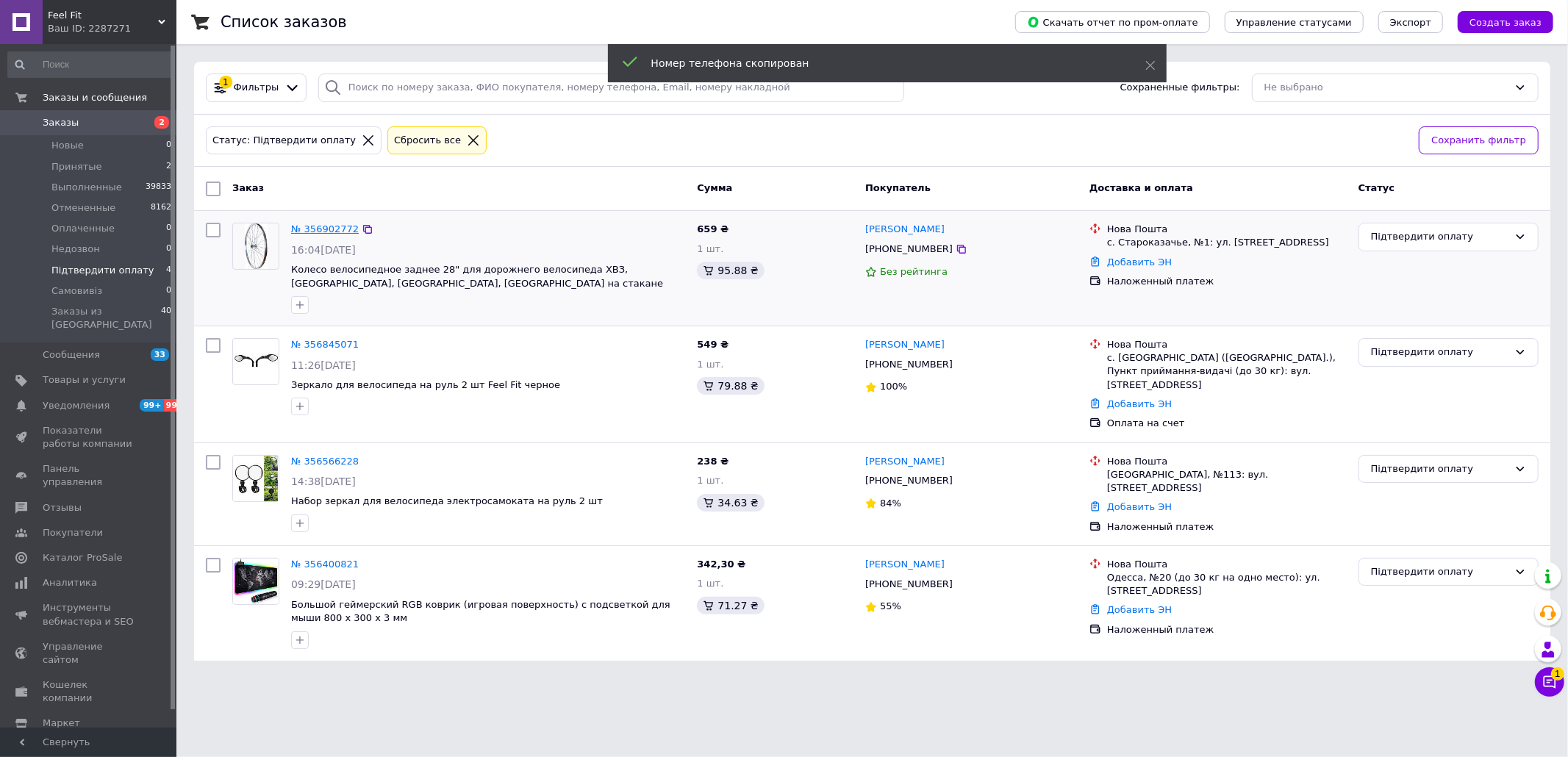
click at [298, 234] on link "№ 356902772" at bounding box center [325, 228] width 68 height 11
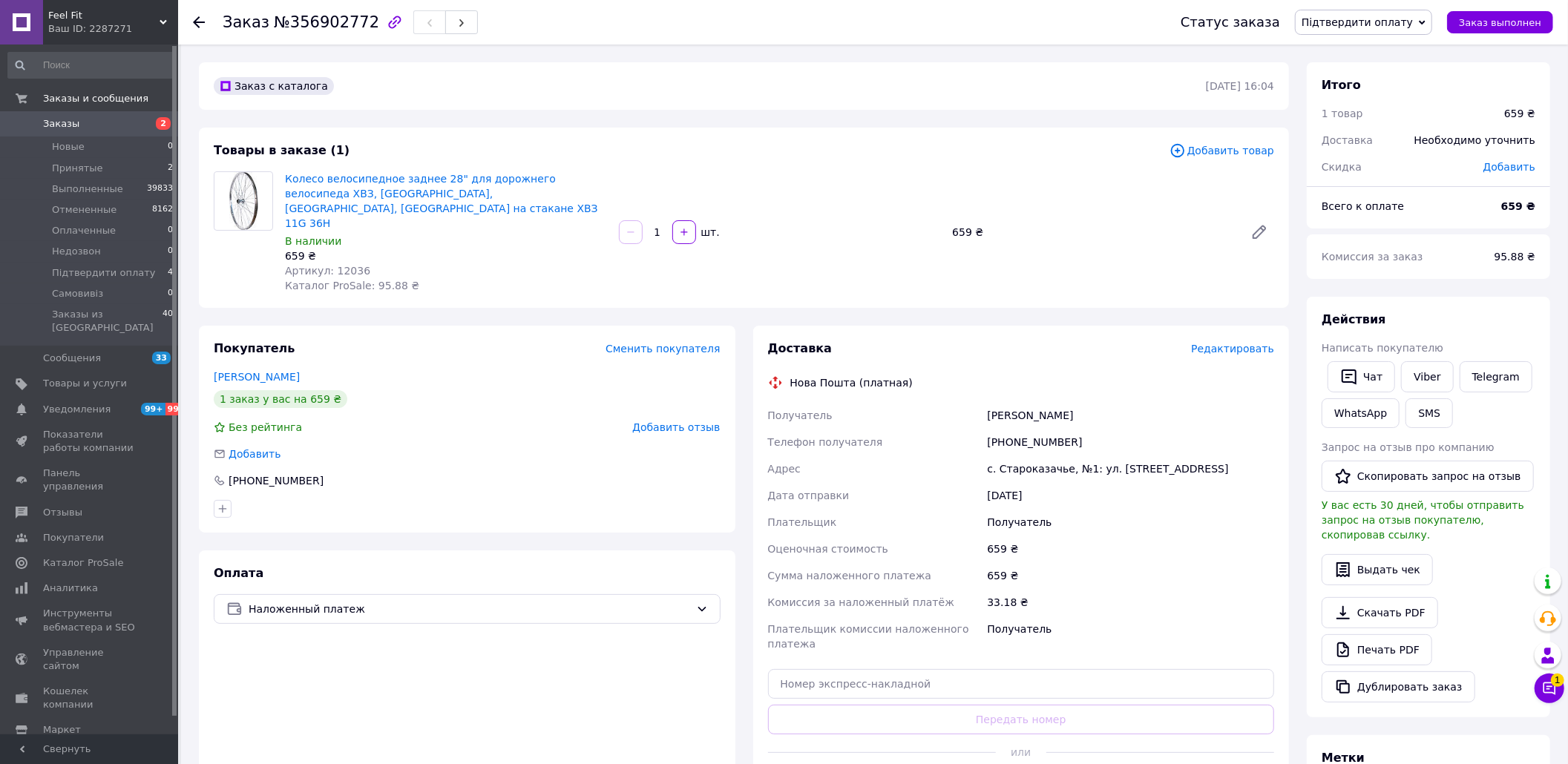
click at [339, 265] on span "Артикул: 12036" at bounding box center [327, 271] width 86 height 12
click at [812, 669] on input "text" at bounding box center [1022, 684] width 507 height 30
paste input "20451225313083"
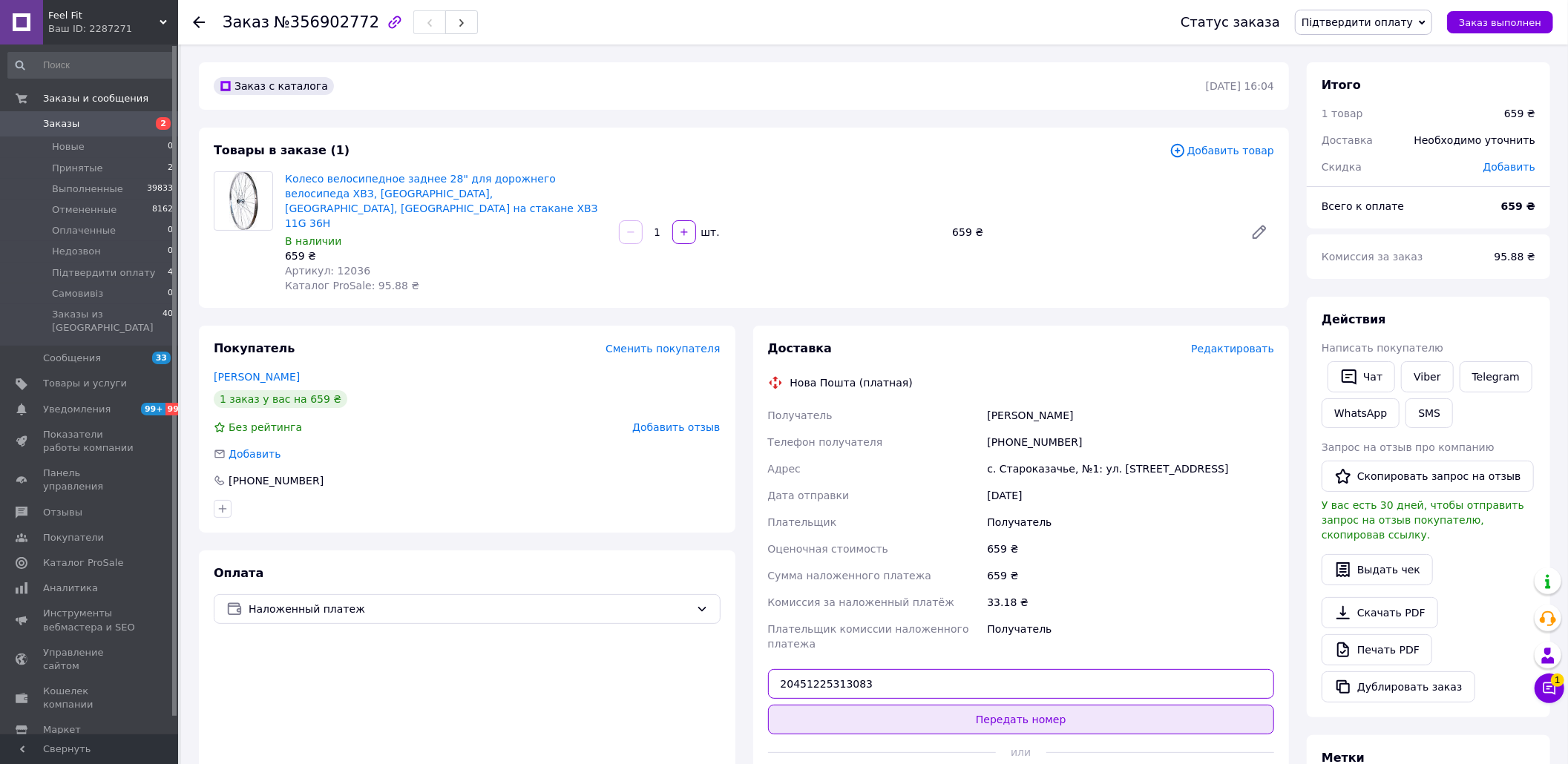
type input "20451225313083"
click at [808, 705] on button "Передать номер" at bounding box center [1022, 719] width 507 height 30
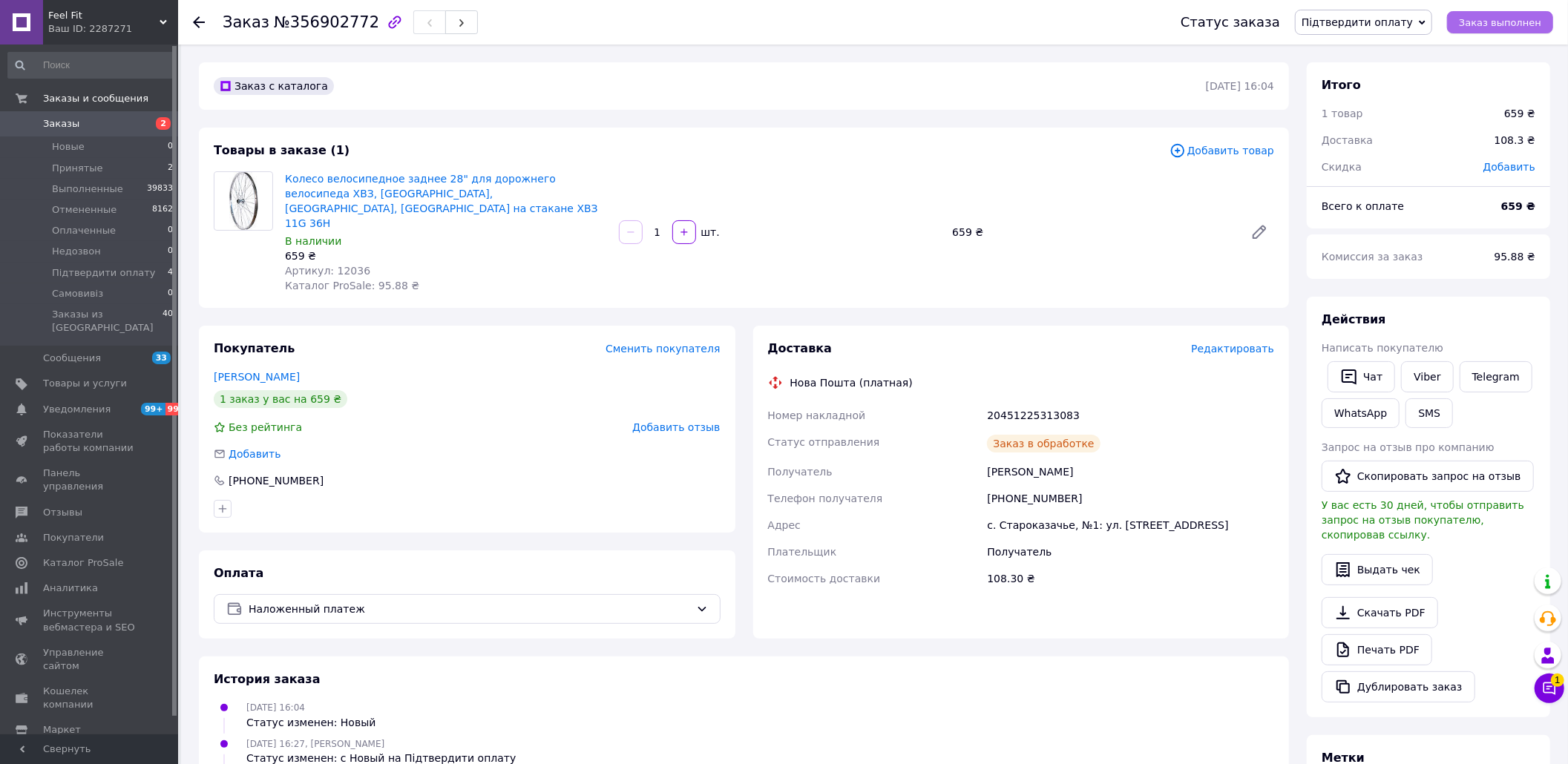
click at [1525, 17] on span "Заказ выполнен" at bounding box center [1499, 22] width 82 height 11
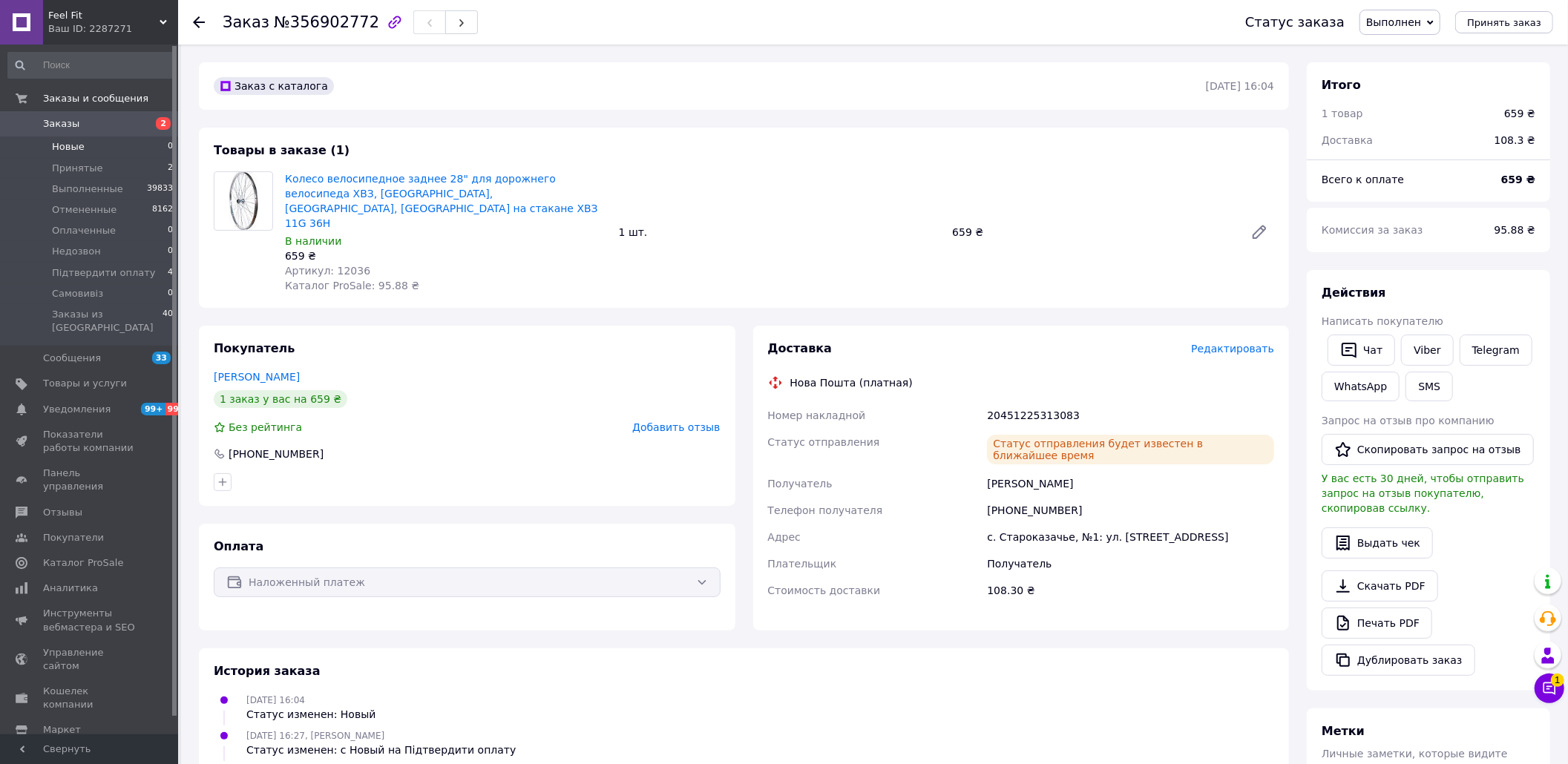
click at [114, 143] on li "Новые 0" at bounding box center [91, 147] width 182 height 21
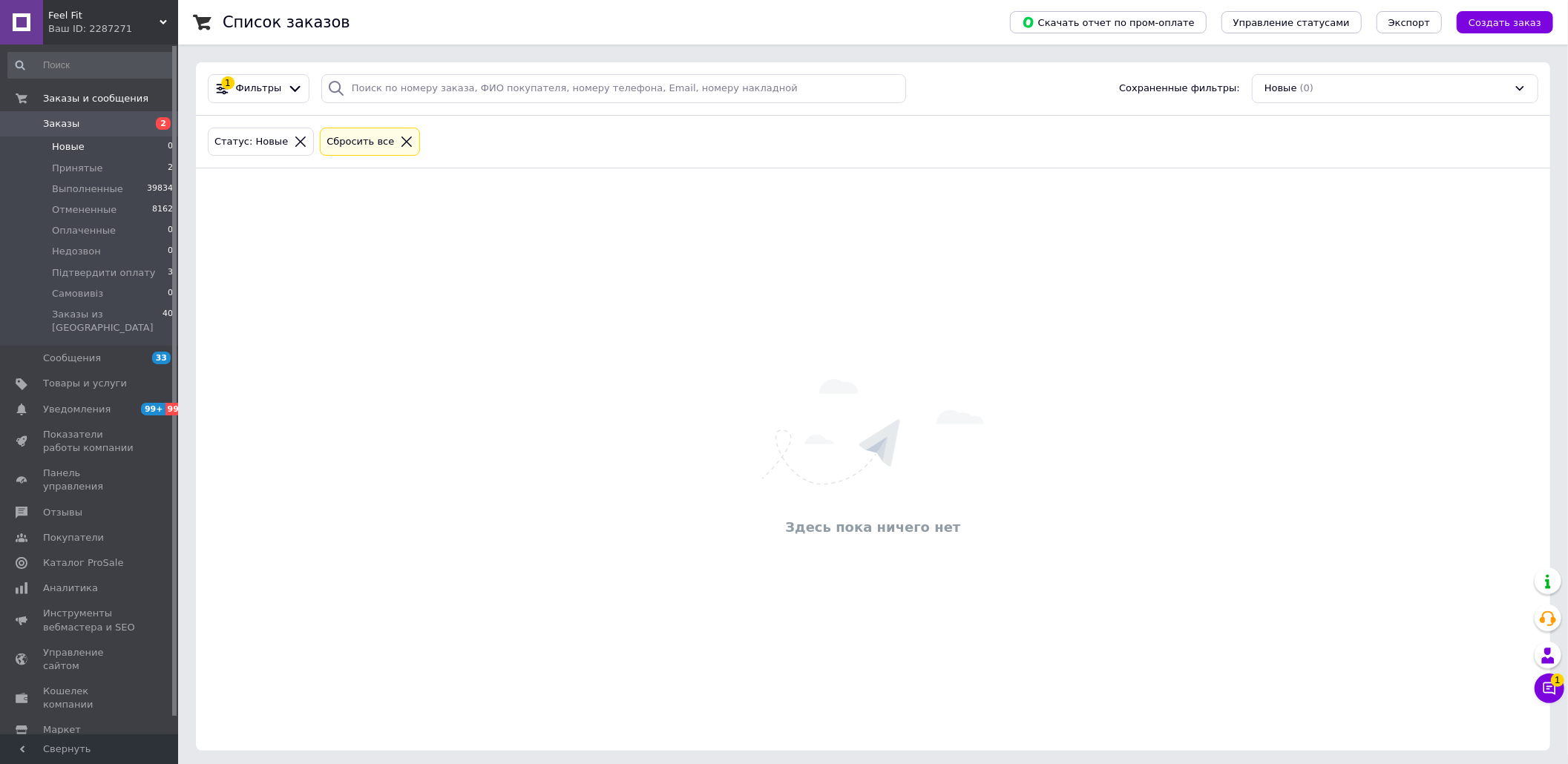
click at [1296, 491] on div "Здесь пока ничего нет" at bounding box center [873, 459] width 1355 height 553
click at [111, 125] on span "Заказы" at bounding box center [90, 124] width 94 height 14
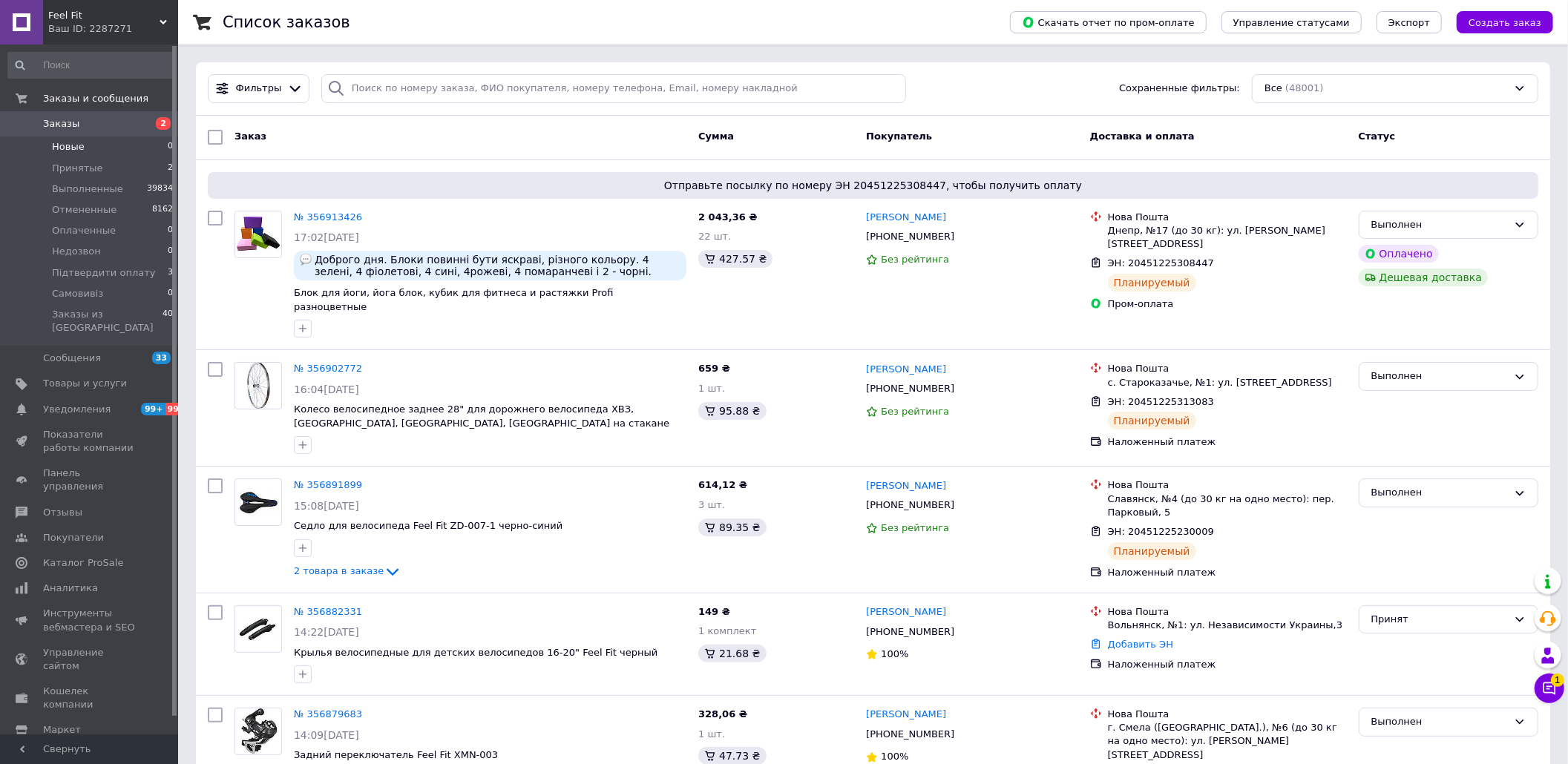
click at [104, 143] on li "Новые 0" at bounding box center [91, 147] width 182 height 21
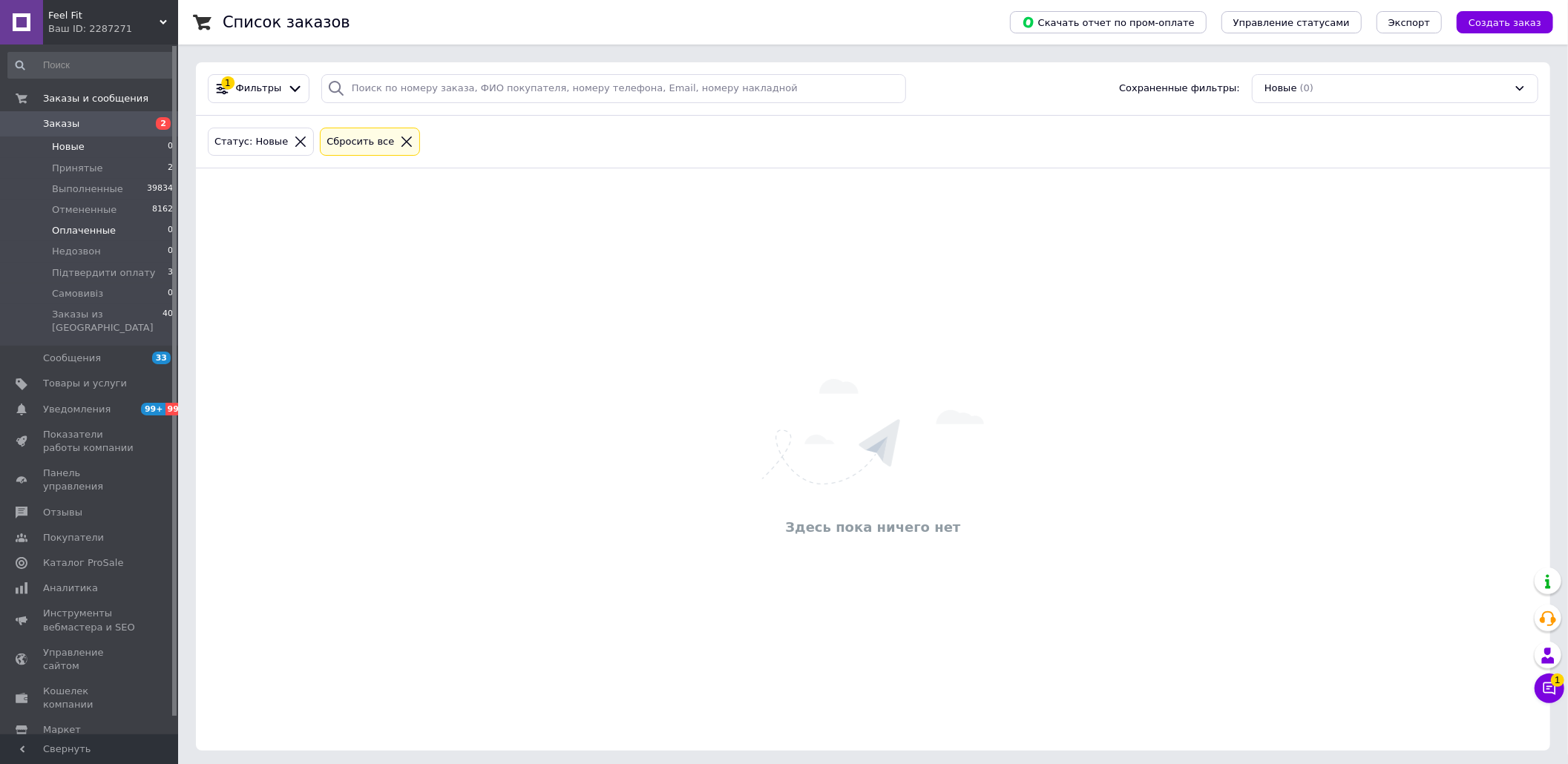
click at [114, 224] on li "Оплаченные 0" at bounding box center [91, 230] width 182 height 21
click at [111, 185] on span "Выполненные" at bounding box center [87, 190] width 71 height 14
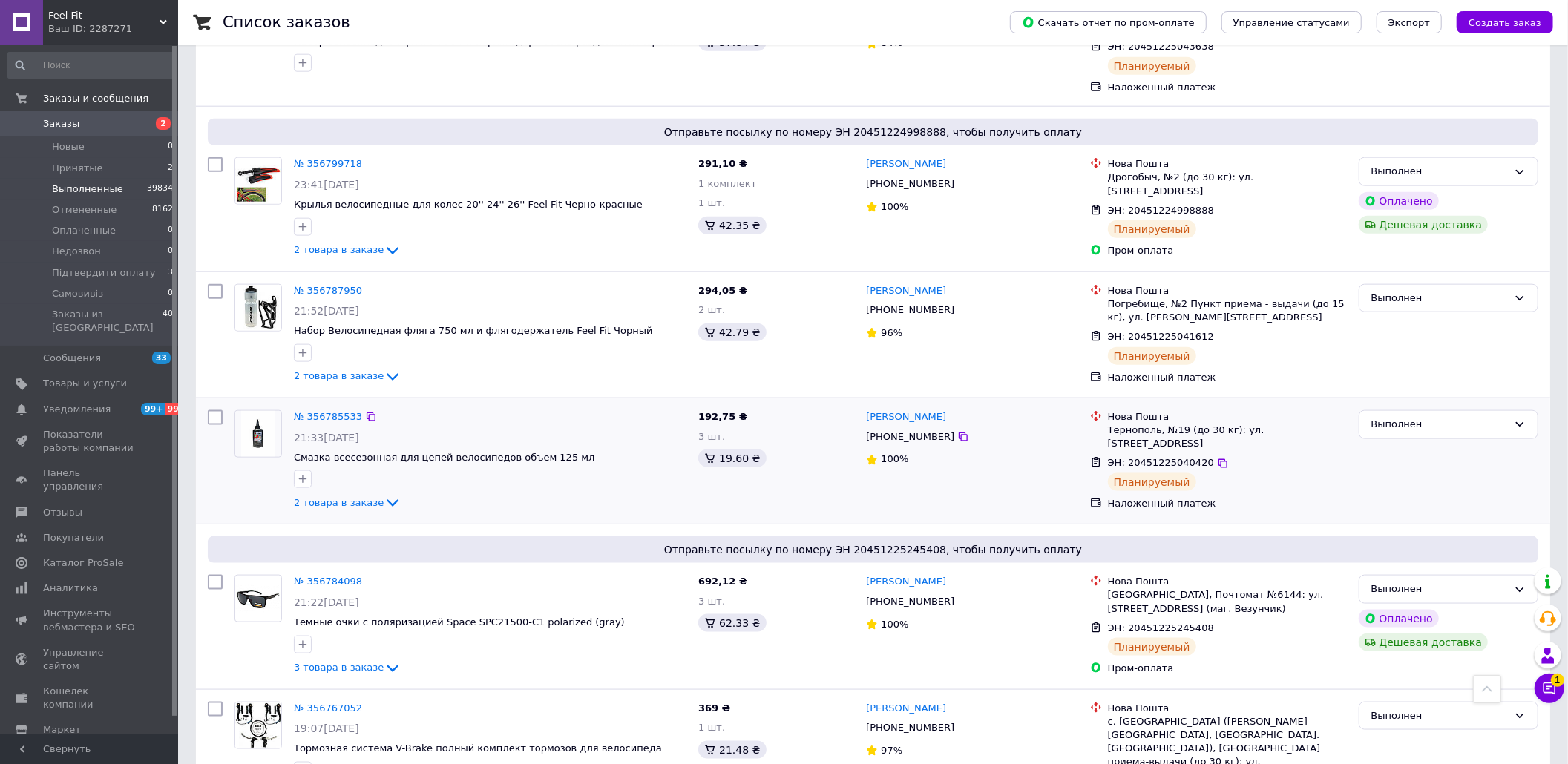
scroll to position [1484, 0]
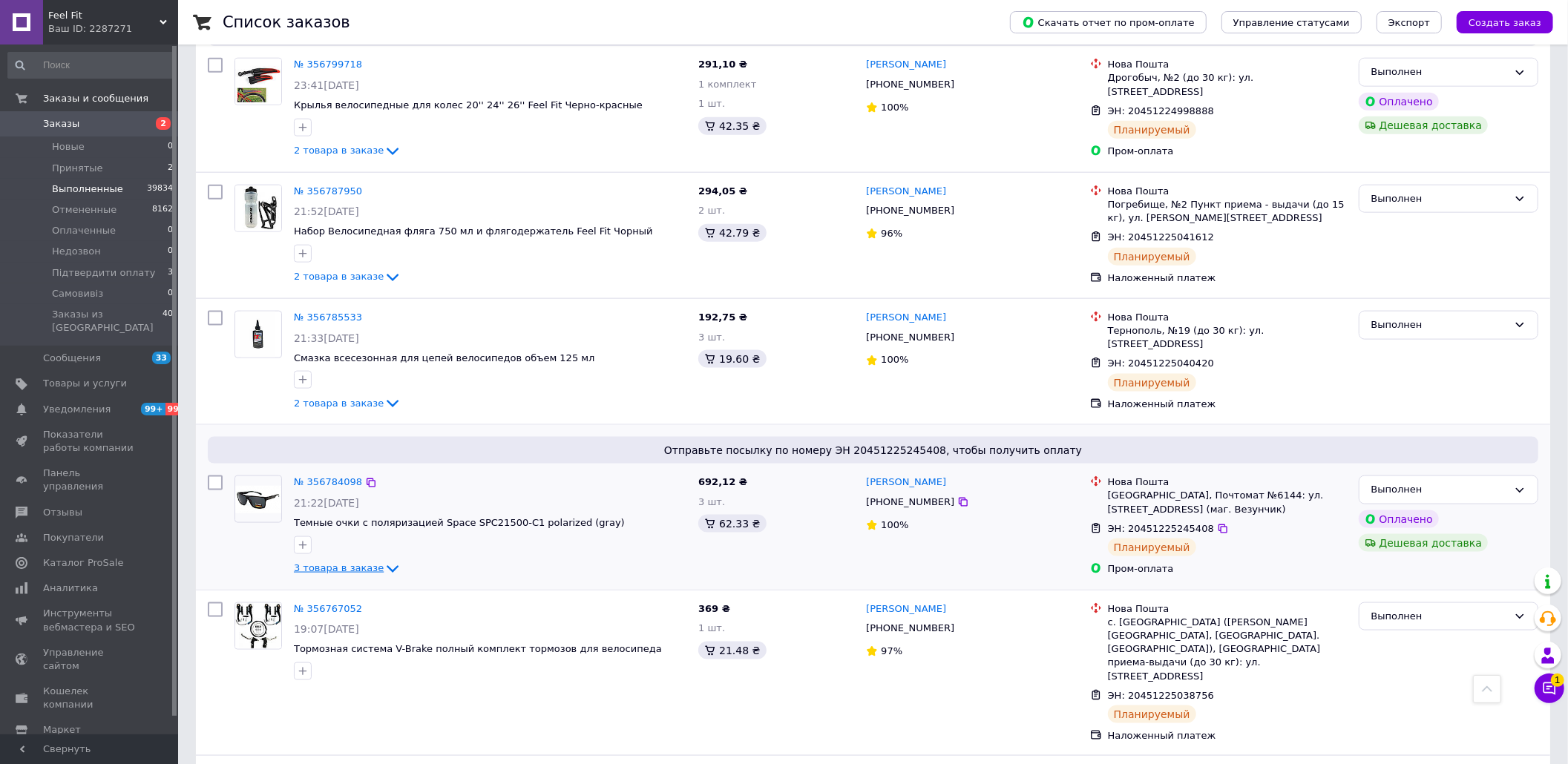
click at [340, 562] on span "3 товара в заказе" at bounding box center [339, 567] width 90 height 11
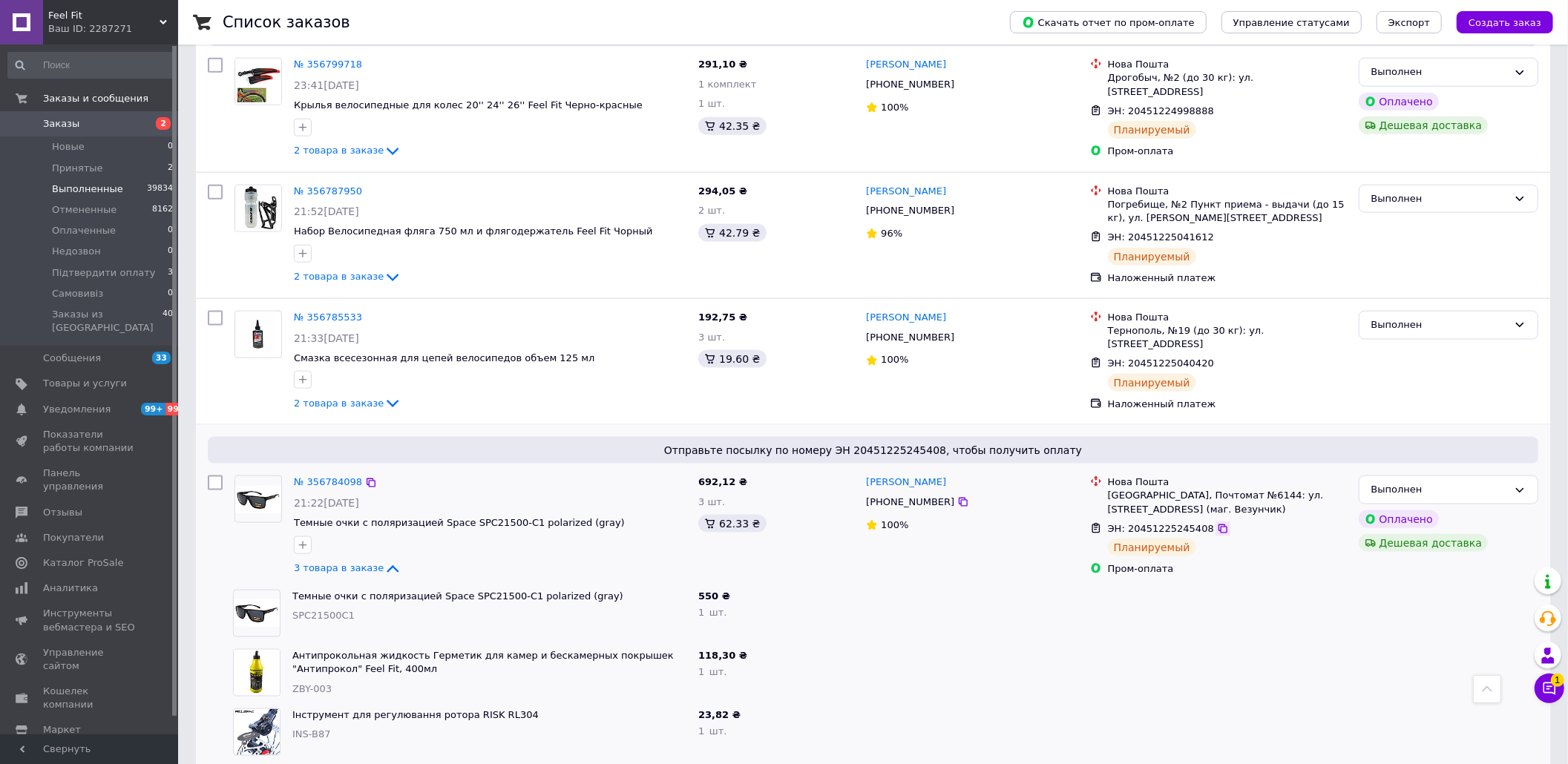
click at [1219, 524] on icon at bounding box center [1223, 529] width 9 height 9
click at [128, 156] on li "Новые 0" at bounding box center [91, 147] width 182 height 21
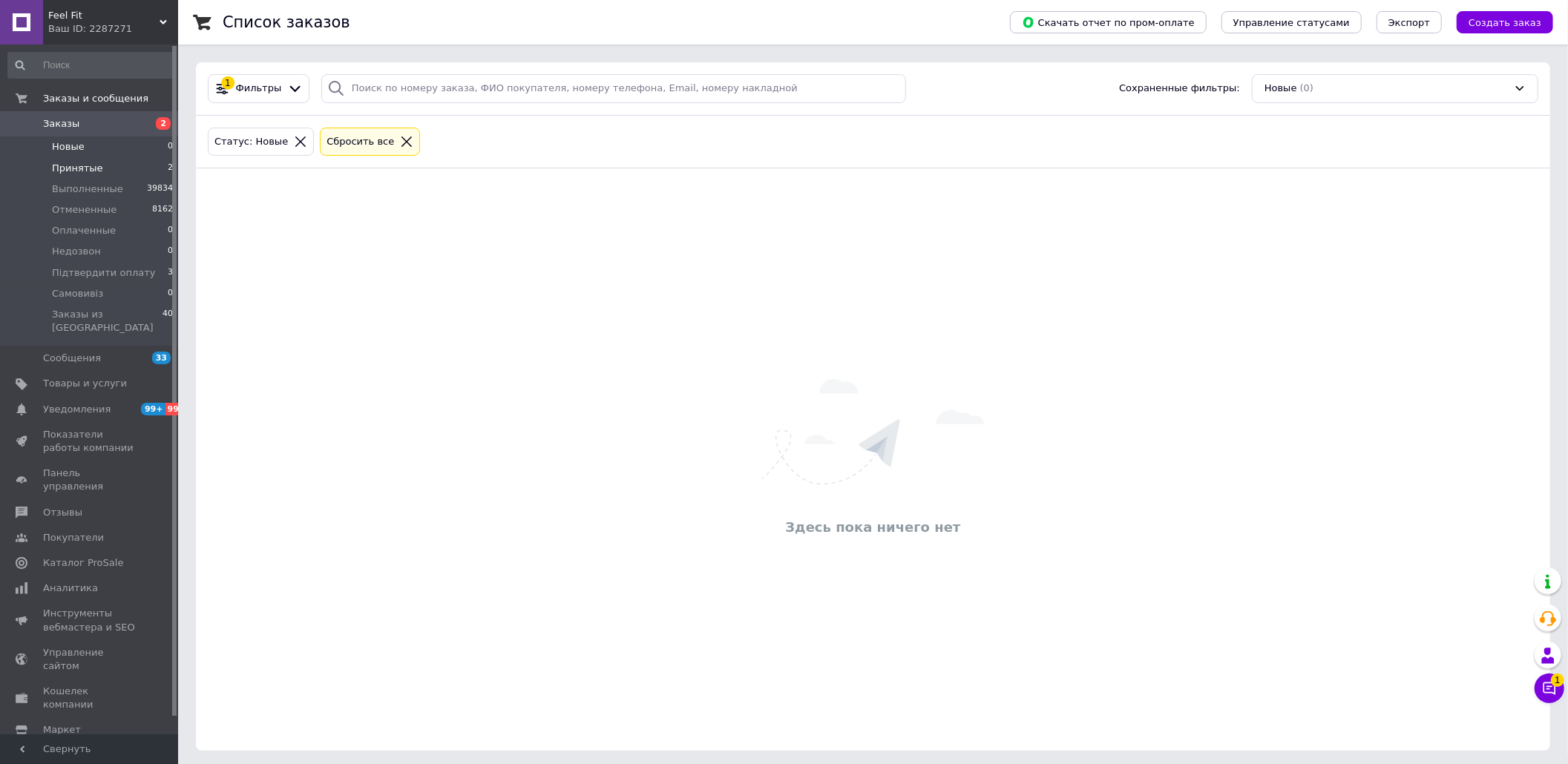
click at [119, 168] on li "Принятые 2" at bounding box center [91, 169] width 182 height 21
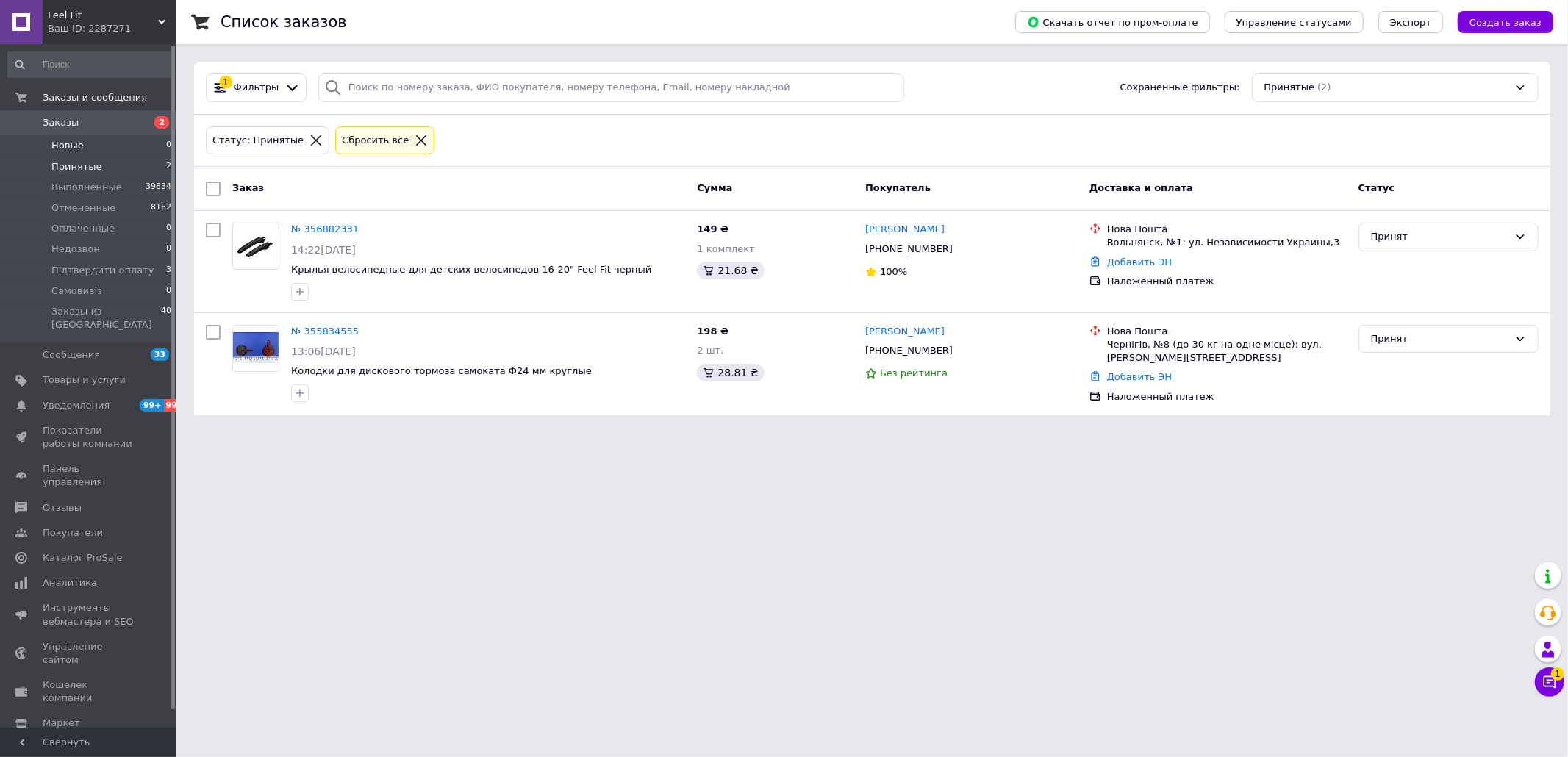
click at [110, 154] on li "Новые 0" at bounding box center [90, 145] width 180 height 21
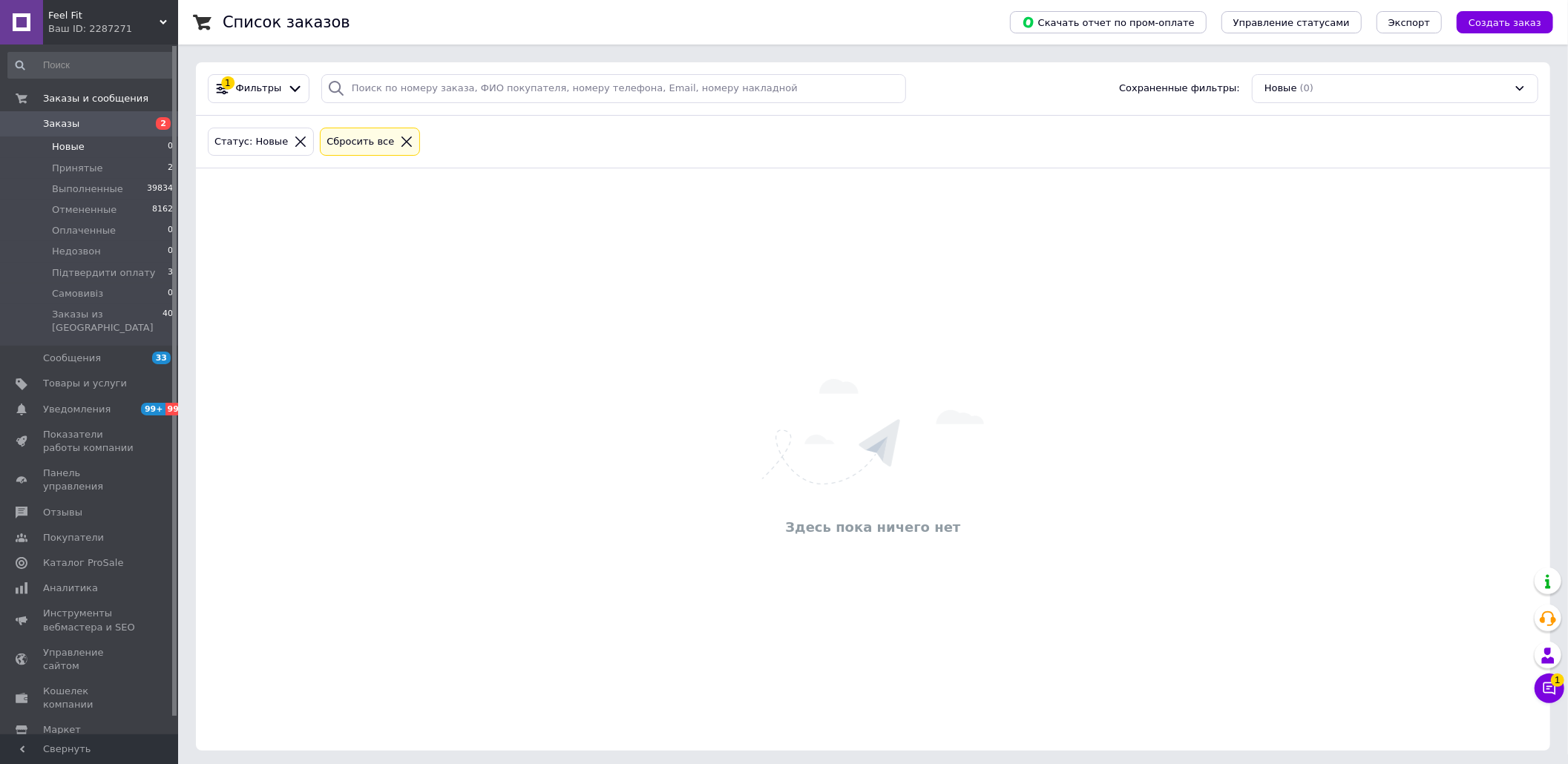
click at [97, 117] on span "Заказы" at bounding box center [90, 124] width 94 height 14
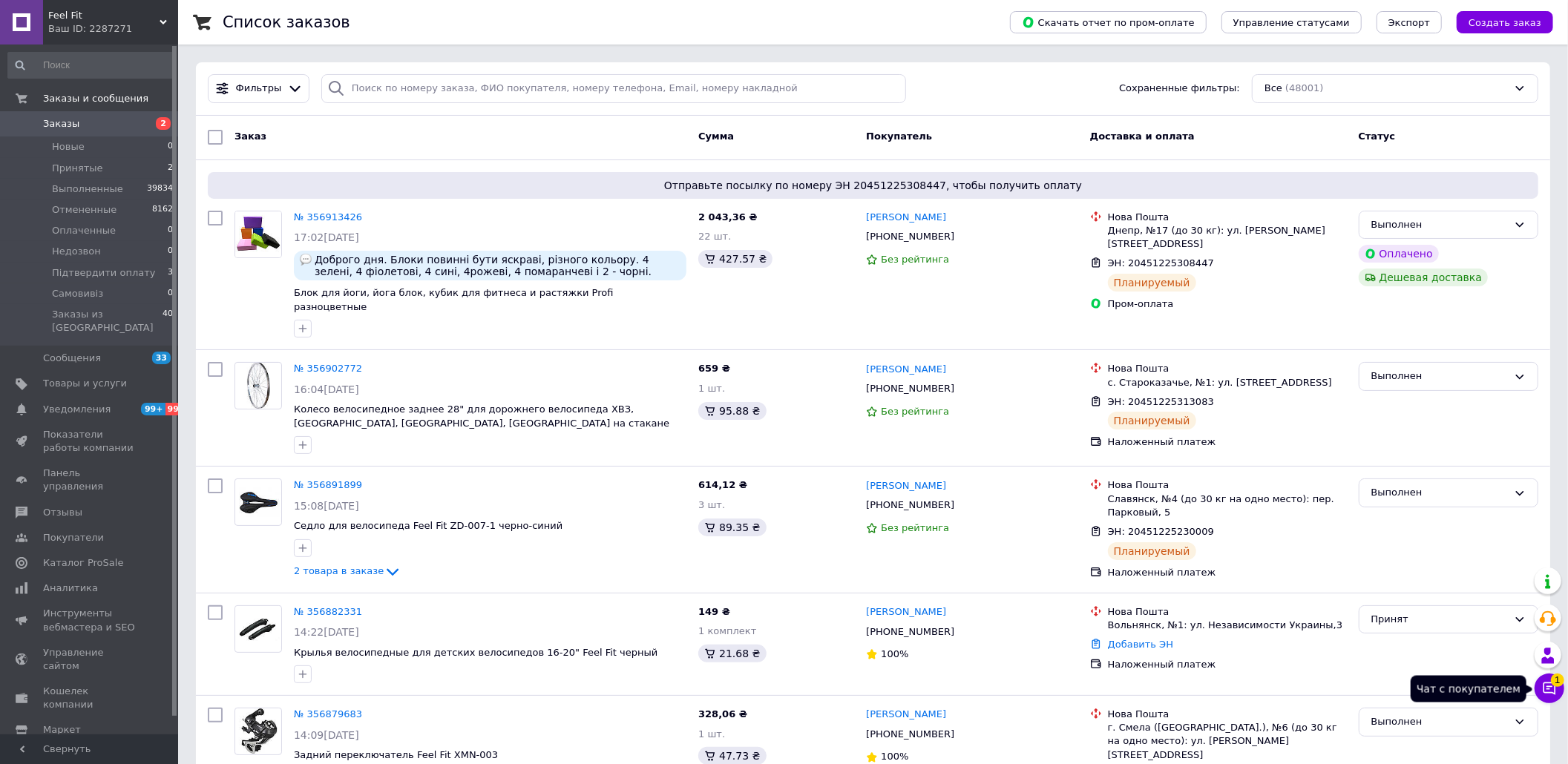
click at [1544, 698] on button "Чат с покупателем 1" at bounding box center [1549, 689] width 30 height 30
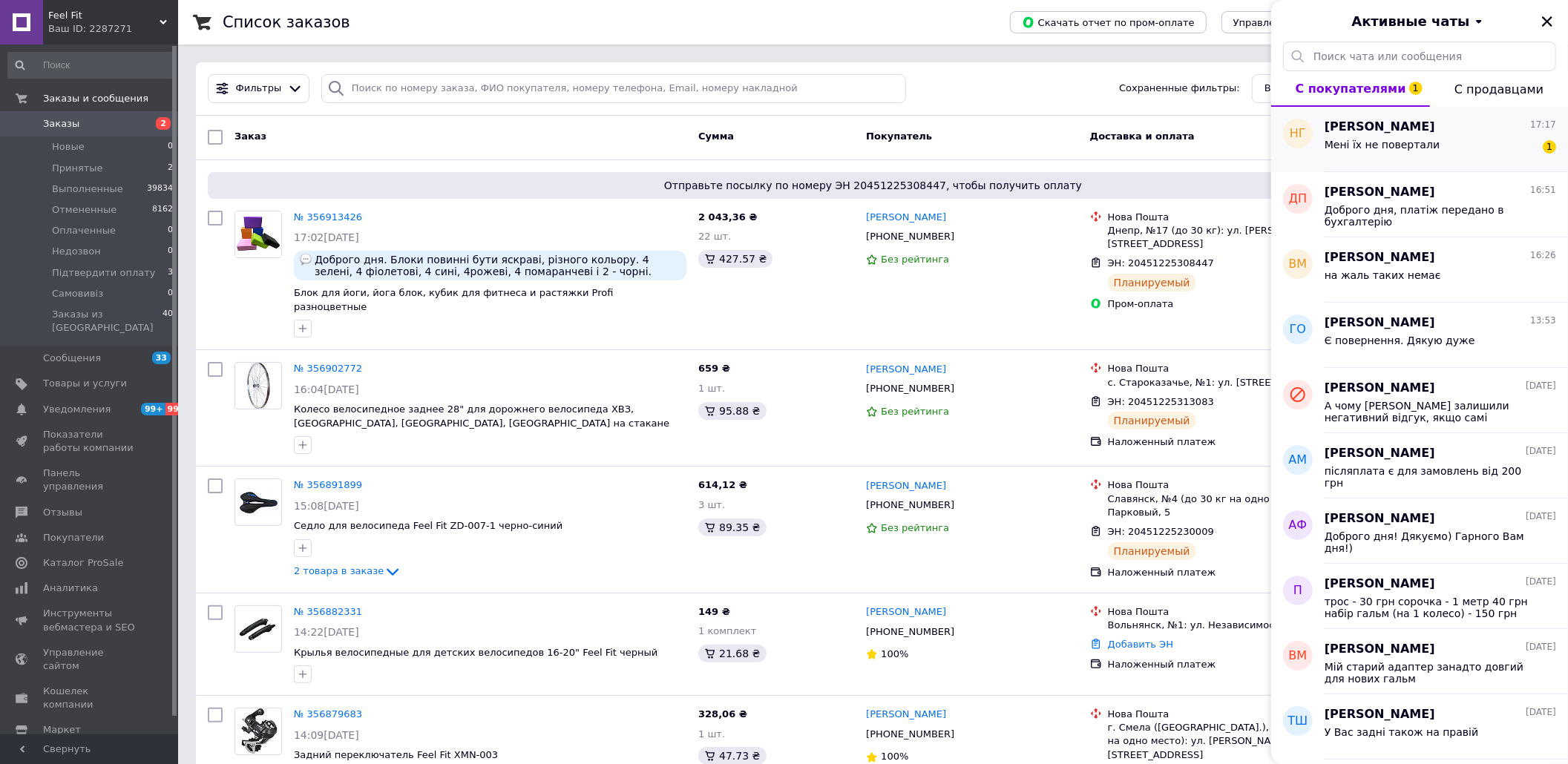
click at [1405, 158] on div "Мені їх не повертали" at bounding box center [1382, 149] width 115 height 21
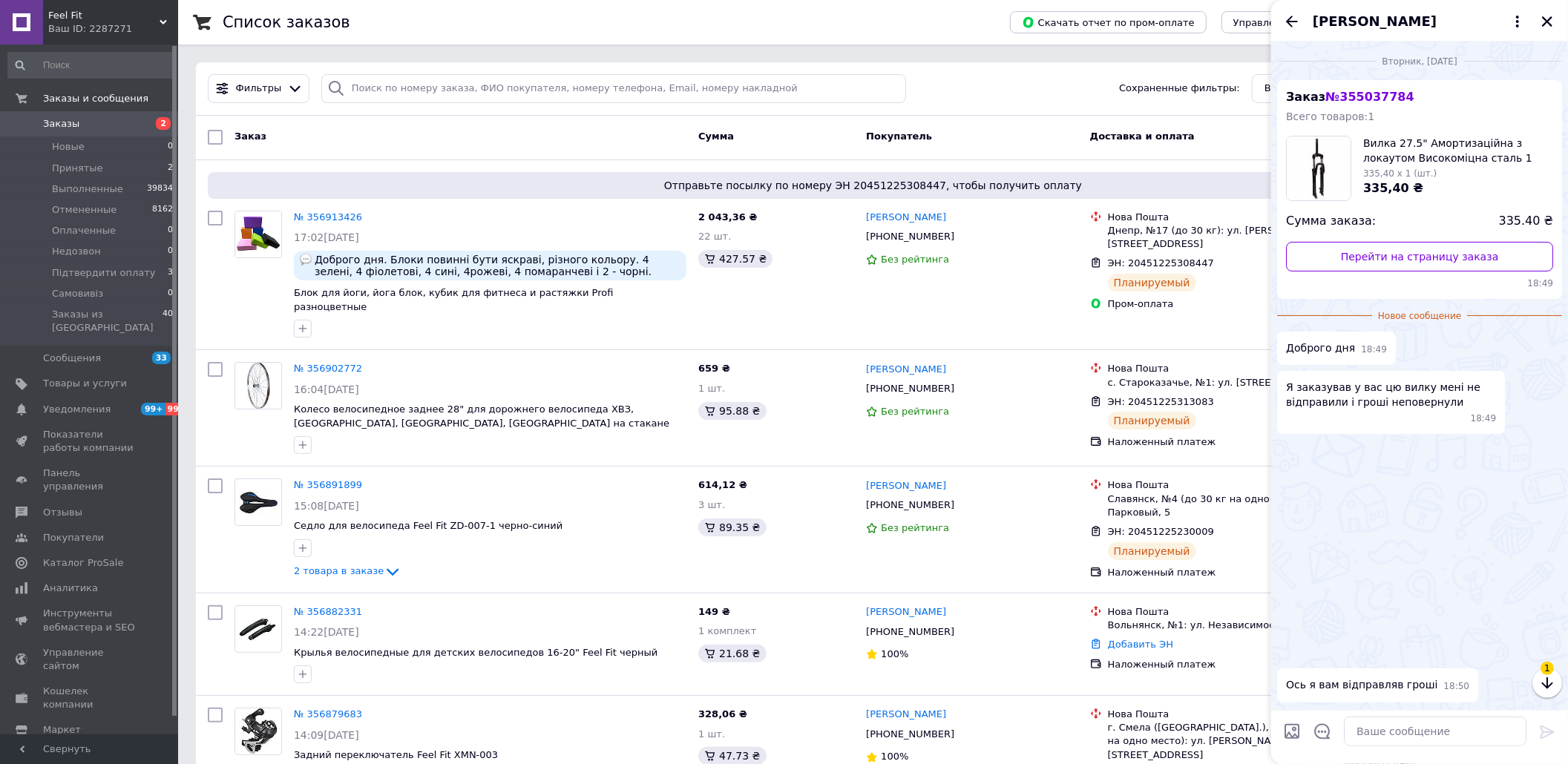
scroll to position [183, 0]
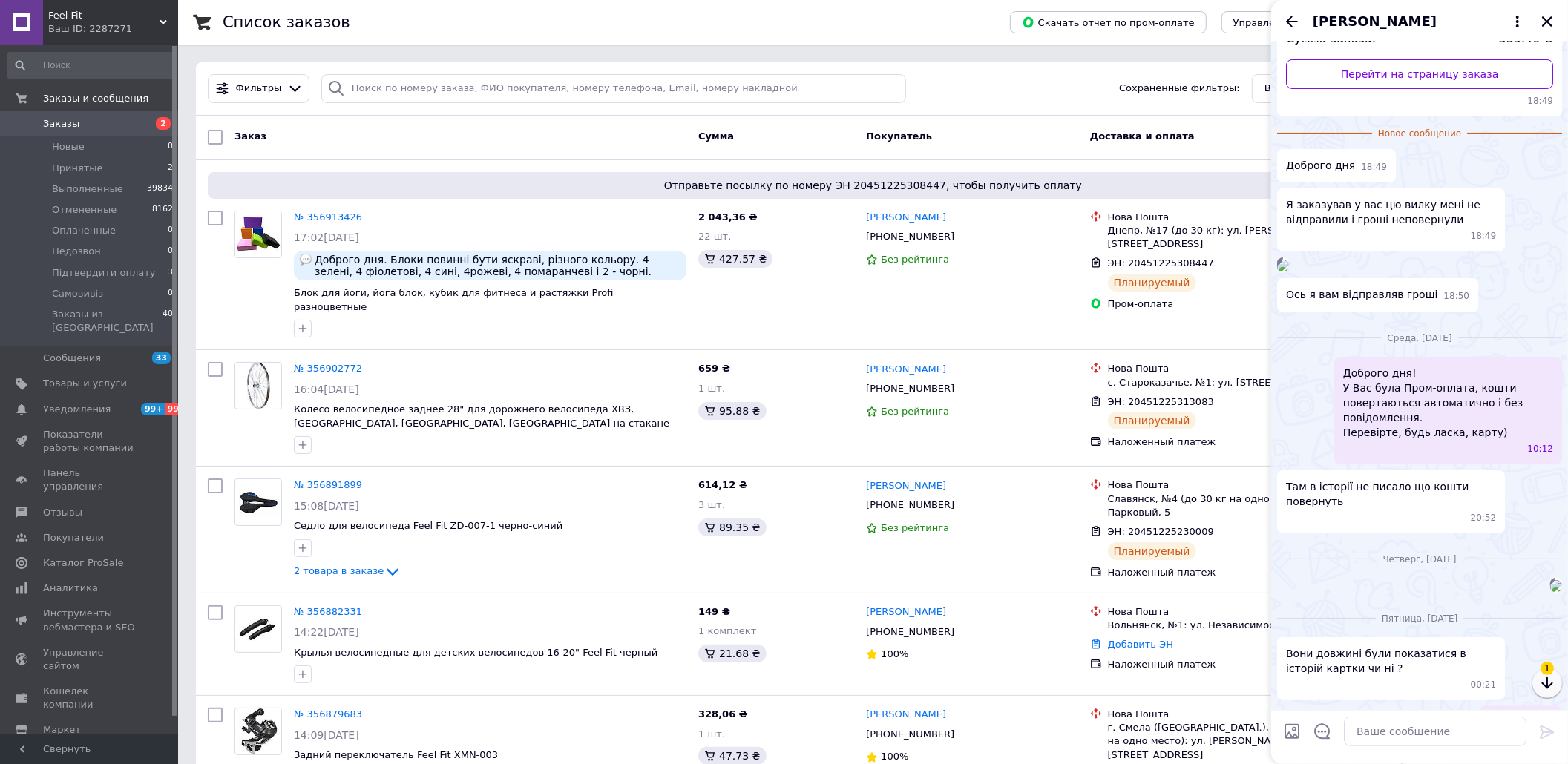
click at [1543, 686] on icon "button" at bounding box center [1547, 683] width 18 height 18
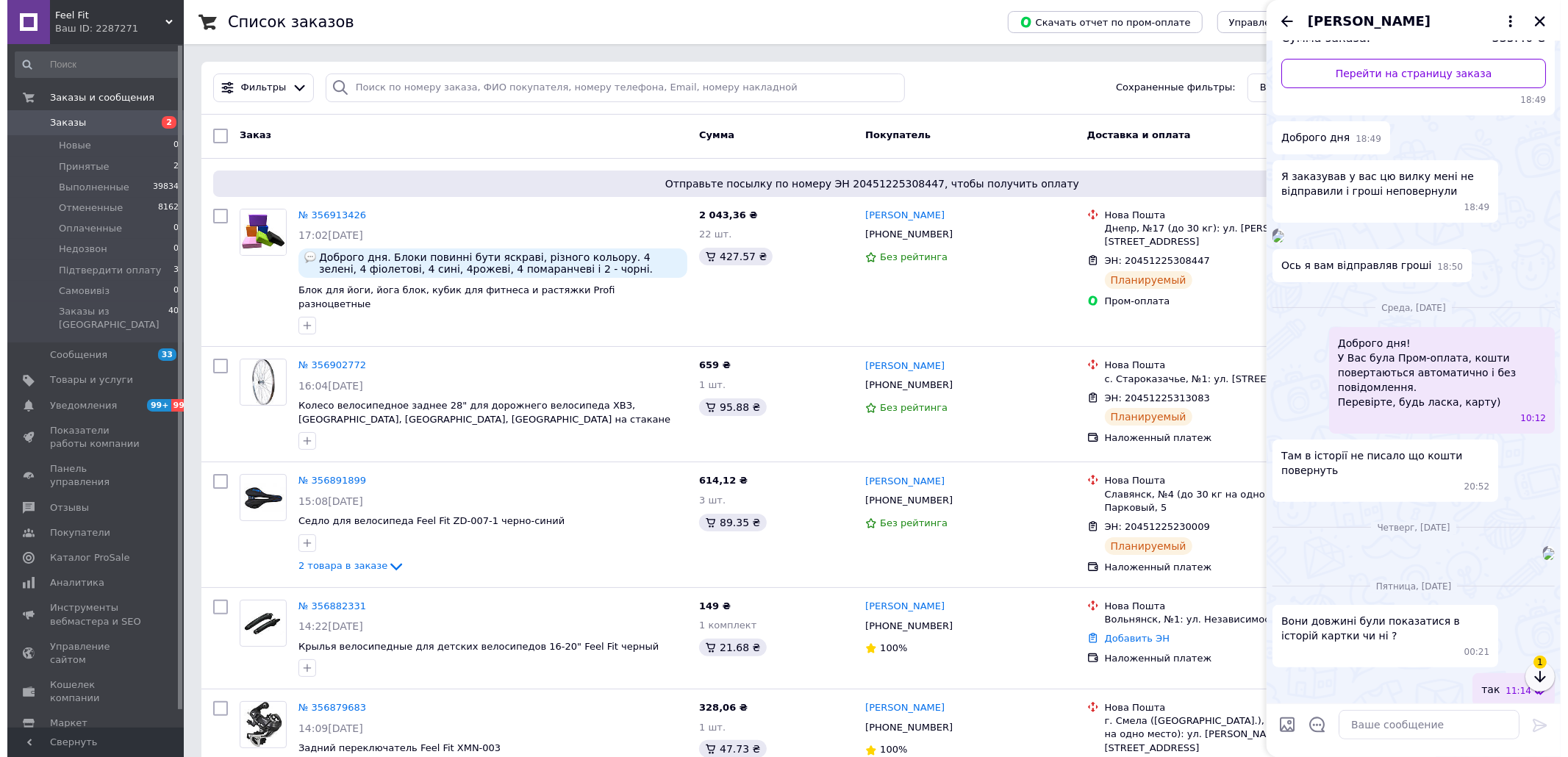
scroll to position [574, 0]
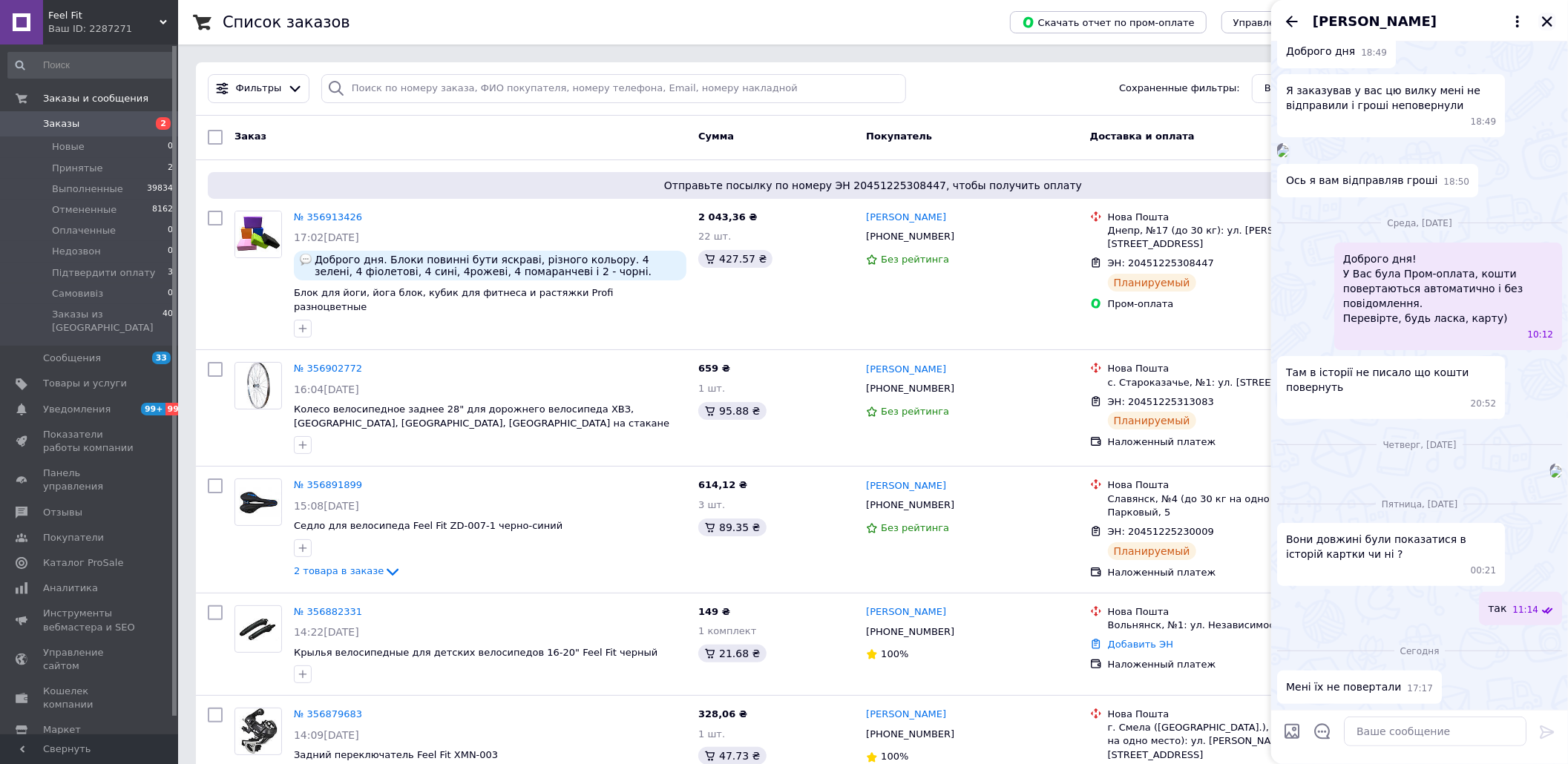
click at [1549, 27] on icon "Закрыть" at bounding box center [1548, 22] width 14 height 14
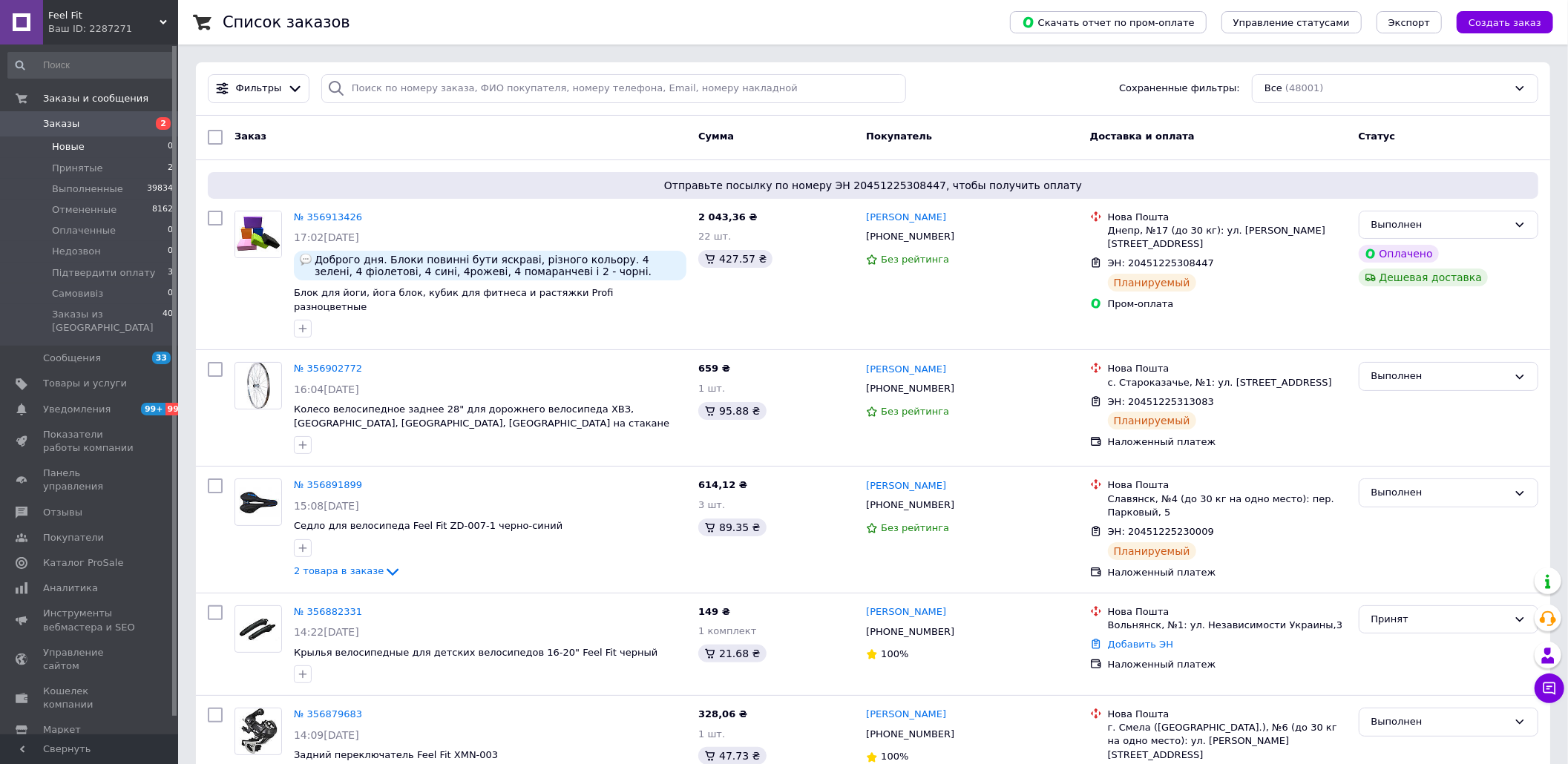
click at [108, 147] on li "Новые 0" at bounding box center [91, 147] width 182 height 21
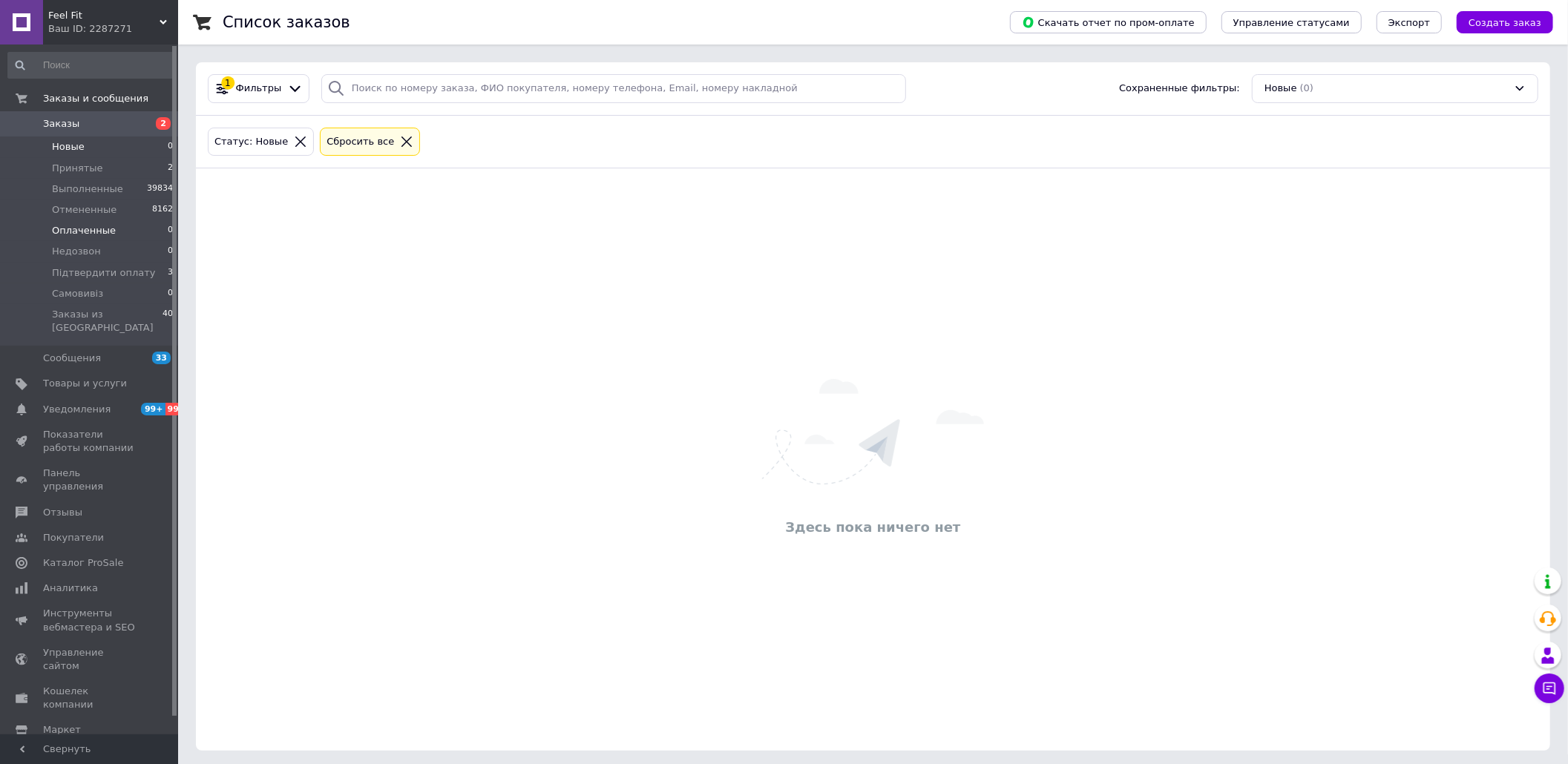
click at [108, 231] on li "Оплаченные 0" at bounding box center [91, 230] width 182 height 21
click at [111, 114] on link "Заказы 2" at bounding box center [91, 124] width 182 height 25
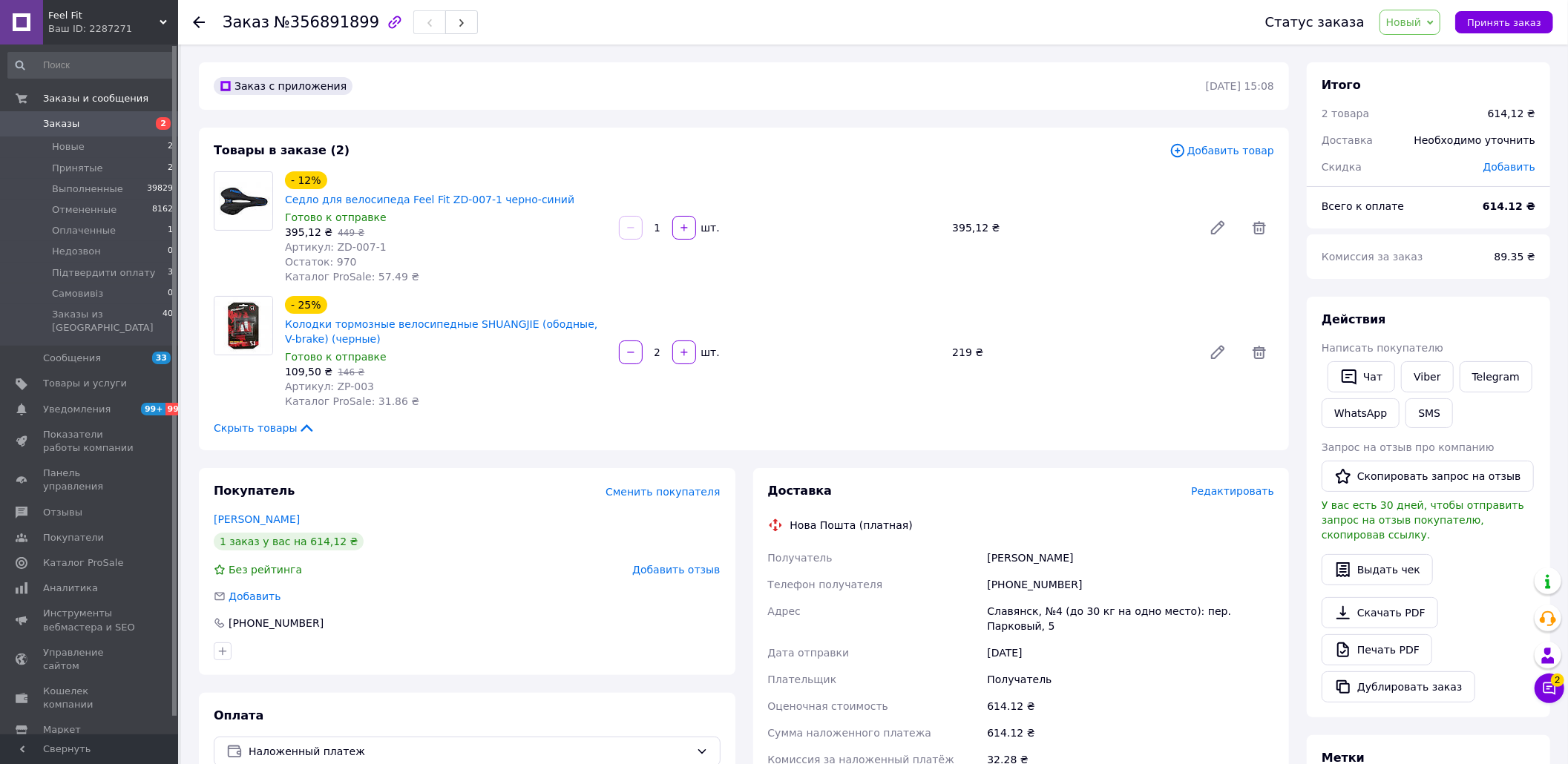
click at [1022, 572] on div "[PHONE_NUMBER]" at bounding box center [1131, 585] width 293 height 27
copy div "380993521492"
click at [324, 22] on span "№356891899" at bounding box center [326, 22] width 105 height 18
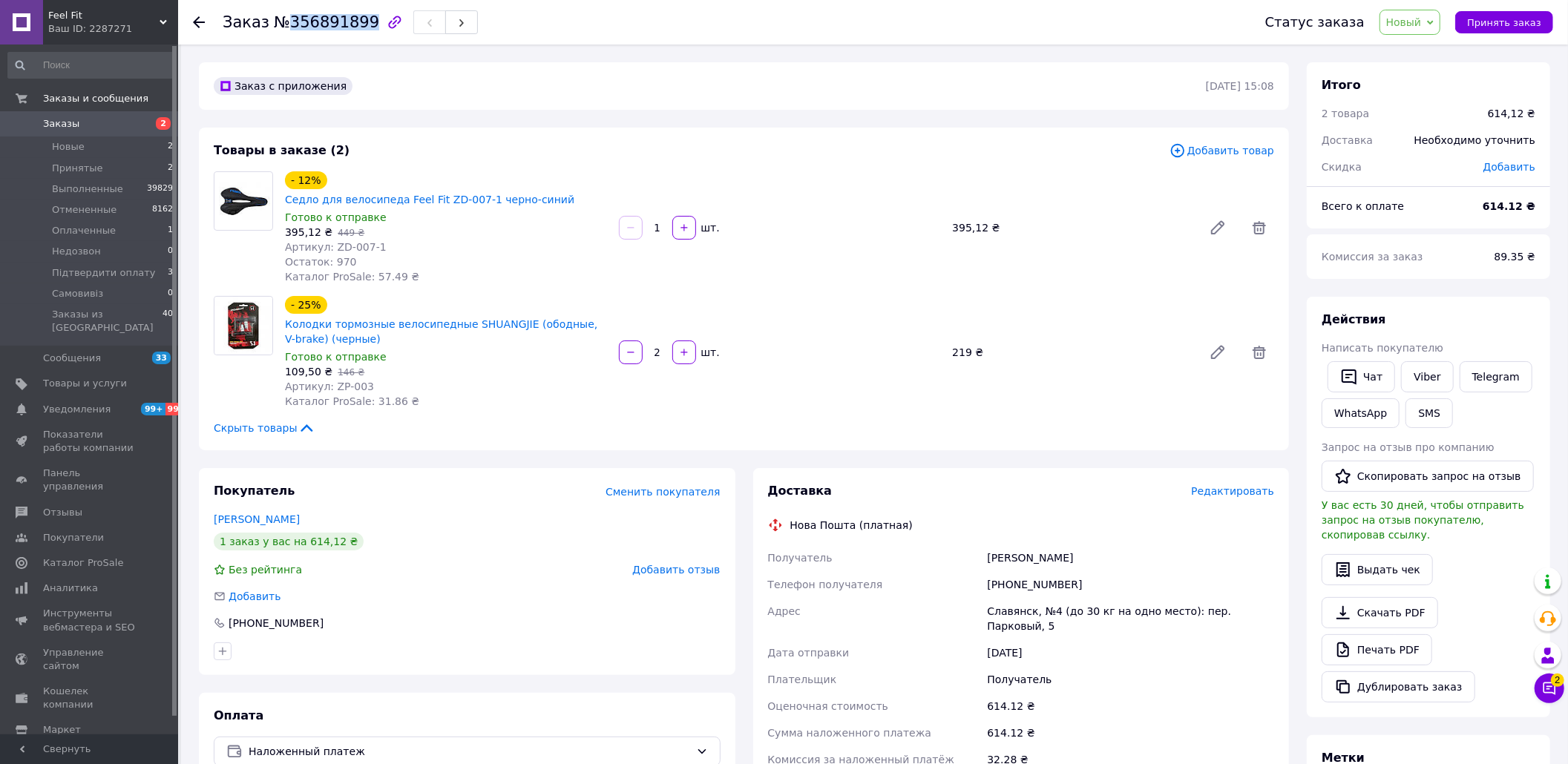
copy span "356891899"
click at [1421, 22] on span "Новый" at bounding box center [1405, 22] width 36 height 12
click at [1419, 54] on li "Принят" at bounding box center [1439, 52] width 118 height 22
click at [1002, 572] on div "[PHONE_NUMBER]" at bounding box center [1131, 585] width 293 height 27
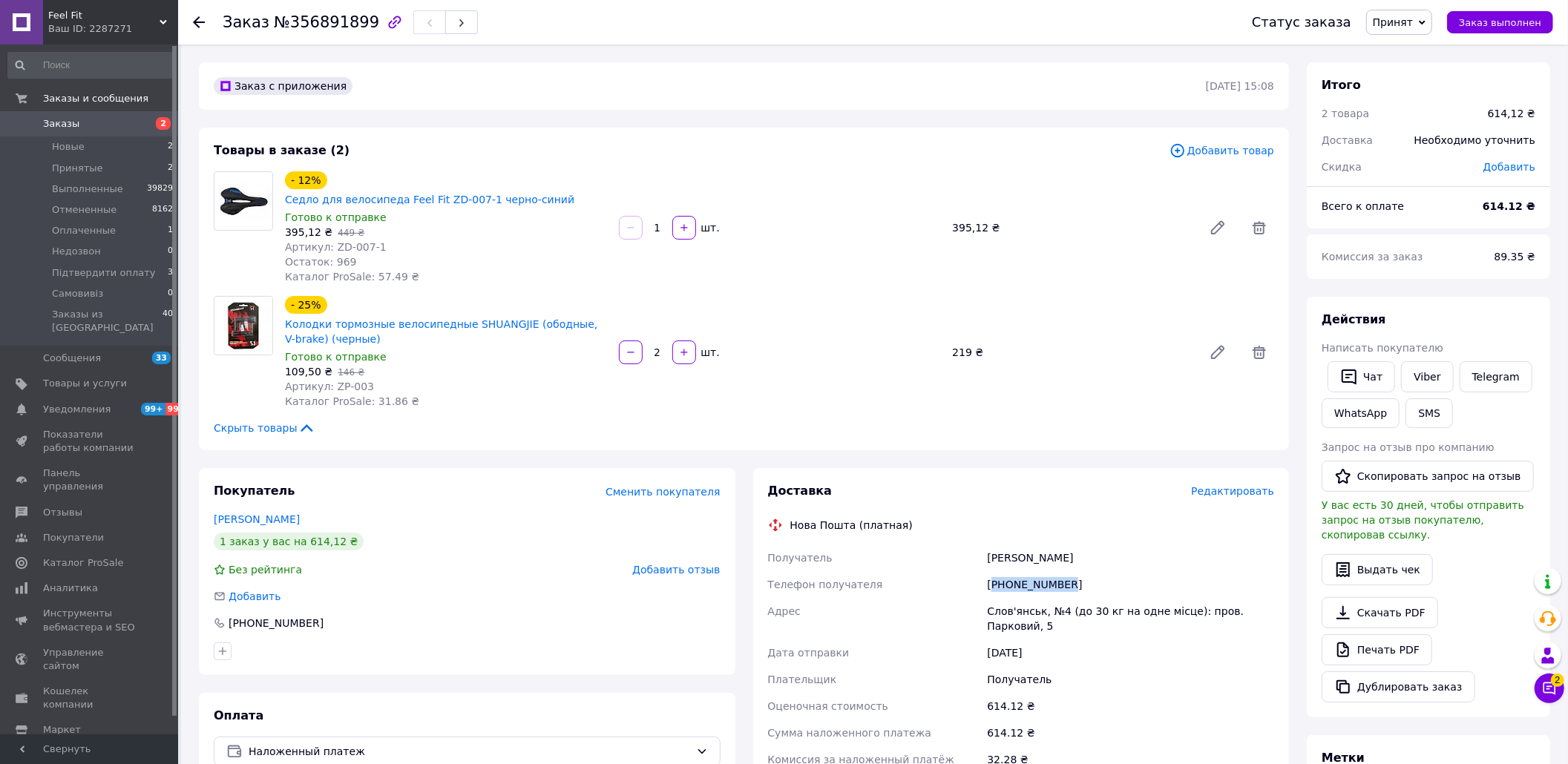
copy div "380993521492"
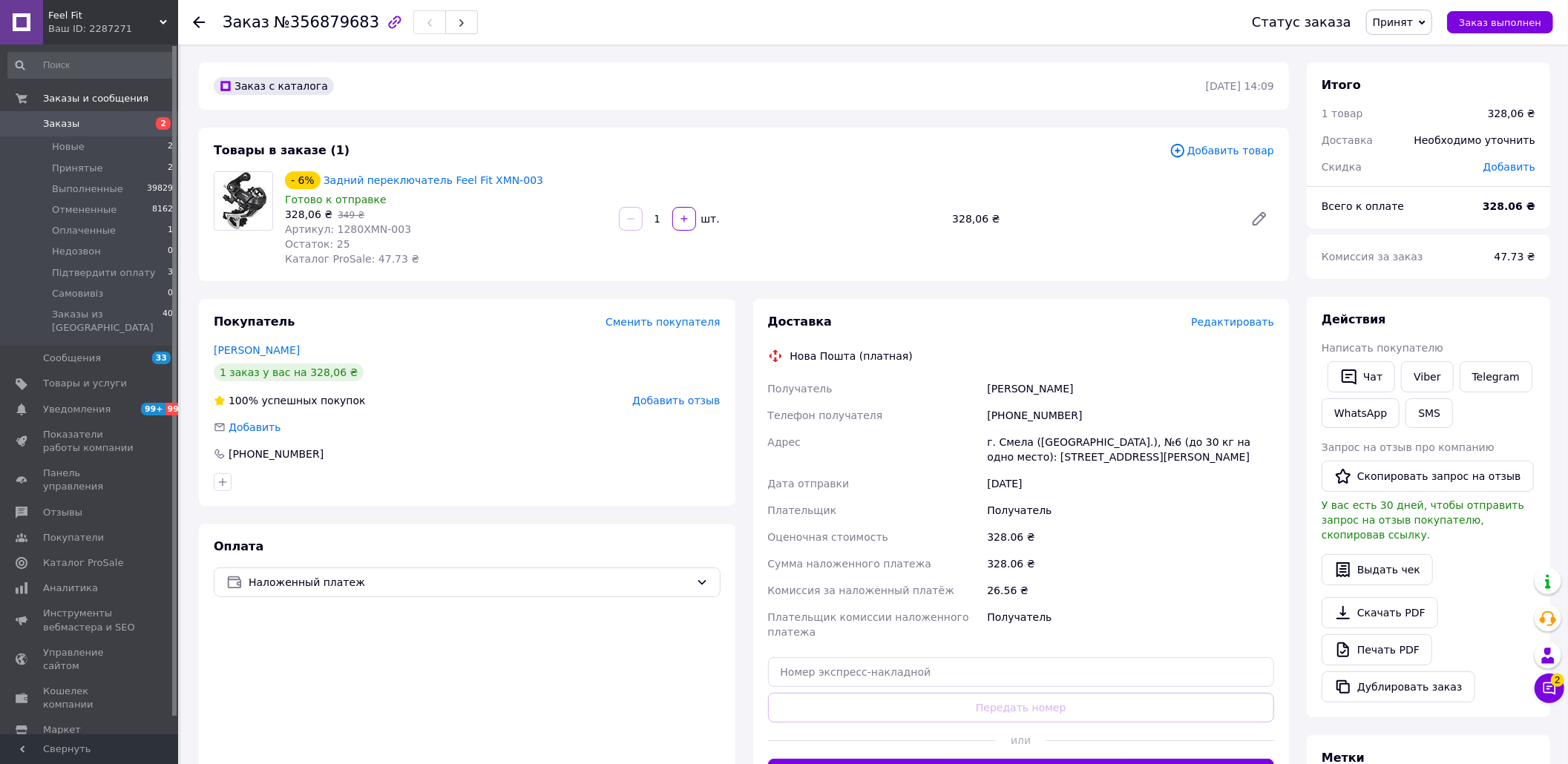
drag, startPoint x: 1022, startPoint y: 401, endPoint x: 1020, endPoint y: 410, distance: 9.2
click at [1022, 405] on div "[PHONE_NUMBER]" at bounding box center [1131, 416] width 293 height 27
click at [1020, 410] on div "[PHONE_NUMBER]" at bounding box center [1131, 416] width 293 height 27
copy div "380634471194"
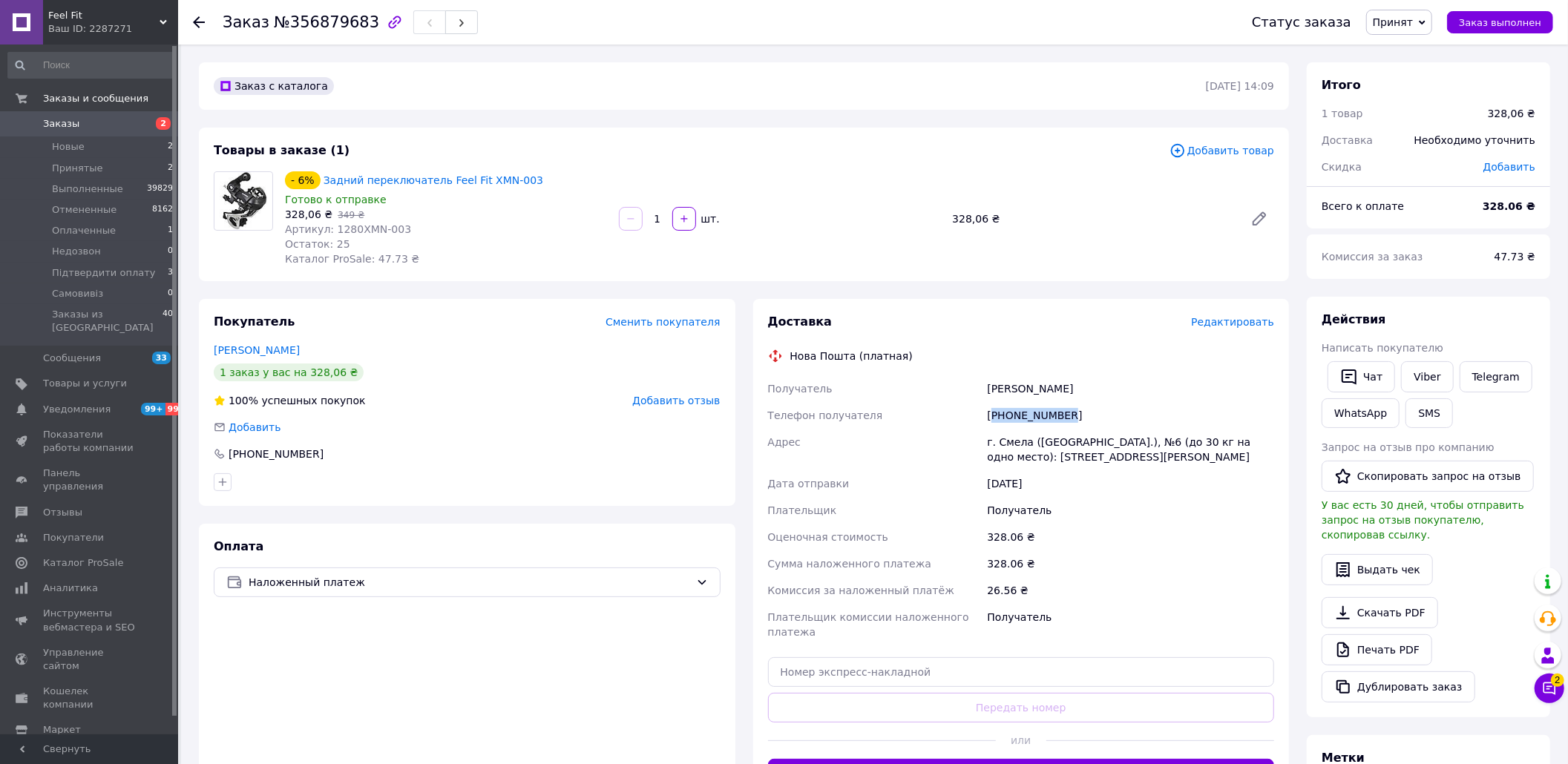
copy div "380634471194"
paste input "20451225186995"
click at [909, 681] on input "text" at bounding box center [1022, 672] width 507 height 30
type input "20451225186995"
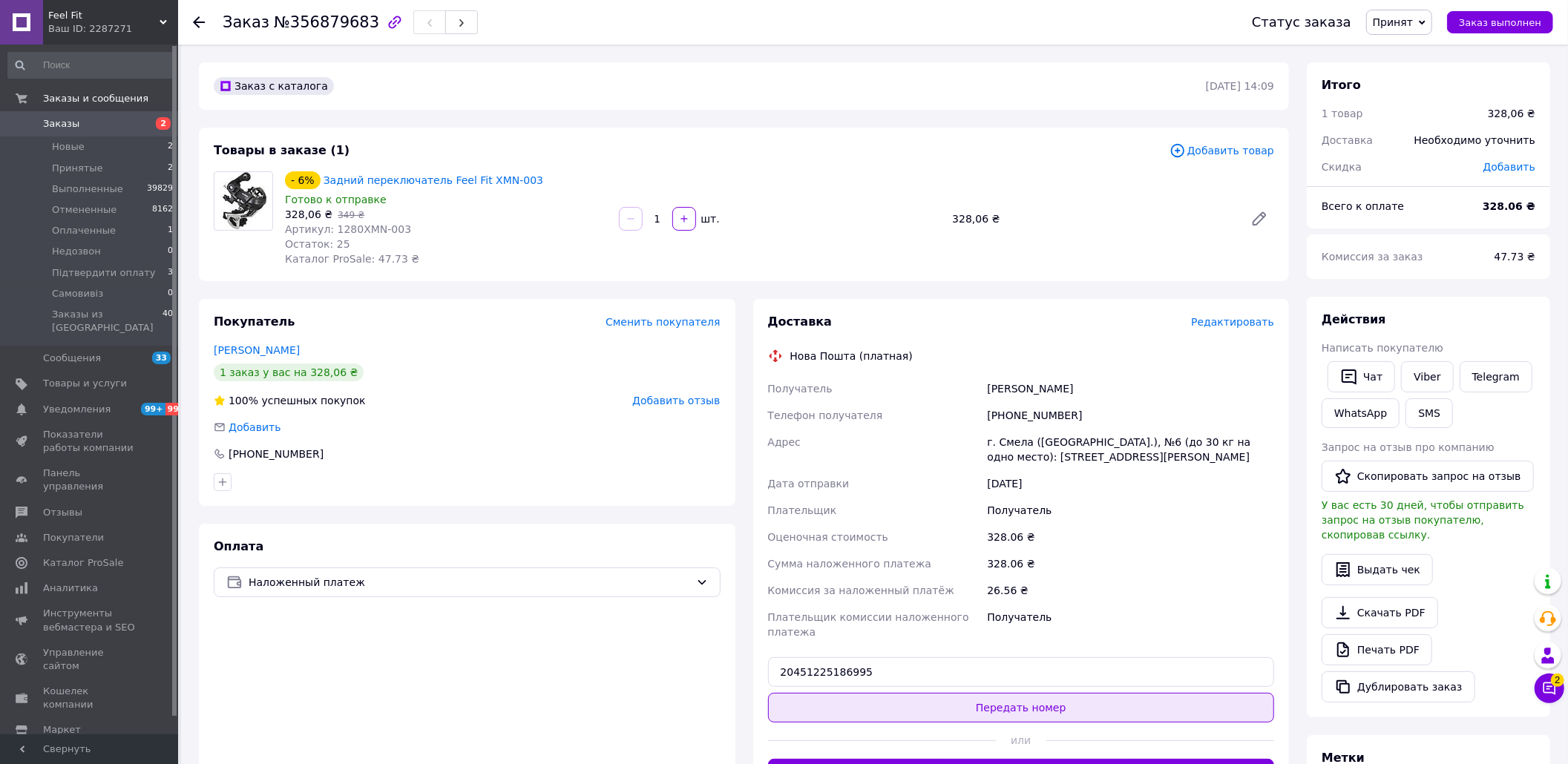
click at [901, 707] on button "Передать номер" at bounding box center [1022, 707] width 507 height 30
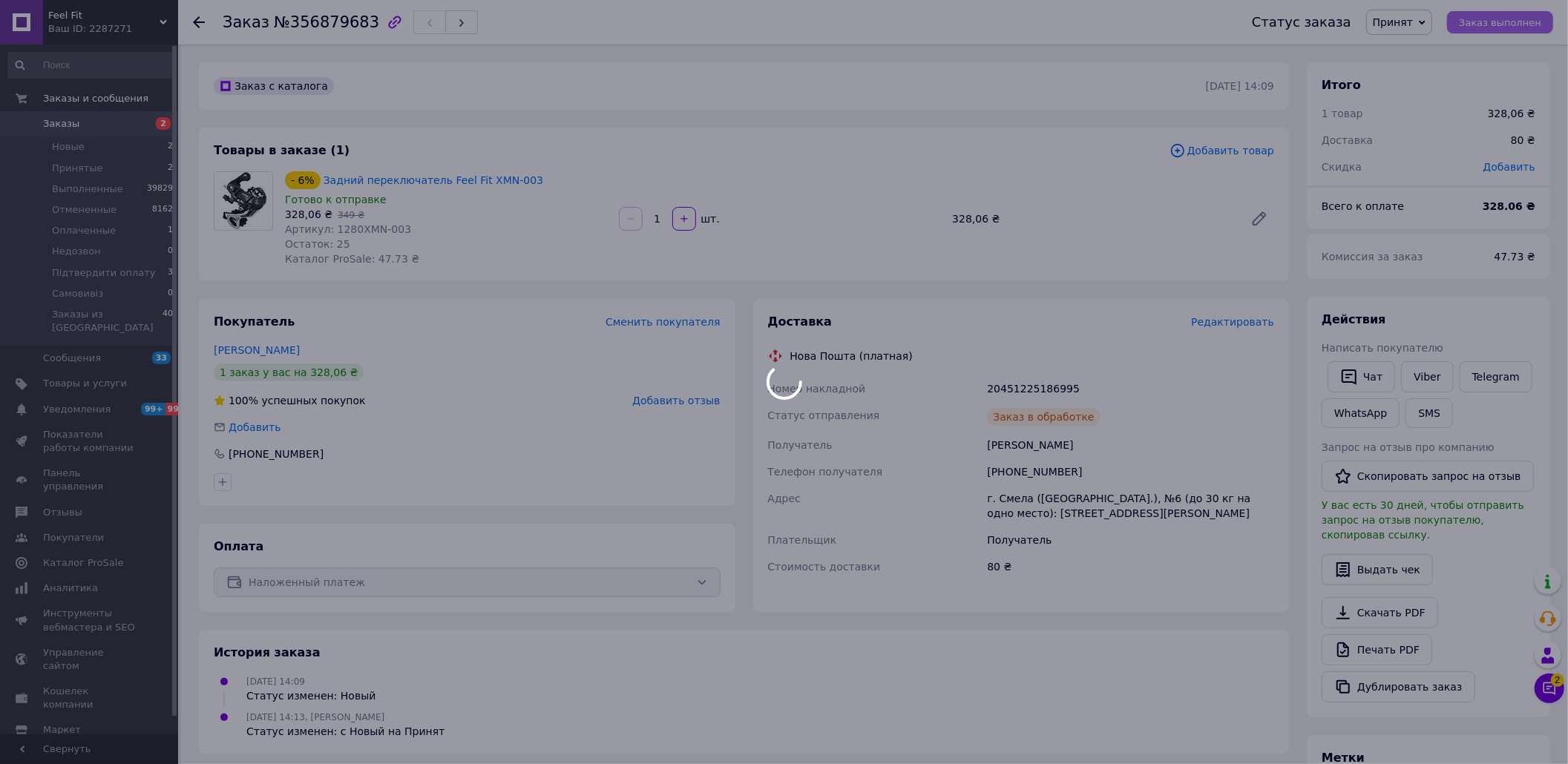
click at [1492, 22] on div at bounding box center [784, 382] width 1568 height 764
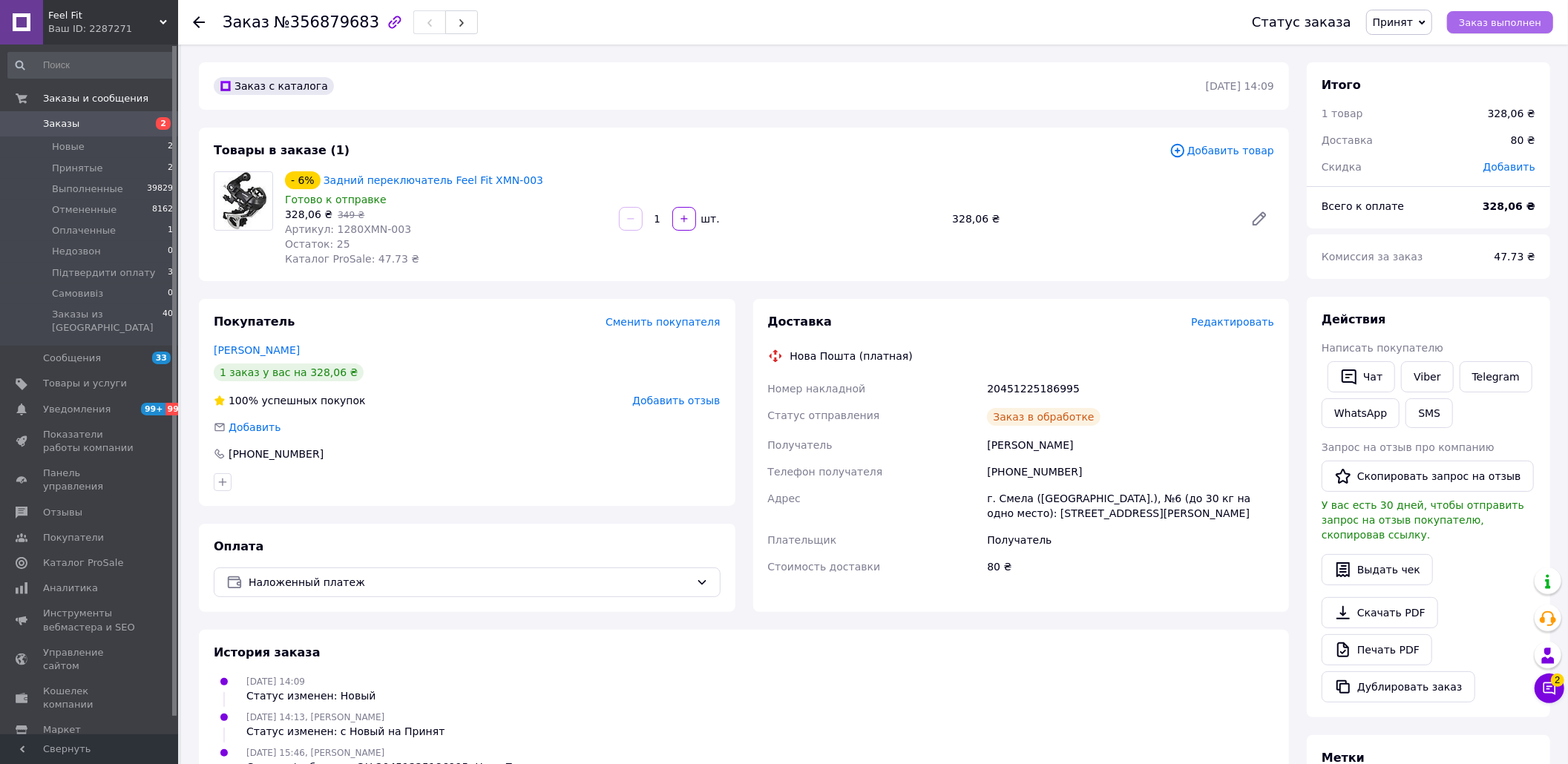
click at [1520, 27] on span "Заказ выполнен" at bounding box center [1499, 22] width 82 height 11
